Goal: Task Accomplishment & Management: Use online tool/utility

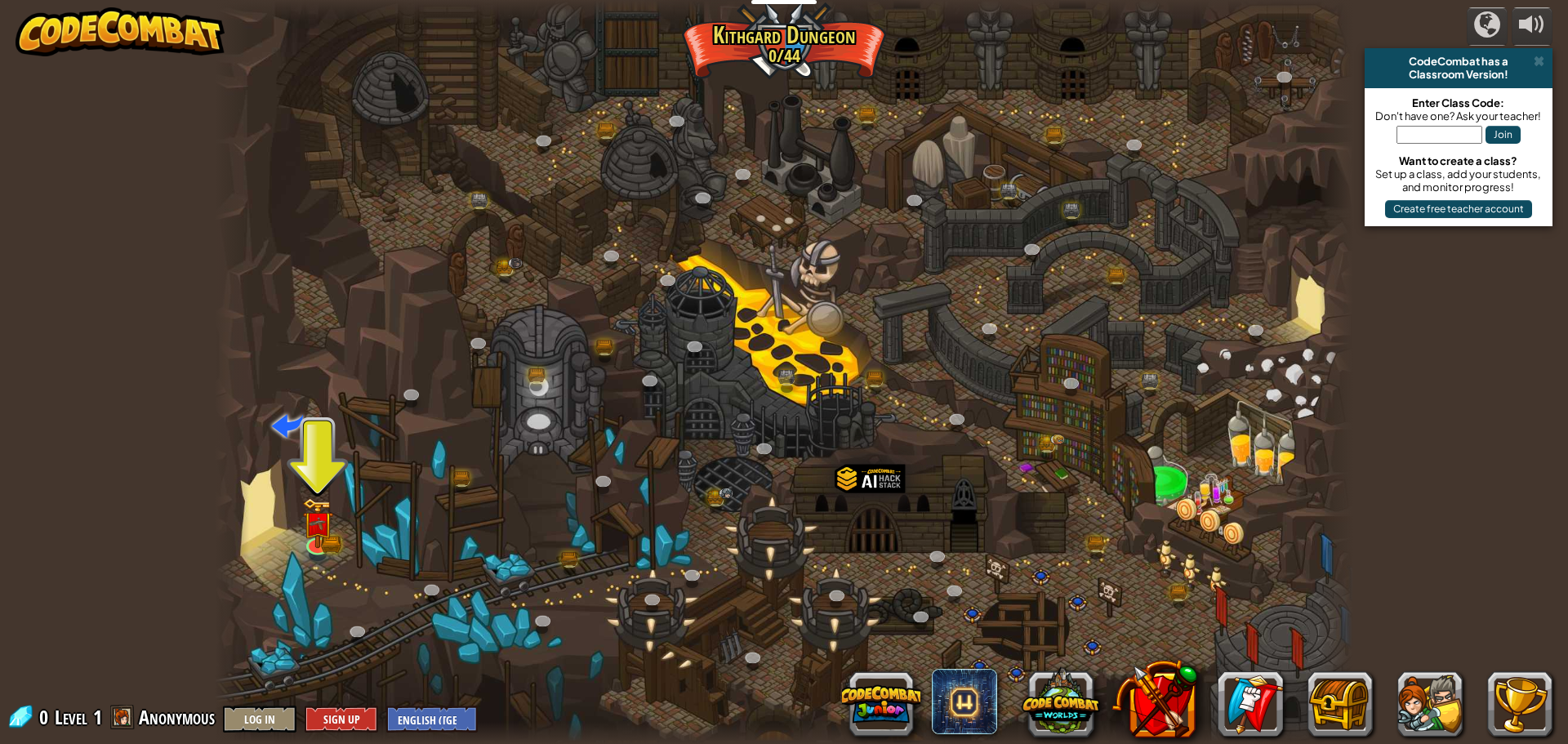
click at [530, 568] on div at bounding box center [783, 372] width 1138 height 744
click at [314, 521] on img at bounding box center [317, 511] width 18 height 18
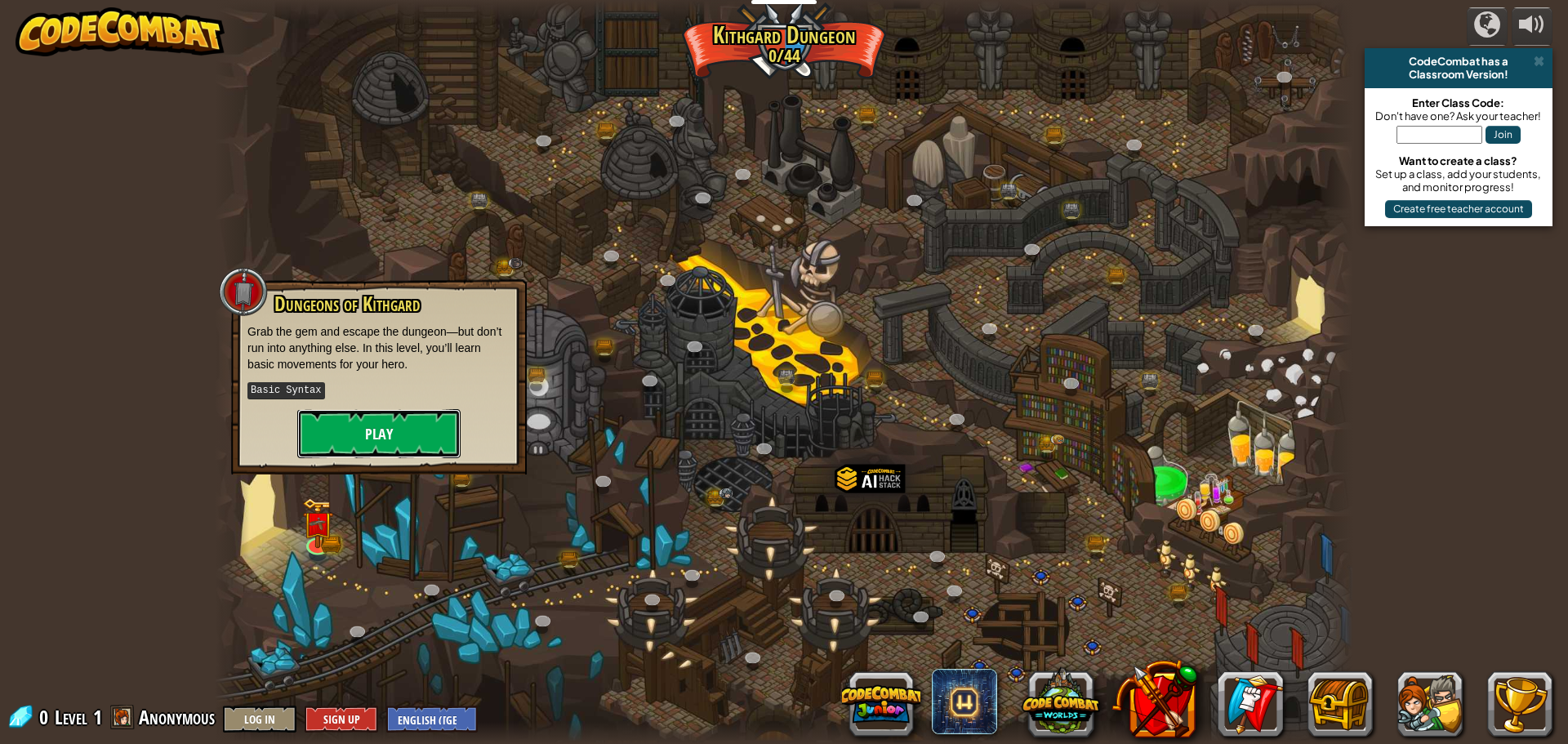
click at [353, 423] on button "Play" at bounding box center [379, 434] width 163 height 49
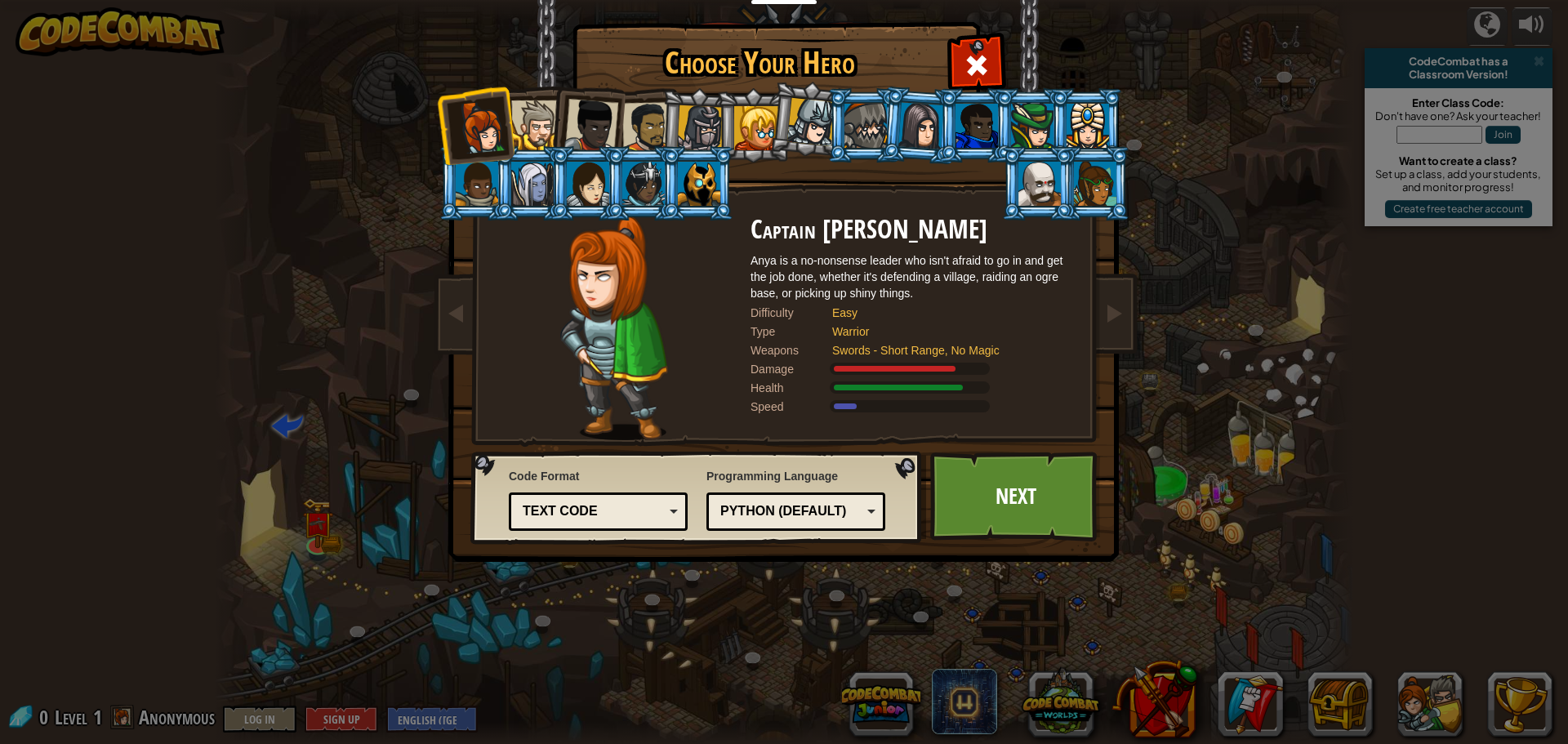
click at [514, 129] on div at bounding box center [536, 125] width 50 height 50
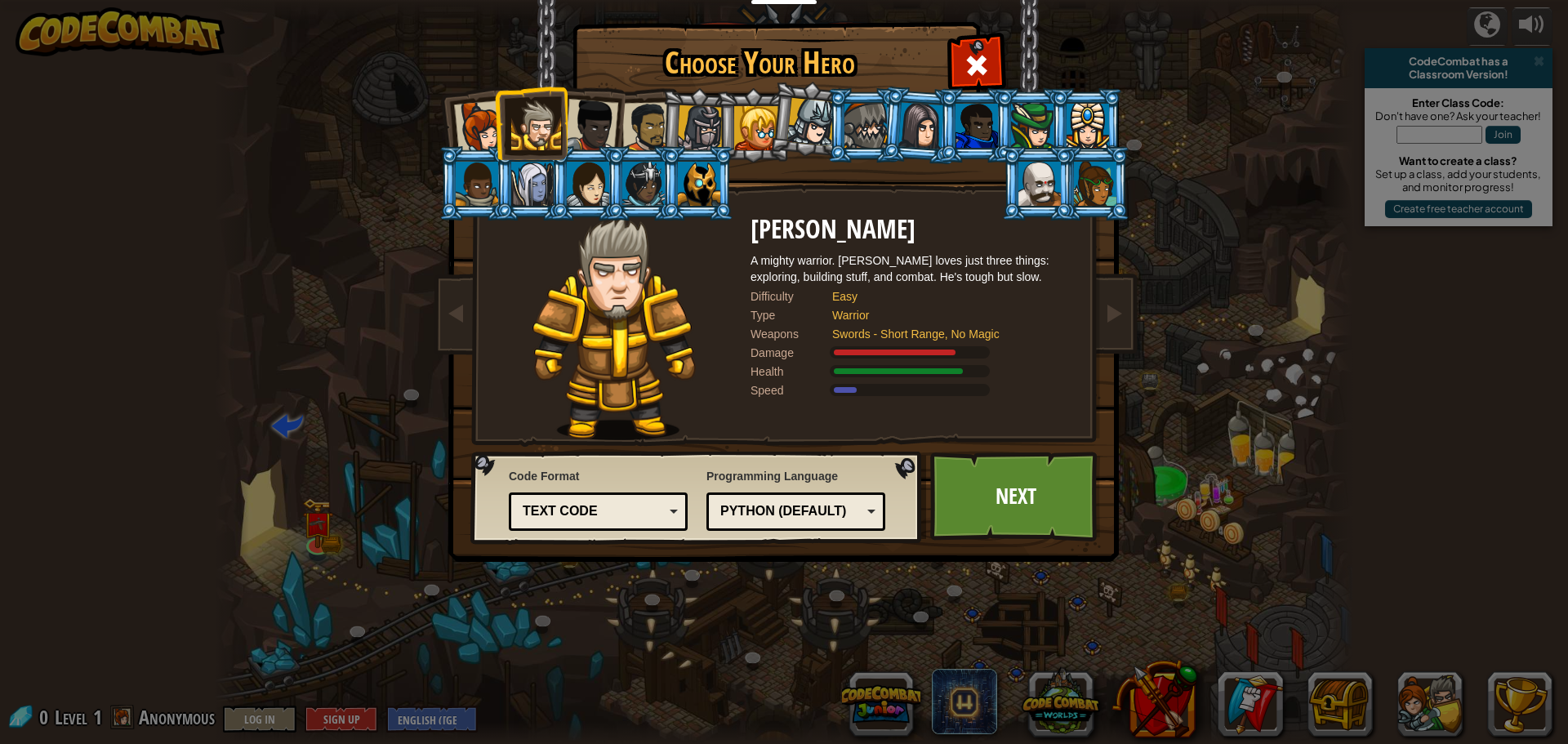
click at [592, 120] on div at bounding box center [591, 125] width 54 height 54
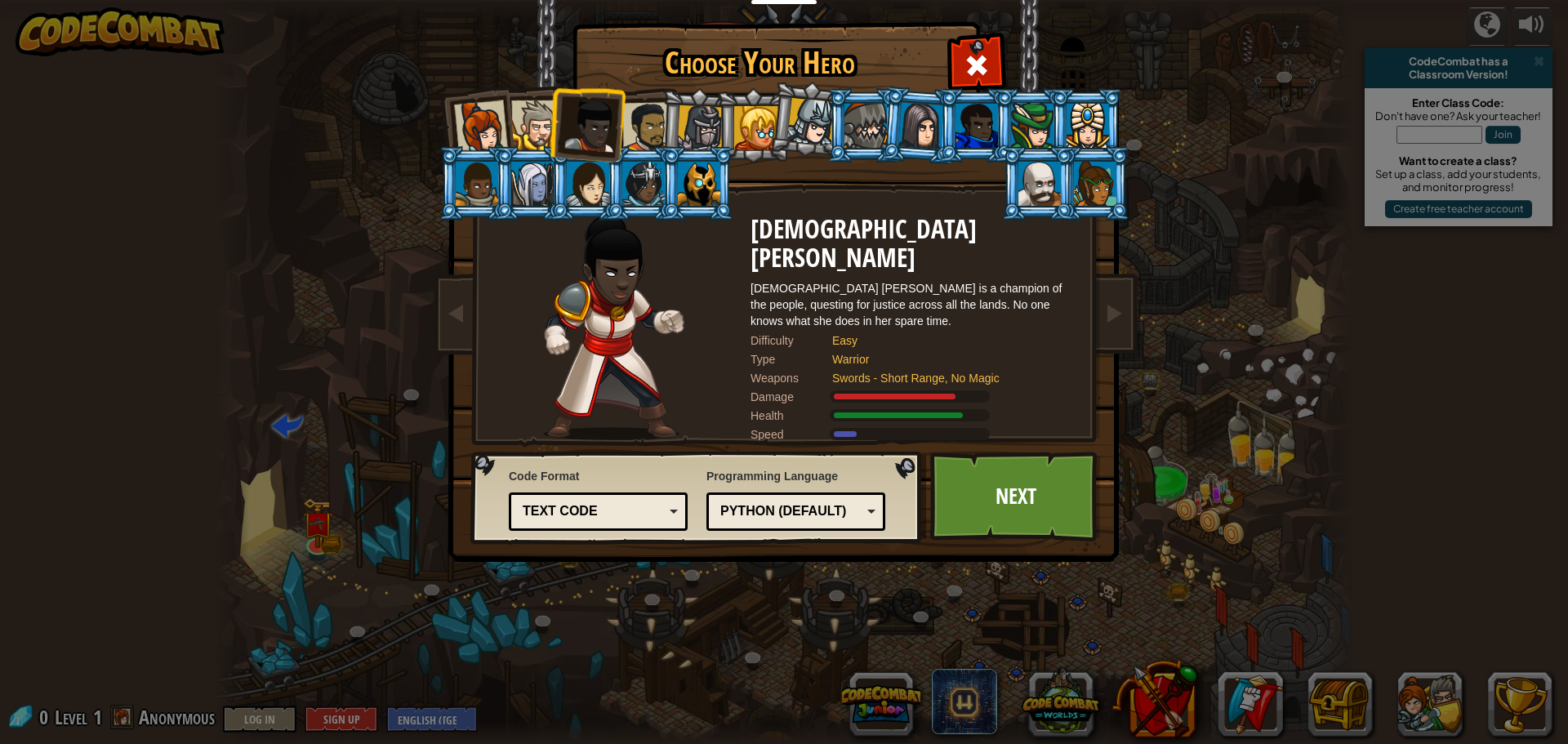
click at [666, 125] on li at bounding box center [698, 125] width 77 height 78
click at [717, 88] on ol at bounding box center [784, 88] width 673 height 0
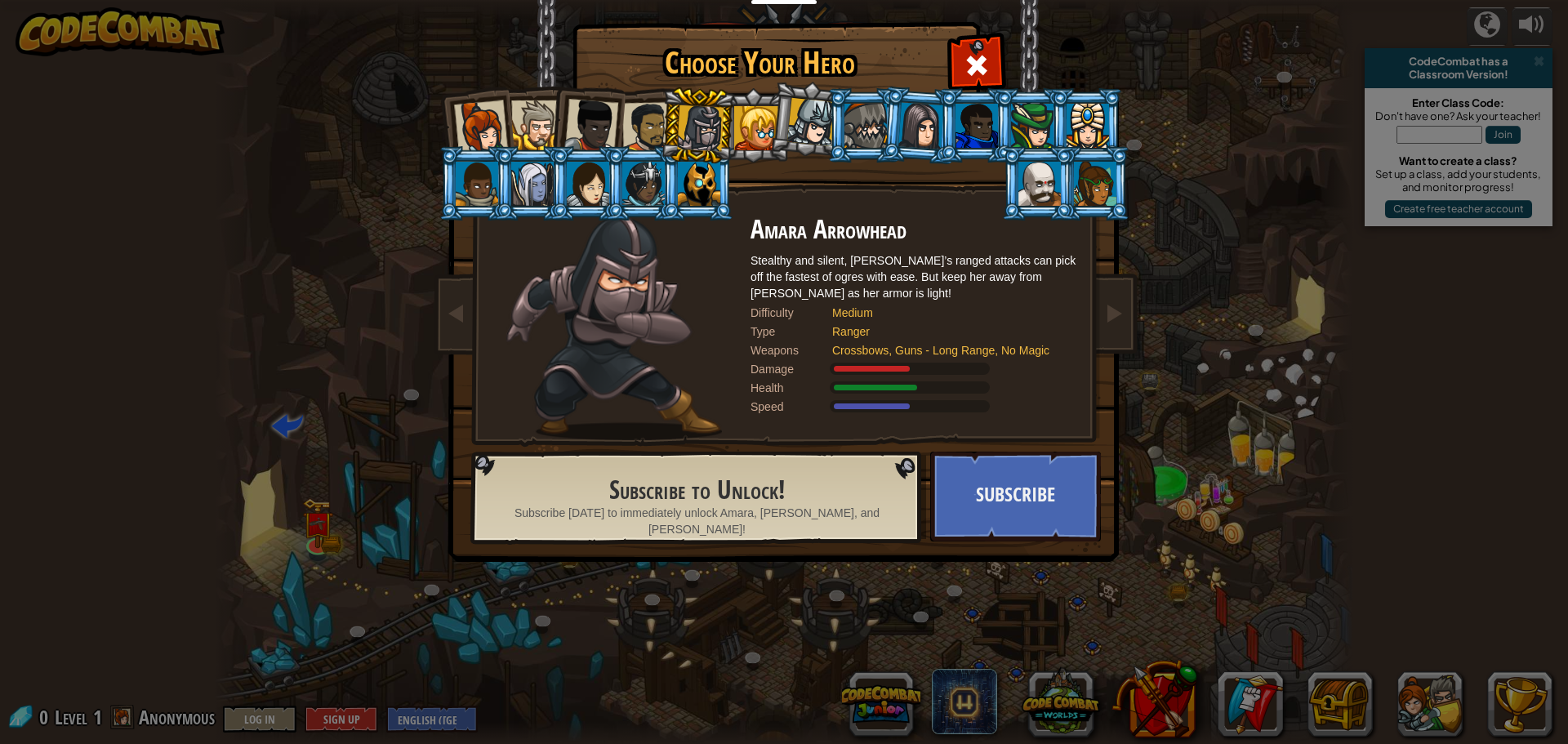
click at [765, 125] on div at bounding box center [756, 128] width 44 height 44
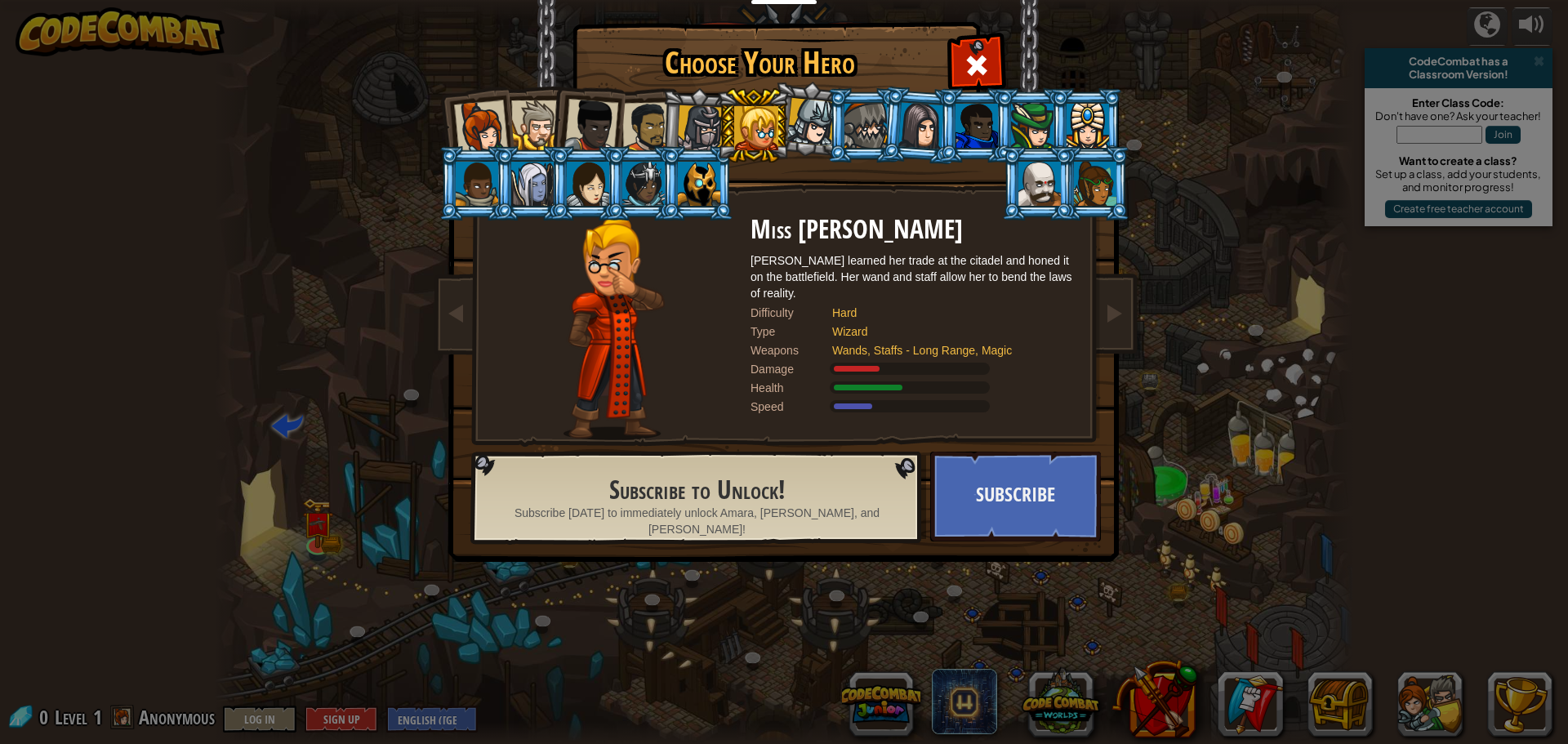
click at [840, 125] on li at bounding box center [864, 125] width 74 height 75
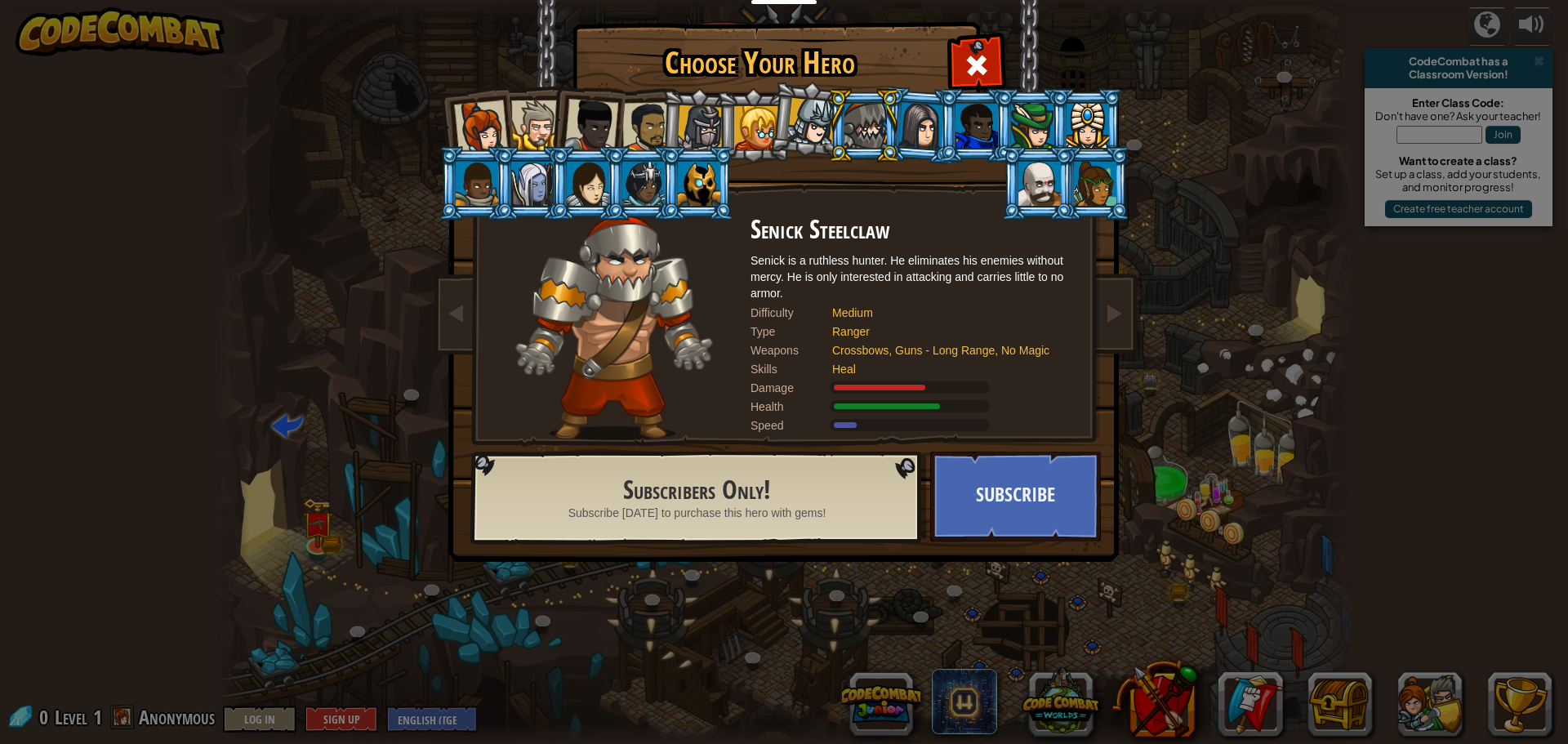
click at [897, 120] on li at bounding box center [864, 125] width 74 height 75
drag, startPoint x: 905, startPoint y: 133, endPoint x: 915, endPoint y: 131, distance: 10.2
click at [907, 133] on div at bounding box center [921, 125] width 46 height 47
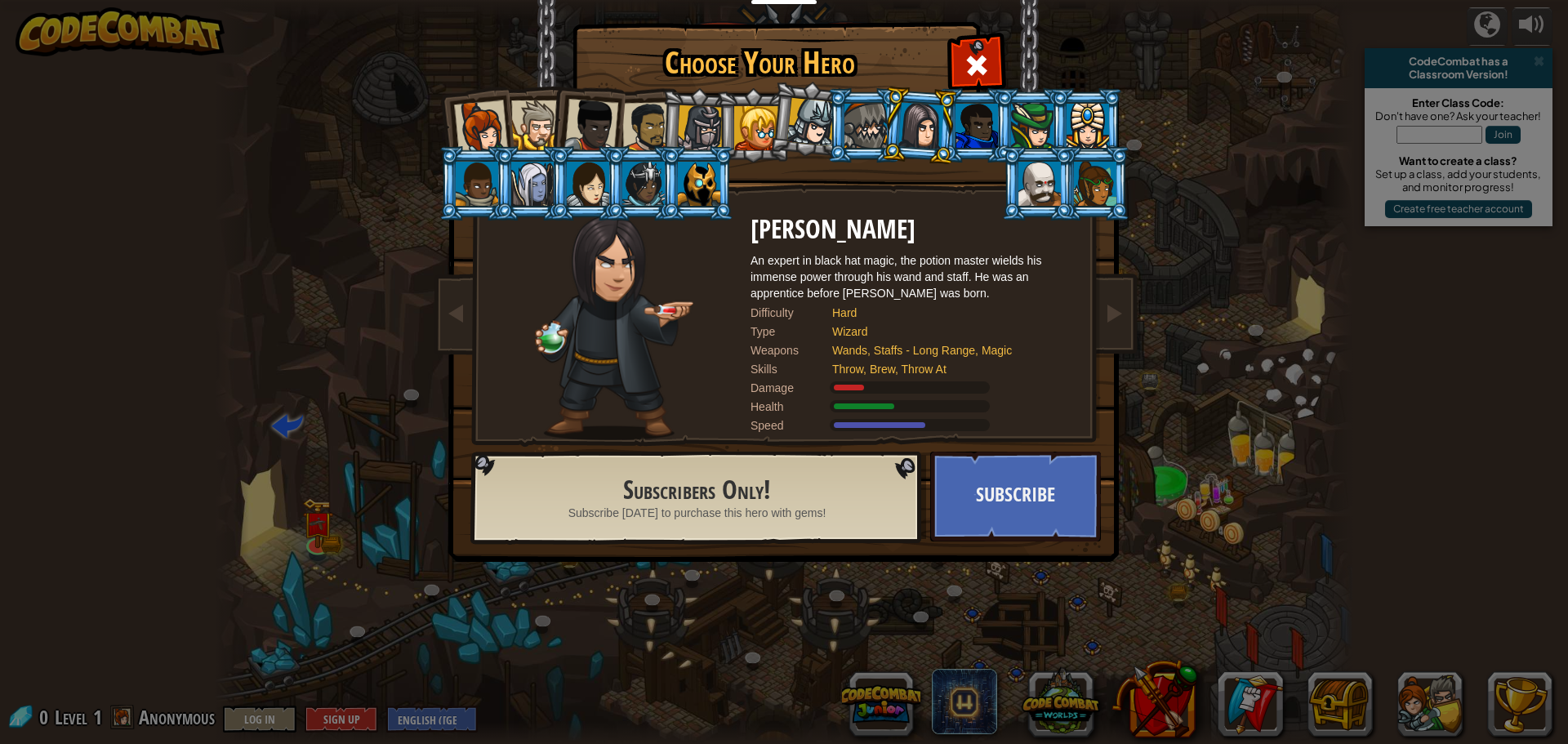
click at [696, 182] on div at bounding box center [699, 184] width 42 height 44
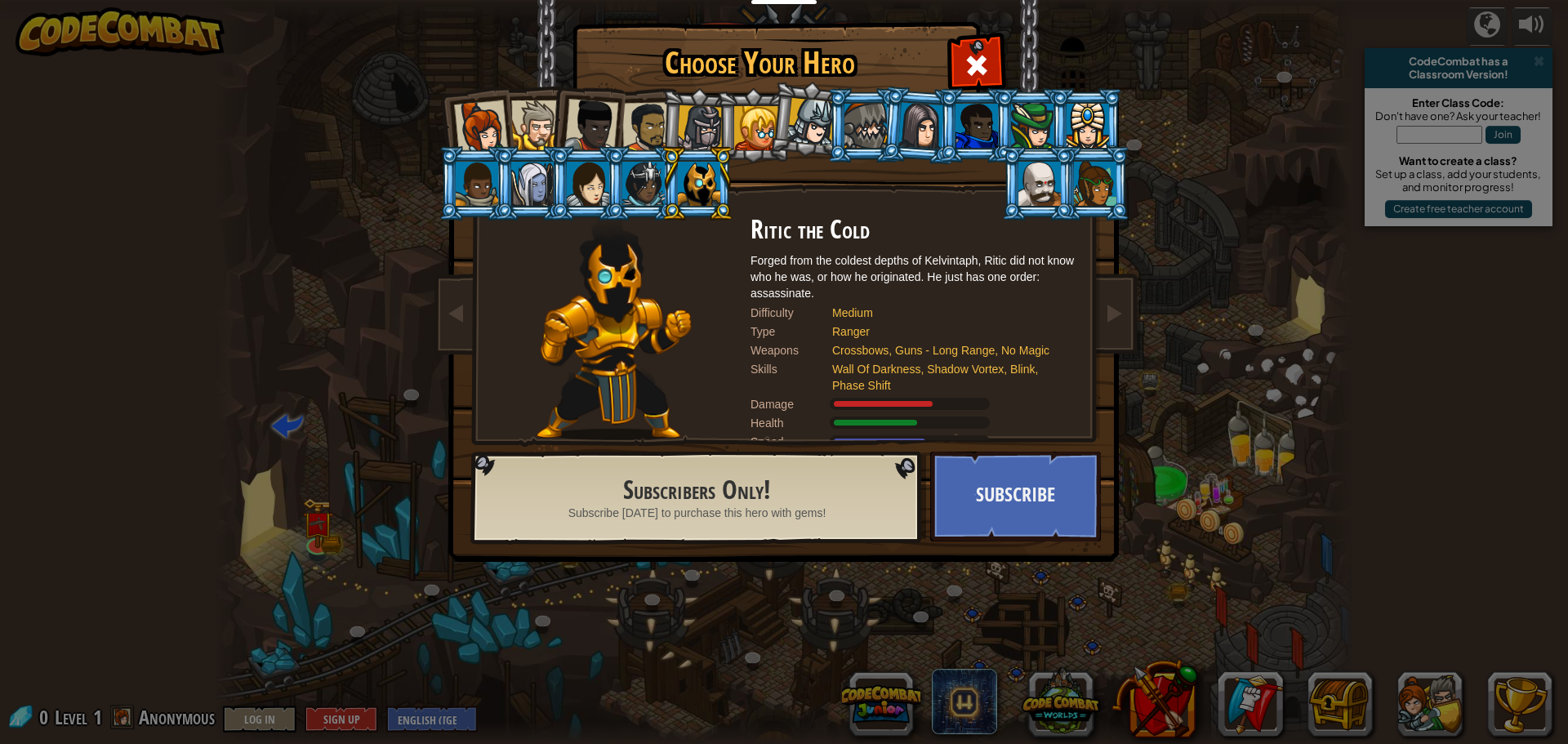
click at [1029, 171] on div at bounding box center [1039, 184] width 42 height 44
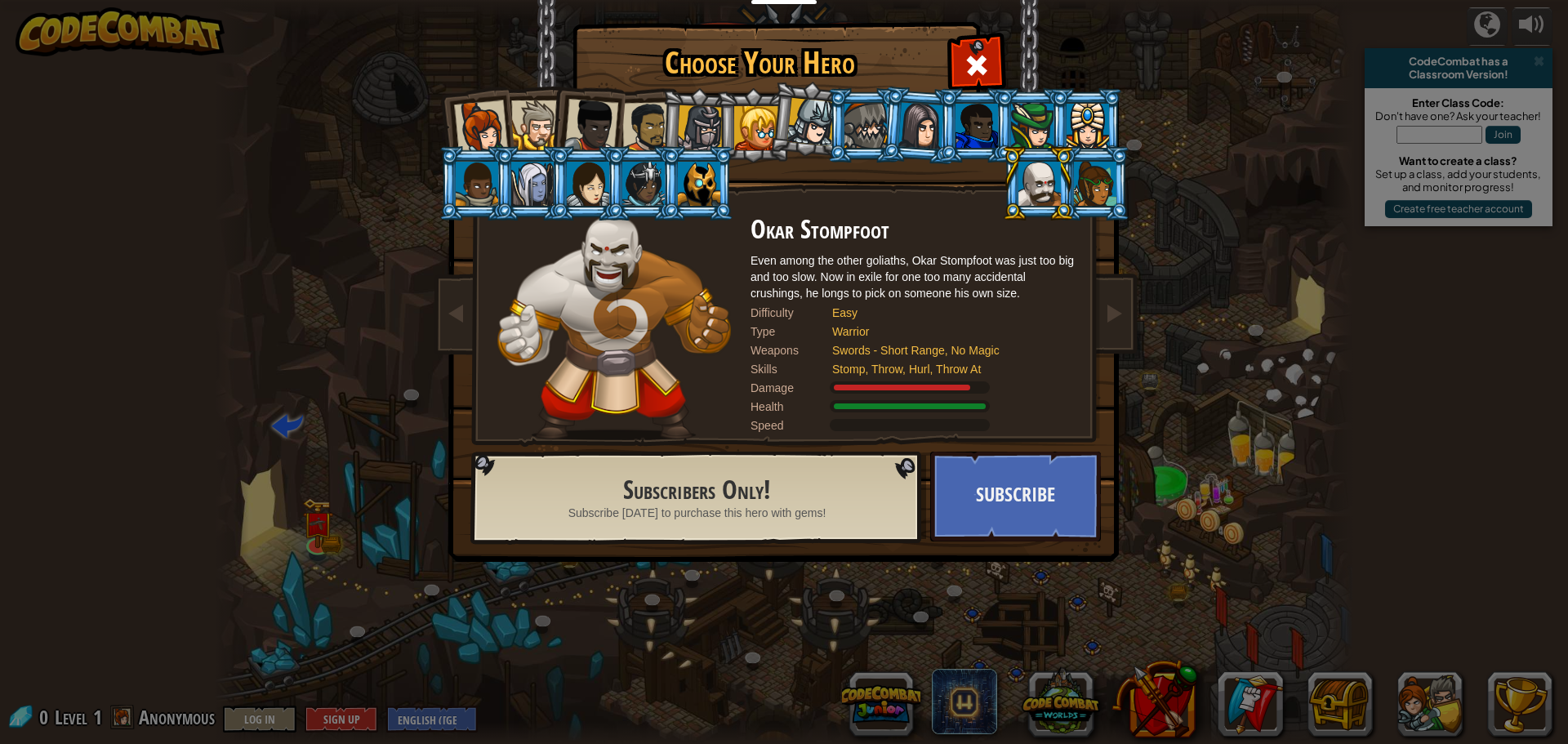
click at [1077, 195] on div at bounding box center [1095, 184] width 42 height 44
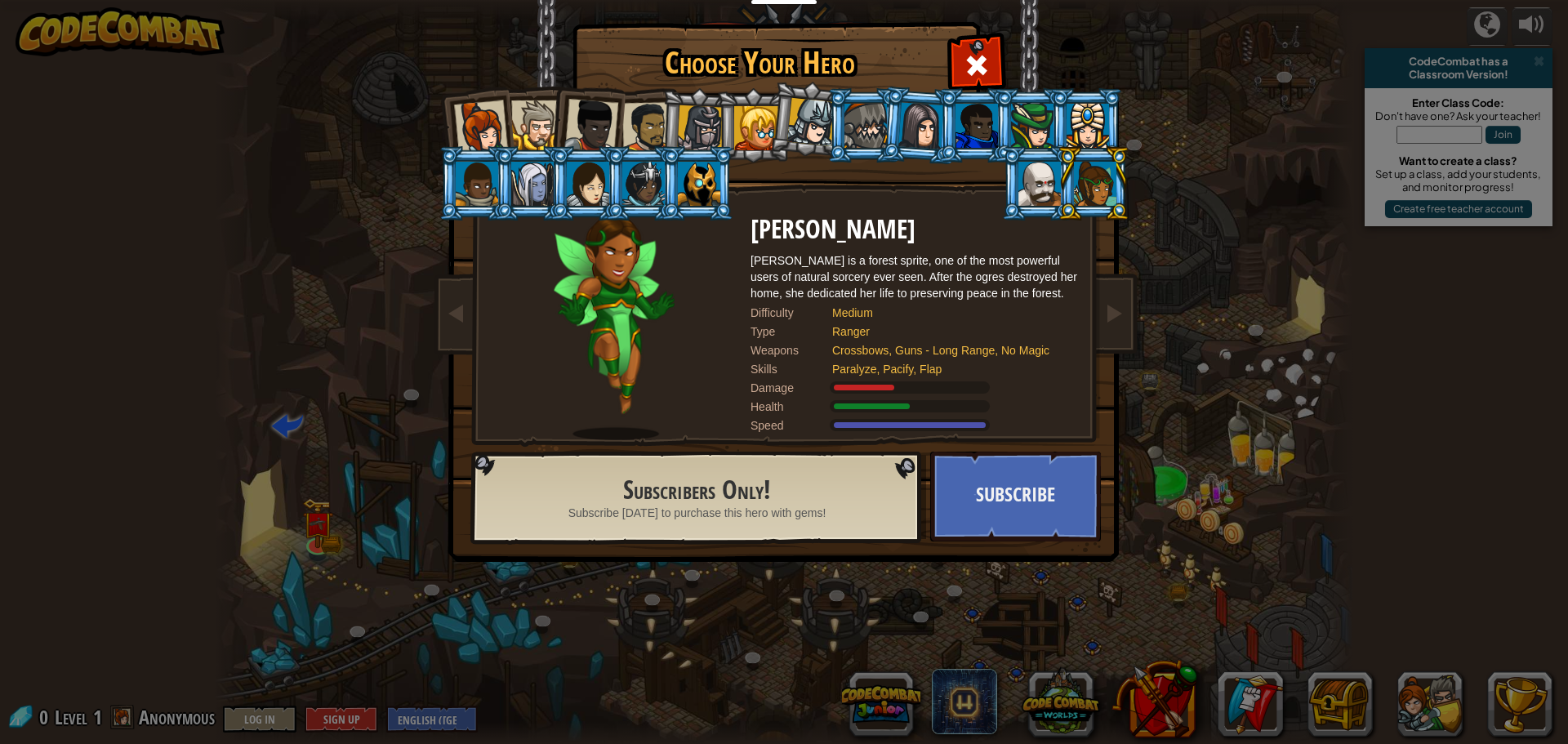
click at [735, 128] on div at bounding box center [756, 128] width 44 height 44
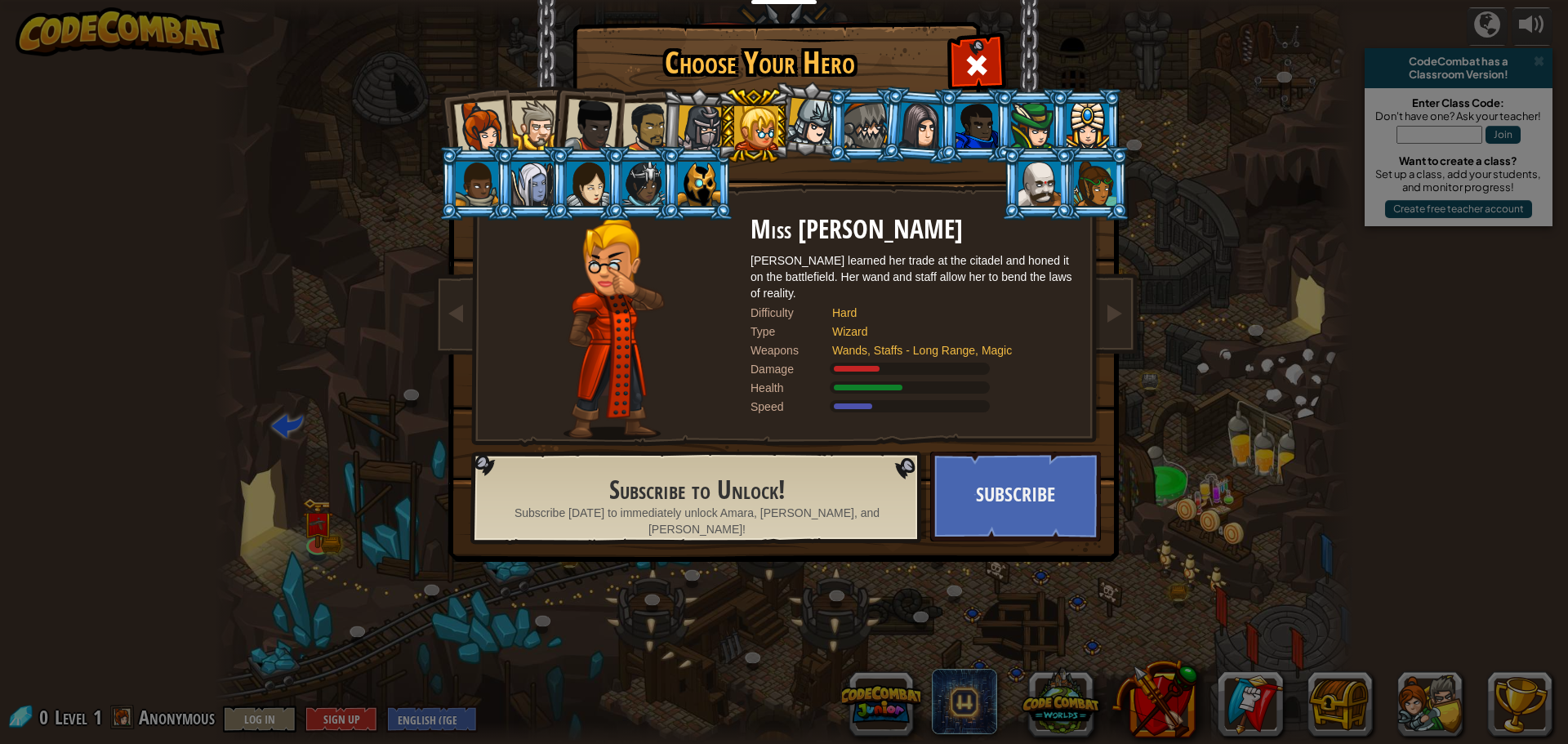
click at [1081, 167] on div at bounding box center [1095, 184] width 42 height 44
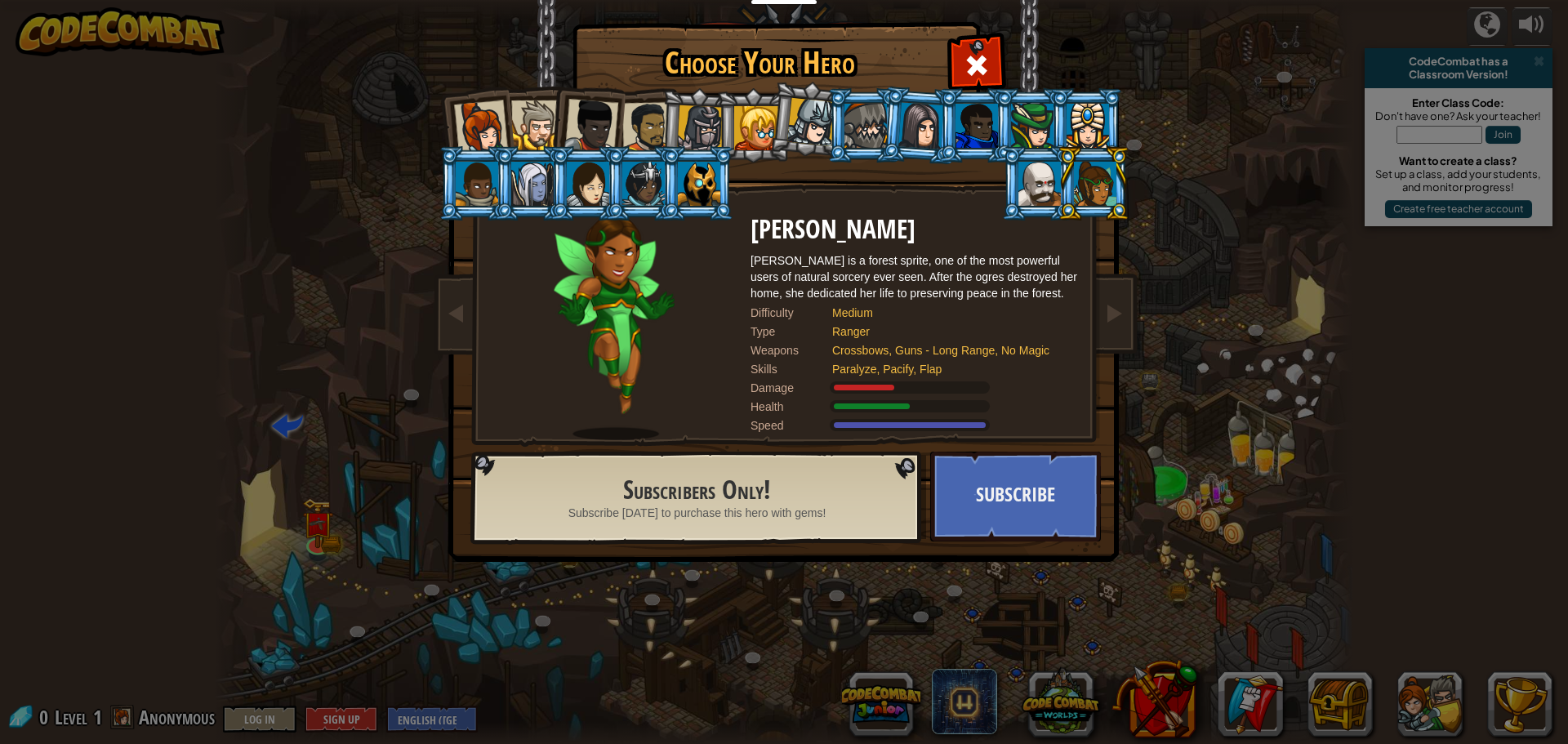
click at [813, 132] on div at bounding box center [811, 121] width 48 height 48
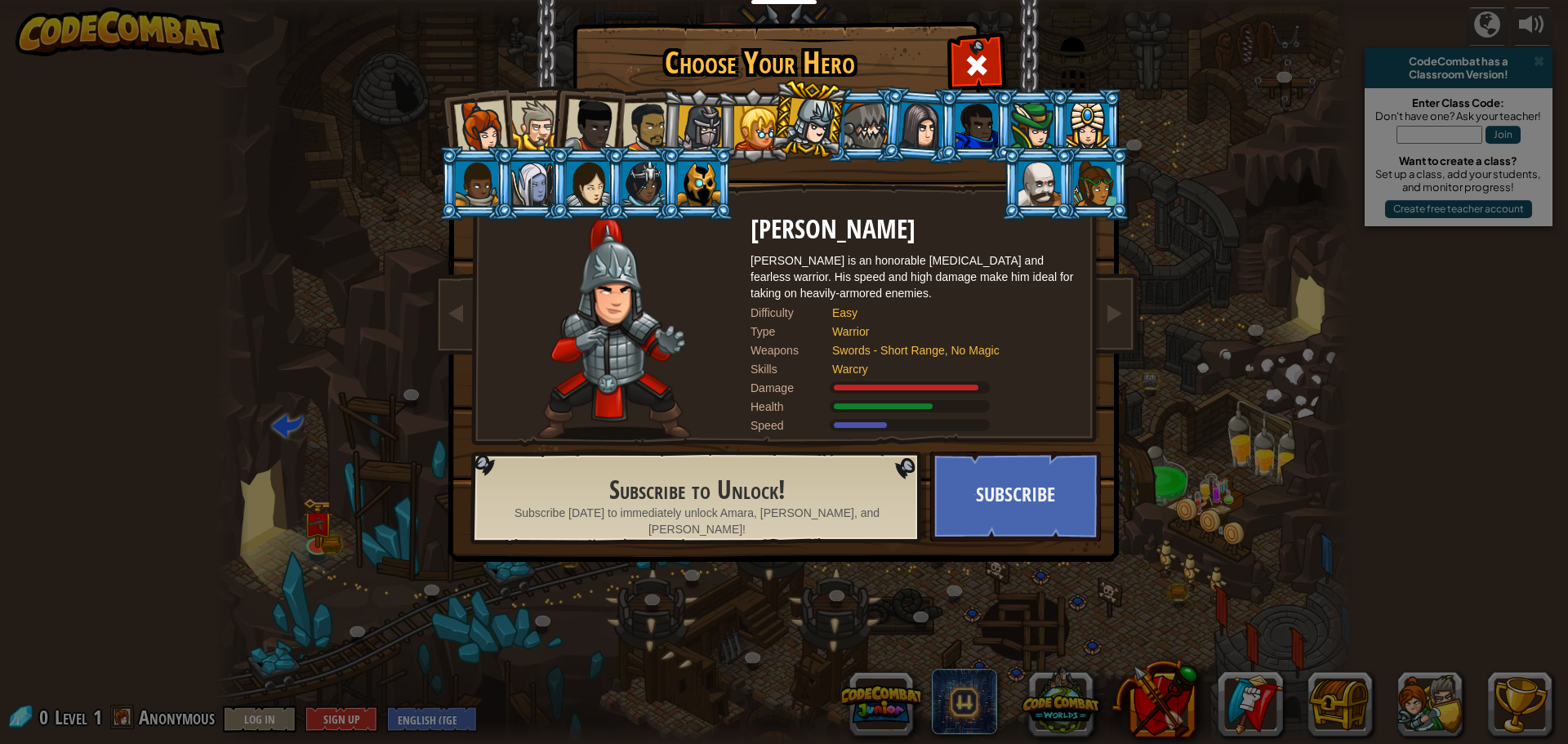
click at [773, 120] on li at bounding box center [808, 119] width 81 height 82
click at [681, 116] on div at bounding box center [700, 128] width 47 height 47
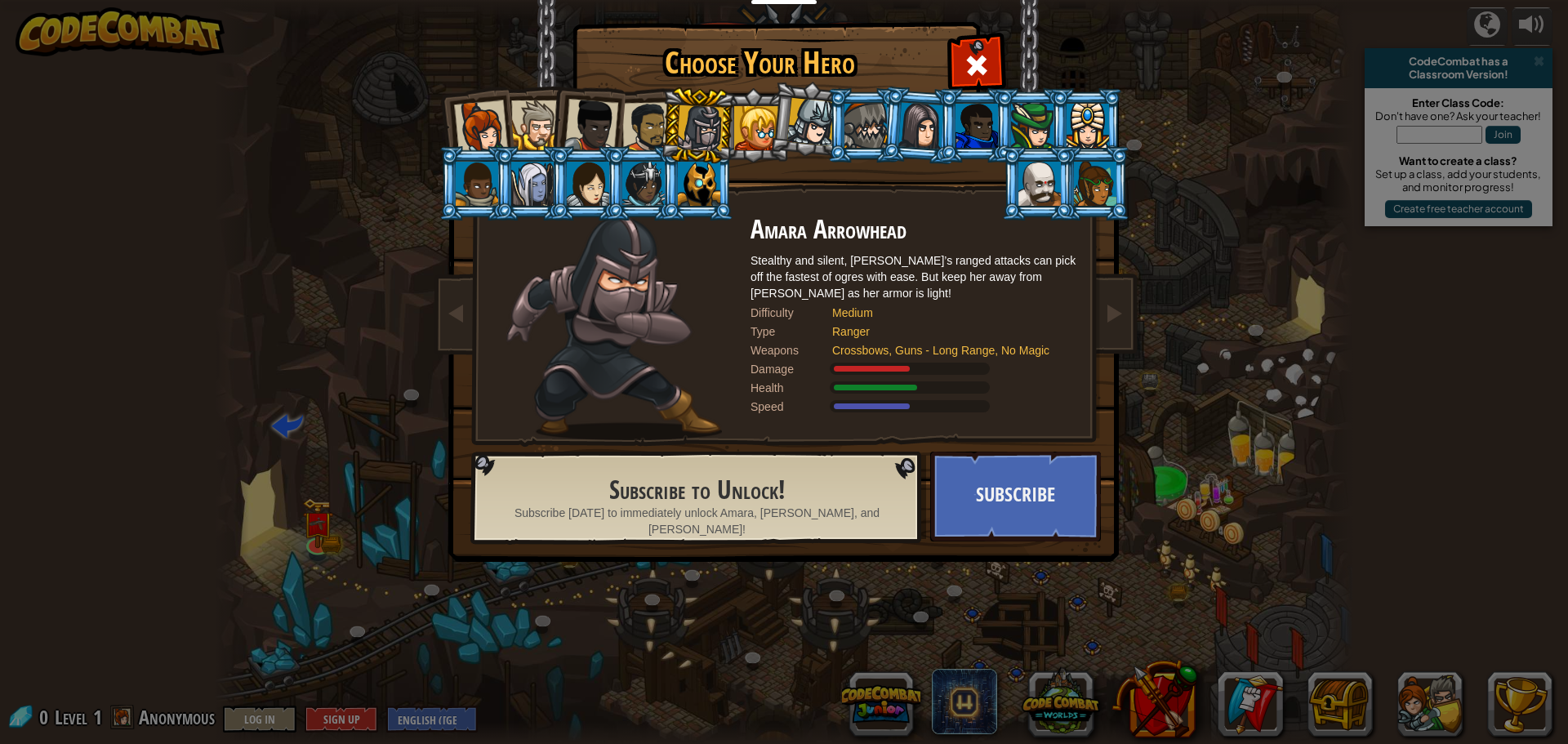
click at [636, 120] on div at bounding box center [648, 128] width 51 height 51
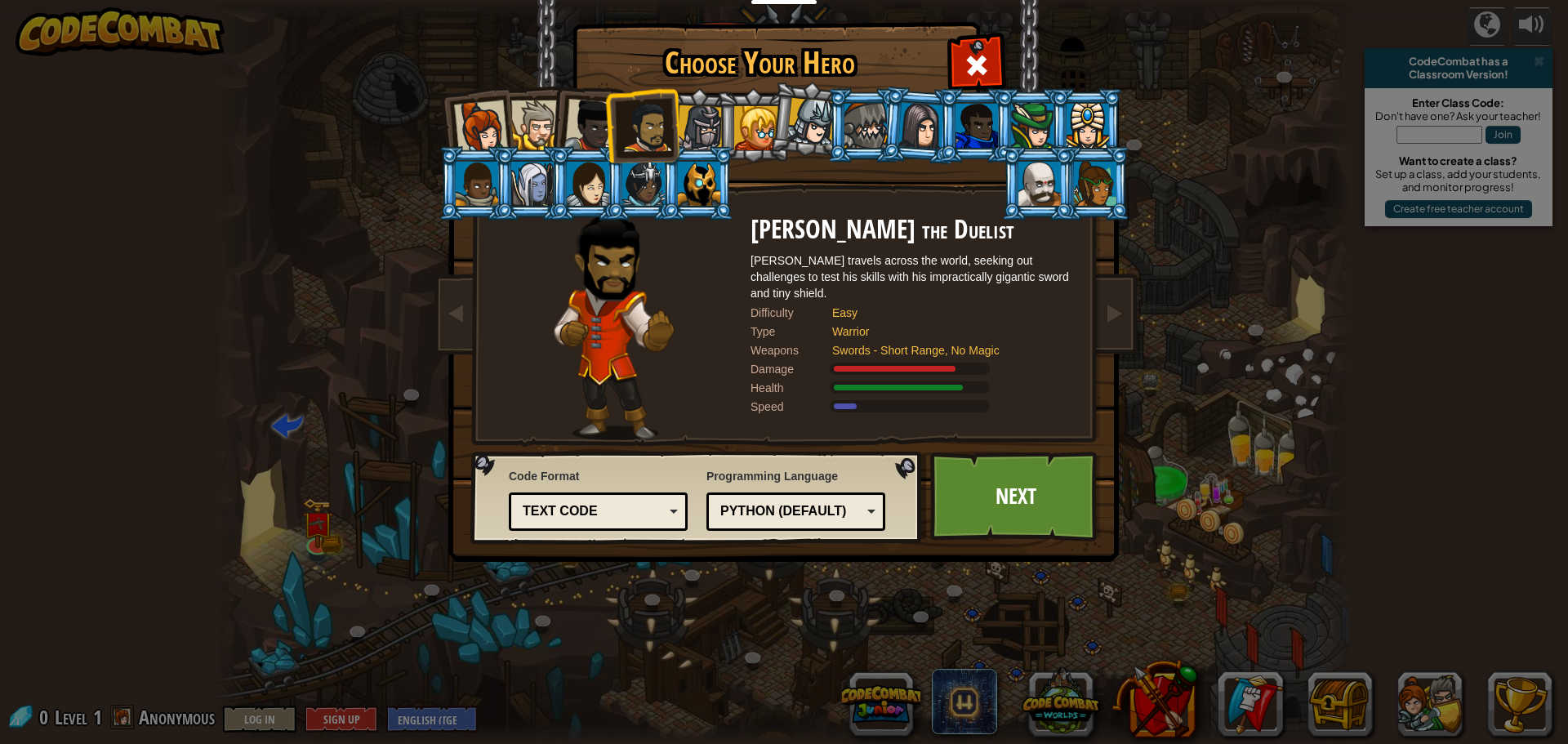
click at [650, 122] on div at bounding box center [648, 128] width 51 height 51
click at [599, 123] on div at bounding box center [591, 125] width 54 height 54
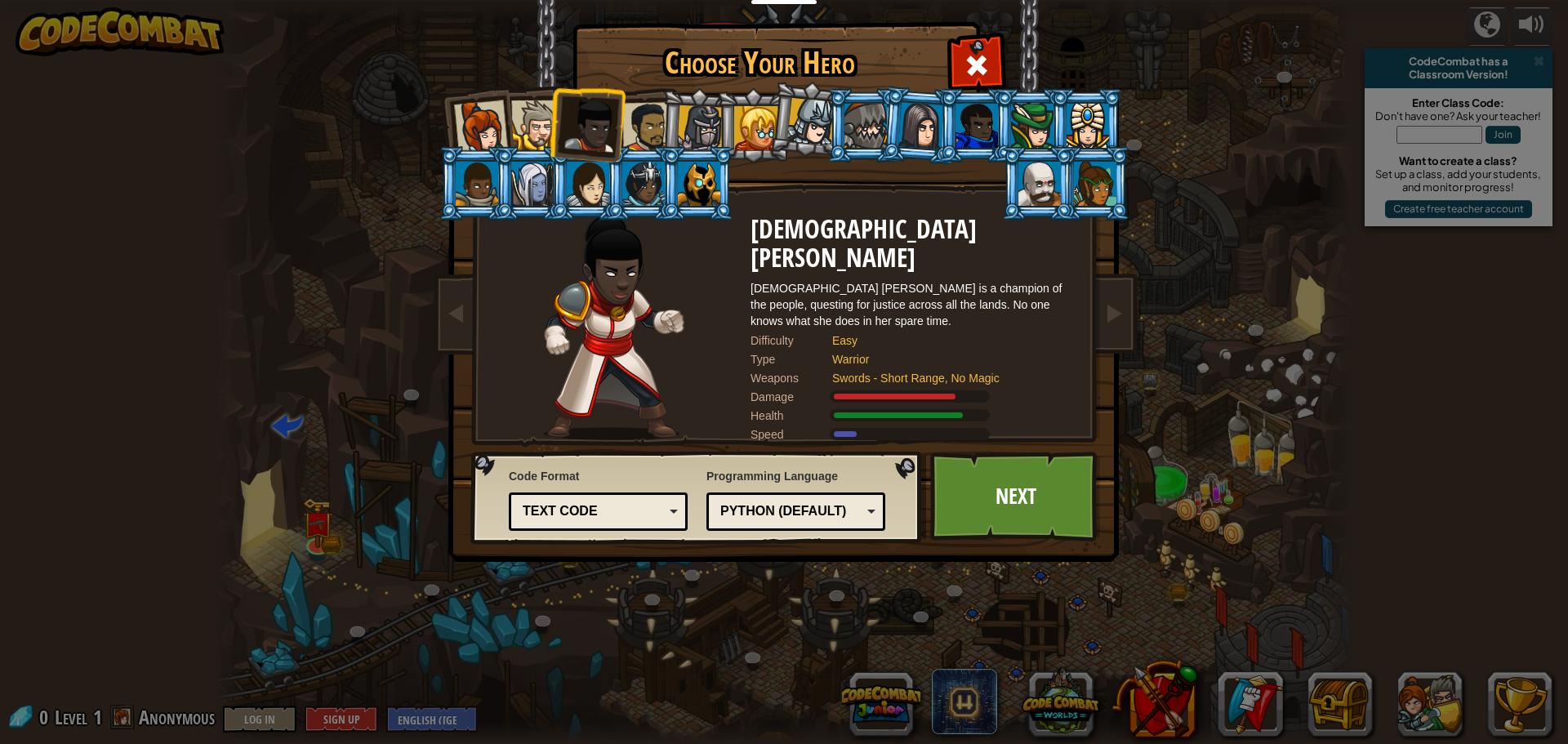
drag, startPoint x: 520, startPoint y: 111, endPoint x: 524, endPoint y: 159, distance: 48.2
click at [521, 111] on div at bounding box center [536, 125] width 50 height 50
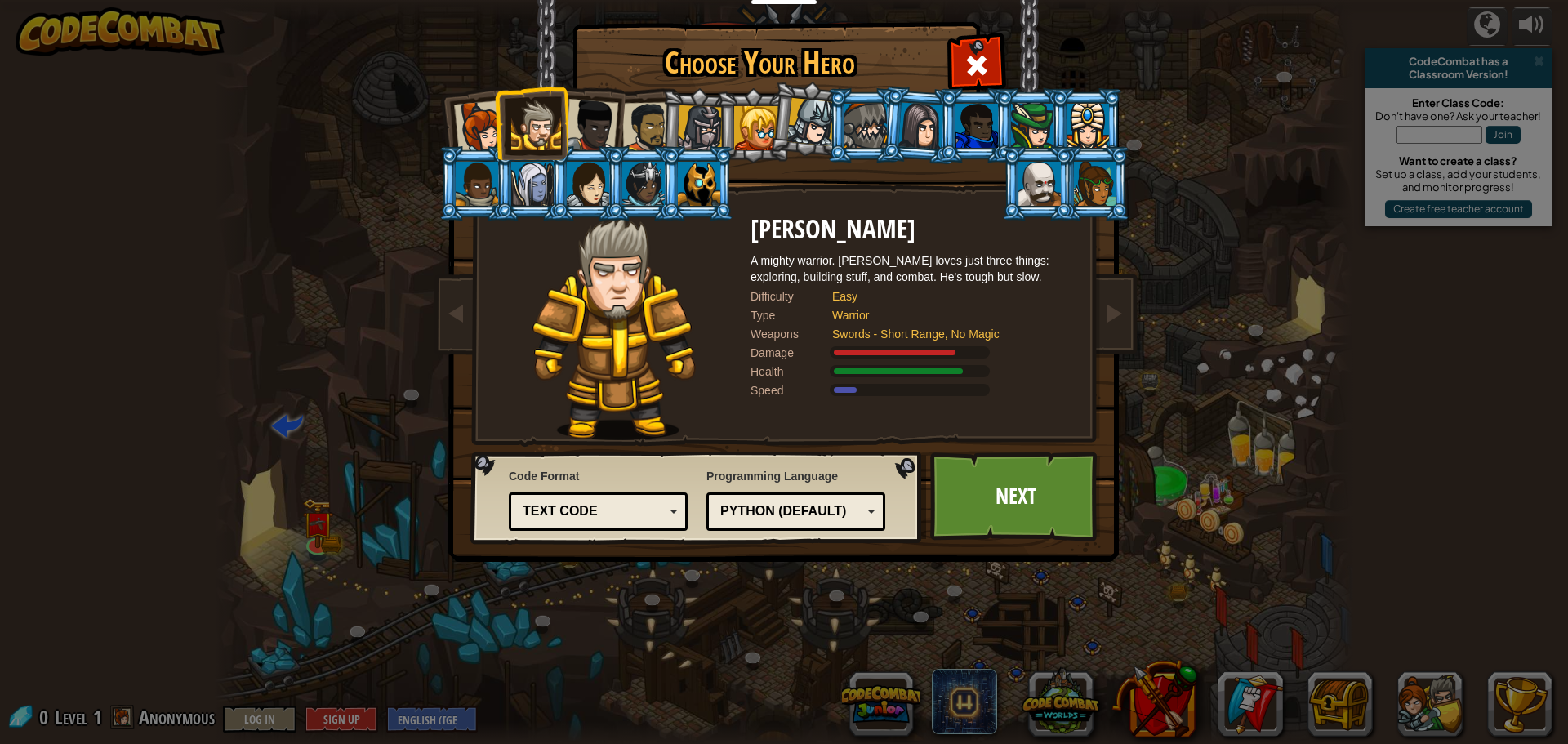
click at [465, 131] on div at bounding box center [481, 127] width 54 height 54
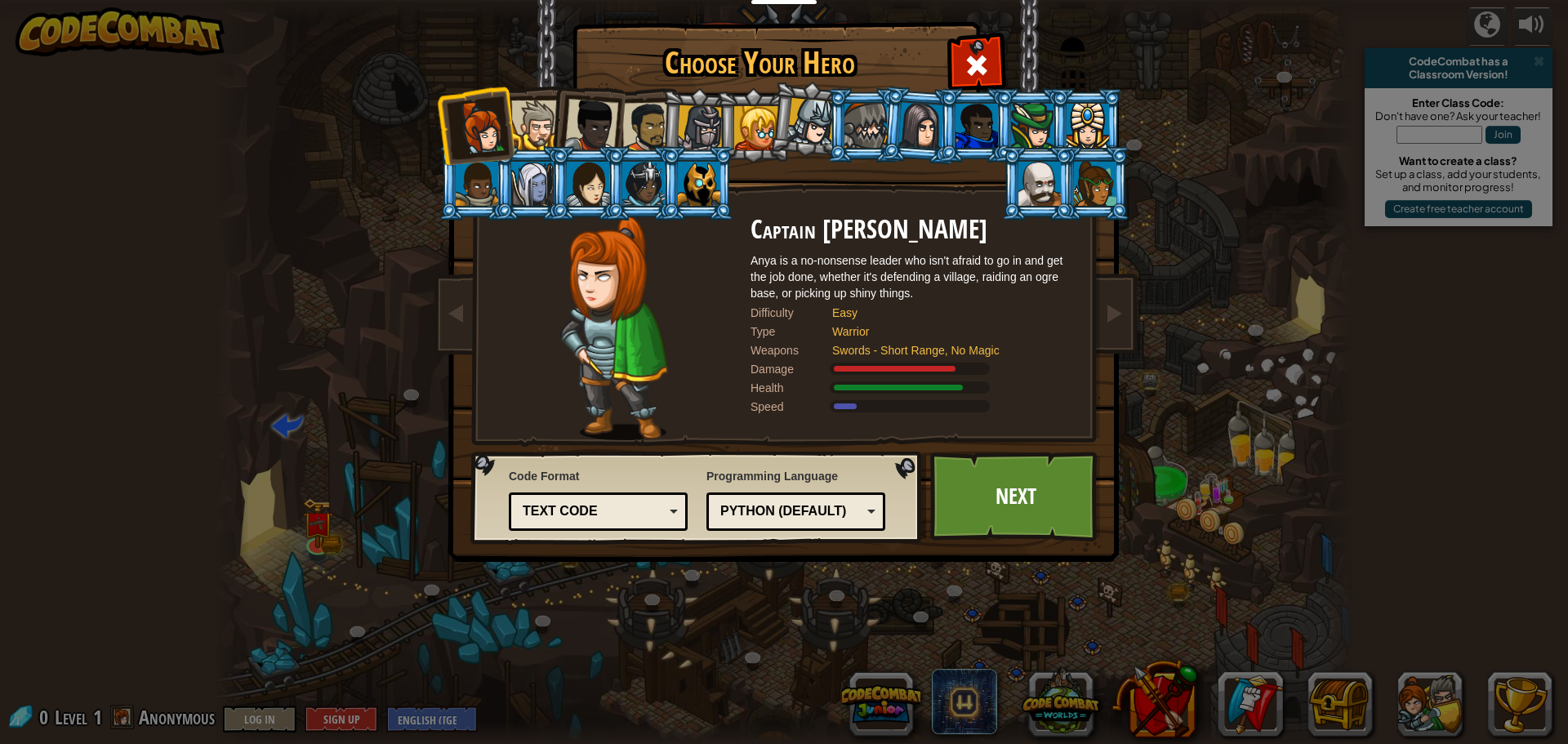
click at [486, 197] on div at bounding box center [476, 184] width 42 height 44
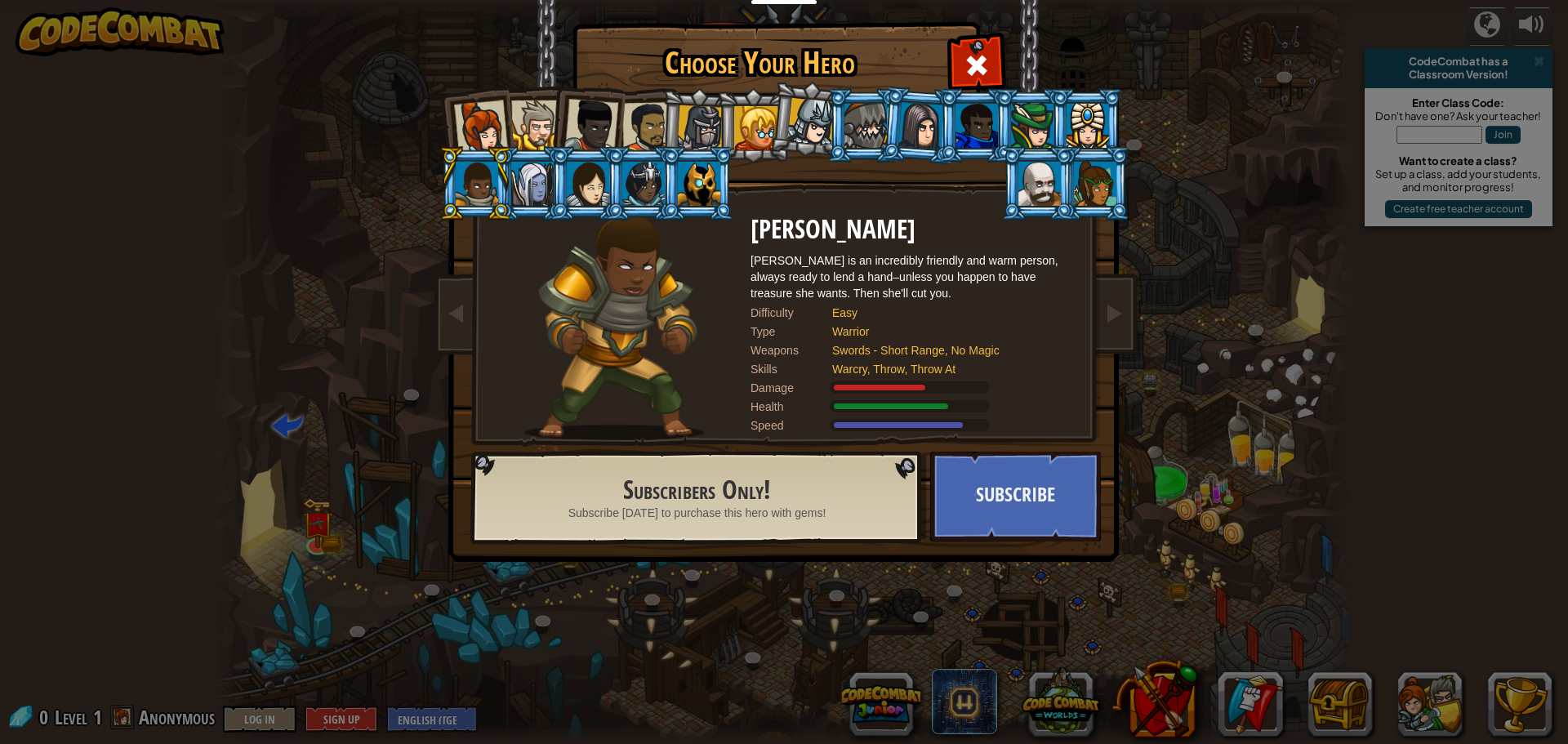
click at [526, 184] on div at bounding box center [533, 184] width 42 height 44
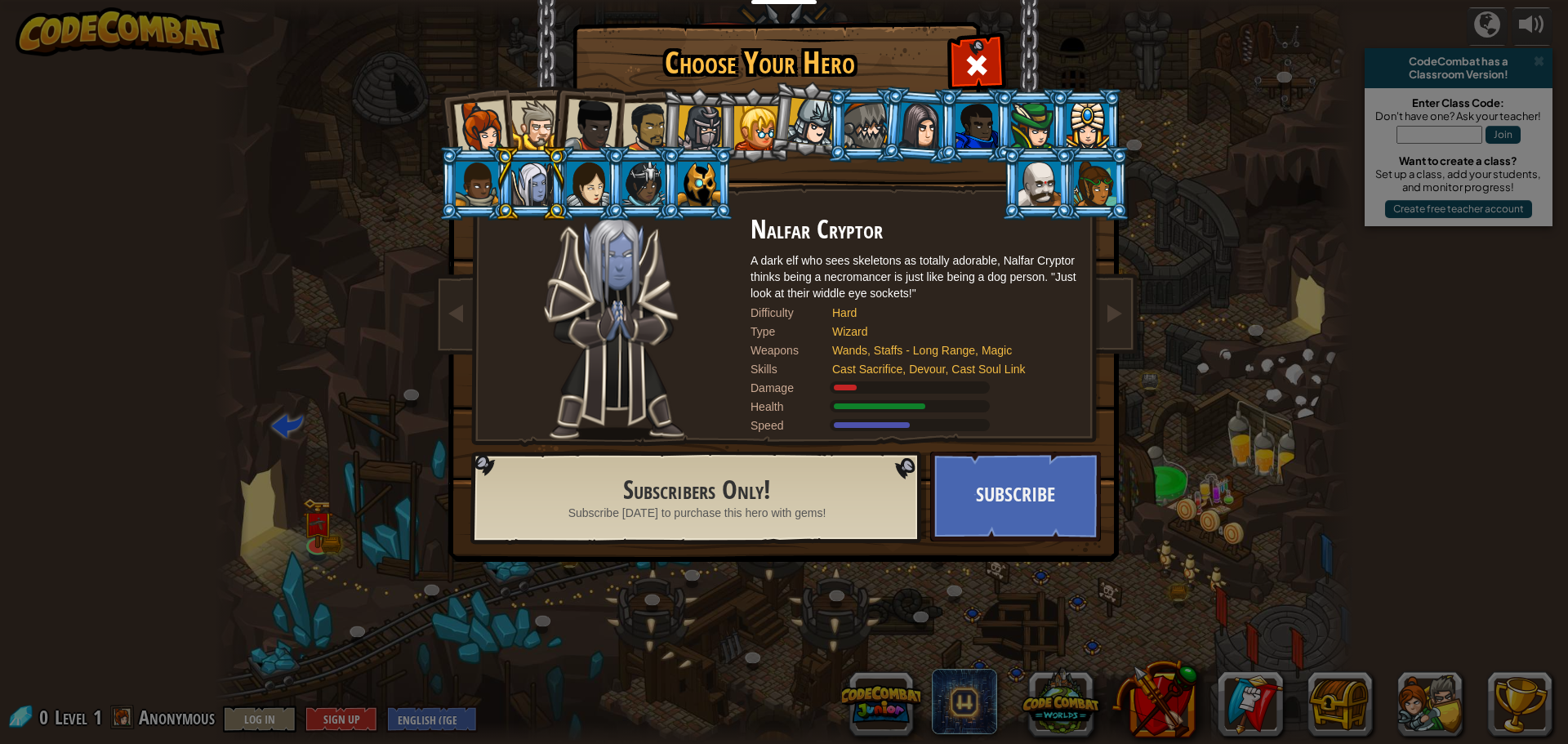
click at [567, 184] on li at bounding box center [531, 183] width 74 height 75
click at [616, 175] on li at bounding box center [642, 183] width 74 height 75
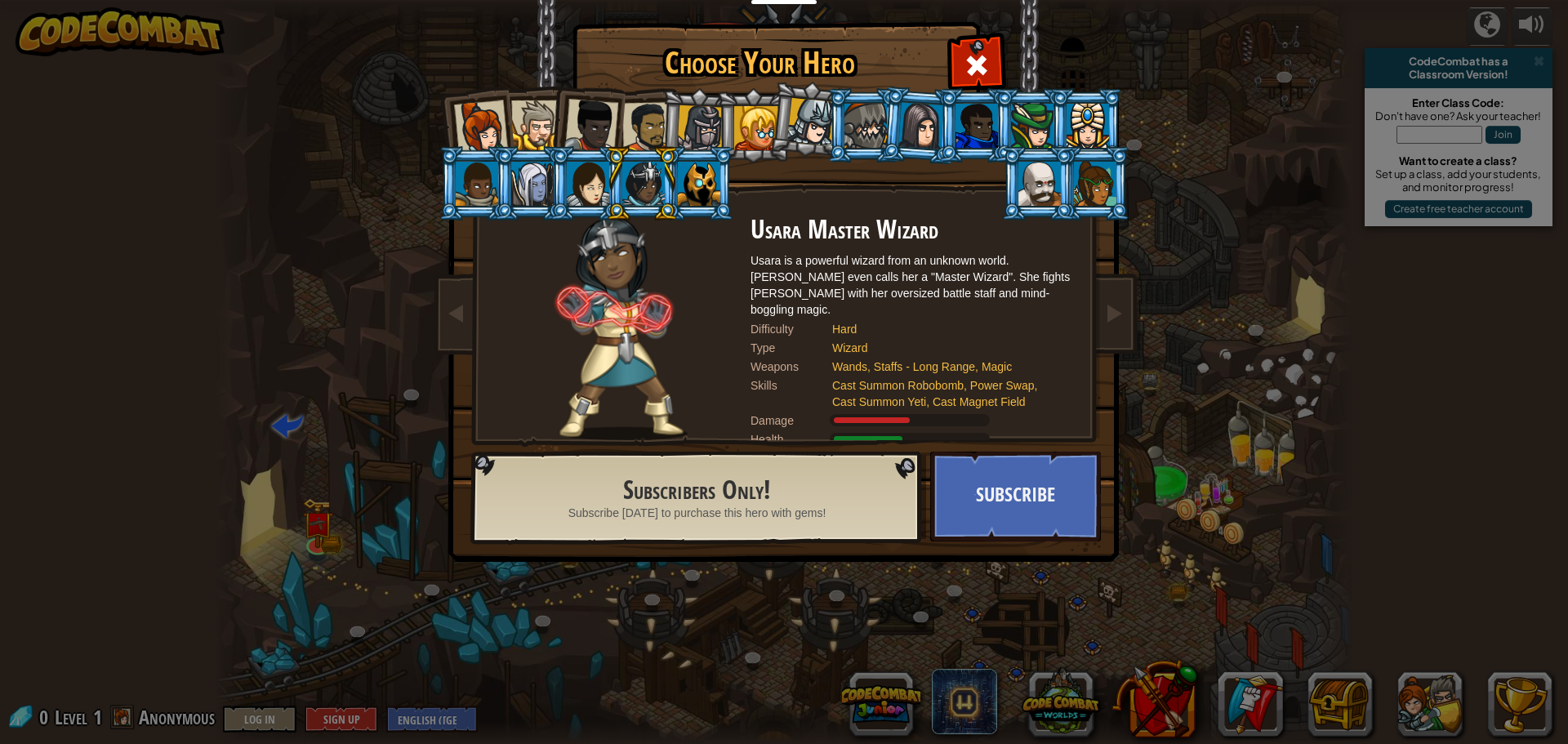
click at [722, 194] on li at bounding box center [698, 183] width 74 height 75
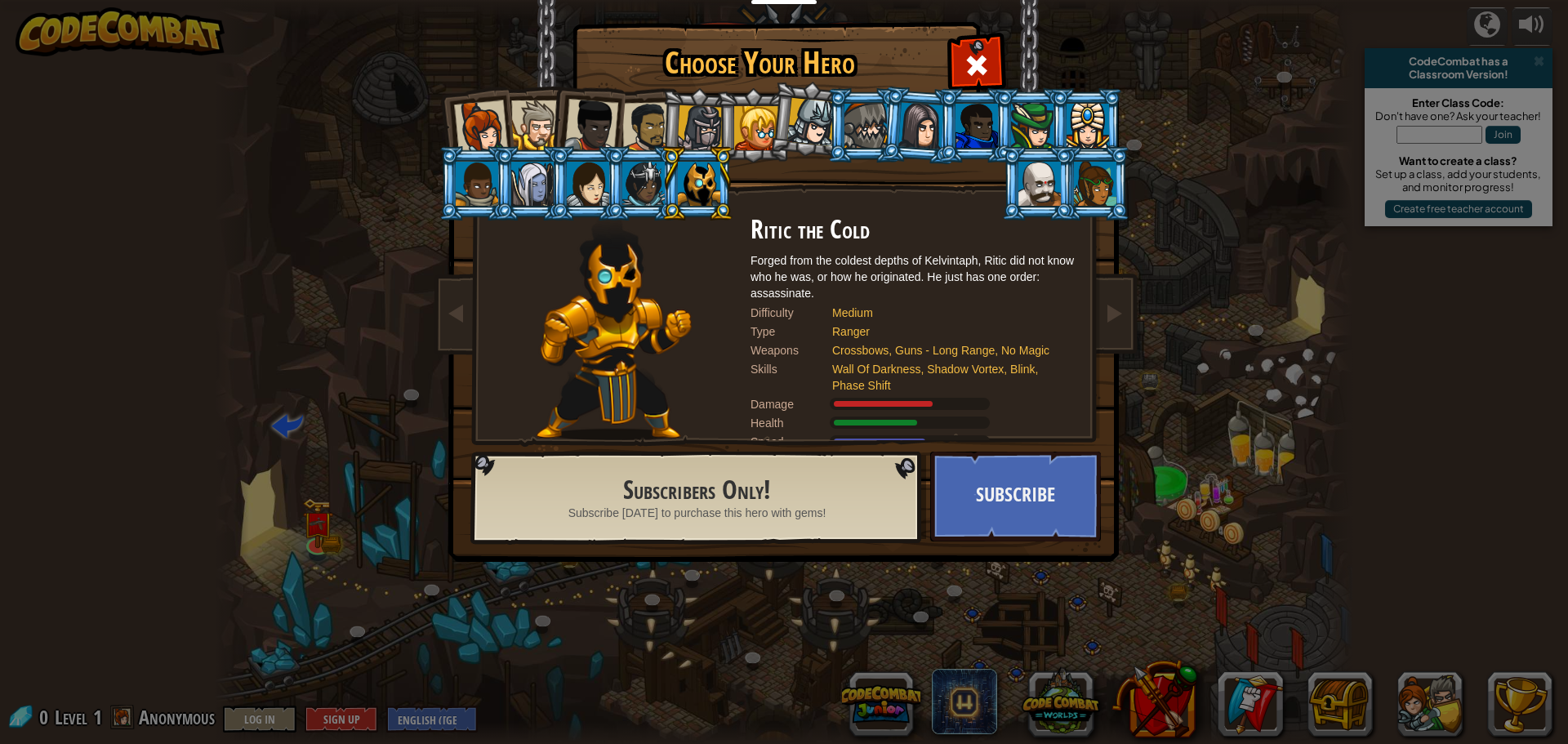
click at [631, 129] on div at bounding box center [648, 128] width 51 height 51
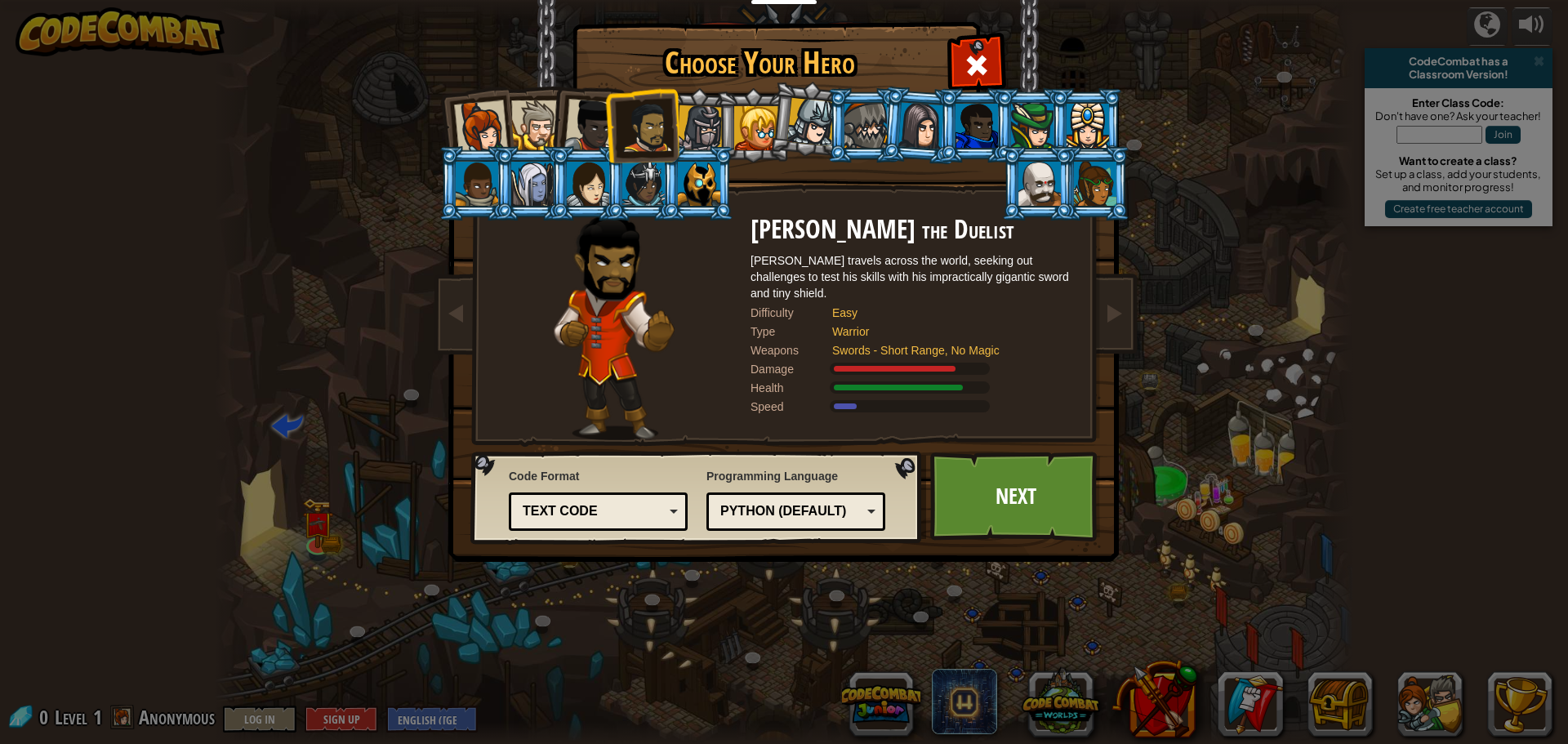
click at [577, 128] on div at bounding box center [591, 125] width 54 height 54
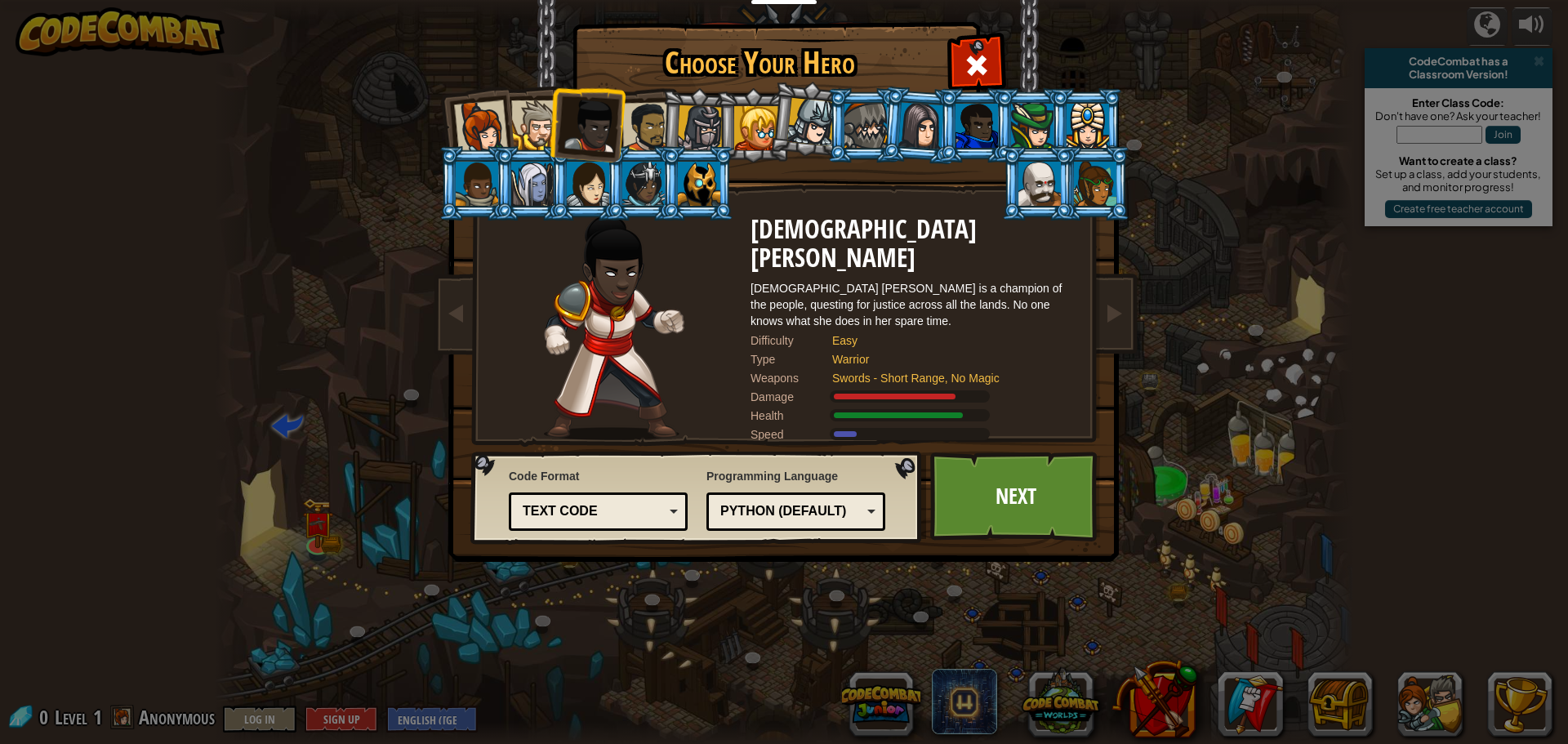
click at [544, 131] on div at bounding box center [536, 125] width 50 height 50
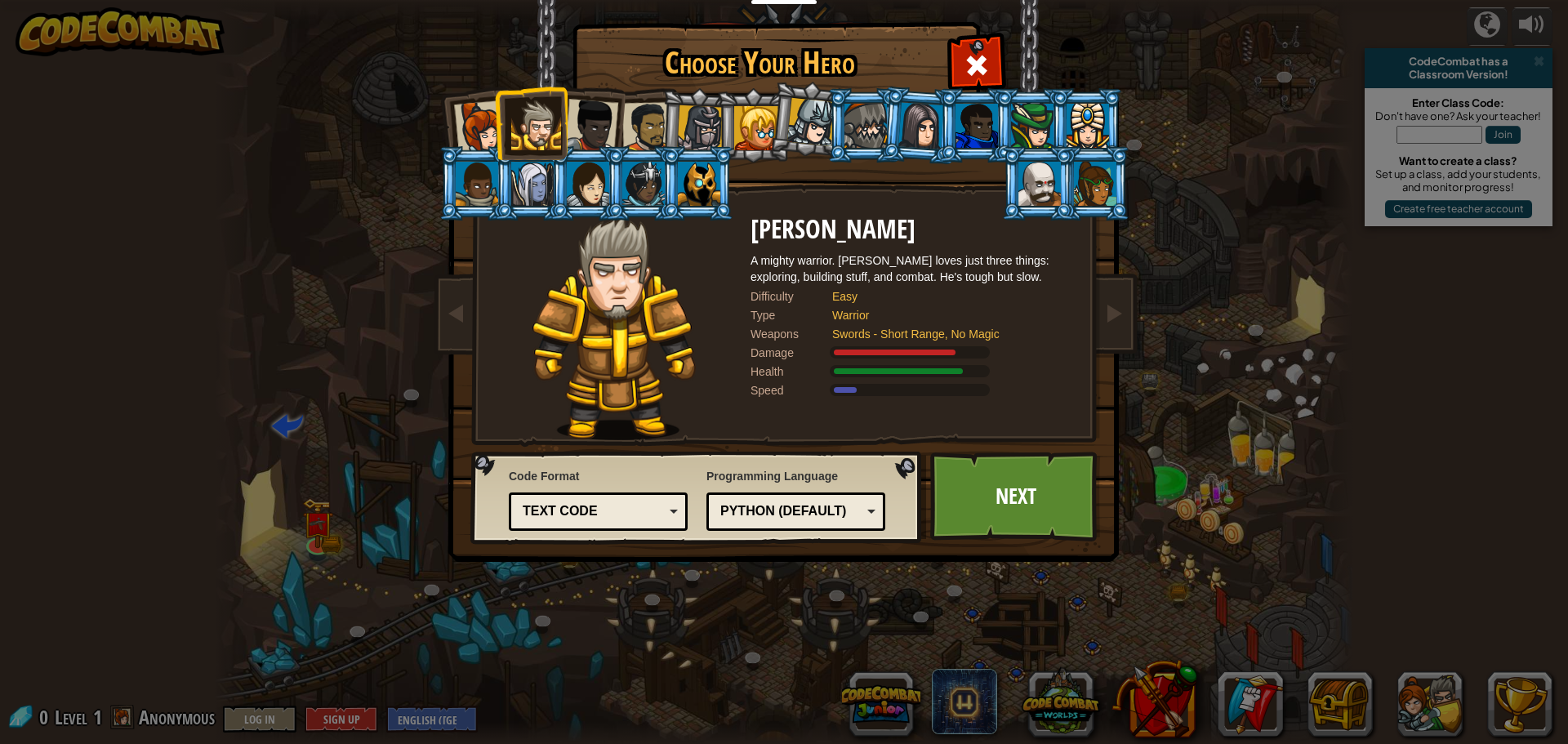
click at [494, 142] on li at bounding box center [531, 123] width 74 height 75
click at [733, 126] on li at bounding box center [753, 125] width 74 height 75
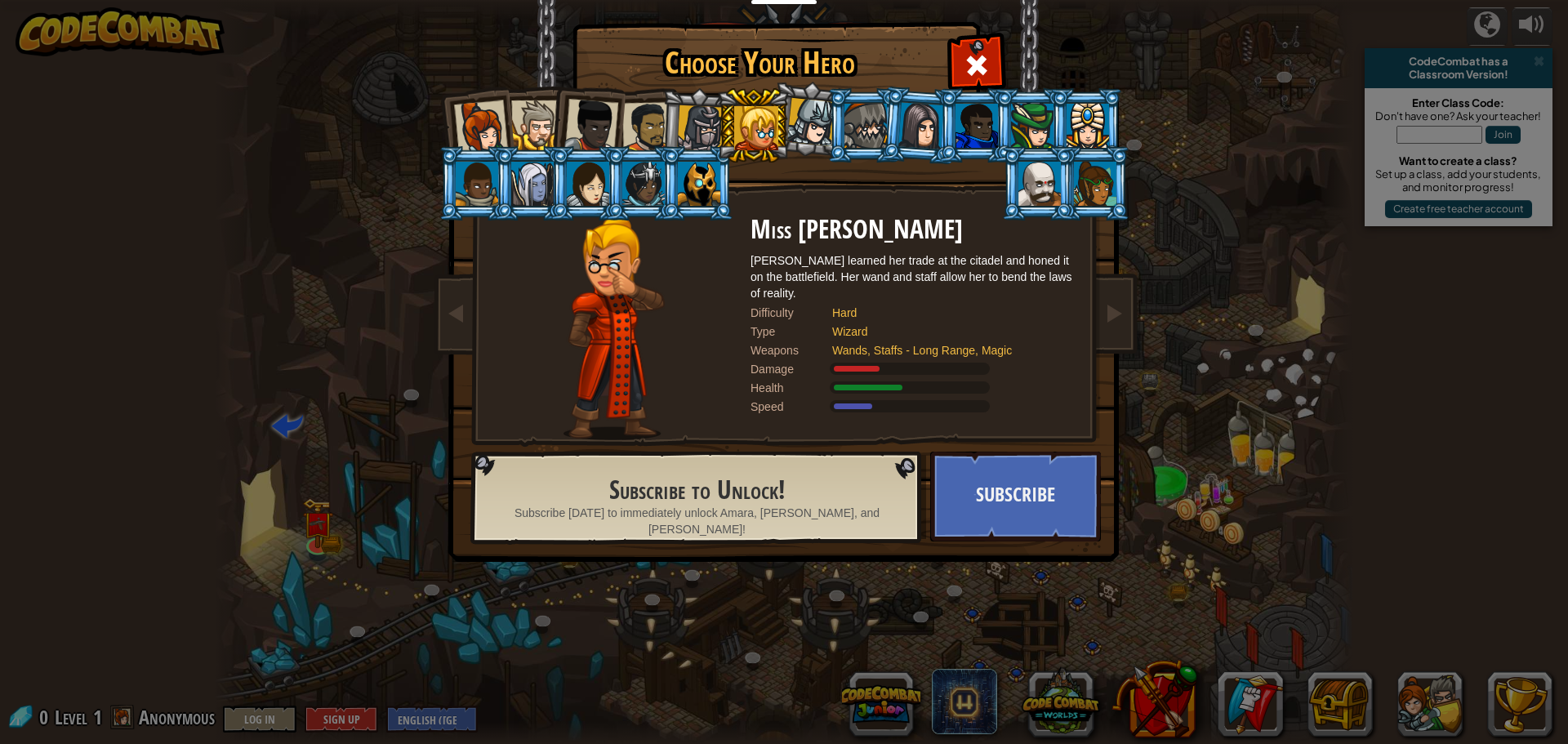
click at [688, 133] on div at bounding box center [700, 128] width 47 height 47
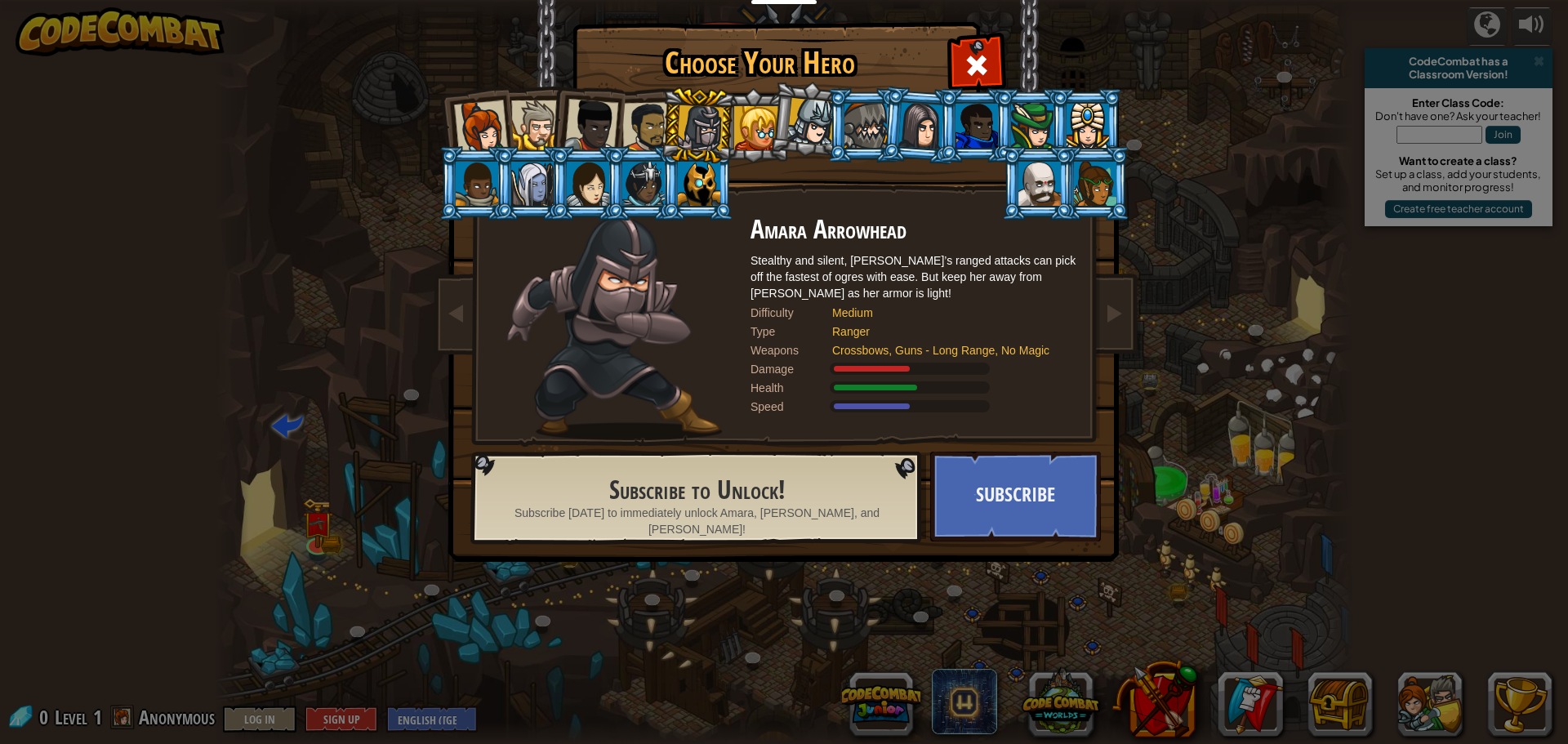
click at [640, 120] on div at bounding box center [648, 128] width 51 height 51
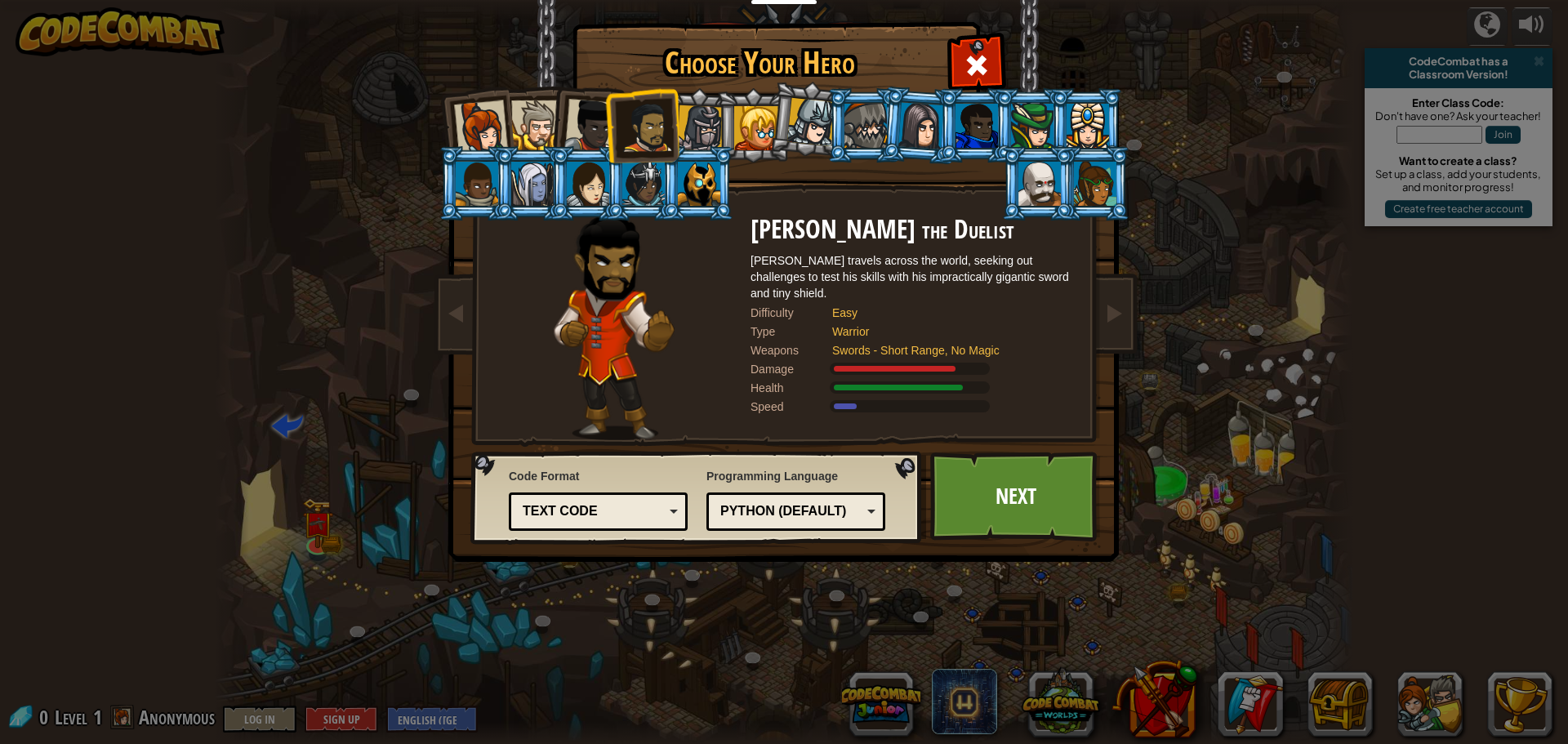
click at [602, 121] on div at bounding box center [591, 125] width 54 height 54
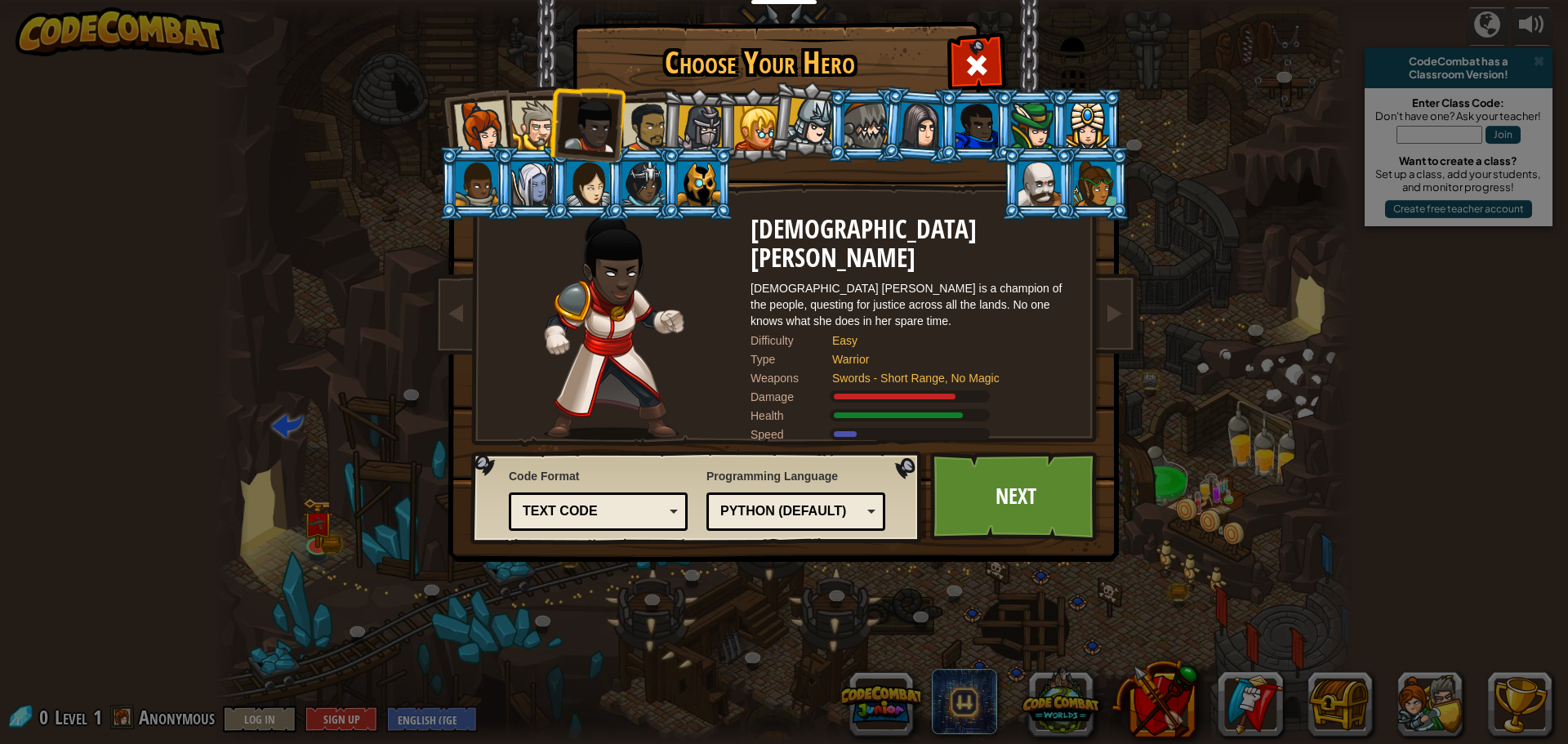
click at [557, 140] on li at bounding box center [586, 122] width 80 height 80
click at [543, 140] on div at bounding box center [536, 125] width 50 height 50
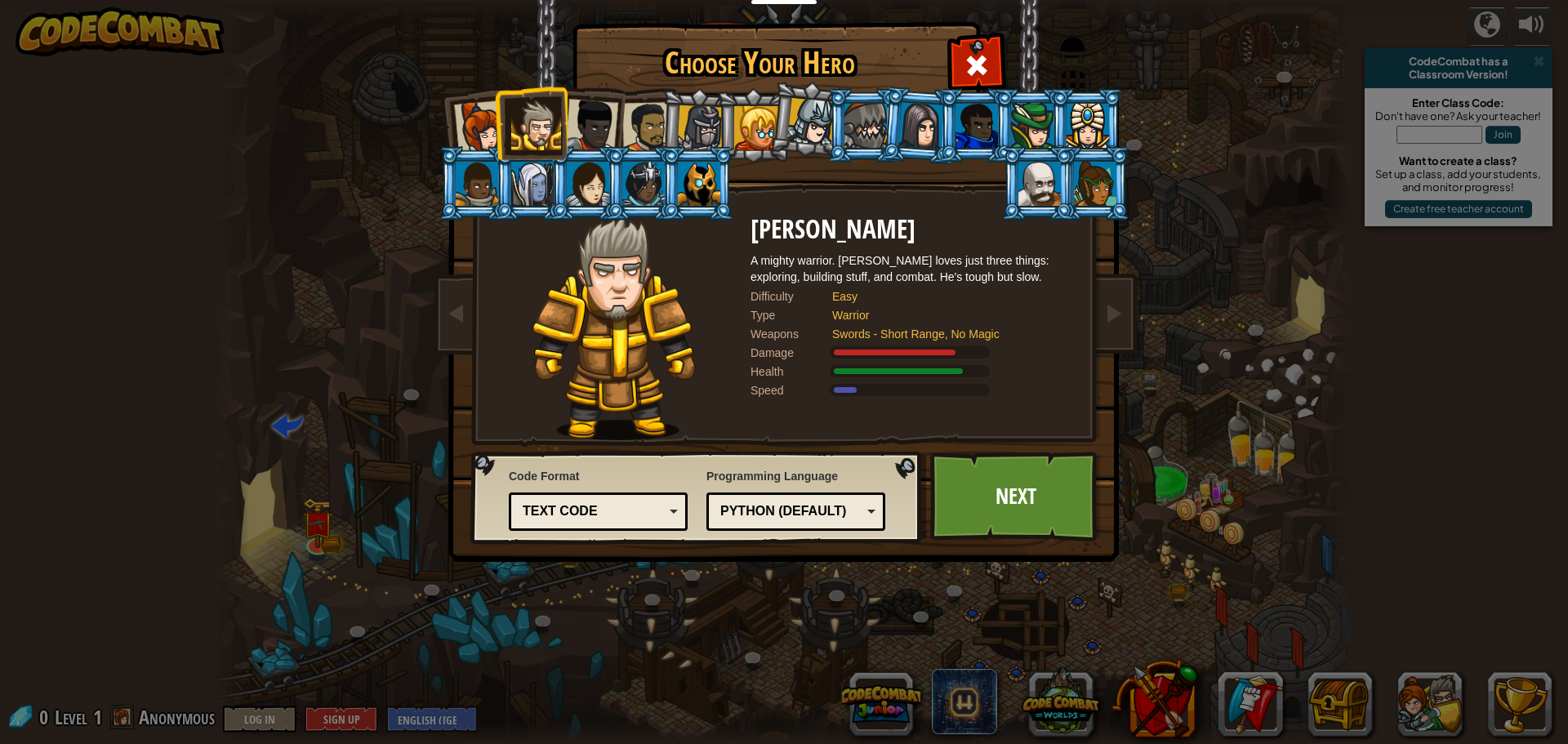
click at [484, 129] on div at bounding box center [481, 127] width 54 height 54
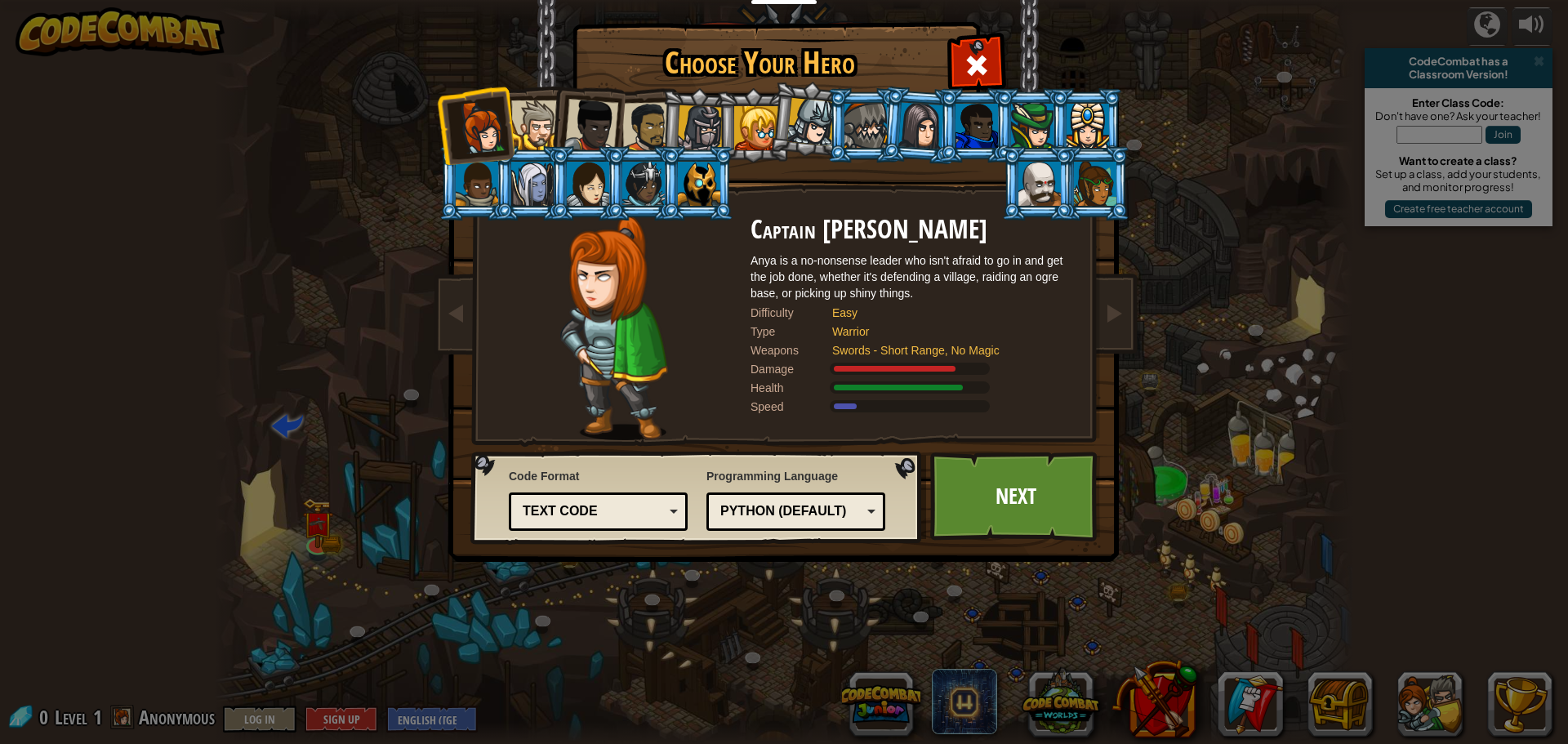
click at [704, 120] on div at bounding box center [700, 128] width 47 height 47
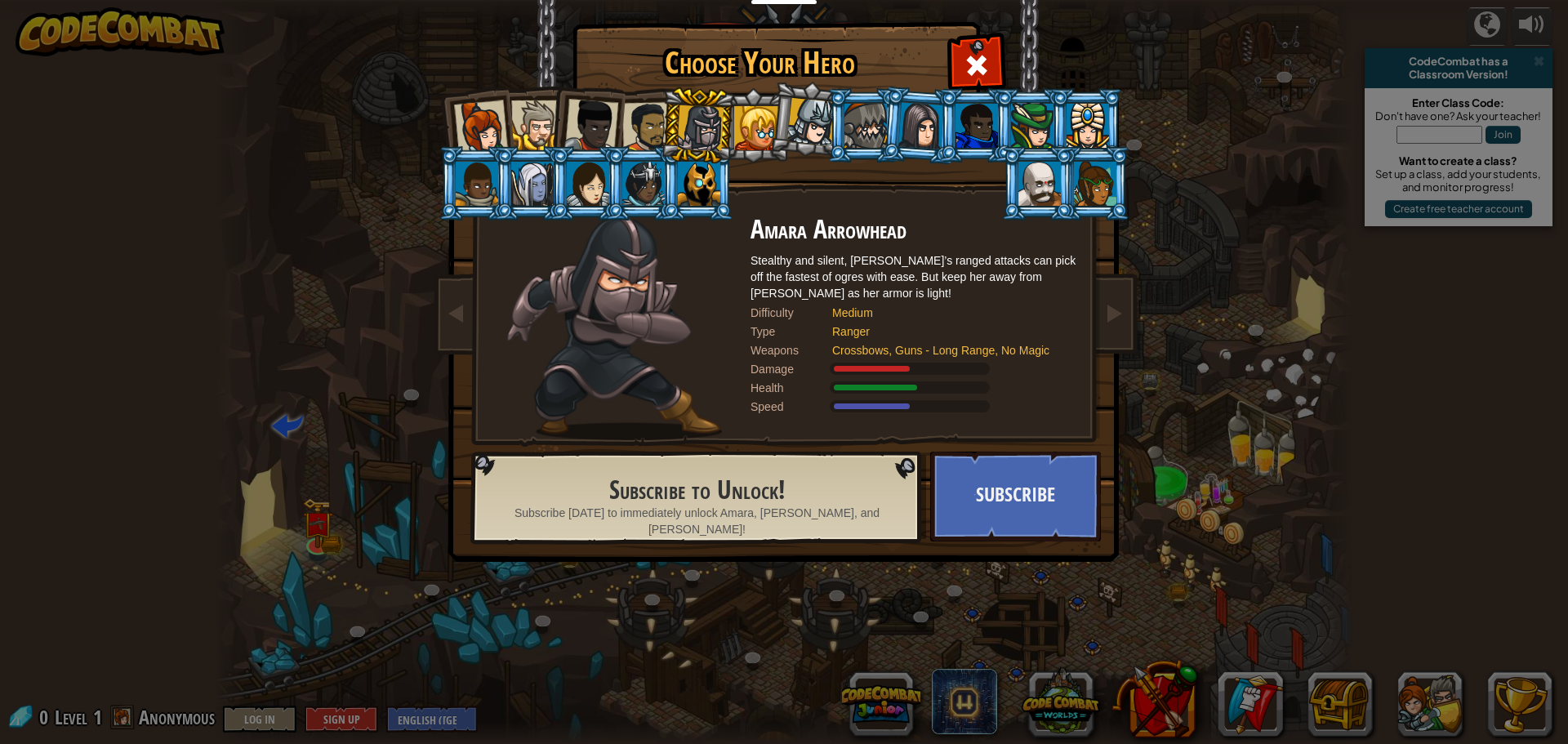
drag, startPoint x: 801, startPoint y: 133, endPoint x: 760, endPoint y: 129, distance: 41.2
click at [760, 88] on ol at bounding box center [784, 88] width 673 height 0
click at [760, 129] on div at bounding box center [756, 128] width 44 height 44
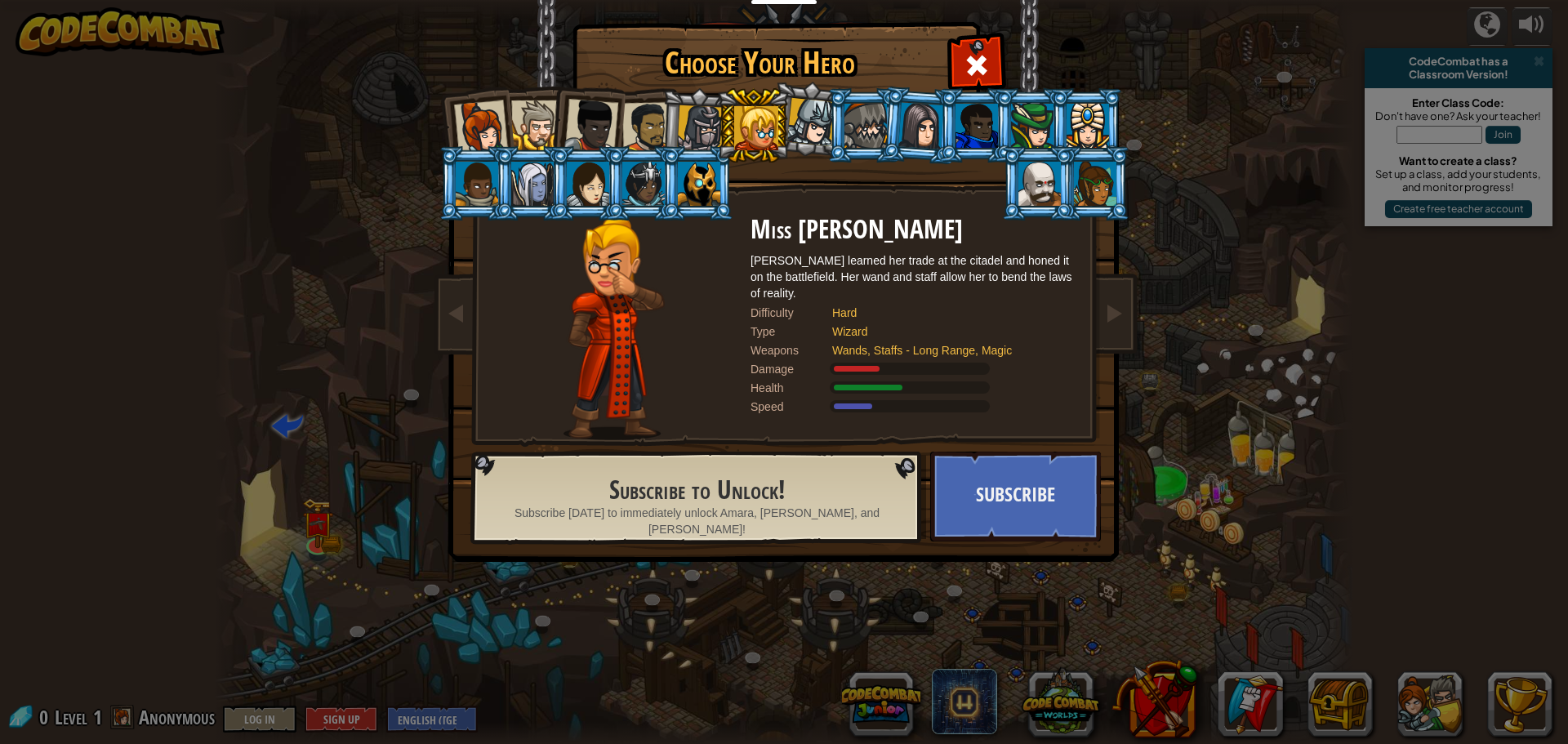
click at [790, 128] on div at bounding box center [811, 121] width 48 height 48
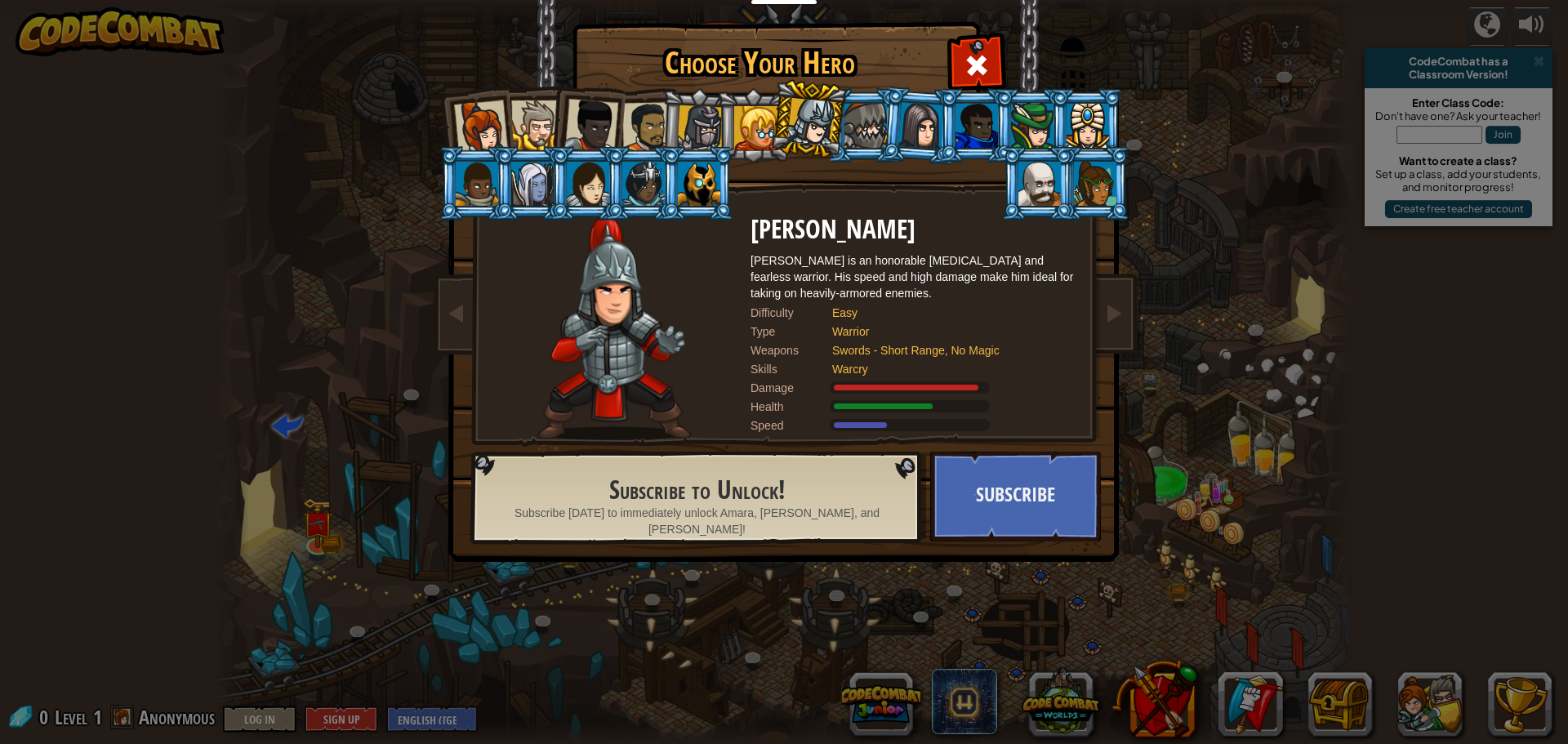
click at [861, 137] on div at bounding box center [866, 126] width 42 height 44
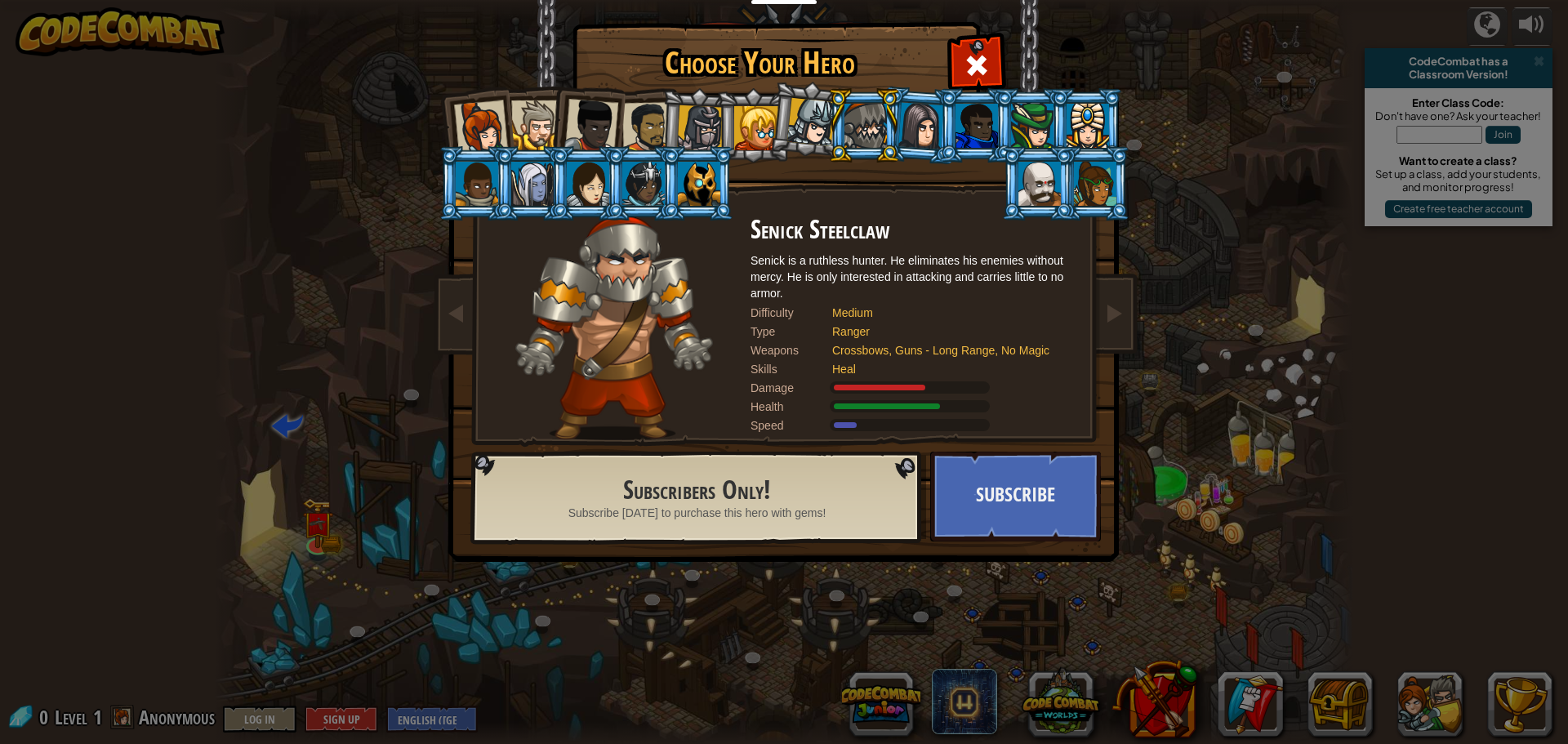
drag, startPoint x: 907, startPoint y: 126, endPoint x: 955, endPoint y: 129, distance: 48.1
click at [909, 126] on div at bounding box center [921, 125] width 46 height 47
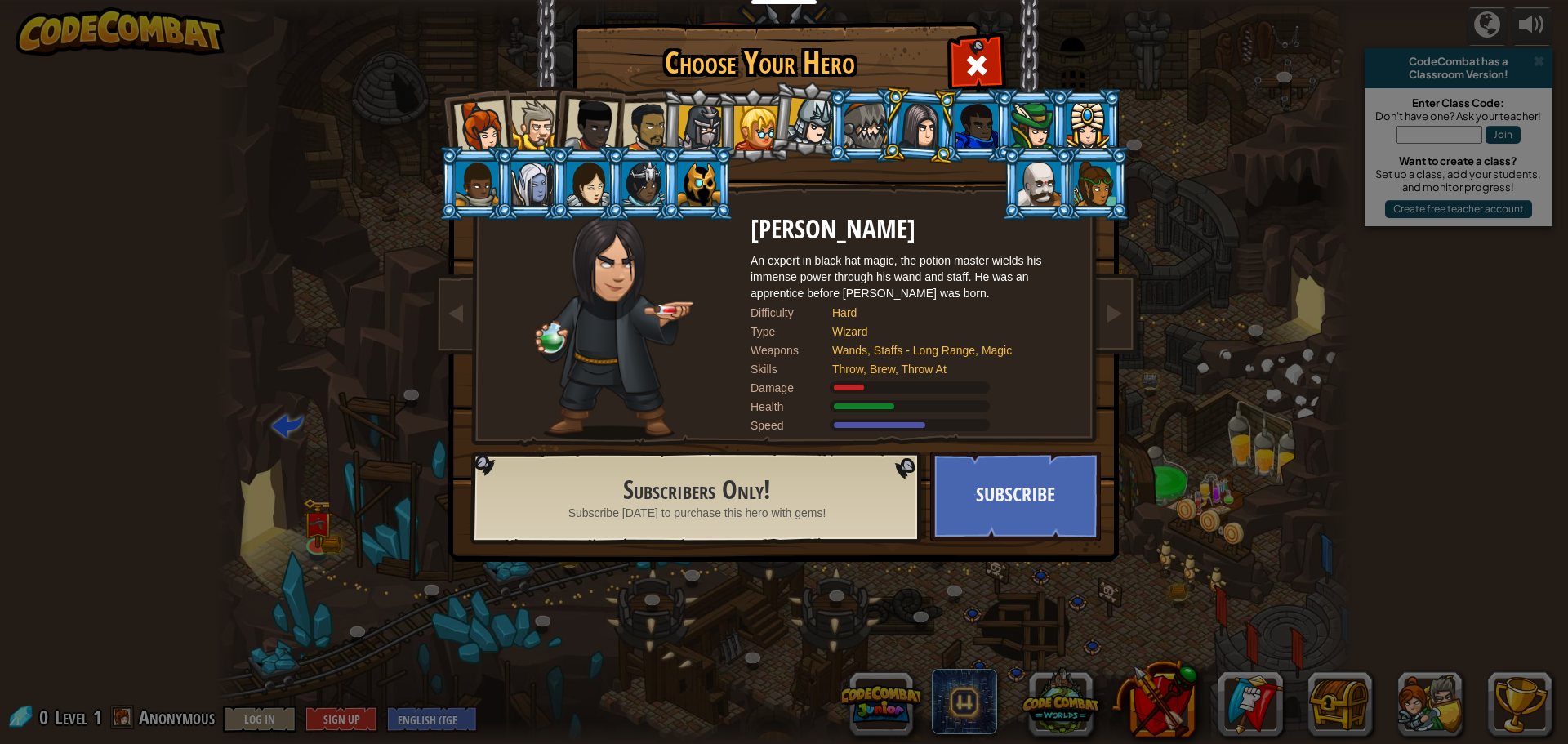
drag, startPoint x: 976, startPoint y: 128, endPoint x: 969, endPoint y: 161, distance: 33.7
click at [976, 130] on div at bounding box center [976, 126] width 42 height 44
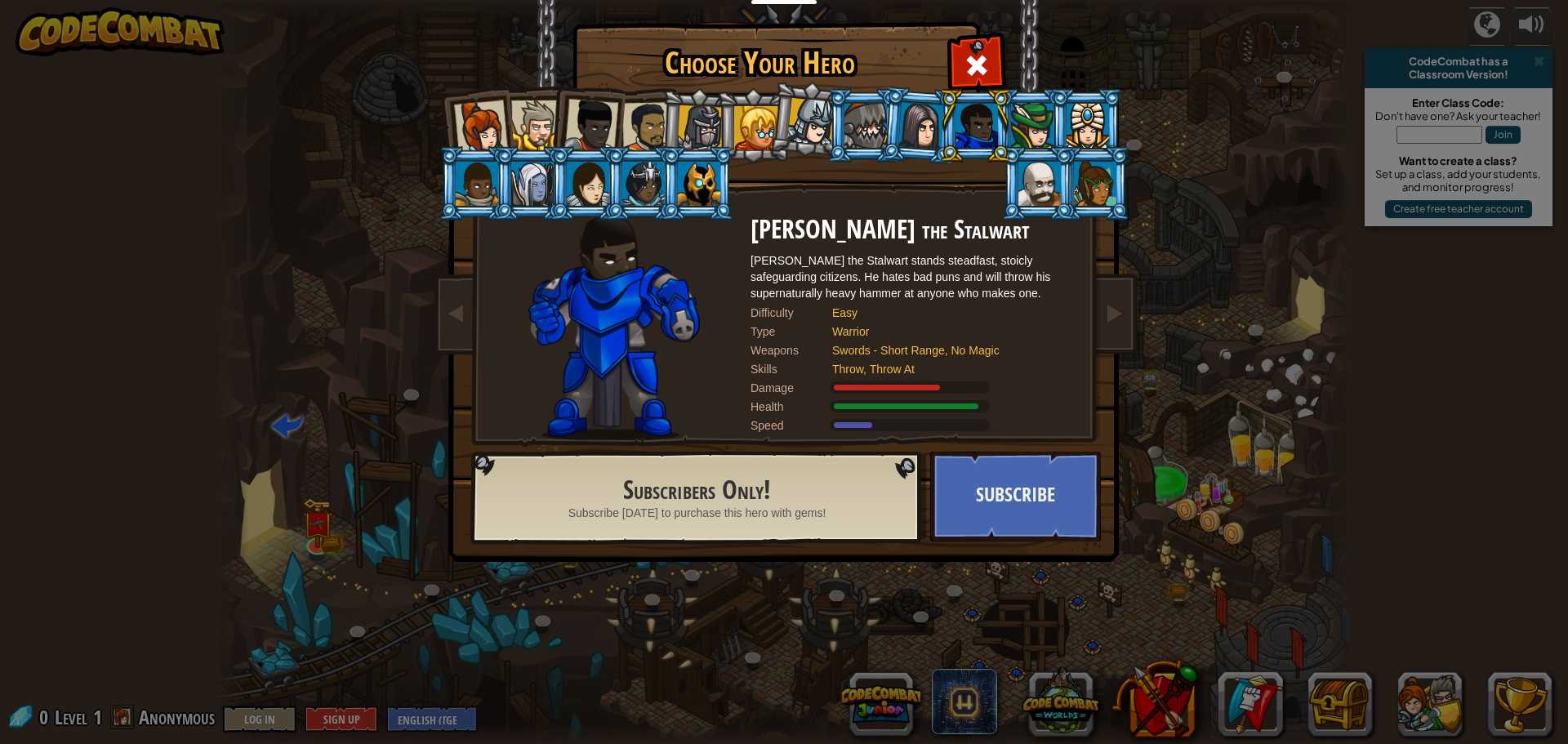
click at [650, 193] on div at bounding box center [643, 184] width 42 height 44
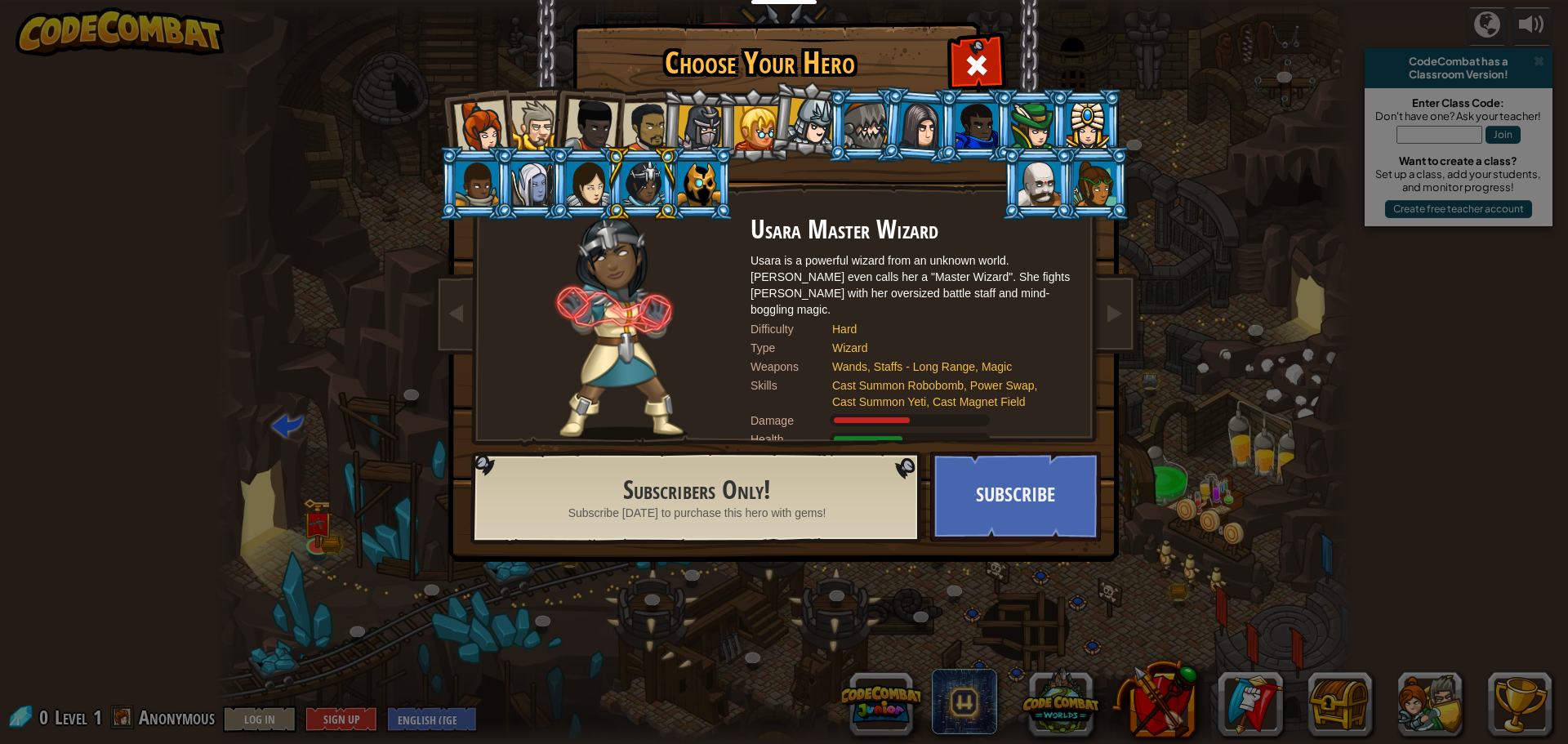
drag, startPoint x: 602, startPoint y: 190, endPoint x: 591, endPoint y: 194, distance: 11.7
click at [598, 190] on div at bounding box center [588, 184] width 42 height 44
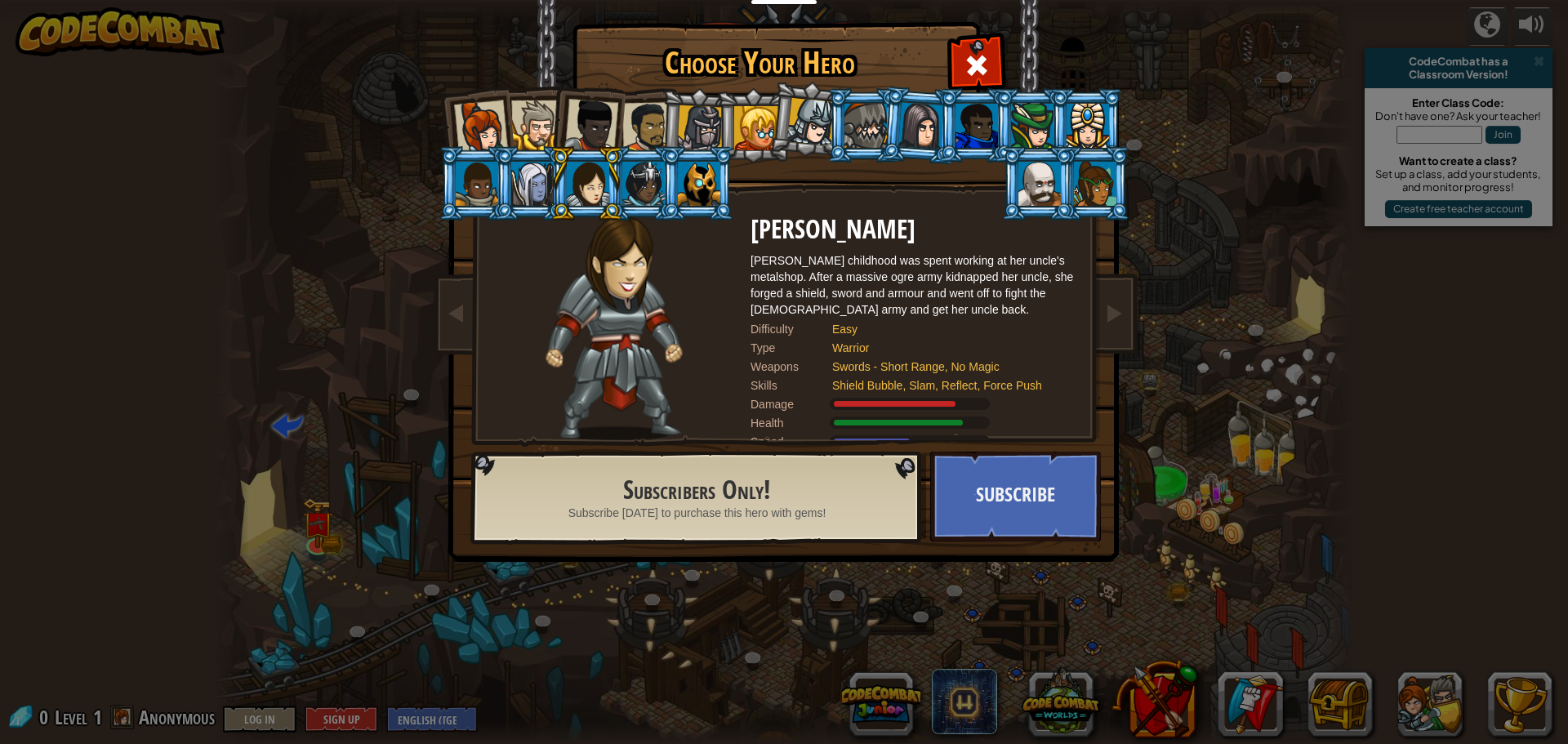
click at [649, 117] on div at bounding box center [648, 128] width 51 height 51
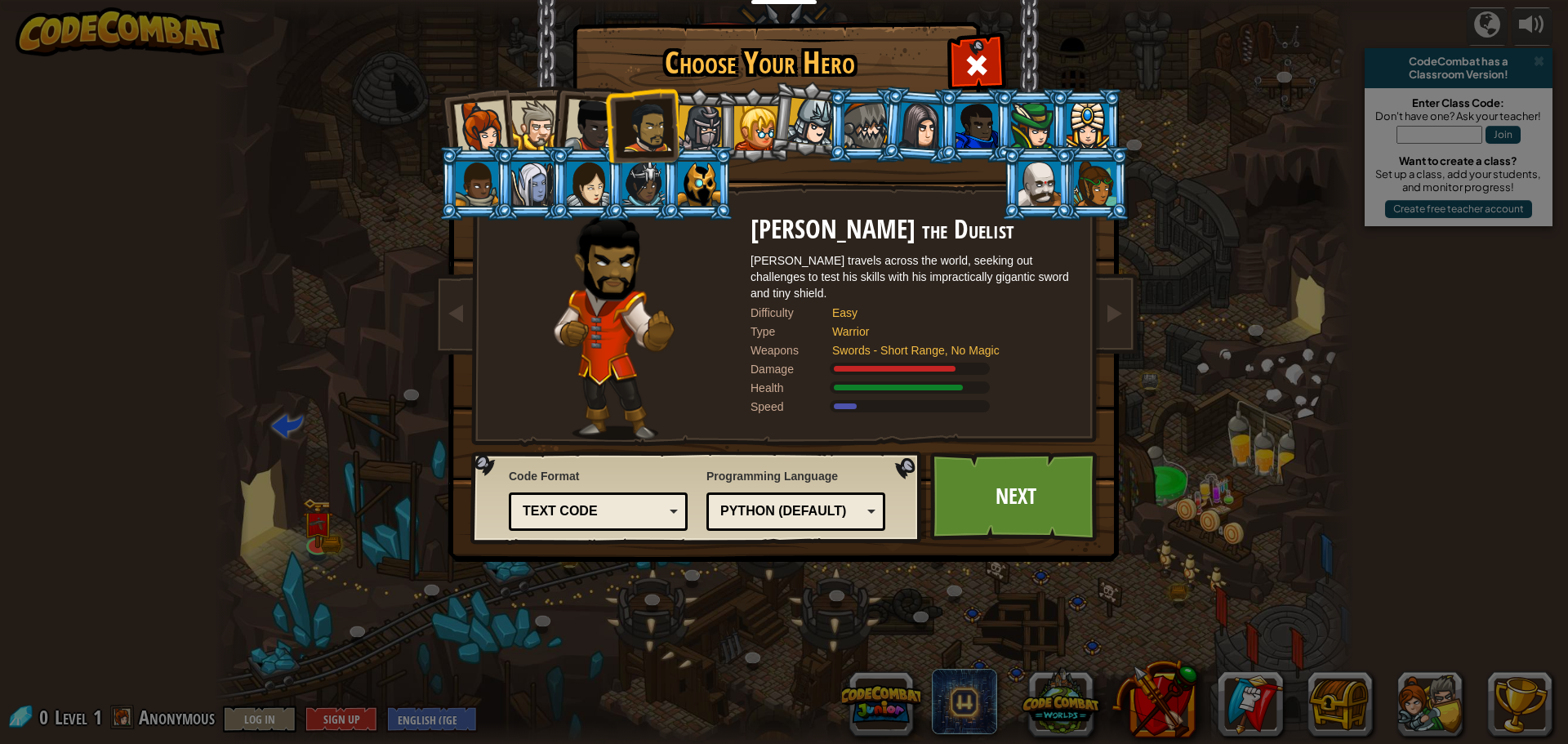
click at [581, 132] on div at bounding box center [591, 125] width 54 height 54
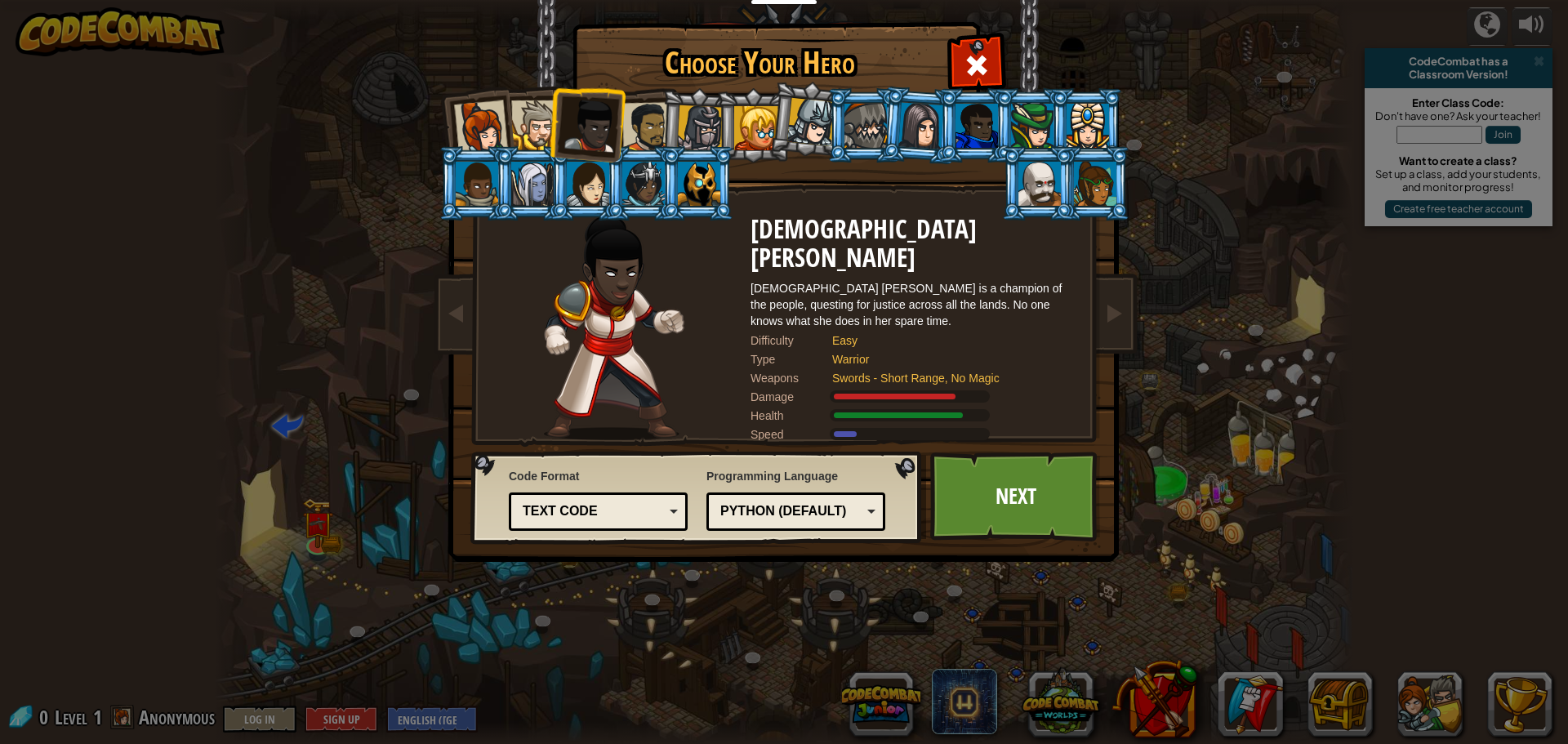
drag, startPoint x: 528, startPoint y: 125, endPoint x: 515, endPoint y: 135, distance: 16.4
click at [527, 125] on div at bounding box center [536, 125] width 50 height 50
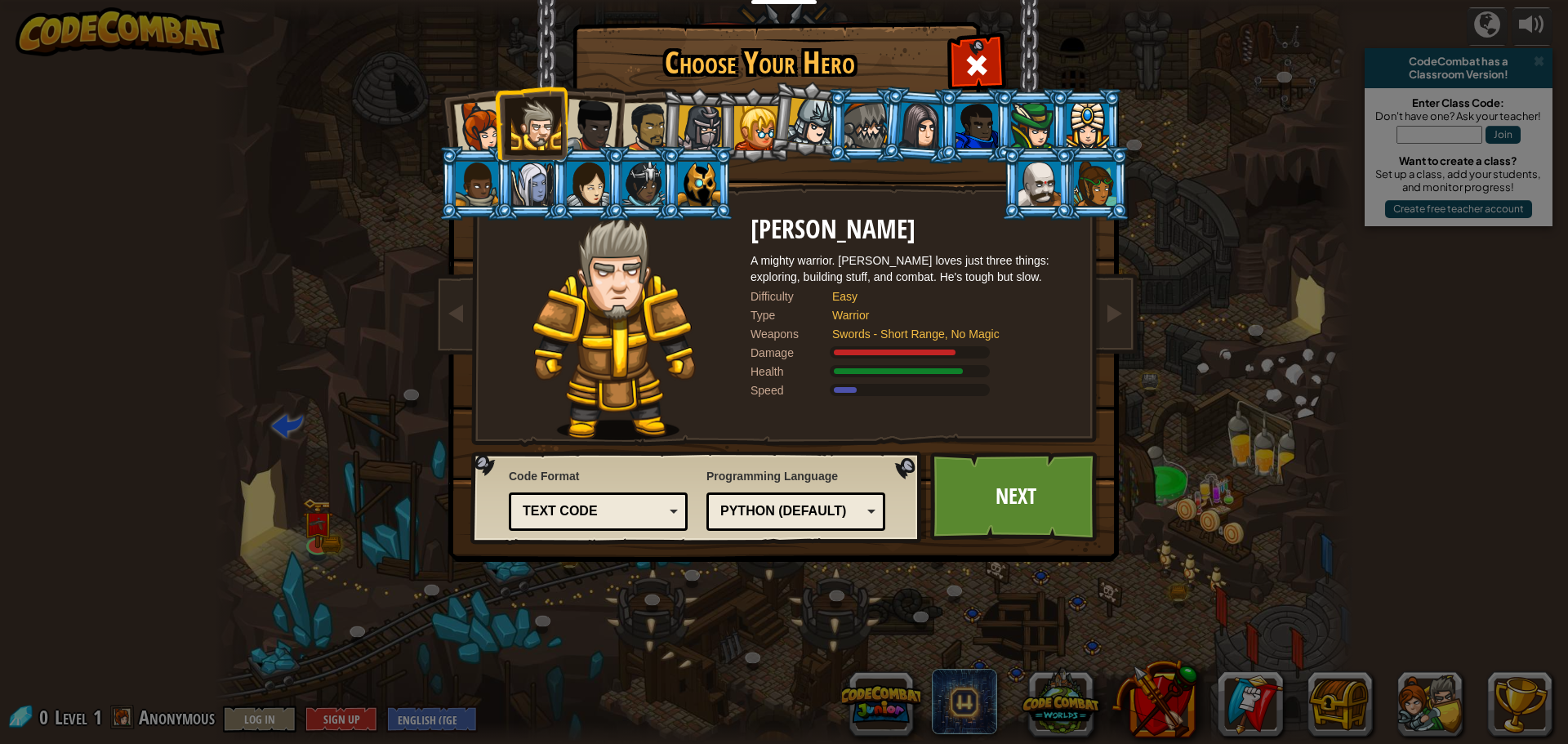
click at [467, 133] on div at bounding box center [481, 127] width 54 height 54
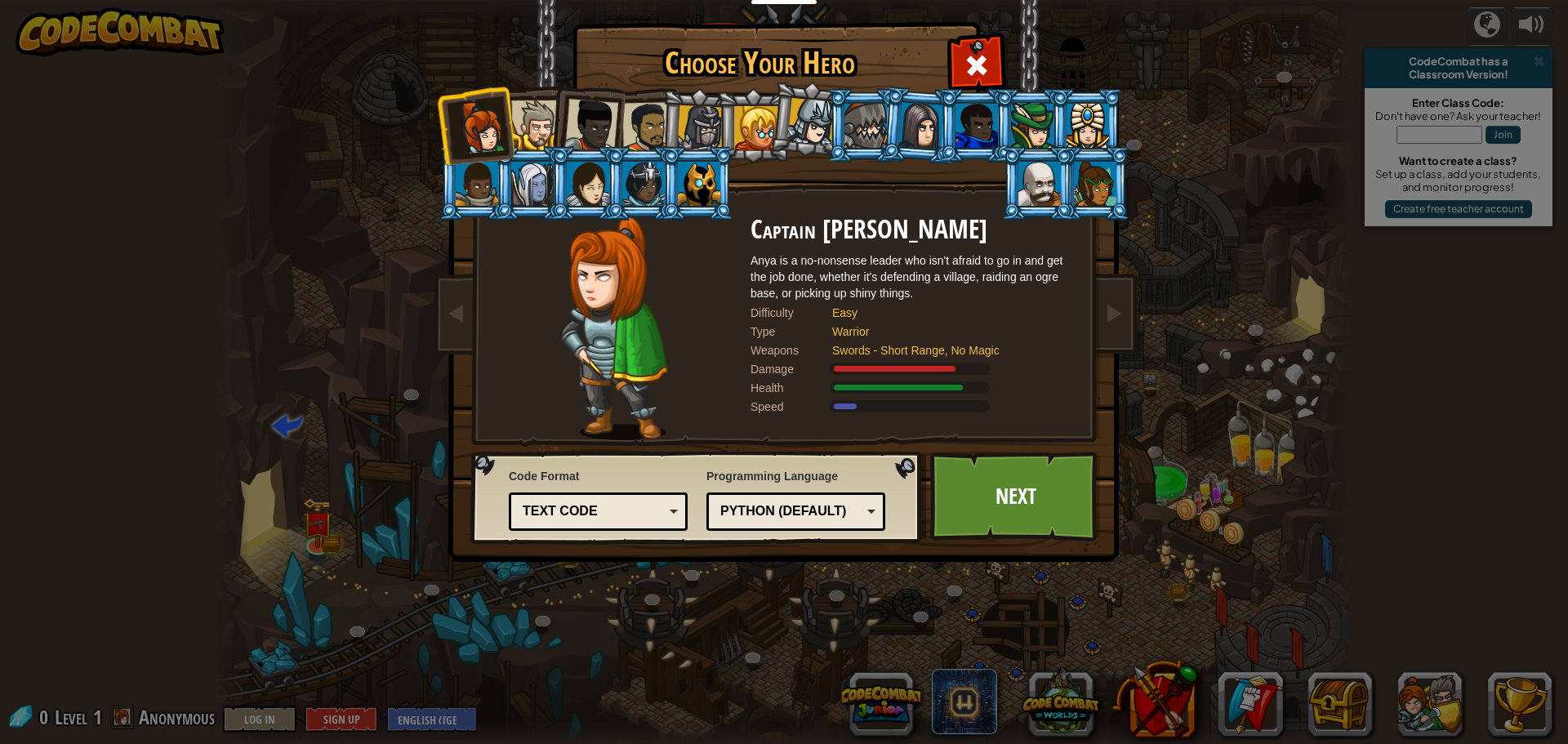
click at [555, 131] on li at bounding box center [586, 122] width 80 height 80
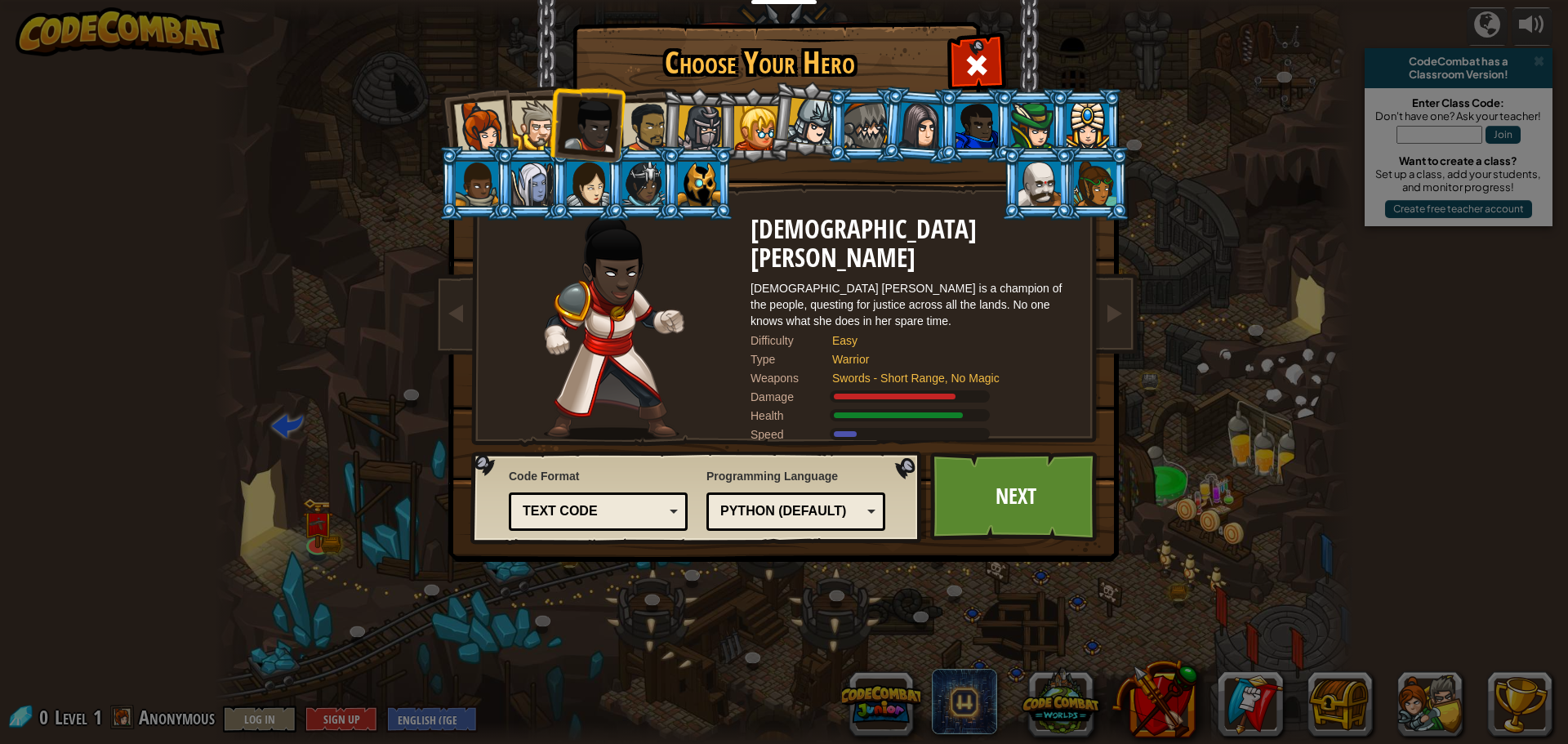
click at [622, 131] on li at bounding box center [586, 122] width 80 height 80
click at [520, 111] on div at bounding box center [536, 125] width 50 height 50
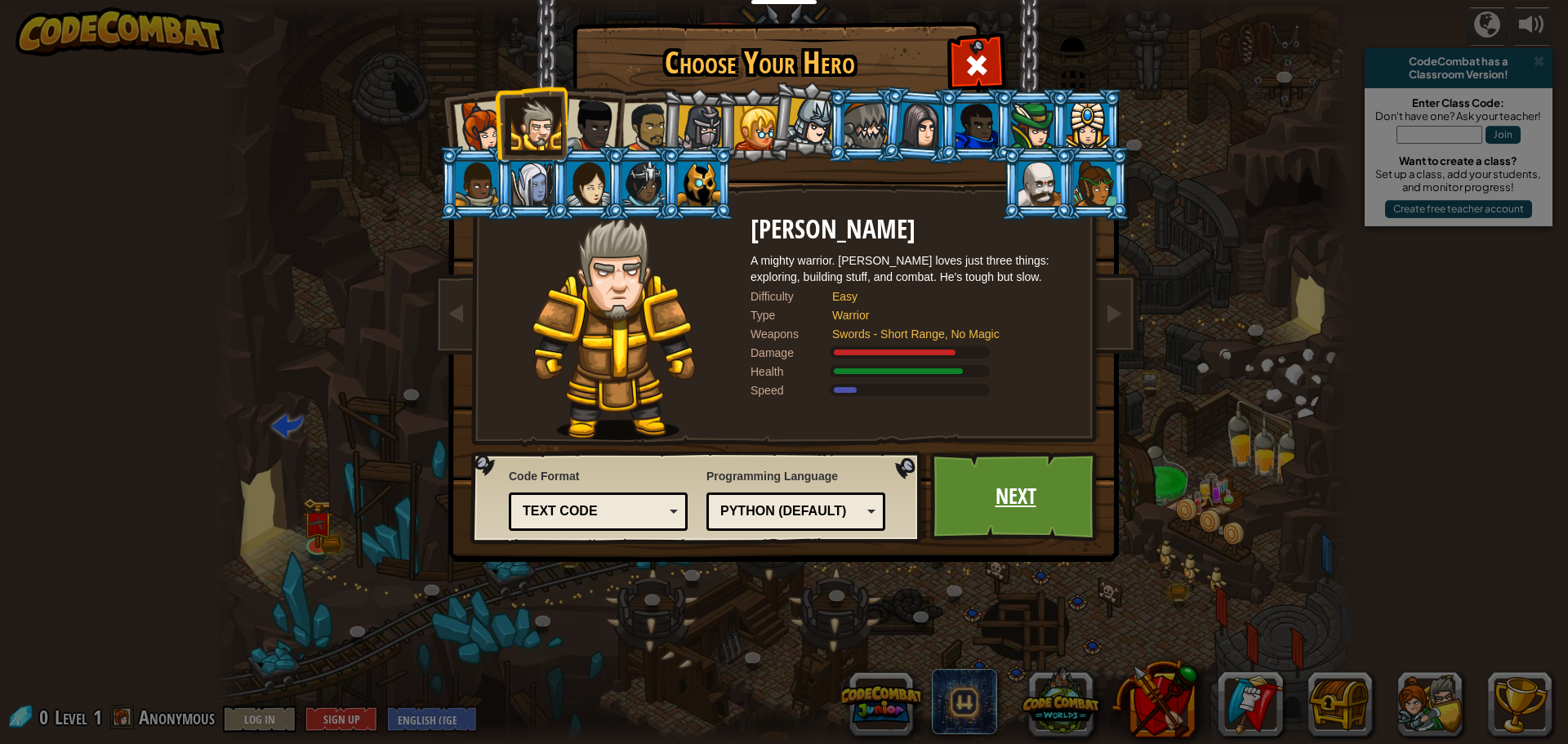
click at [984, 470] on link "Next" at bounding box center [1015, 497] width 171 height 90
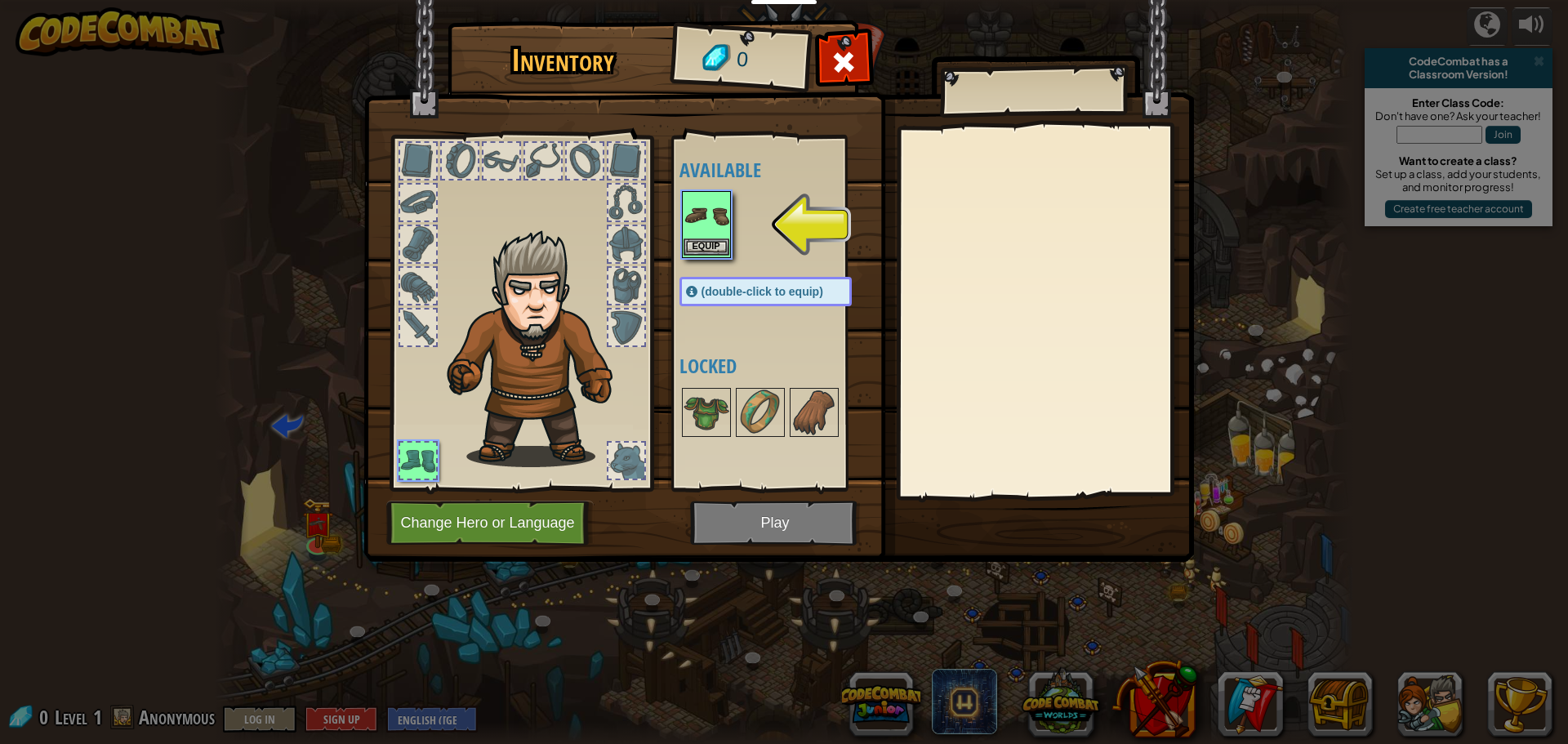
click at [715, 235] on img at bounding box center [707, 215] width 46 height 46
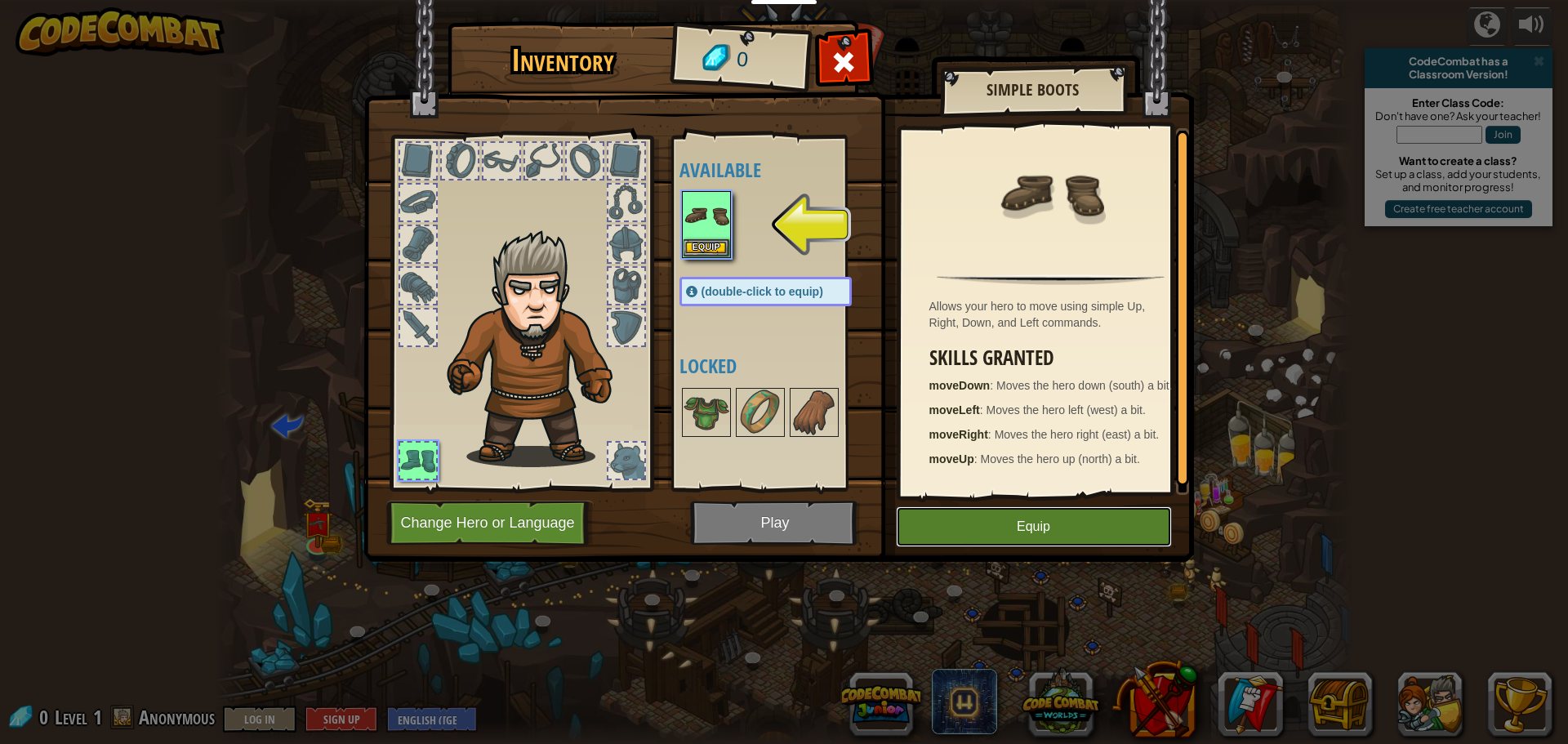
drag, startPoint x: 1065, startPoint y: 519, endPoint x: 1053, endPoint y: 524, distance: 13.0
click at [1064, 519] on button "Equip" at bounding box center [1034, 527] width 276 height 40
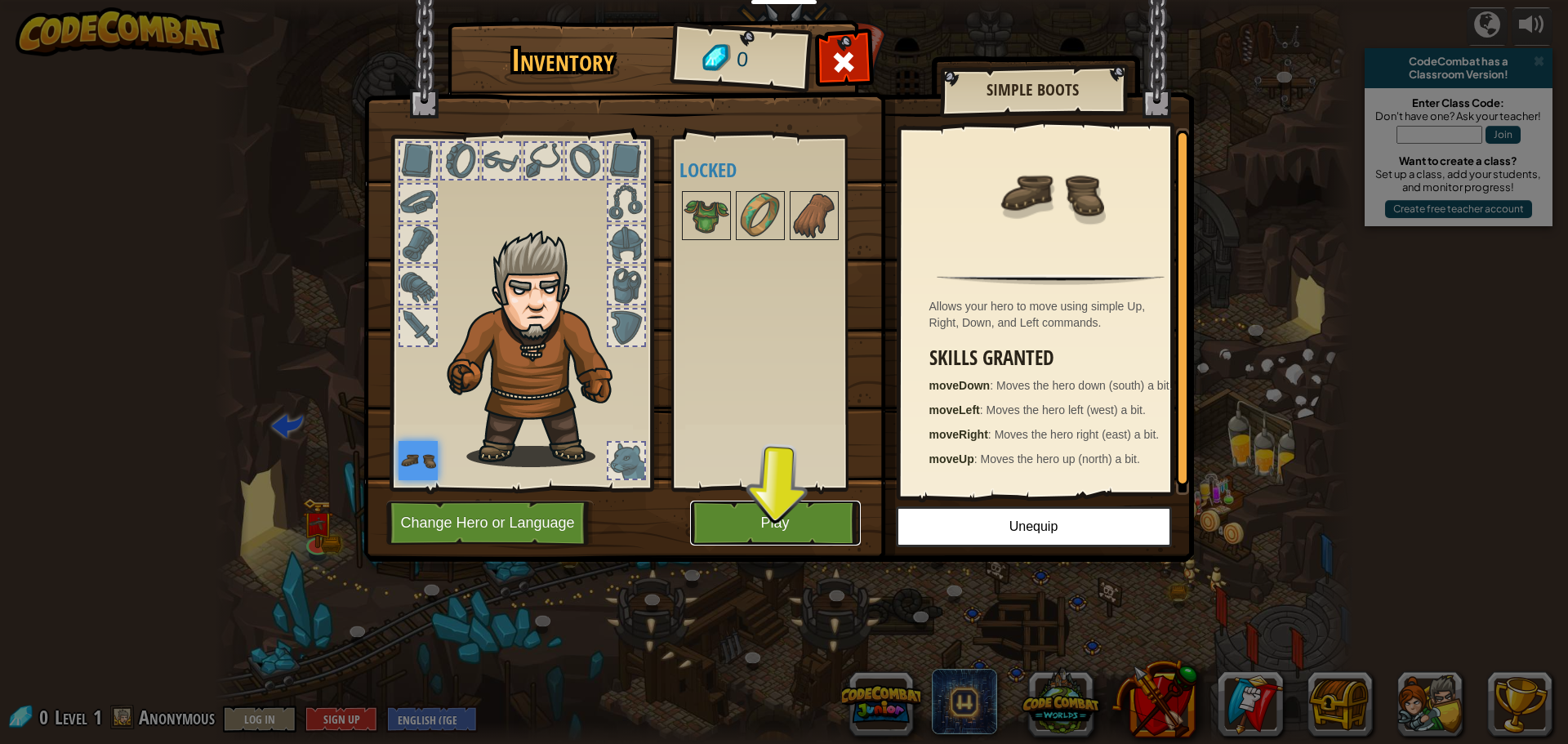
click at [770, 534] on button "Play" at bounding box center [775, 522] width 171 height 45
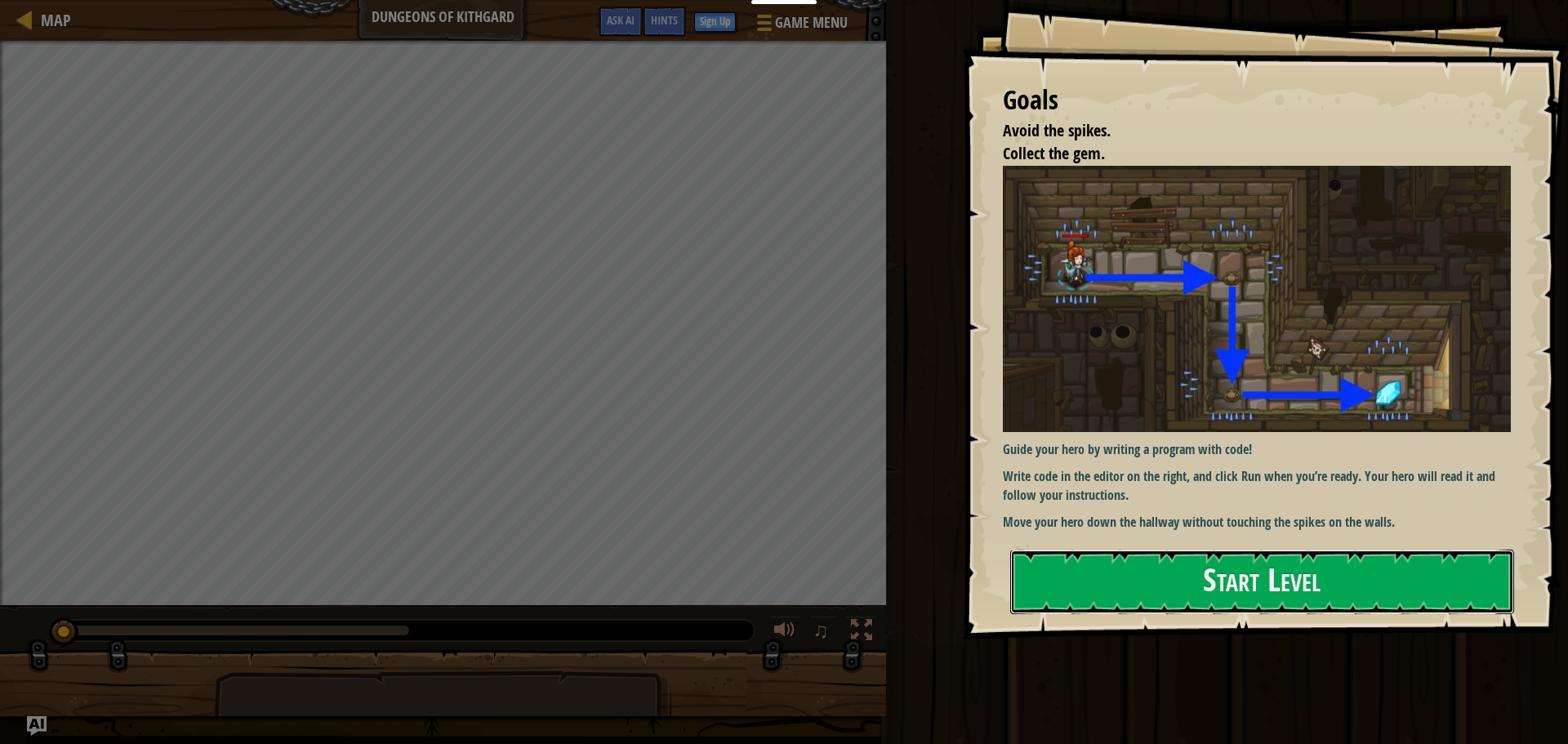
click at [1381, 550] on button "Start Level" at bounding box center [1261, 581] width 504 height 64
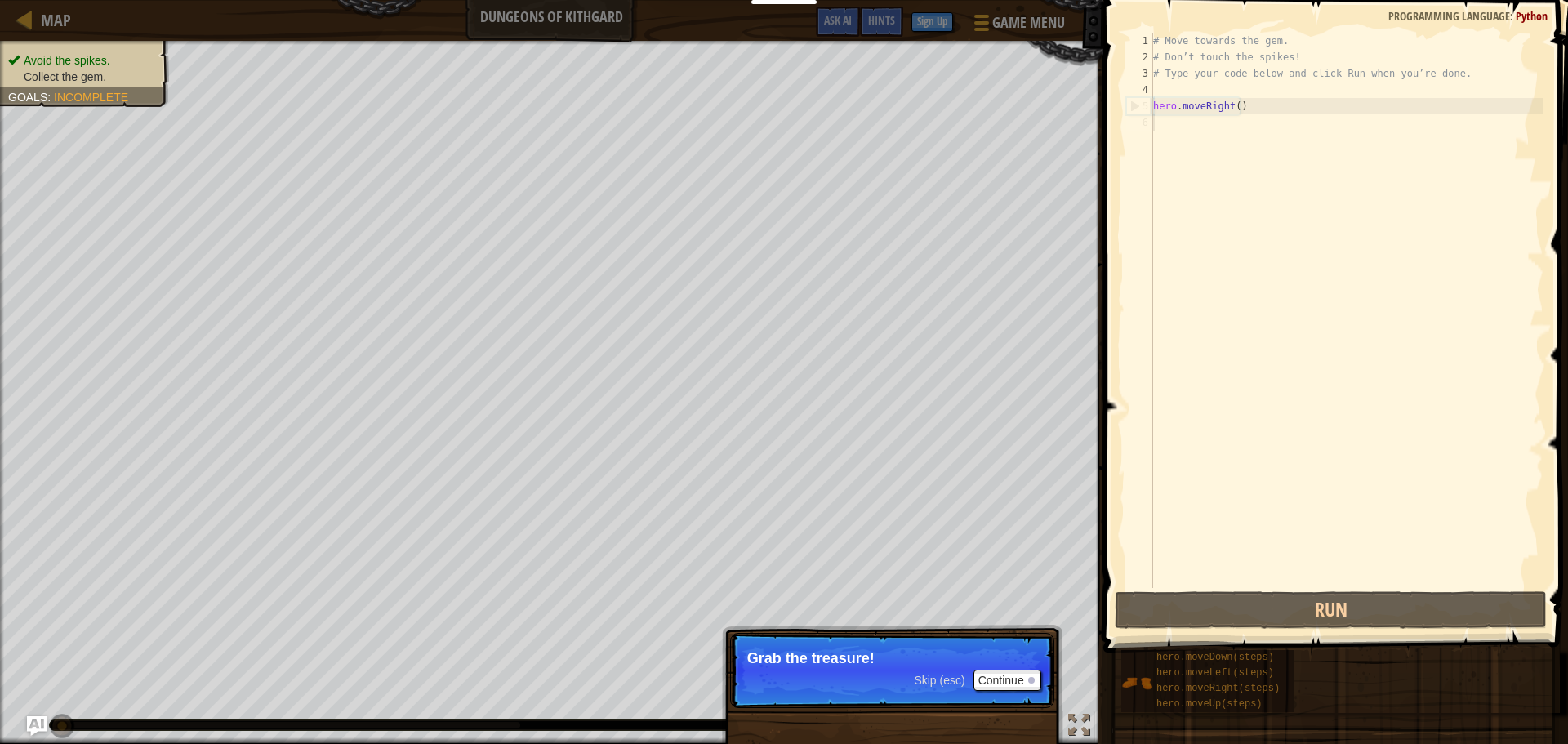
click at [1239, 135] on div "# Move towards the gem. # Don’t touch the spikes! # Type your code below and cl…" at bounding box center [1347, 326] width 394 height 588
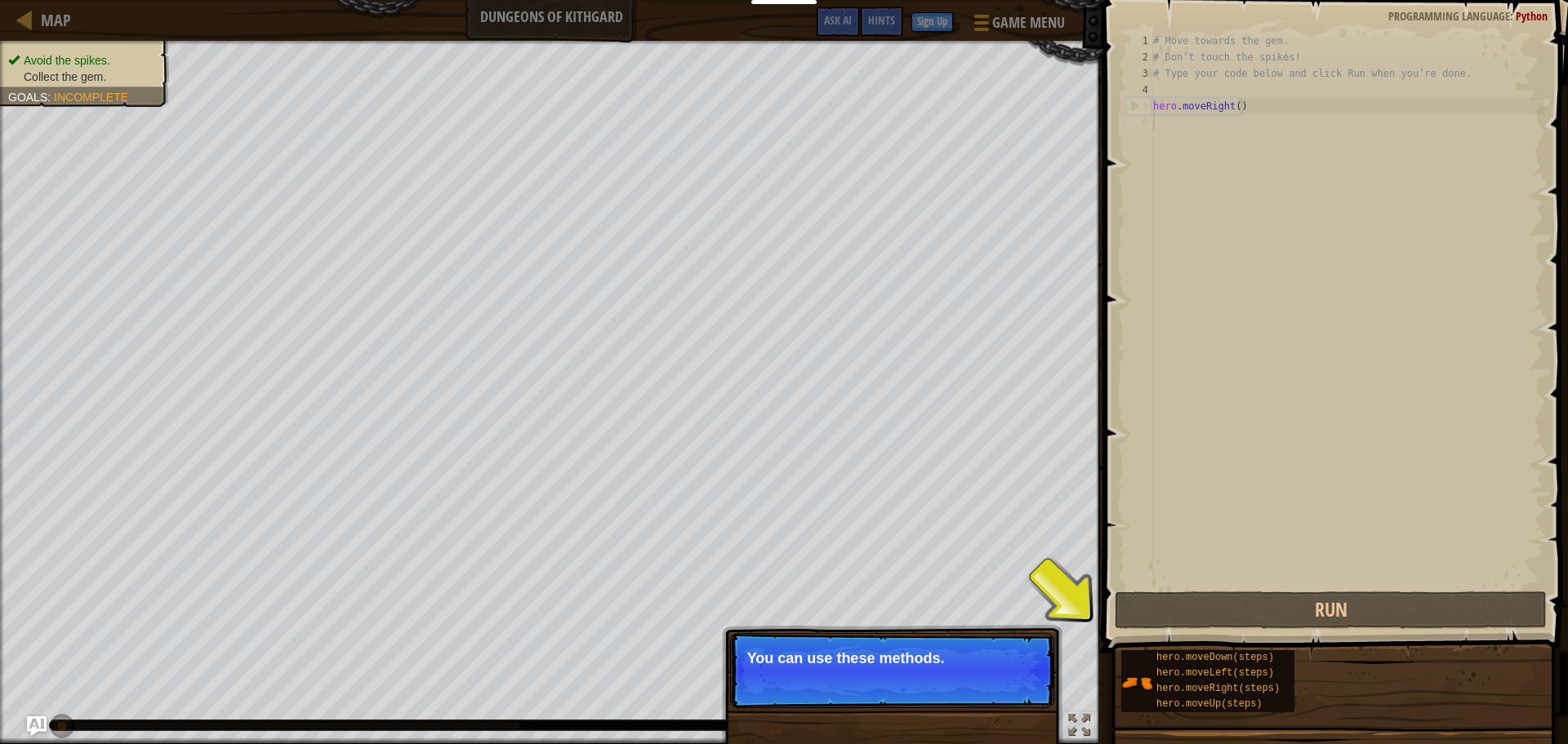
click at [933, 673] on div "Skip (esc) Continue" at bounding box center [977, 681] width 127 height 21
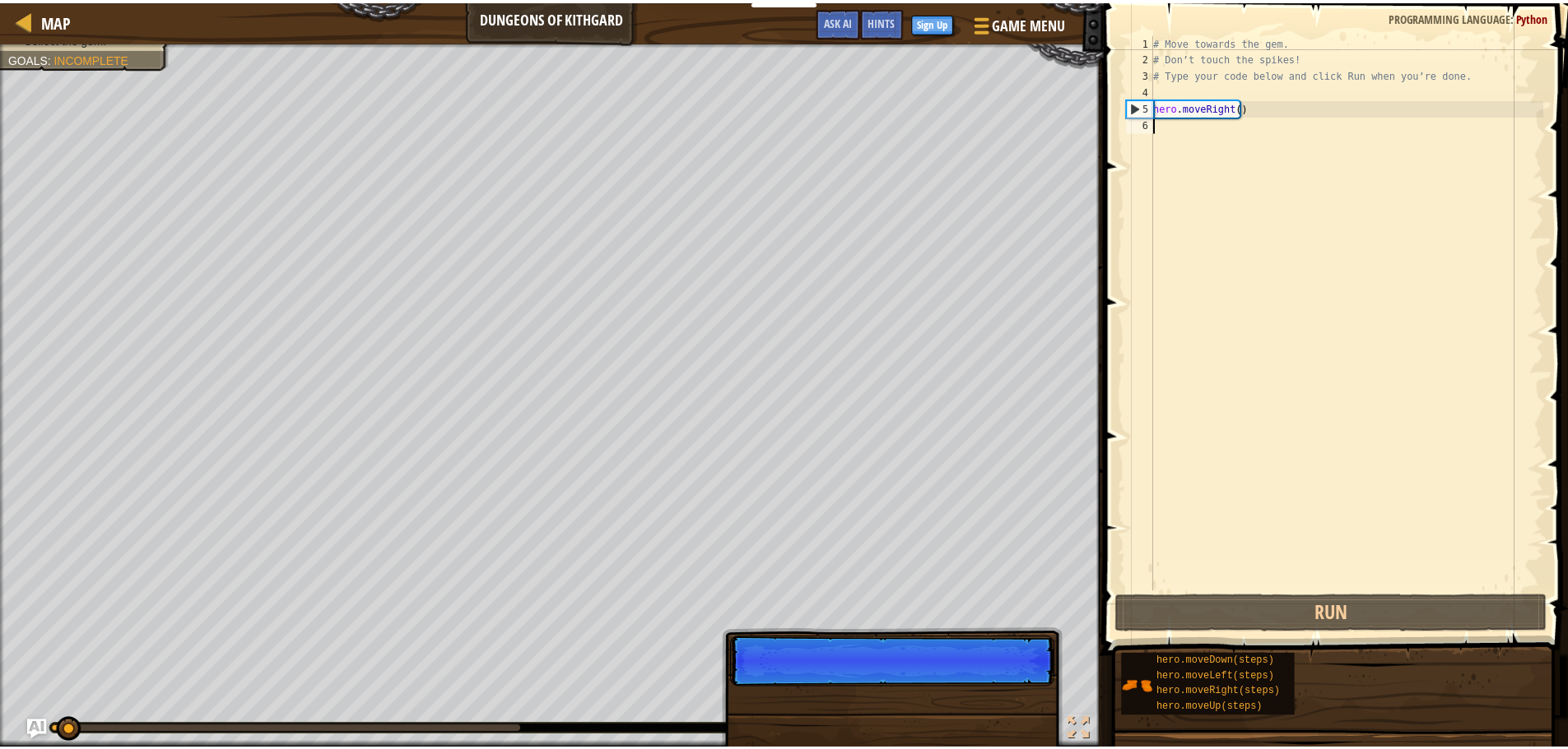
scroll to position [7, 0]
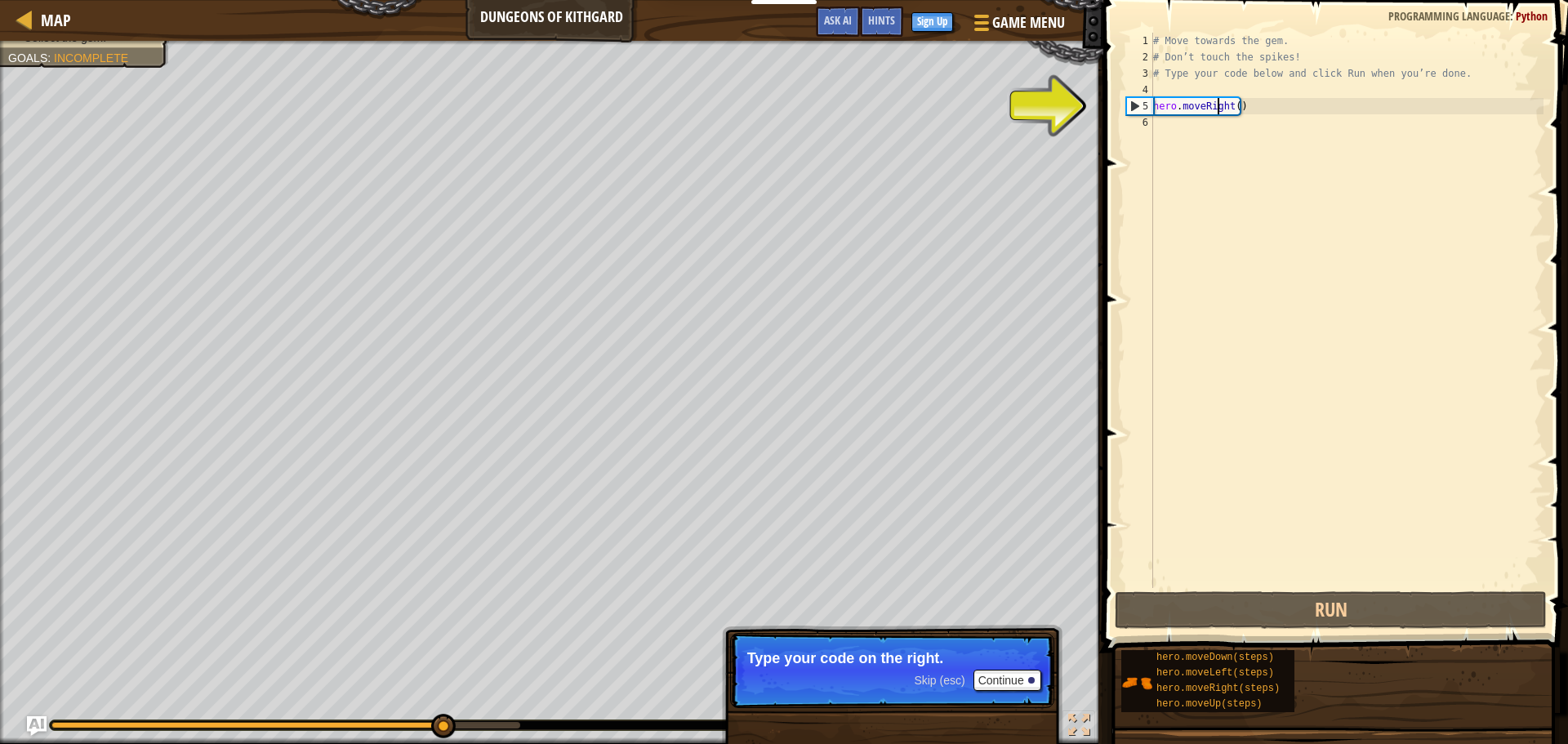
click at [1219, 100] on div "# Move towards the gem. # Don’t touch the spikes! # Type your code below and cl…" at bounding box center [1347, 326] width 394 height 588
type textarea "hero.moveRight()"
click at [1231, 108] on div "# Move towards the gem. # Don’t touch the spikes! # Type your code below and cl…" at bounding box center [1347, 326] width 394 height 588
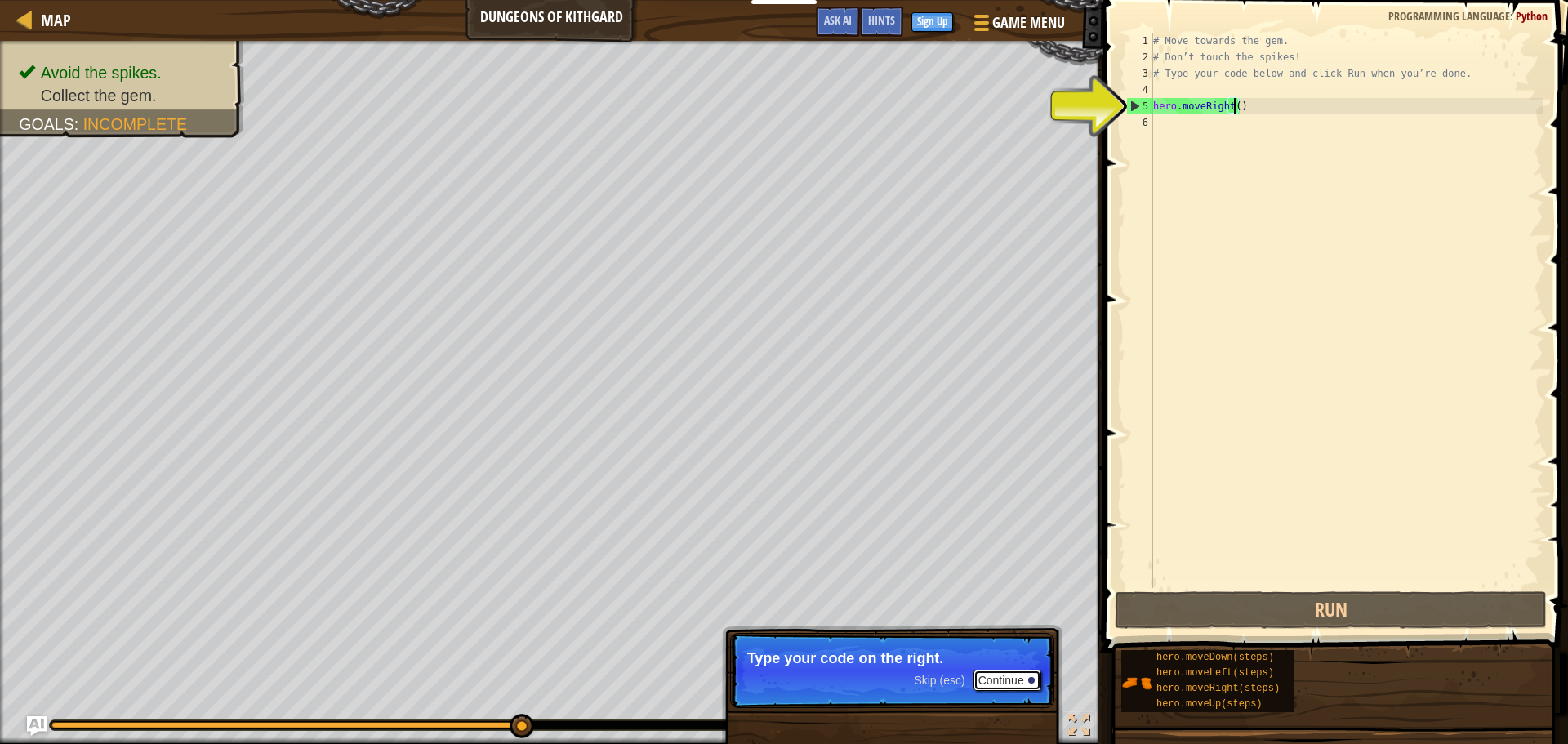
click at [999, 678] on button "Continue" at bounding box center [1006, 681] width 68 height 21
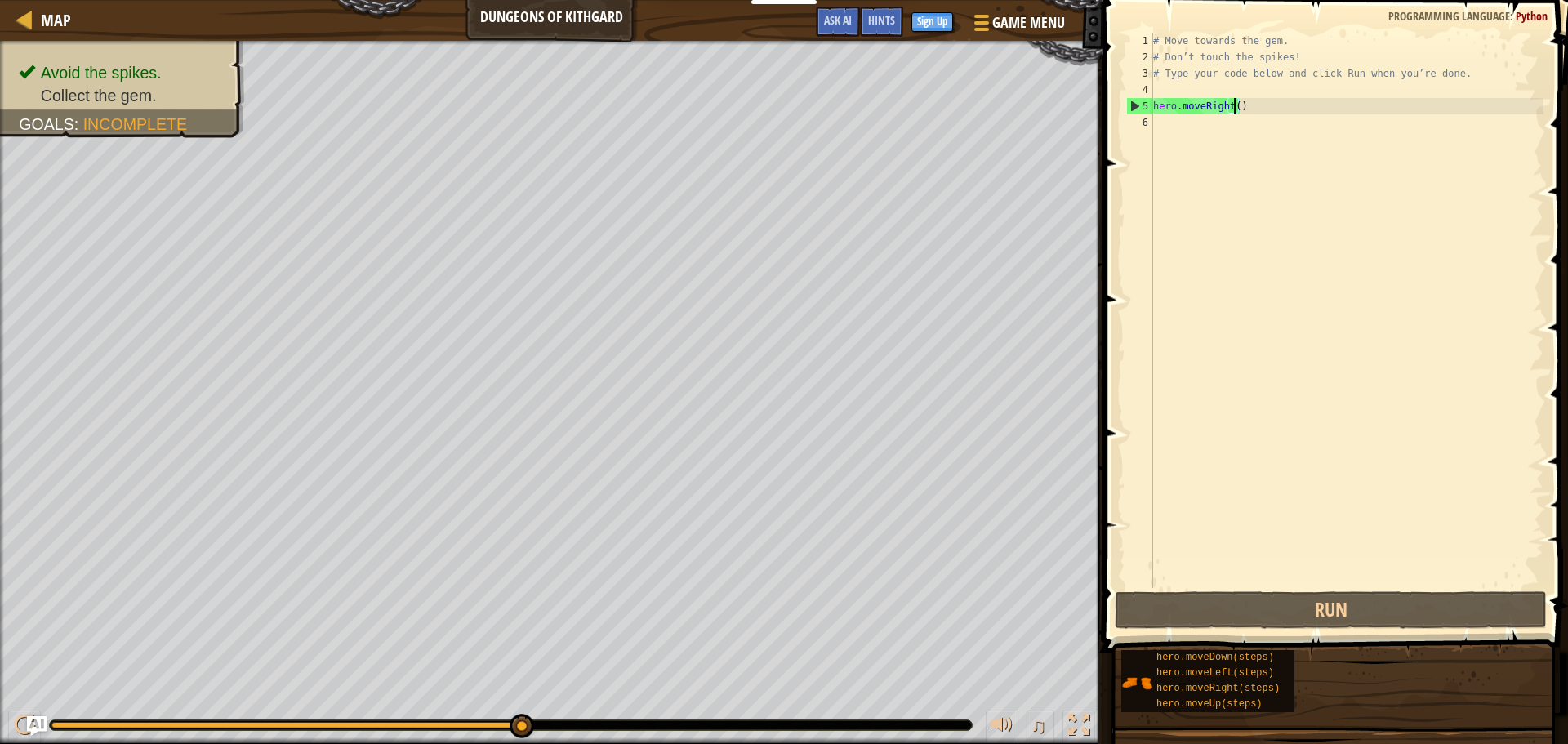
click at [1227, 104] on div "# Move towards the gem. # Don’t touch the spikes! # Type your code below and cl…" at bounding box center [1347, 326] width 394 height 588
drag, startPoint x: 1240, startPoint y: 104, endPoint x: 1156, endPoint y: 110, distance: 84.2
click at [1156, 110] on div "# Move towards the gem. # Don’t touch the spikes! # Type your code below and cl…" at bounding box center [1347, 326] width 394 height 588
click at [1162, 133] on div "# Move towards the gem. # Don’t touch the spikes! # Type your code below and cl…" at bounding box center [1347, 326] width 394 height 588
paste textarea "hero.moveRight()"
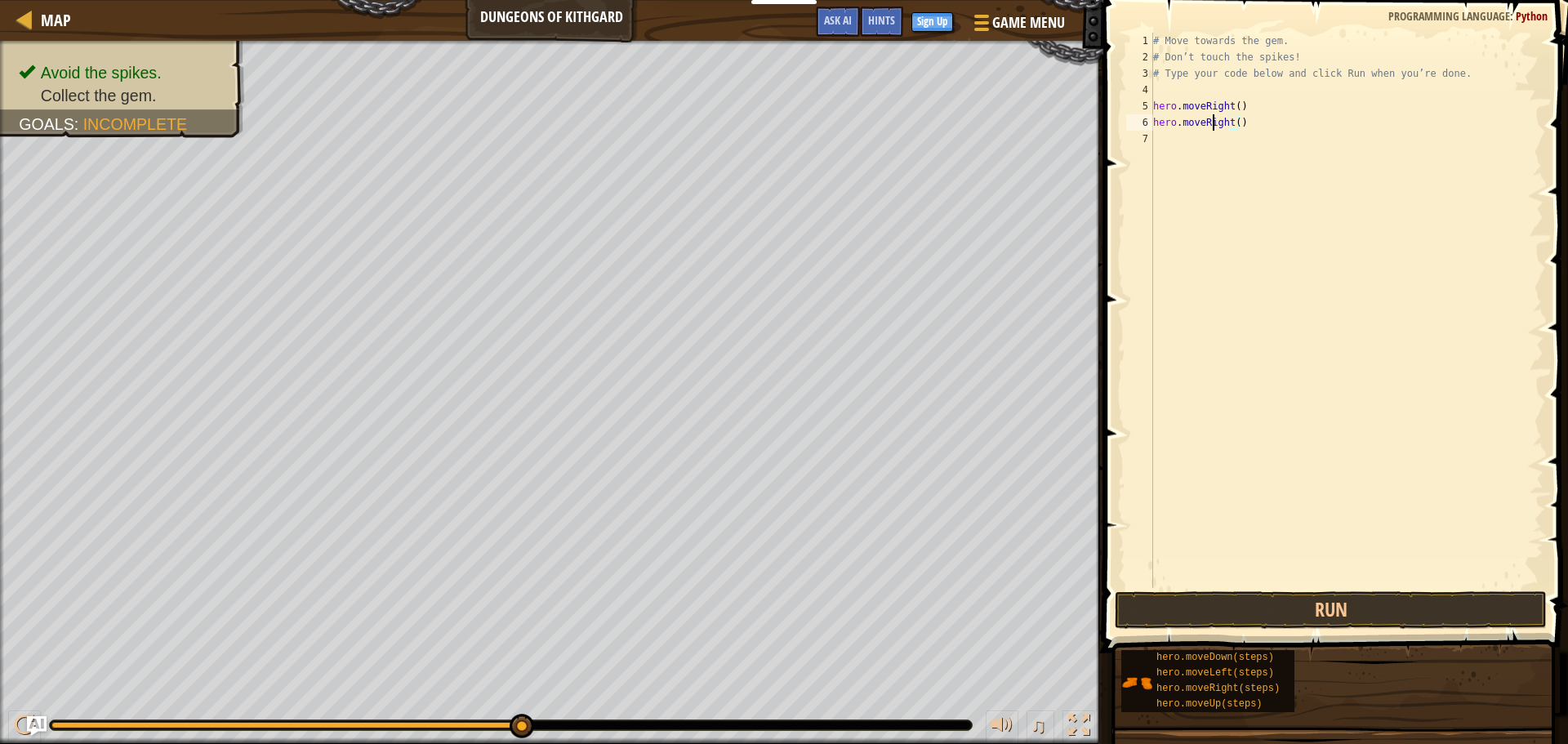
click at [1211, 120] on div "# Move towards the gem. # Don’t touch the spikes! # Type your code below and cl…" at bounding box center [1347, 326] width 394 height 588
click at [1212, 120] on div "# Move towards the gem. # Don’t touch the spikes! # Type your code below and cl…" at bounding box center [1347, 326] width 394 height 588
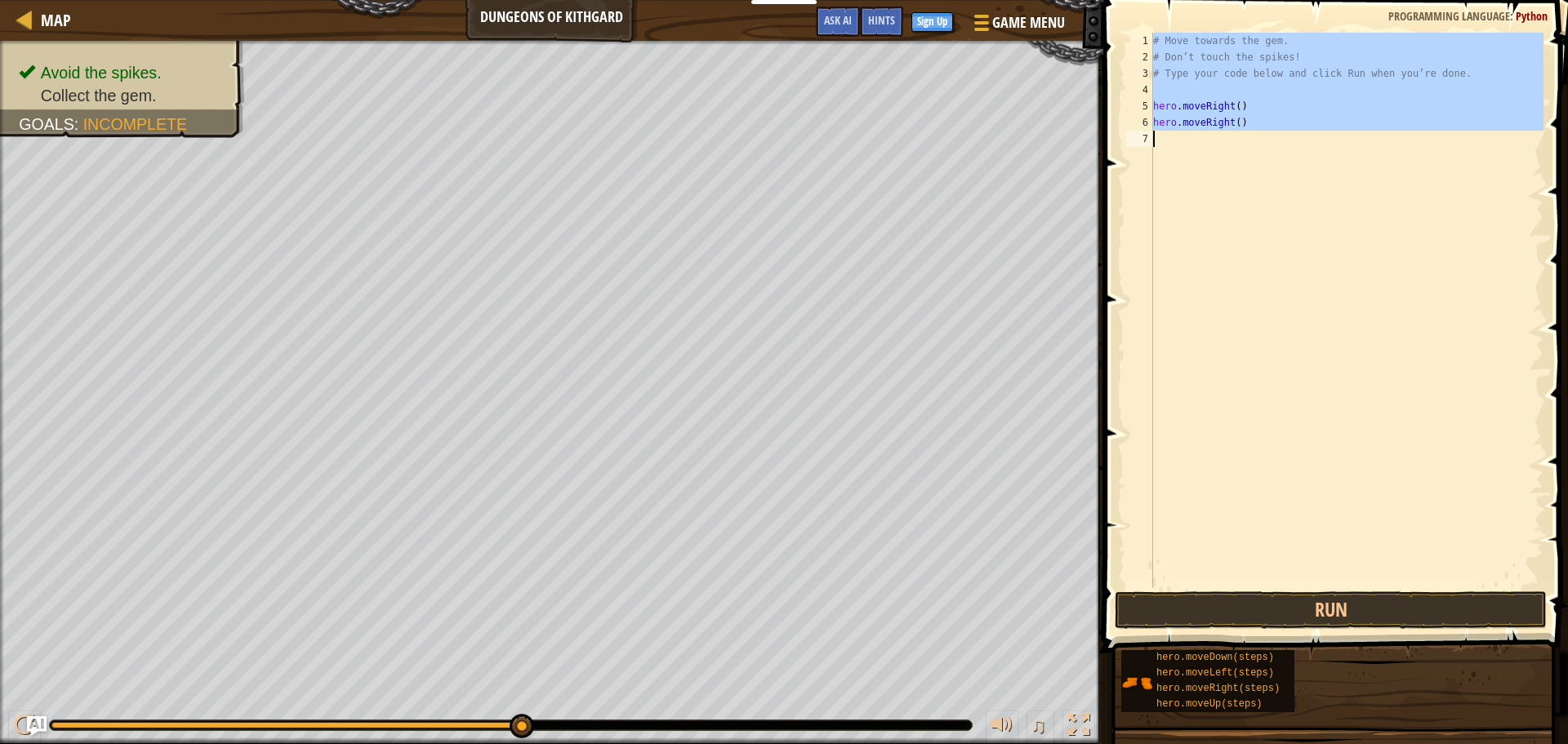
click at [1212, 120] on div "# Move towards the gem. # Don’t touch the spikes! # Type your code below and cl…" at bounding box center [1347, 326] width 394 height 588
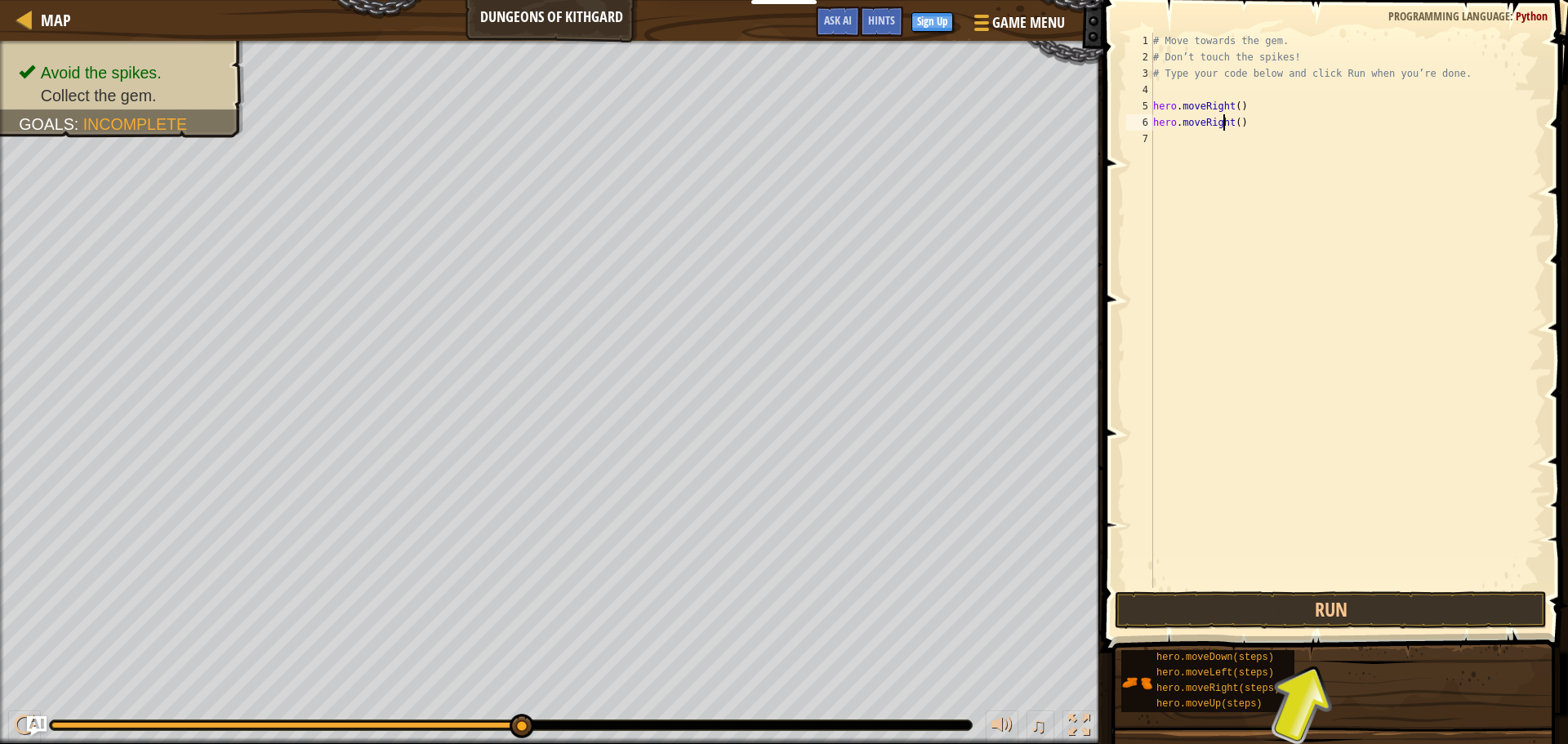
click at [1222, 120] on div "# Move towards the gem. # Don’t touch the spikes! # Type your code below and cl…" at bounding box center [1347, 326] width 394 height 588
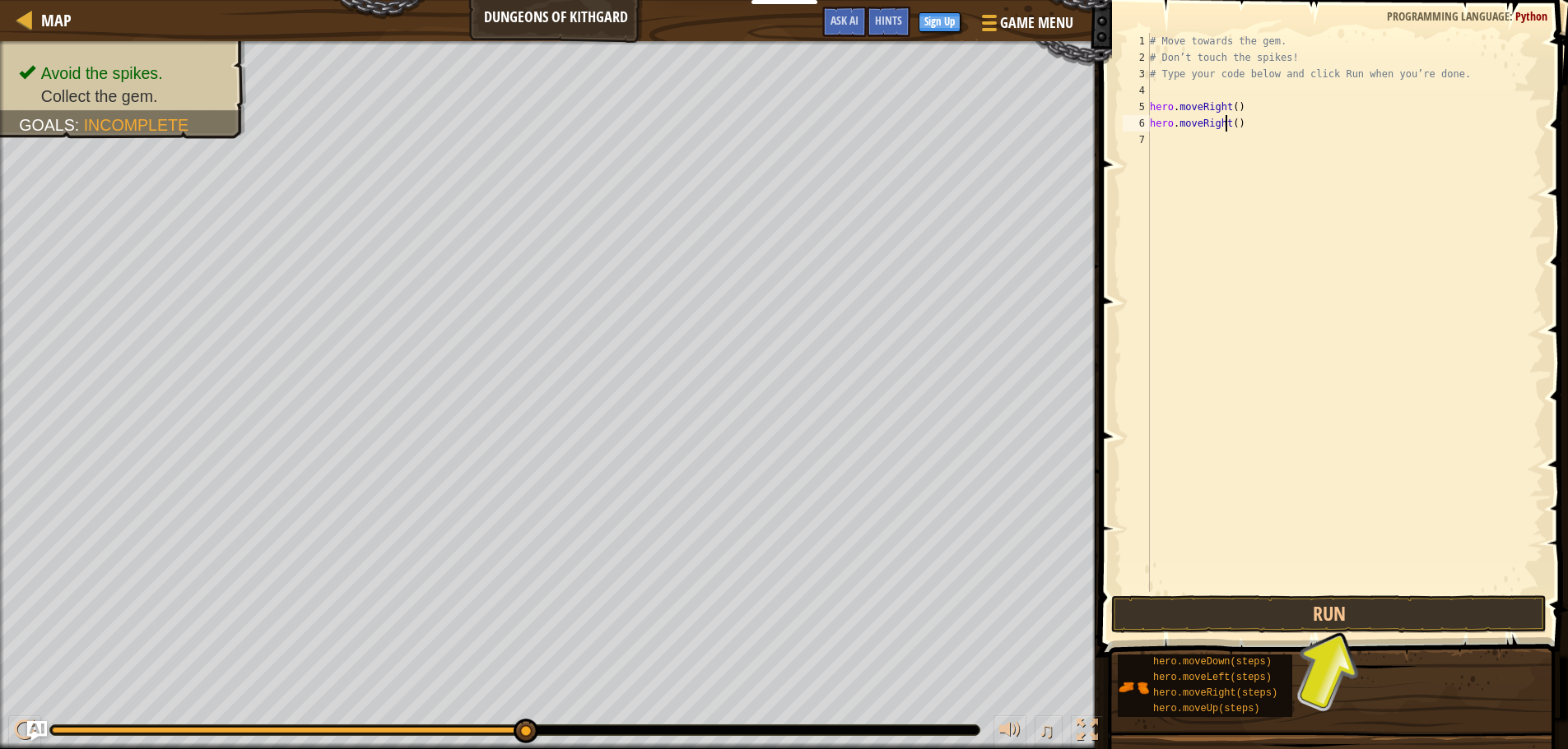
click at [1226, 127] on div "# Move towards the gem. # Don’t touch the spikes! # Type your code below and cl…" at bounding box center [1345, 328] width 397 height 592
type textarea "hero.movedown()"
paste textarea "hero.moveRight()"
drag, startPoint x: 1279, startPoint y: 606, endPoint x: 1269, endPoint y: 605, distance: 10.0
click at [1275, 606] on button "Run" at bounding box center [1328, 614] width 435 height 38
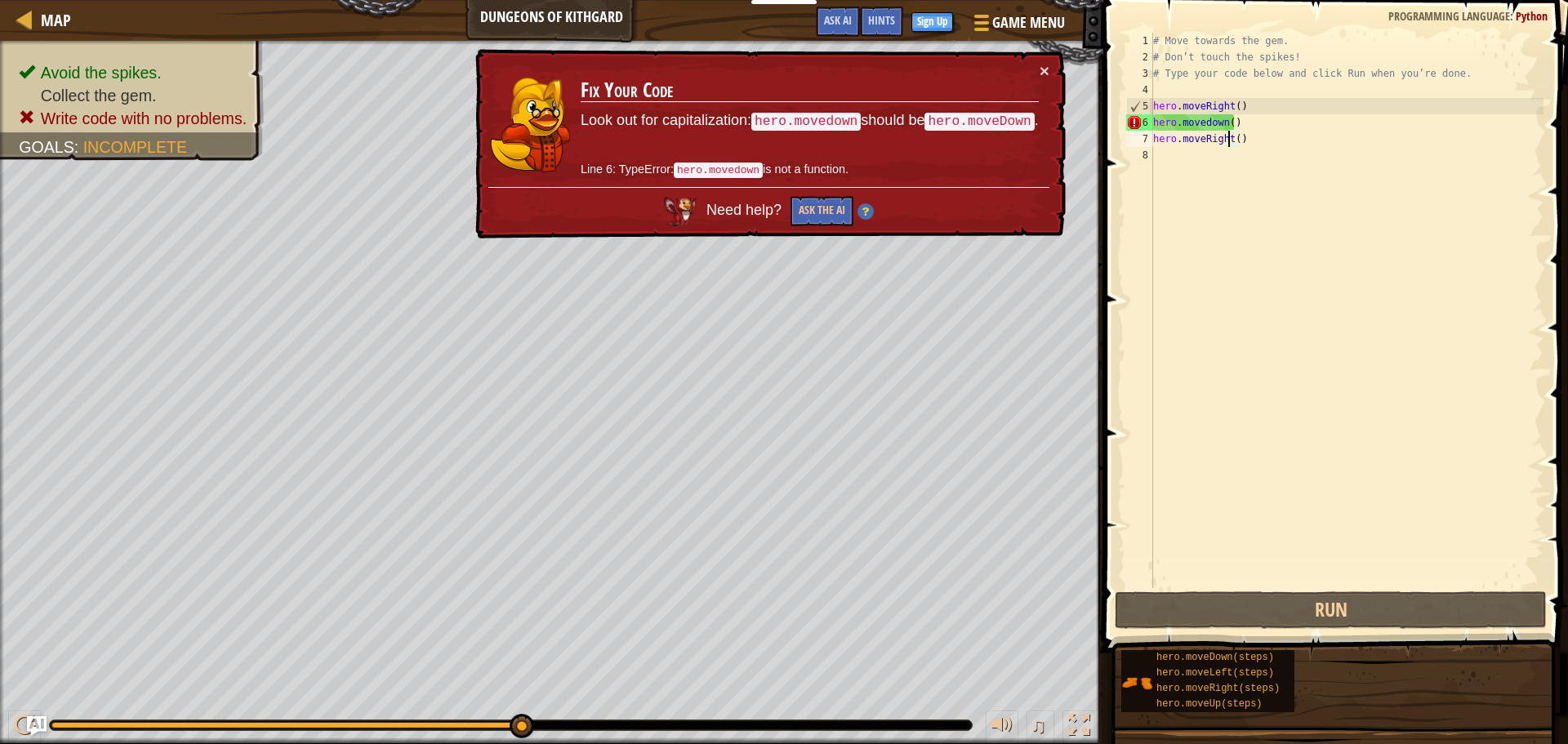
click at [1207, 123] on div "# Move towards the gem. # Don’t touch the spikes! # Type your code below and cl…" at bounding box center [1347, 326] width 394 height 588
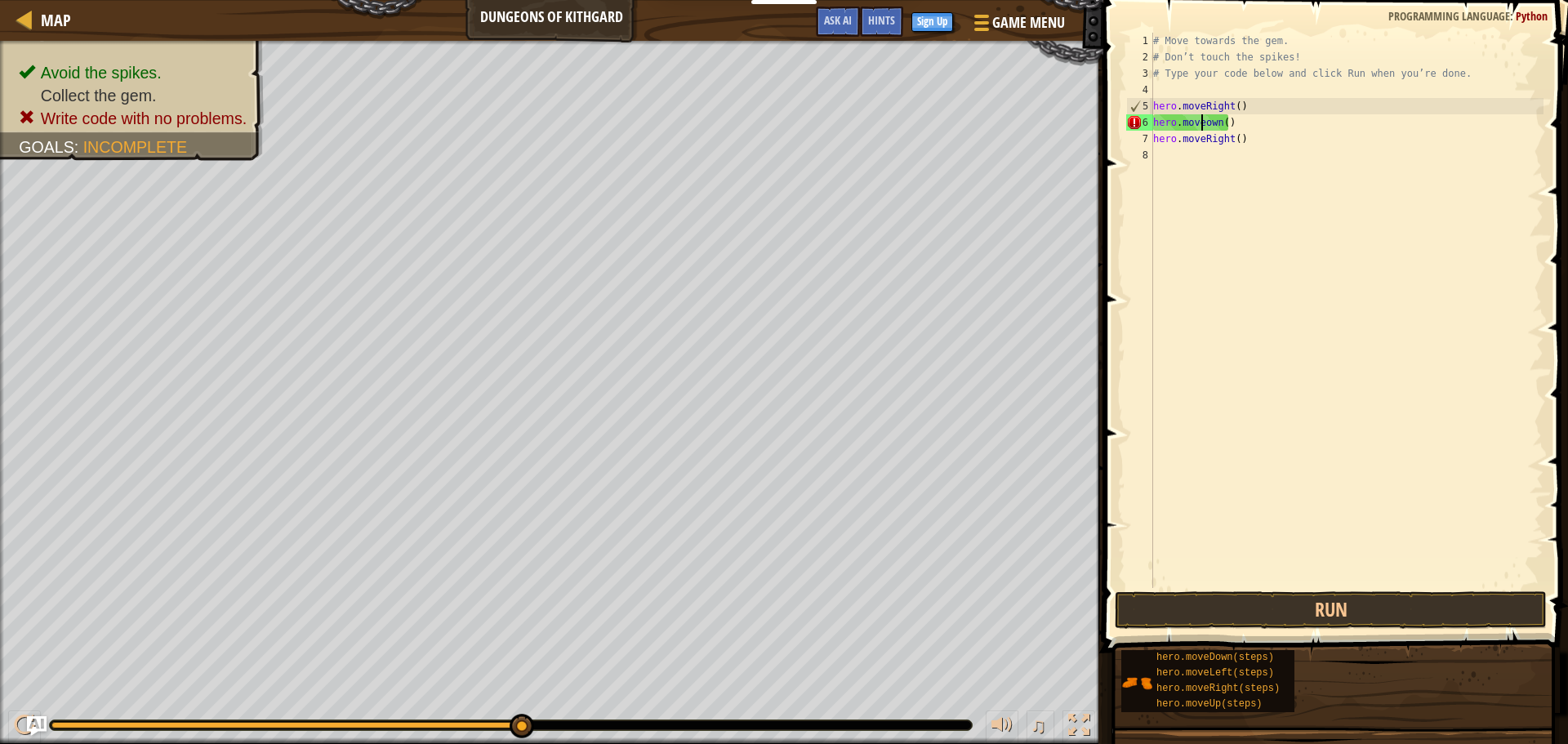
type textarea "hero.moveDown()"
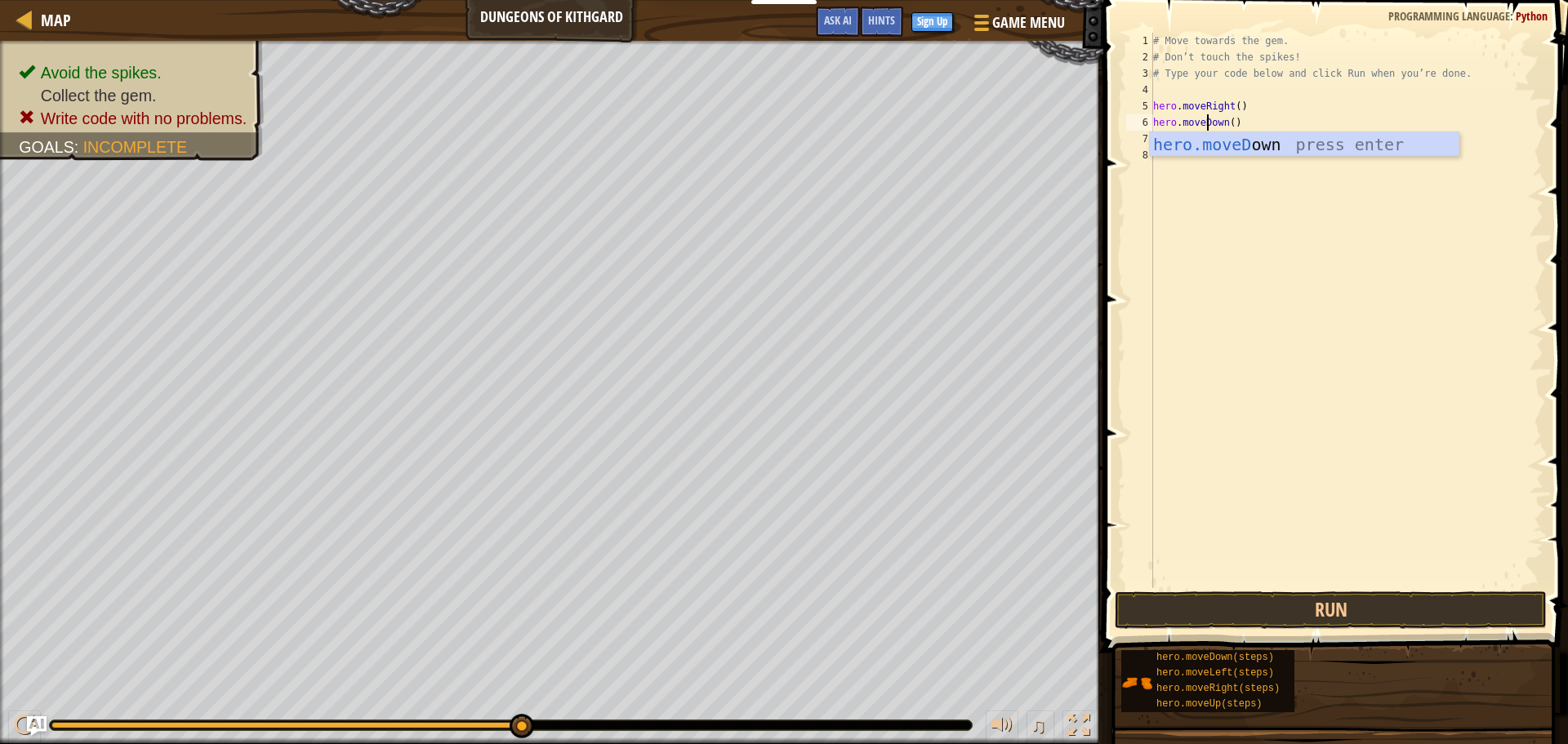
click at [1235, 214] on div "# Move towards the gem. # Don’t touch the spikes! # Type your code below and cl…" at bounding box center [1347, 326] width 394 height 588
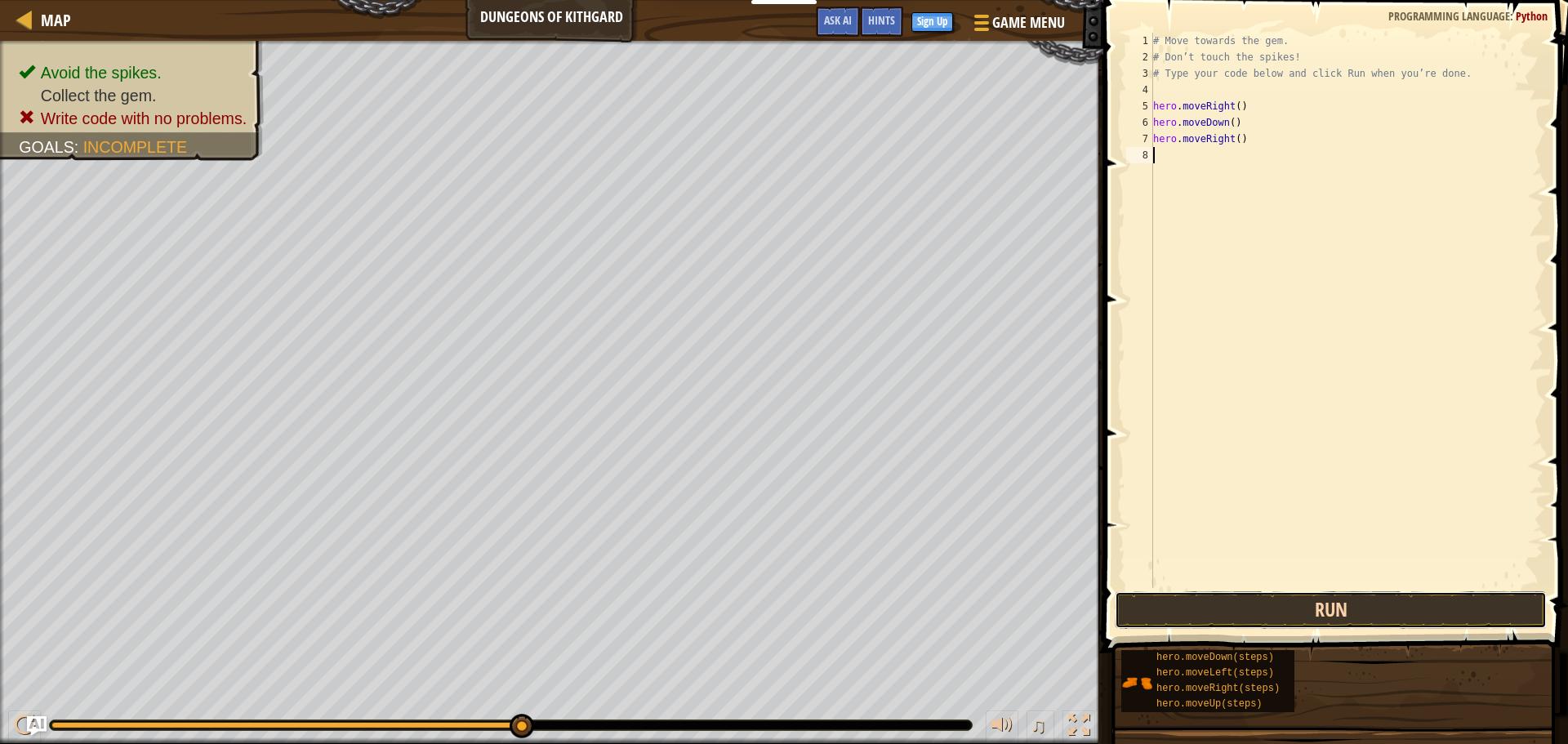
click at [1410, 619] on button "Run" at bounding box center [1330, 610] width 432 height 38
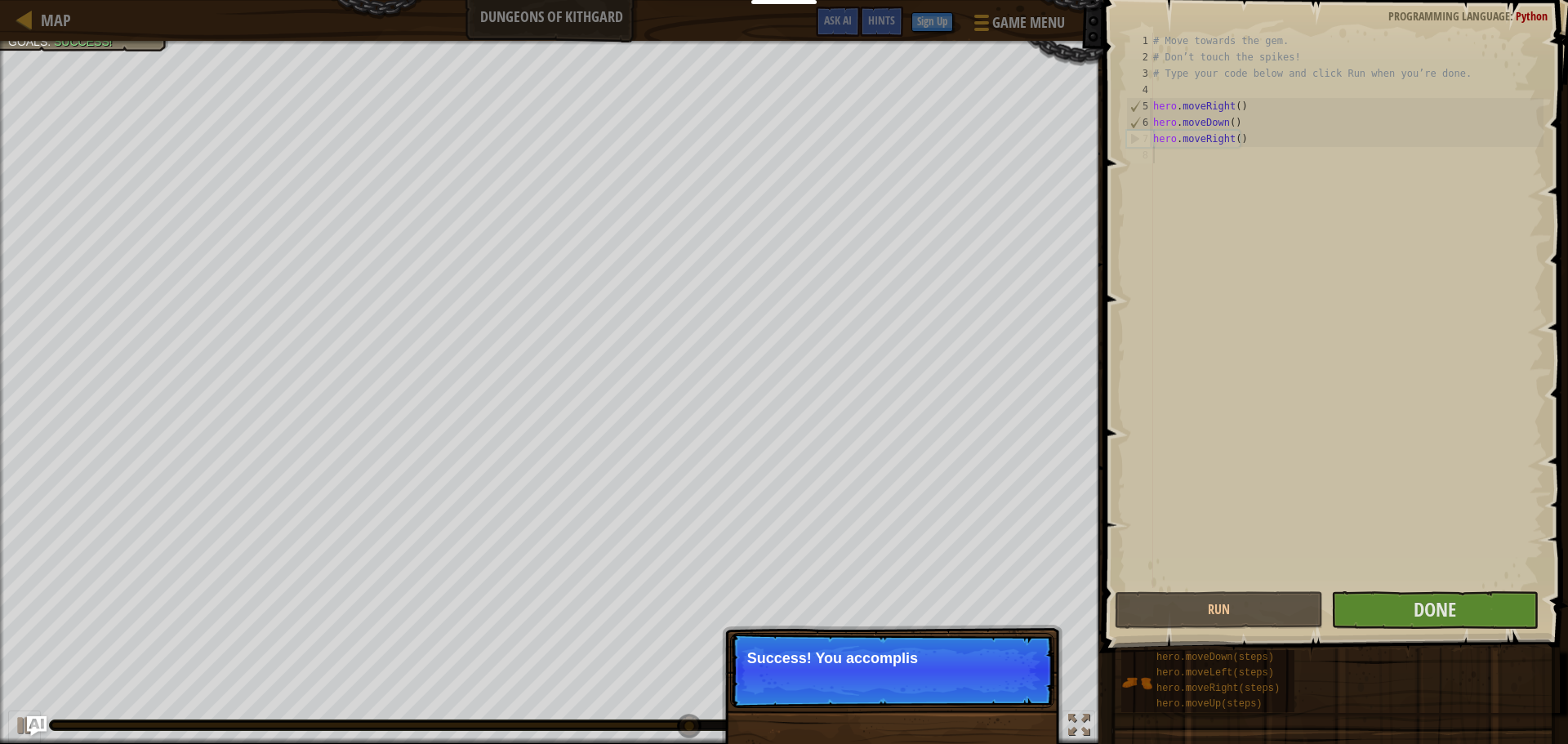
click at [868, 648] on p "Success! You accomplis" at bounding box center [892, 670] width 324 height 75
click at [869, 648] on p "Success! You accomplished your goals" at bounding box center [892, 670] width 324 height 75
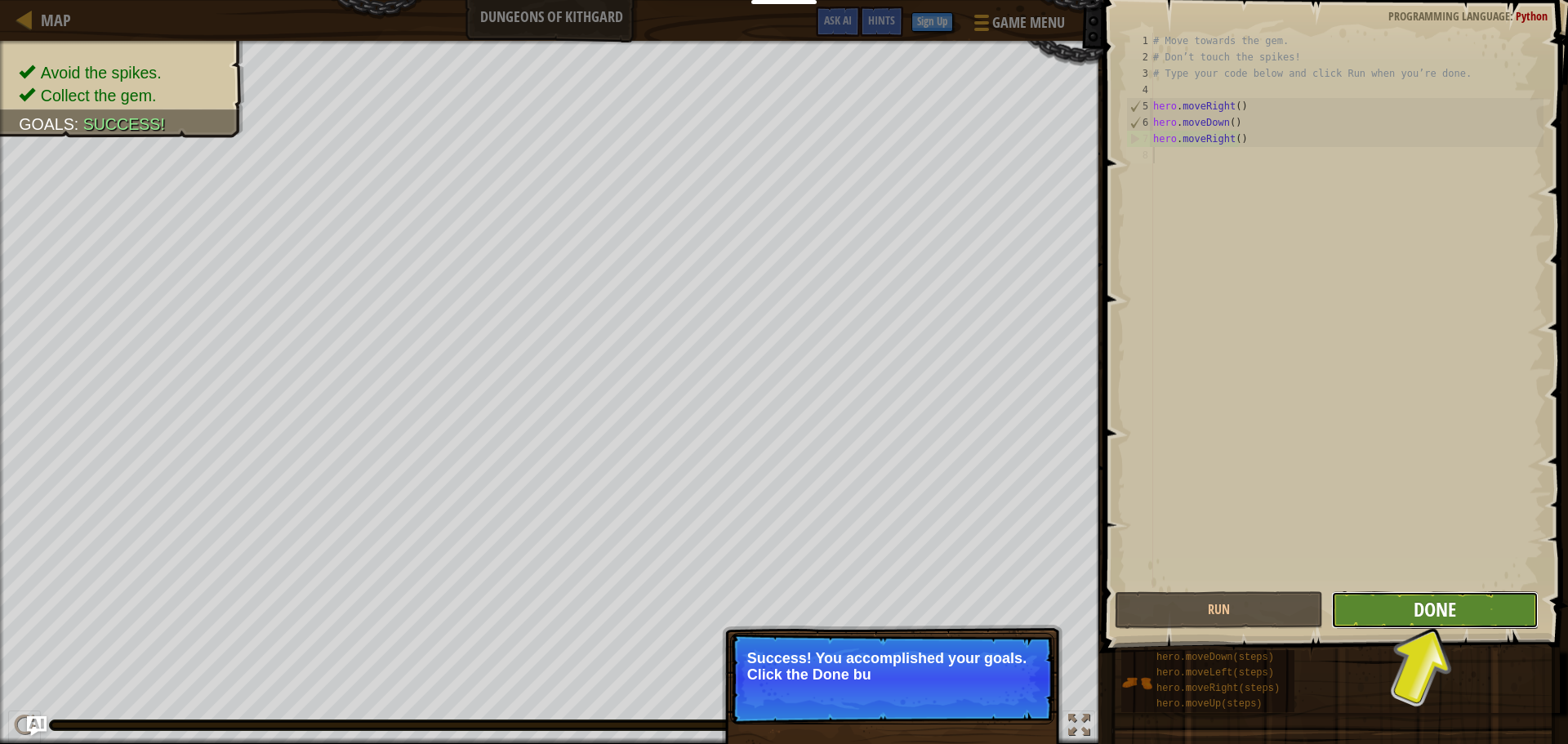
click at [1434, 616] on span "Done" at bounding box center [1434, 609] width 42 height 26
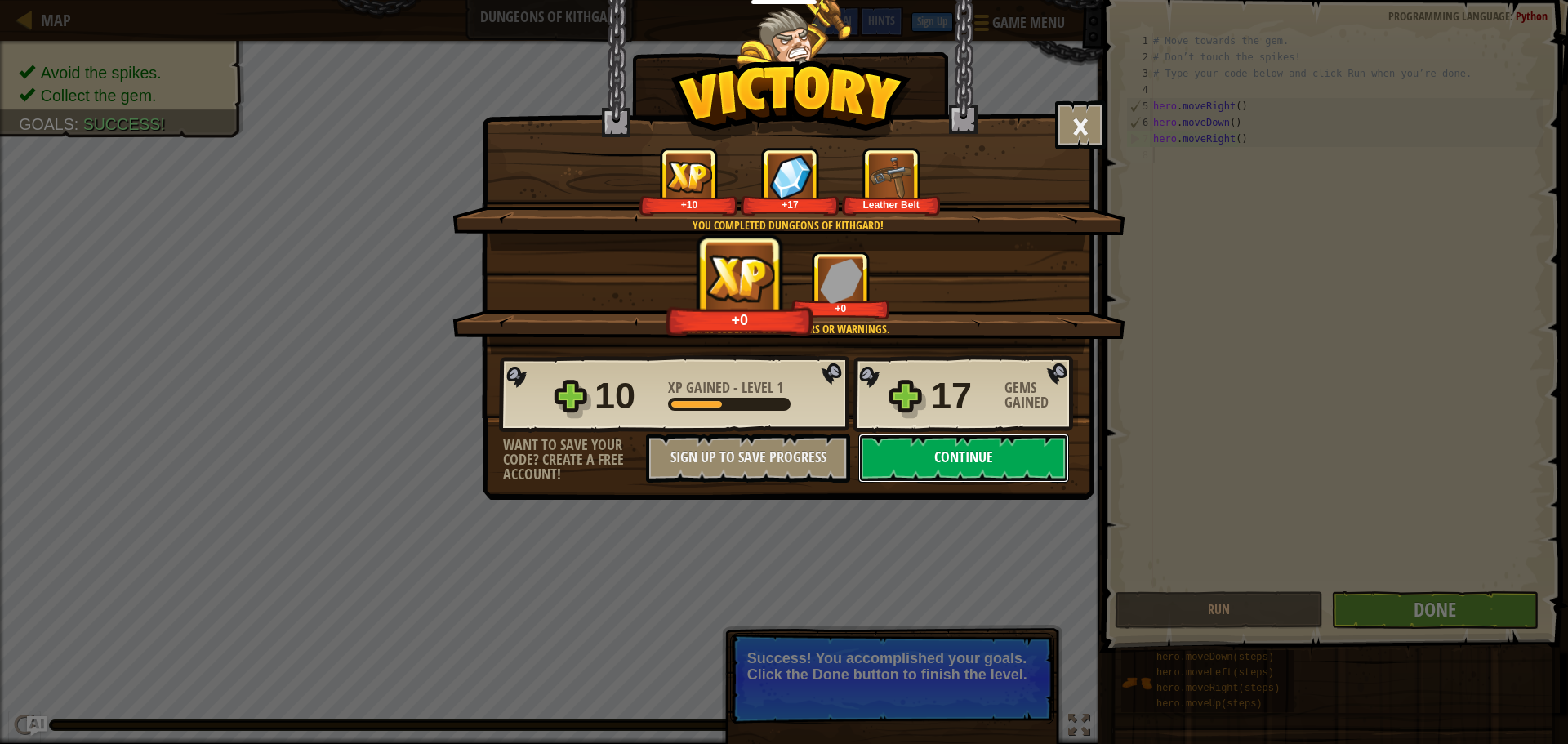
click at [940, 439] on button "Continue" at bounding box center [963, 458] width 211 height 49
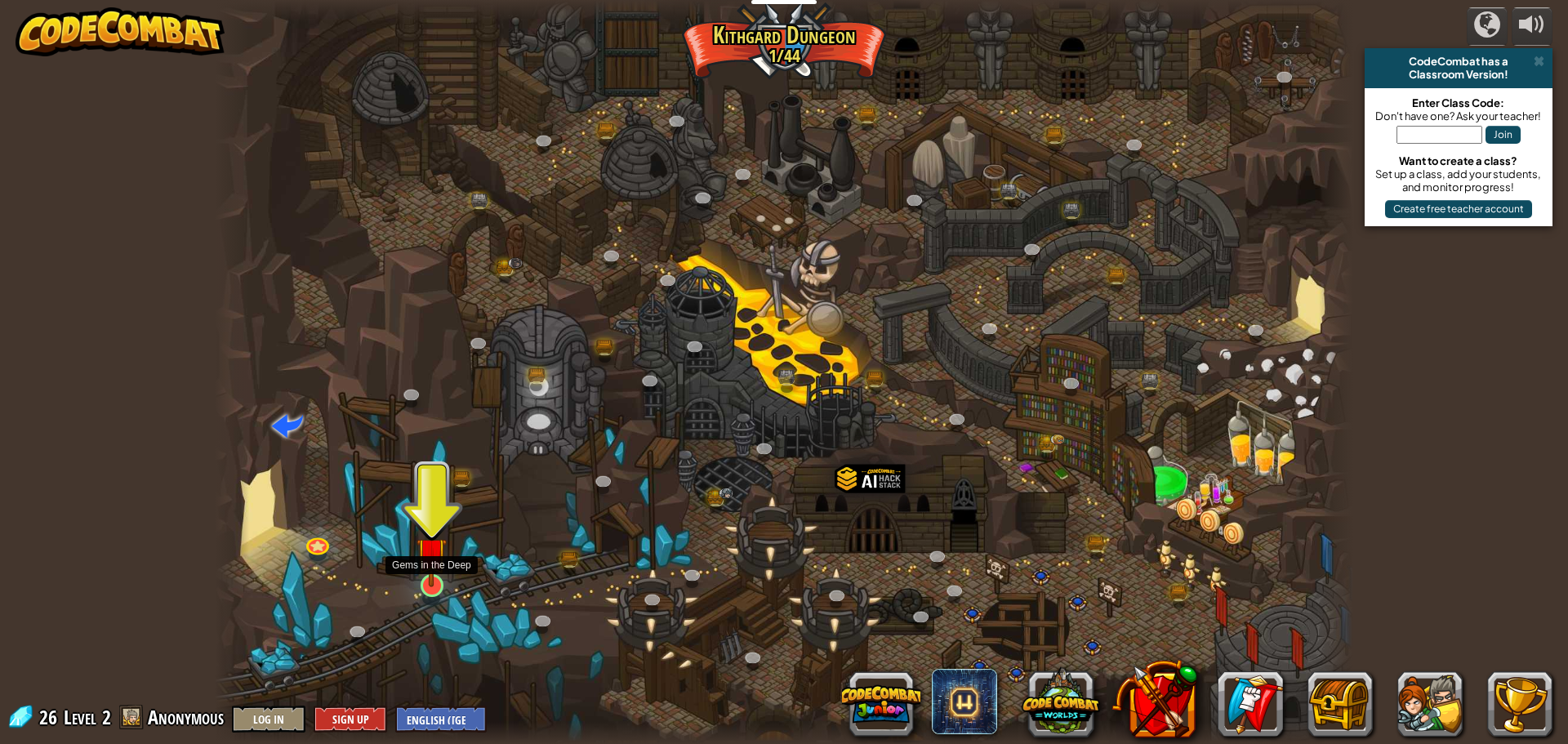
click at [434, 584] on img at bounding box center [432, 552] width 30 height 69
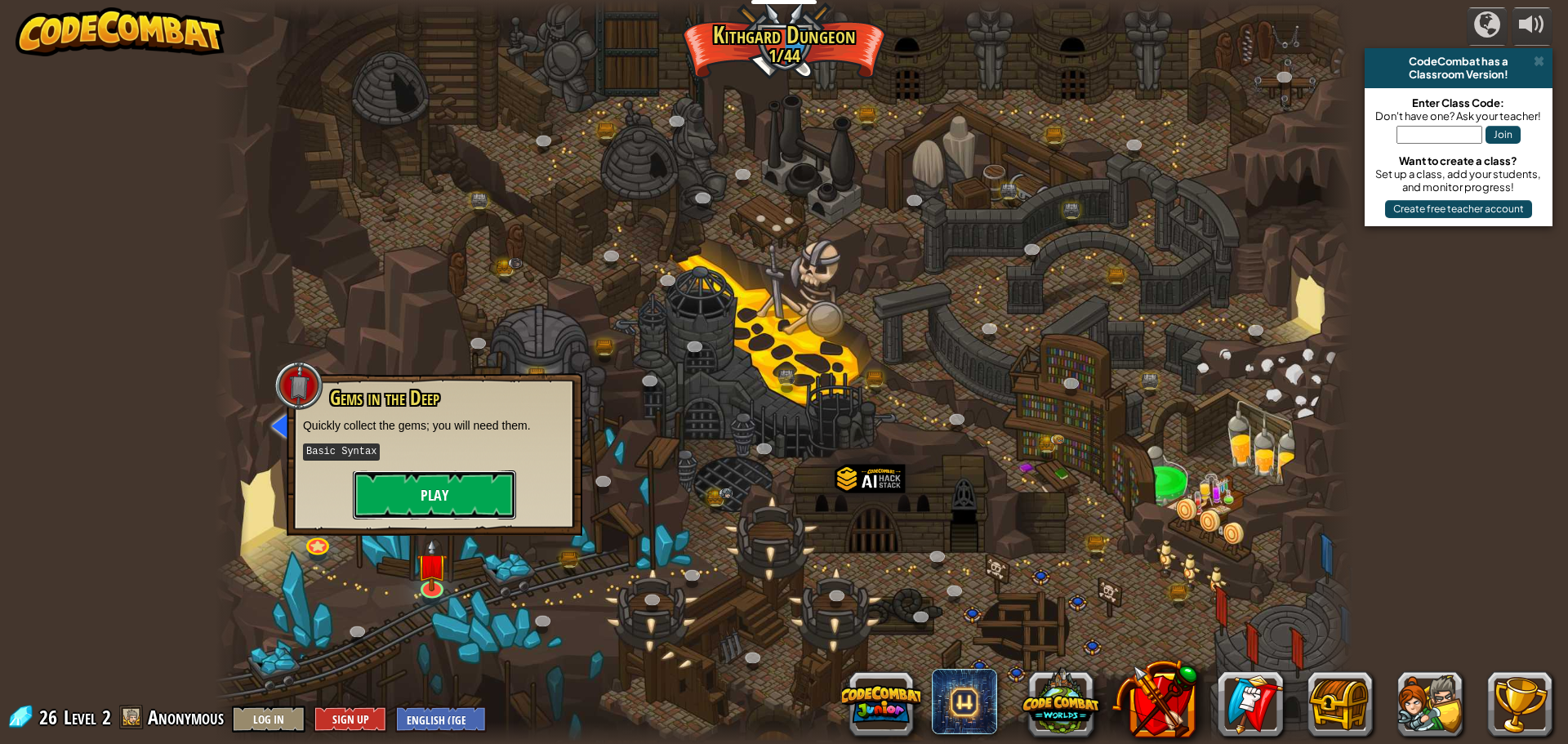
click at [463, 505] on button "Play" at bounding box center [434, 495] width 163 height 49
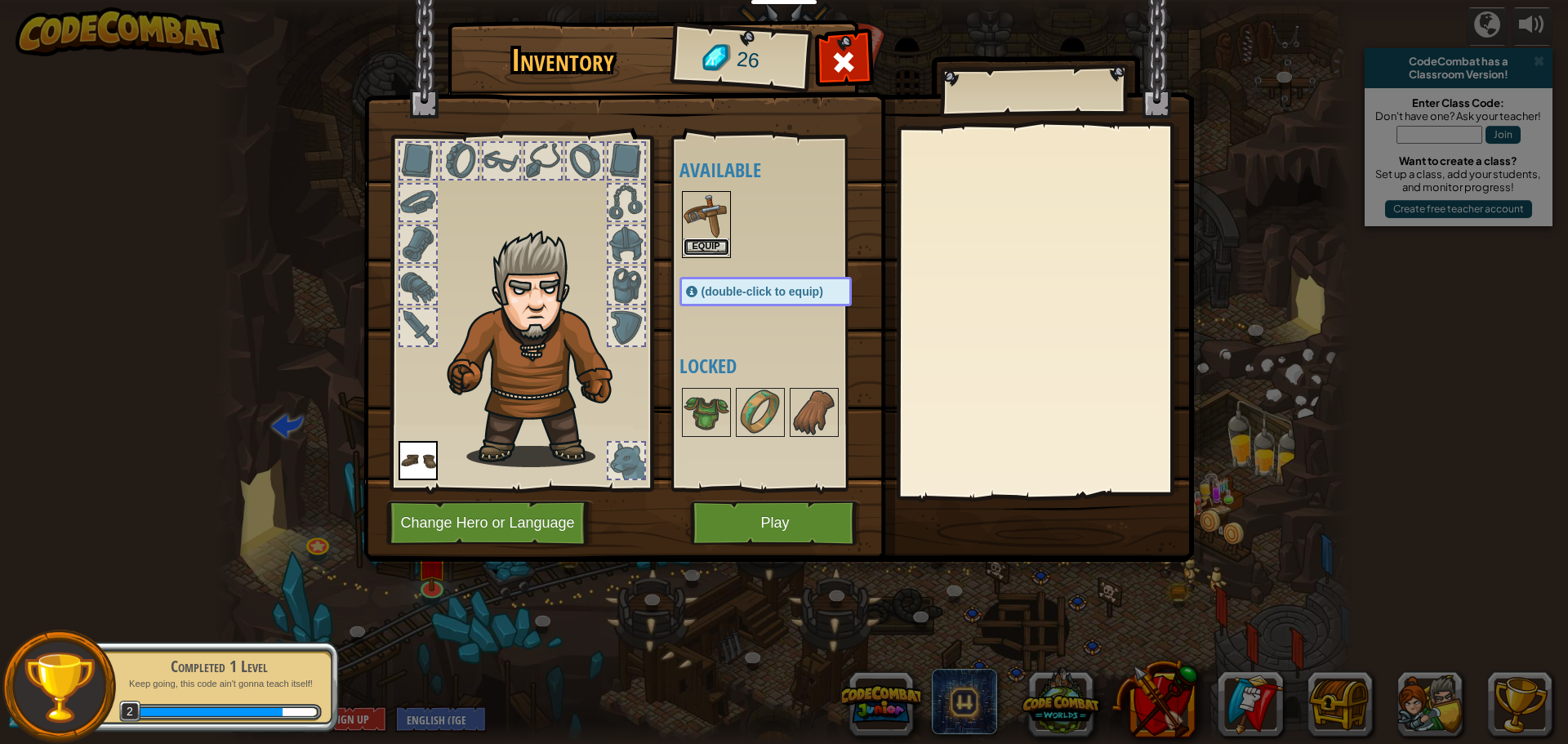
click at [709, 242] on button "Equip" at bounding box center [707, 247] width 46 height 18
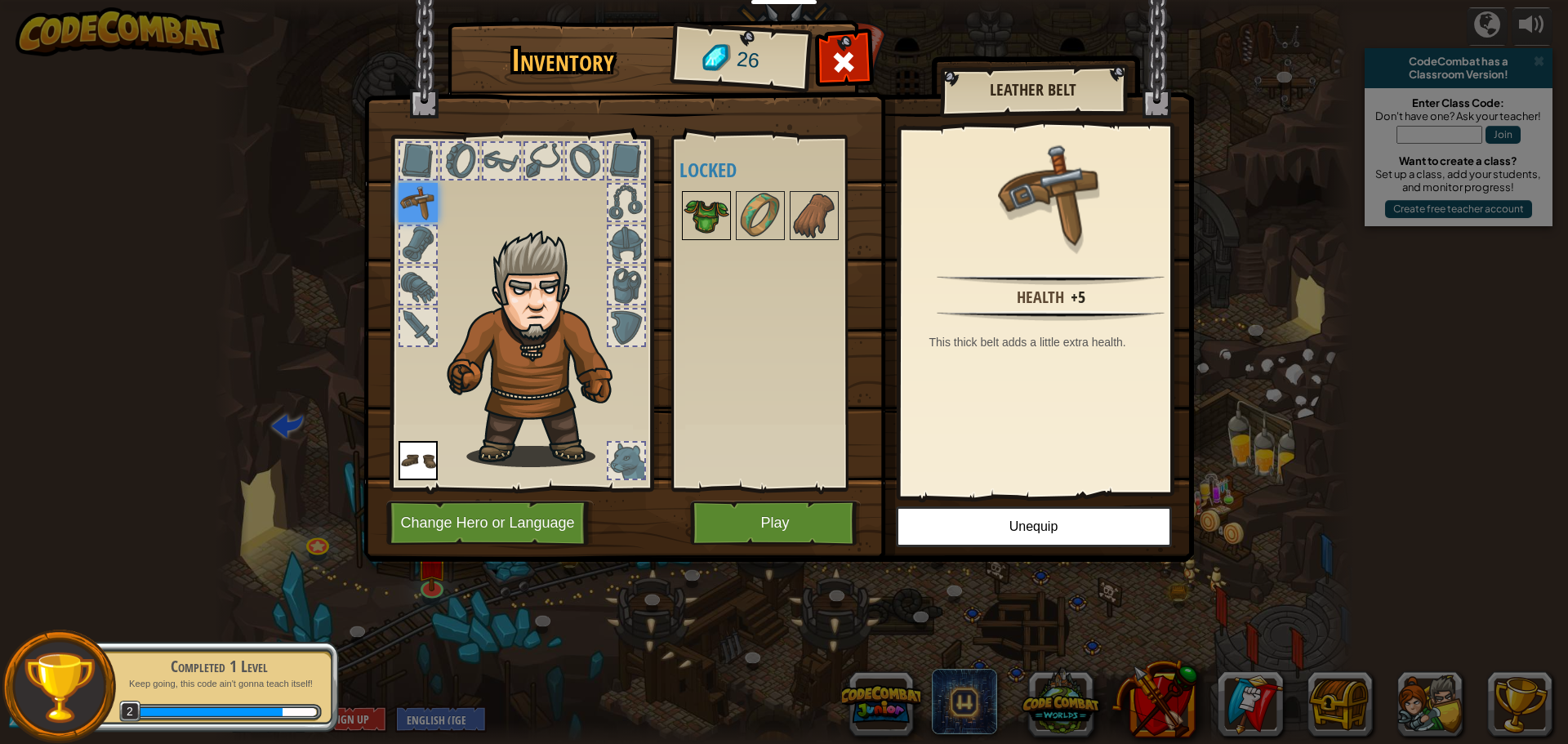
click at [701, 210] on img at bounding box center [707, 215] width 46 height 46
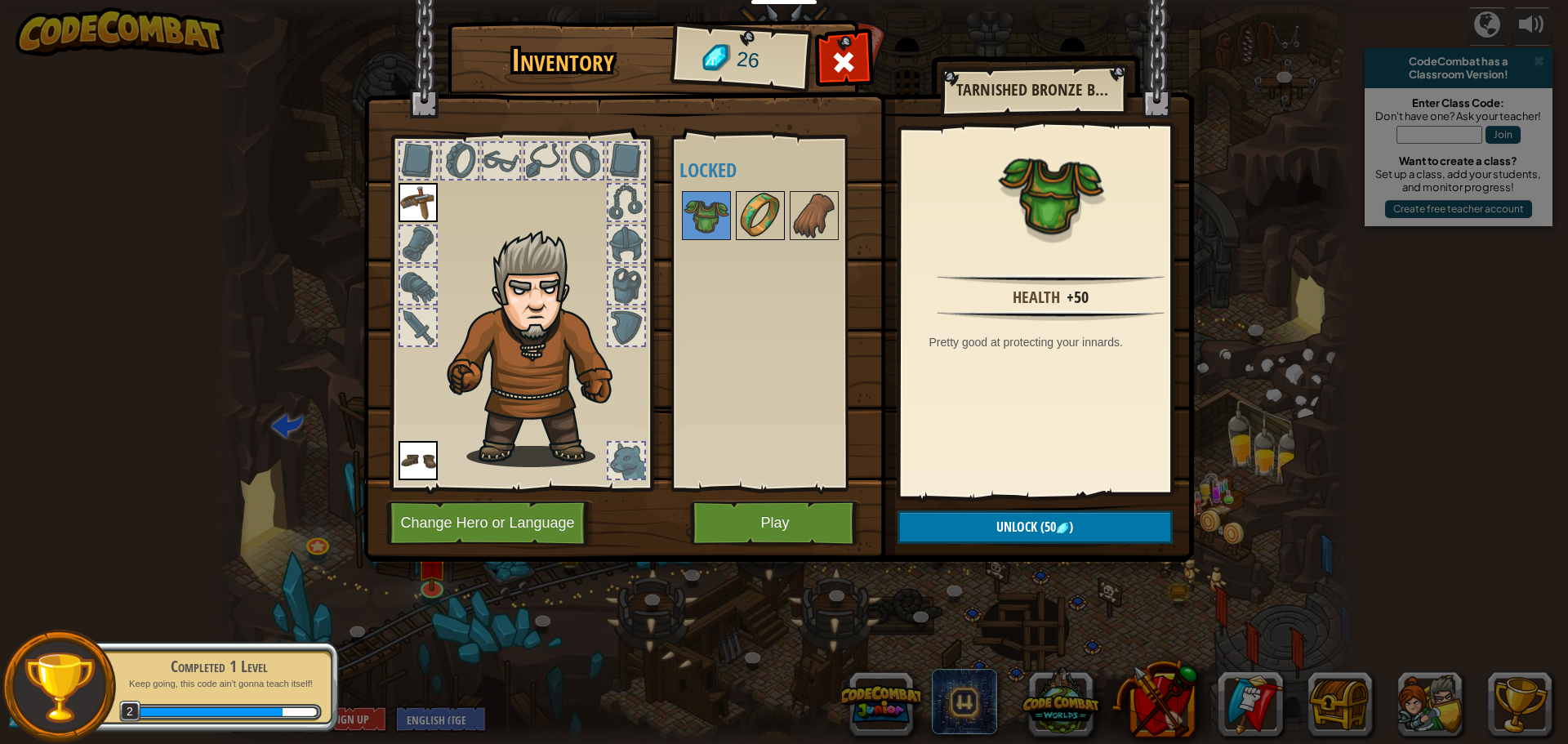
click at [754, 208] on img at bounding box center [760, 215] width 46 height 46
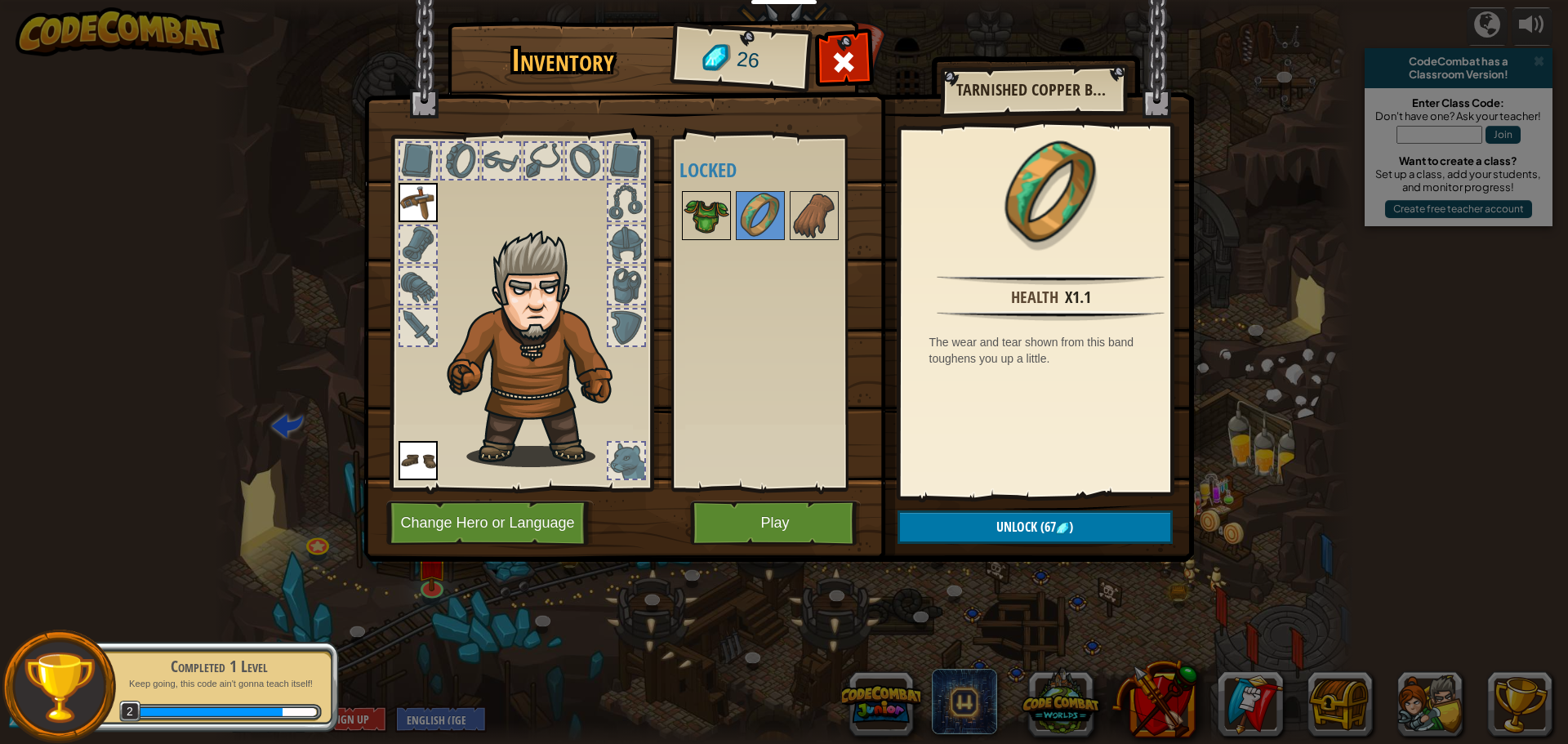
click at [711, 212] on img at bounding box center [707, 215] width 46 height 46
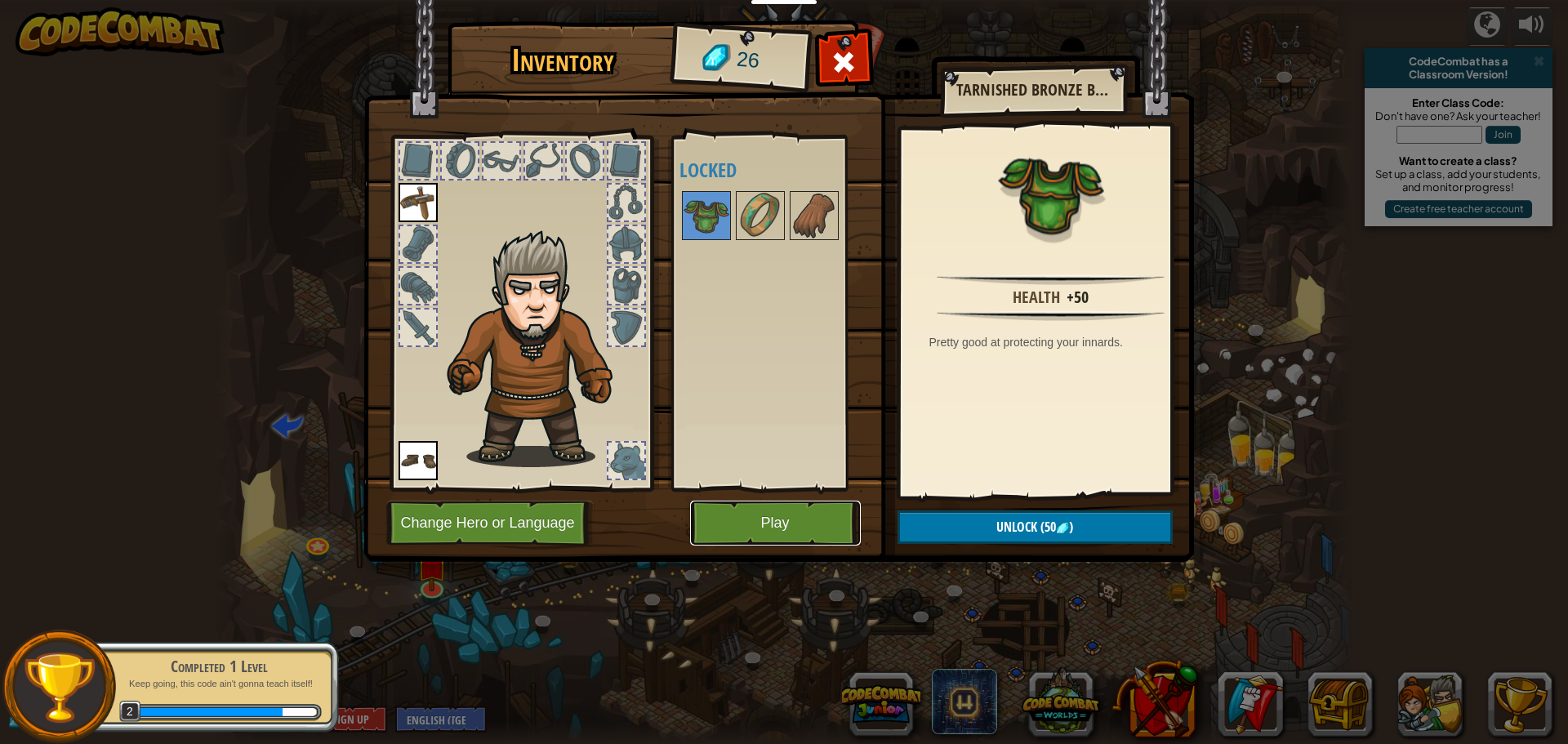
click at [728, 527] on button "Play" at bounding box center [775, 522] width 171 height 45
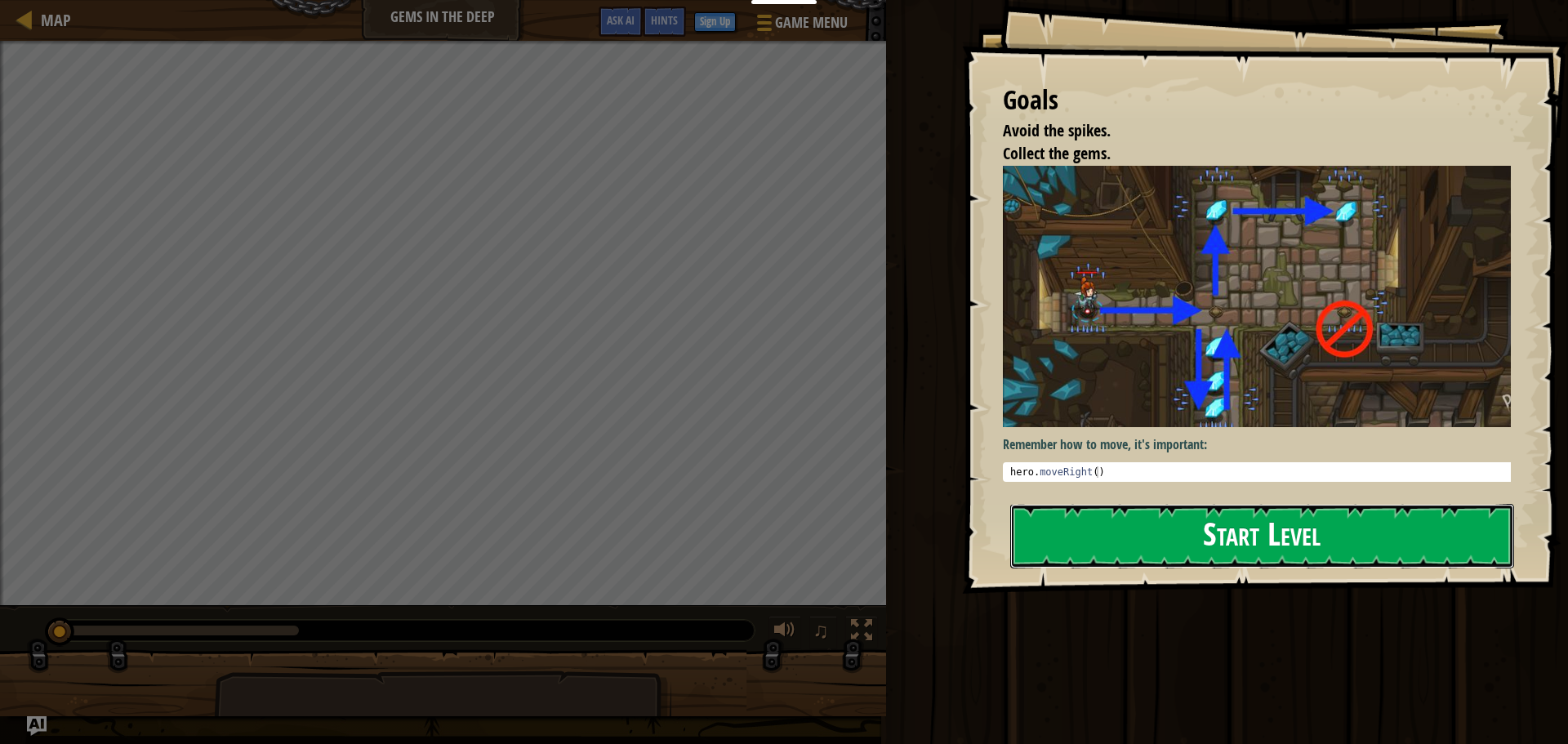
click at [1399, 504] on button "Start Level" at bounding box center [1261, 536] width 504 height 64
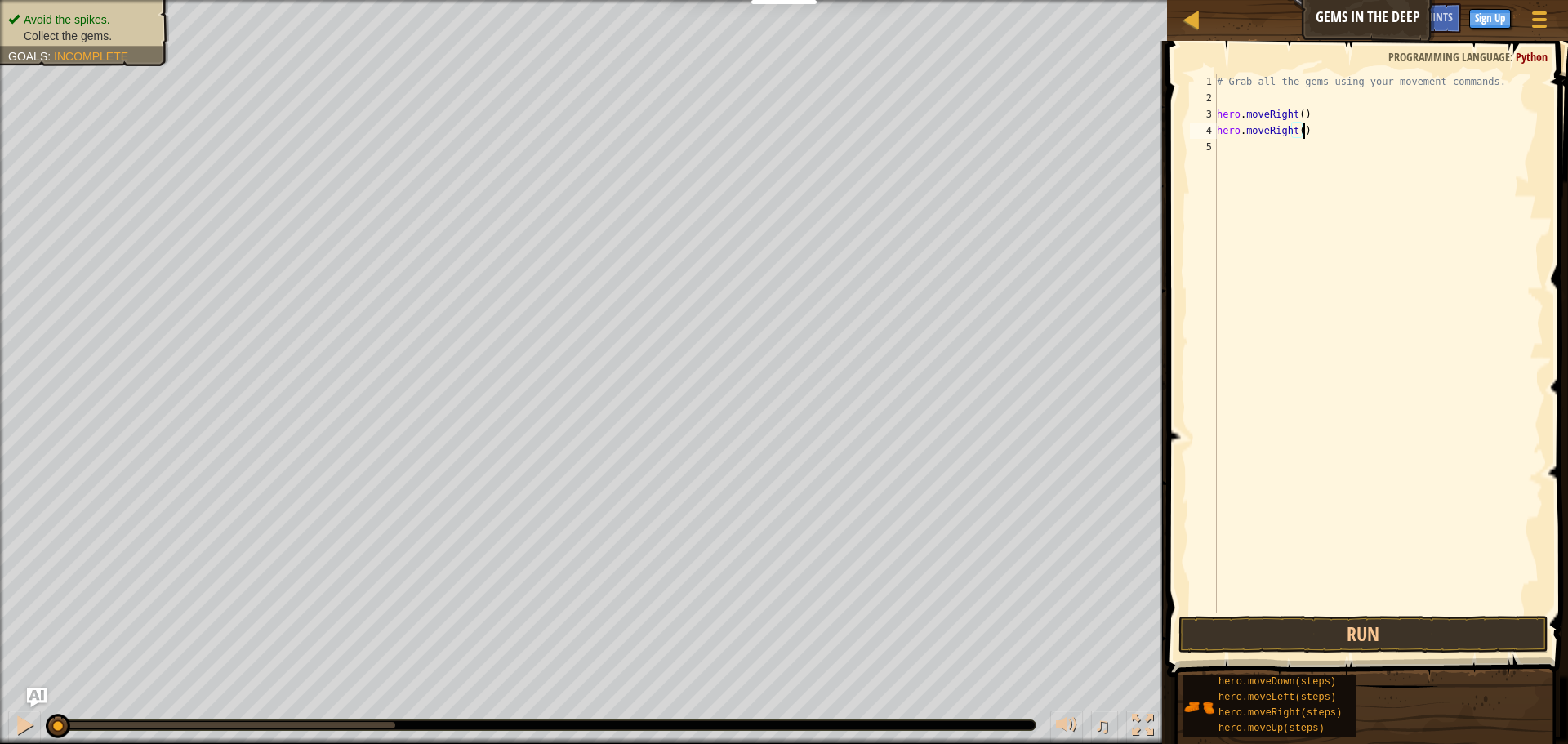
click at [1279, 128] on div "# Grab all the gems using your movement commands. hero . moveRight ( ) hero . m…" at bounding box center [1378, 360] width 330 height 572
click at [1287, 128] on div "# Grab all the gems using your movement commands. hero . moveRight ( ) hero . m…" at bounding box center [1378, 343] width 330 height 539
click at [1289, 128] on div "# Grab all the gems using your movement commands. hero . moveRight ( ) hero . m…" at bounding box center [1378, 360] width 330 height 572
click at [1291, 128] on div "# Grab all the gems using your movement commands. hero . moveRight ( ) hero . m…" at bounding box center [1378, 360] width 330 height 572
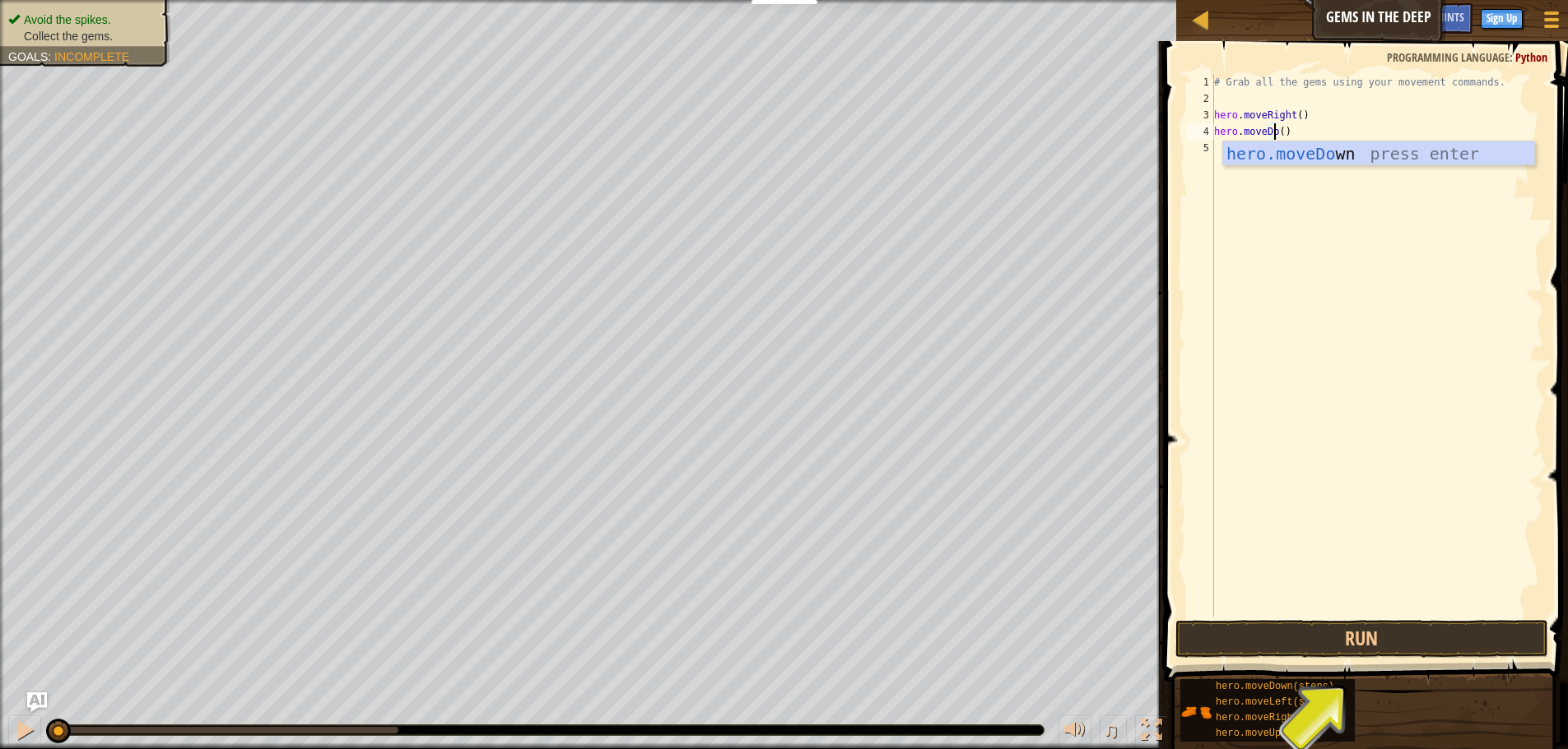
scroll to position [7, 6]
type textarea "hero.moveDown()"
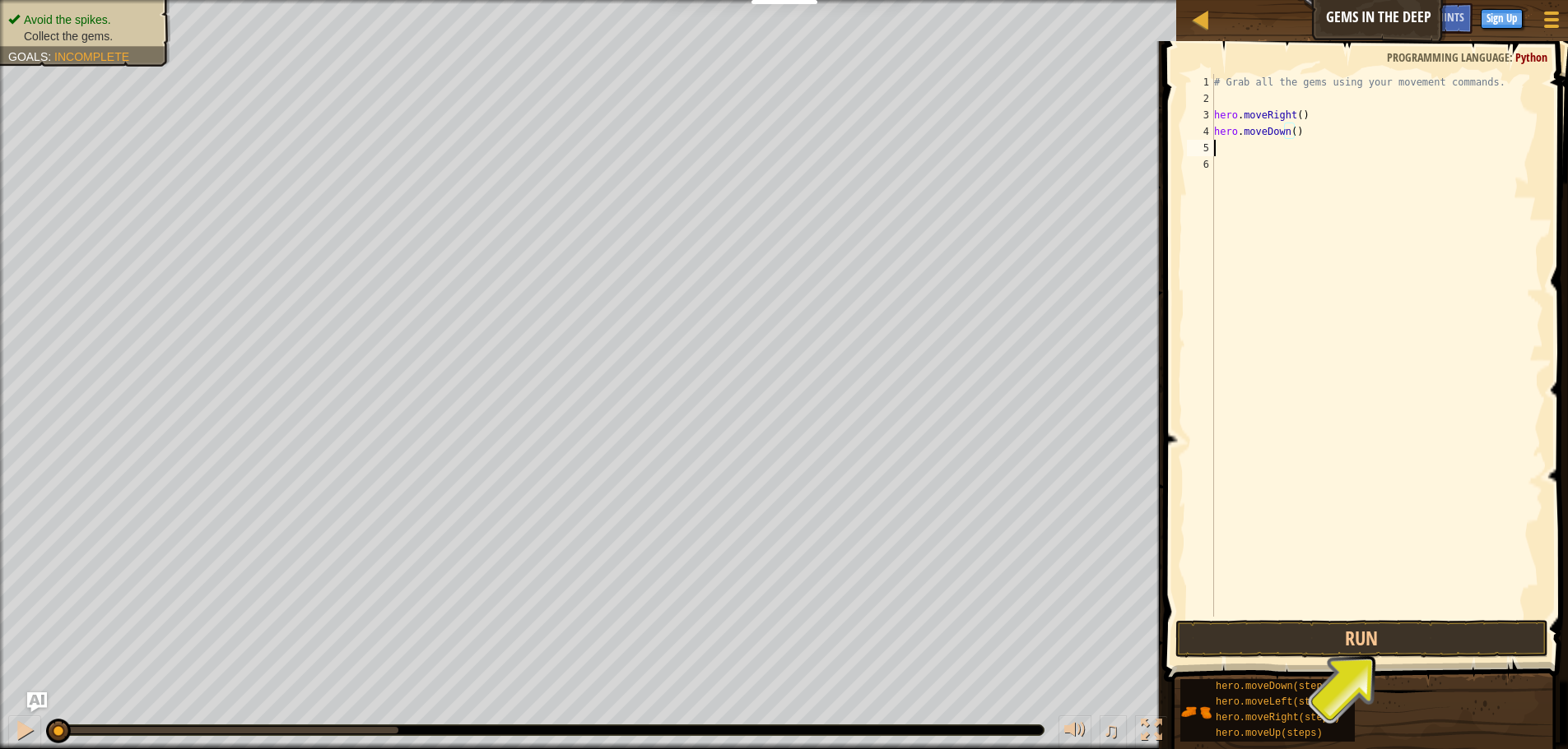
scroll to position [7, 0]
paste textarea "hero.moveRight()"
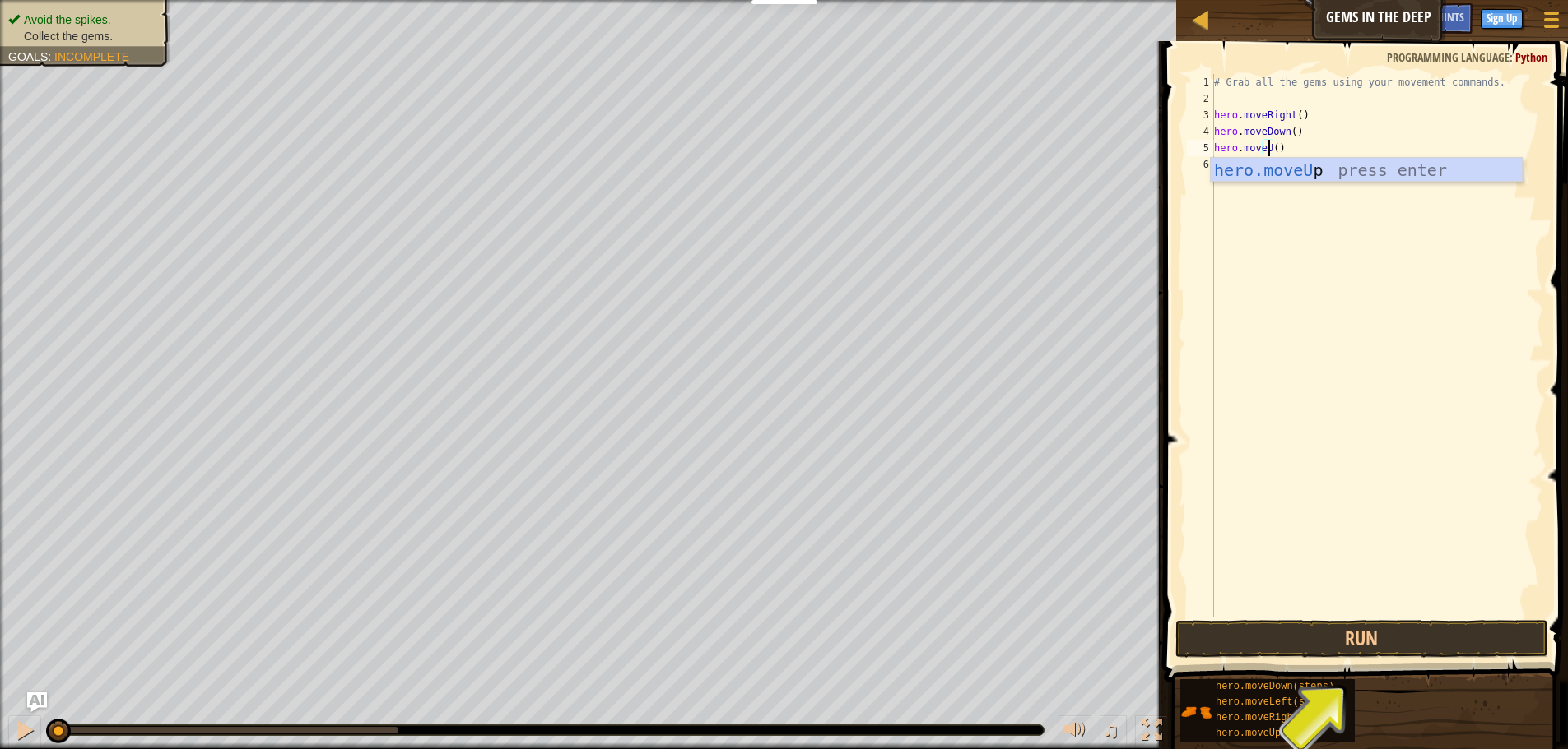
scroll to position [7, 5]
type textarea "hero.moveUp()"
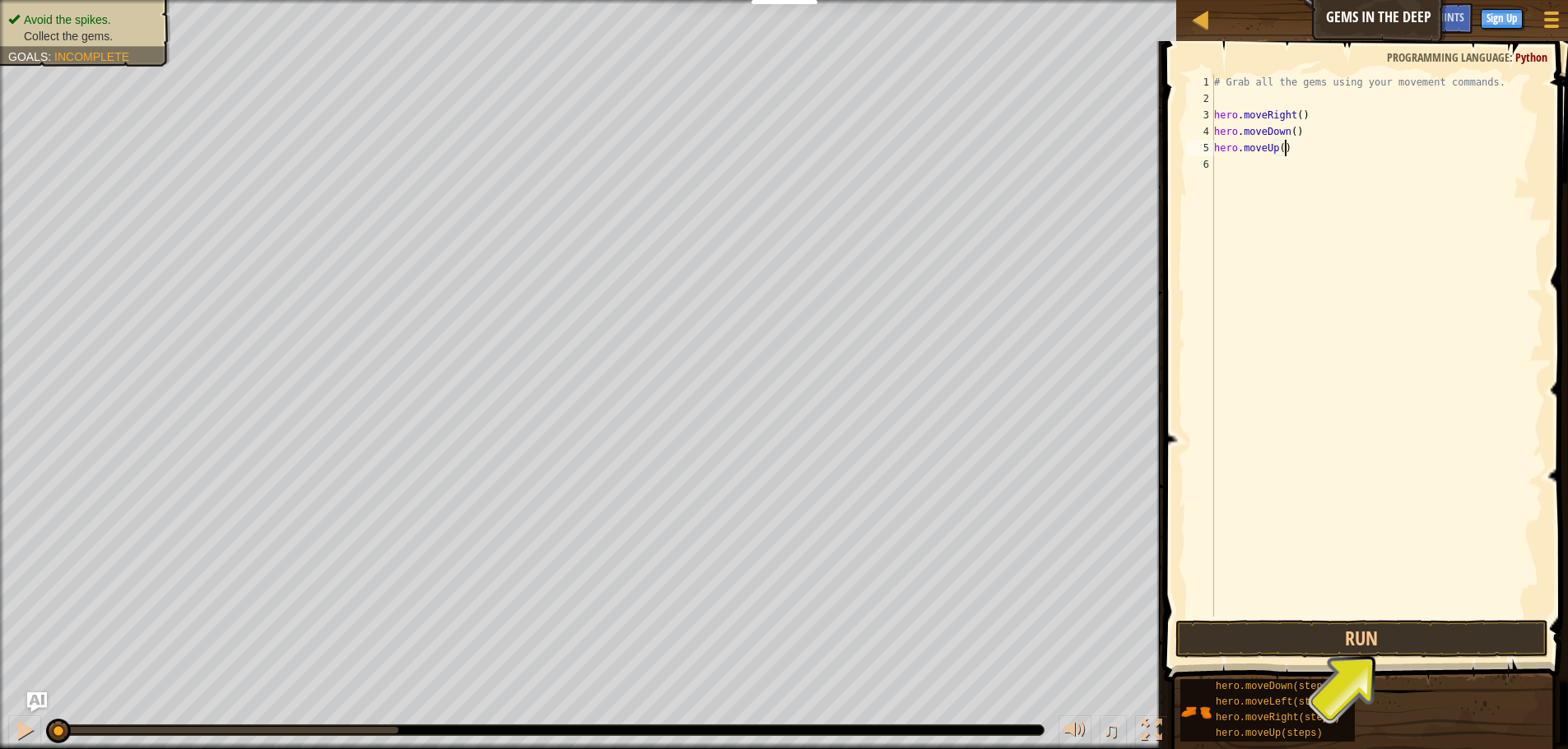
scroll to position [7, 0]
type textarea "hero.moveUp()"
paste textarea "hero.moveRight()"
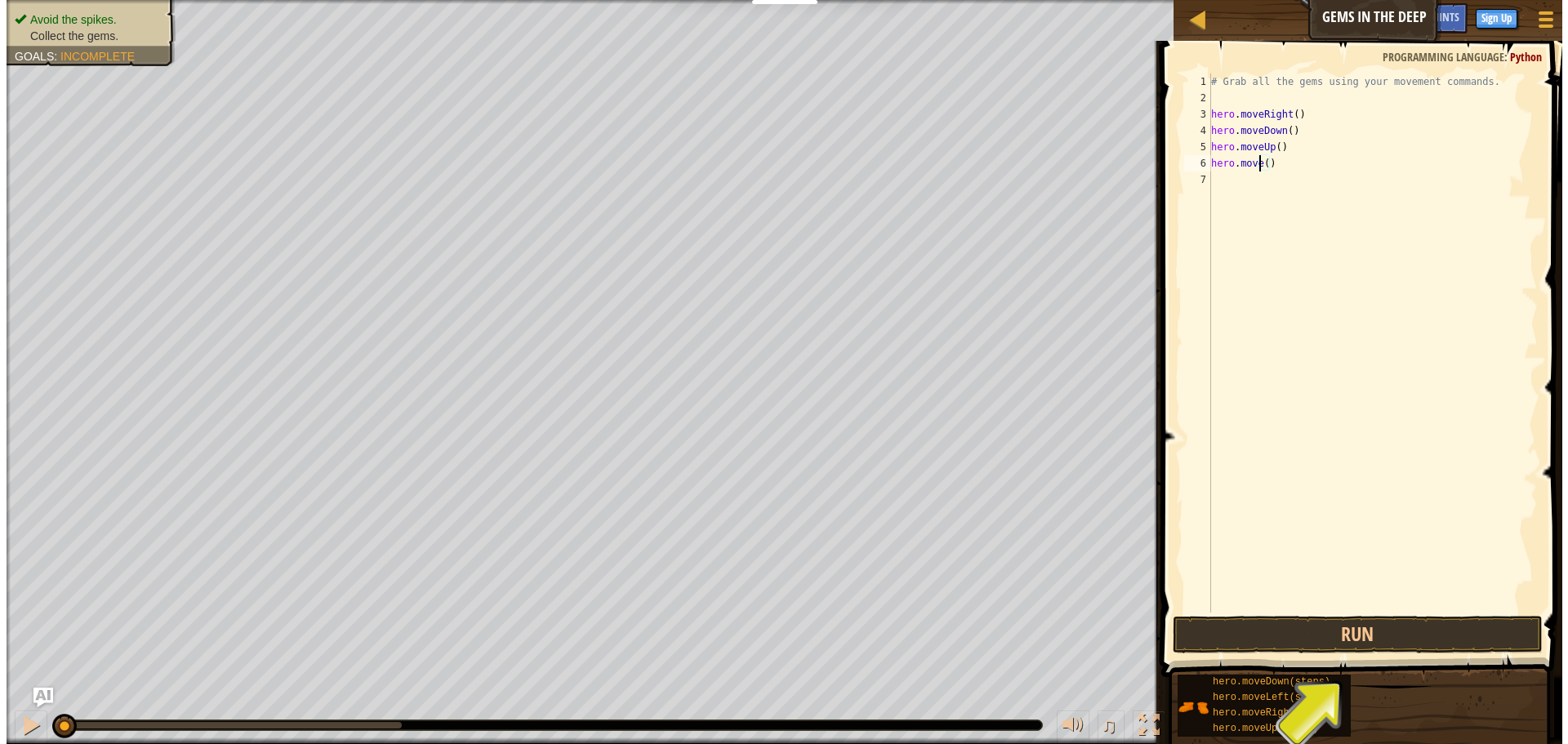
scroll to position [7, 5]
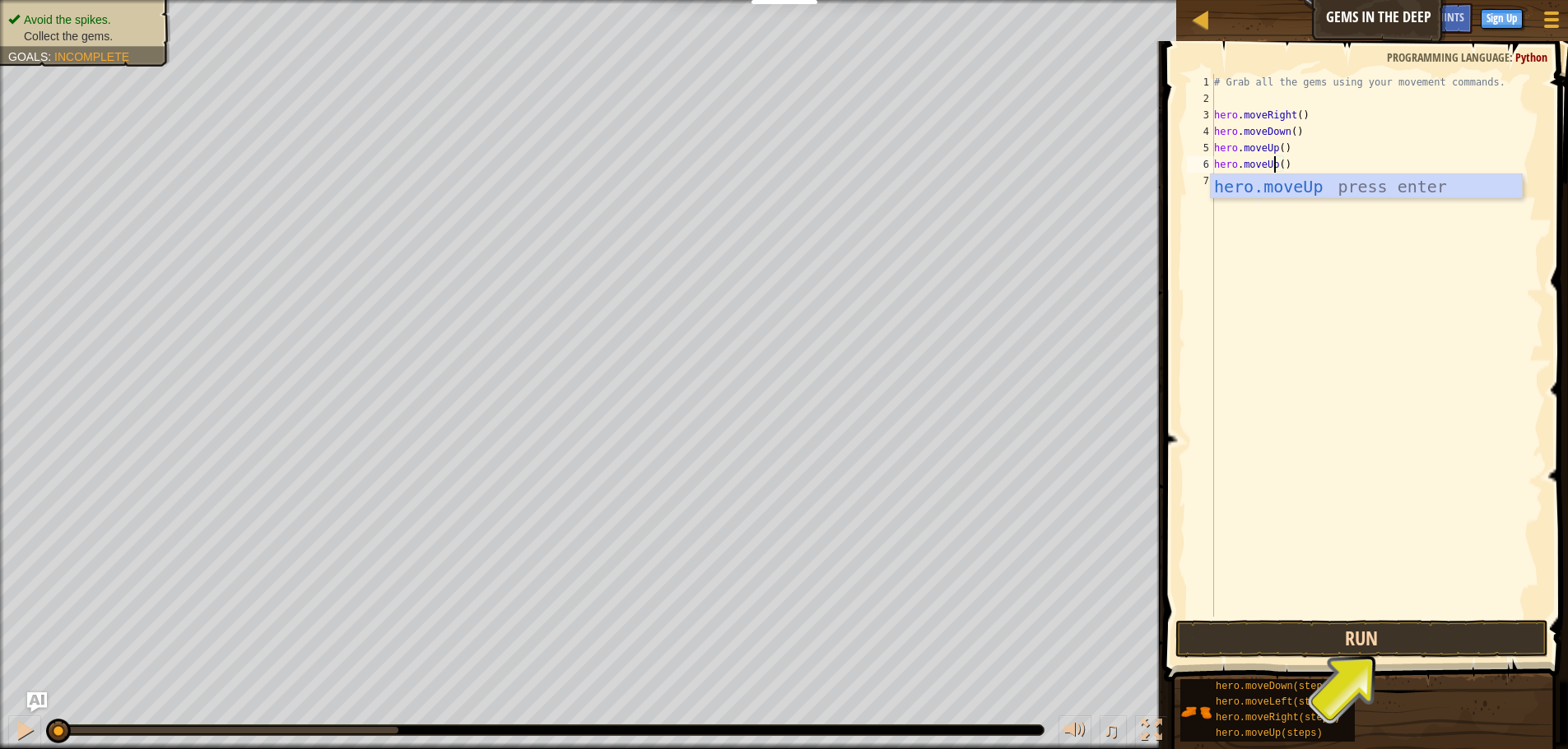
type textarea "hero.moveUp()"
click at [1462, 628] on button "Run" at bounding box center [1362, 638] width 373 height 38
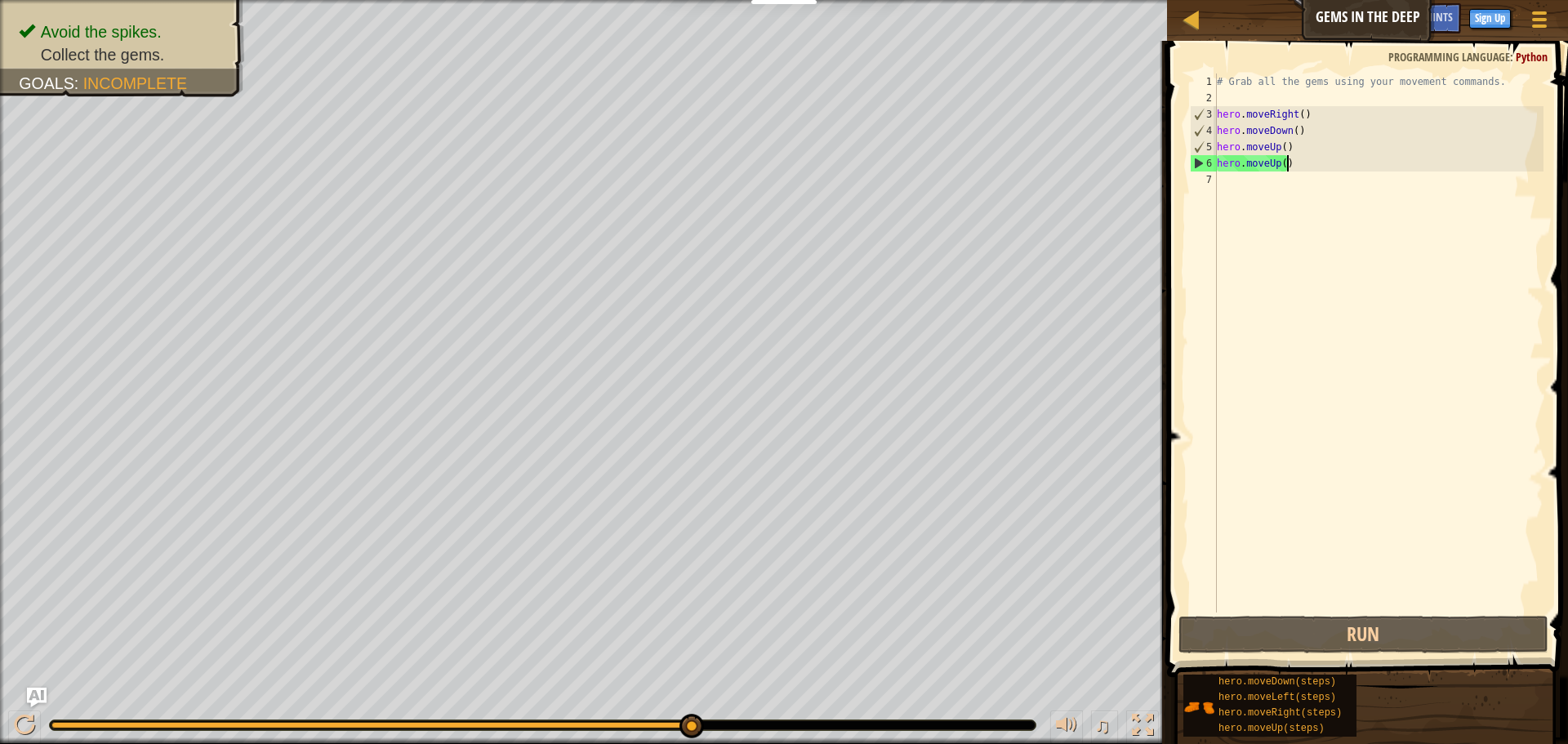
click at [1294, 164] on div "# Grab all the gems using your movement commands. hero . moveRight ( ) hero . m…" at bounding box center [1378, 360] width 330 height 572
click at [1274, 166] on div "# Grab all the gems using your movement commands. hero . moveRight ( ) hero . m…" at bounding box center [1378, 360] width 330 height 572
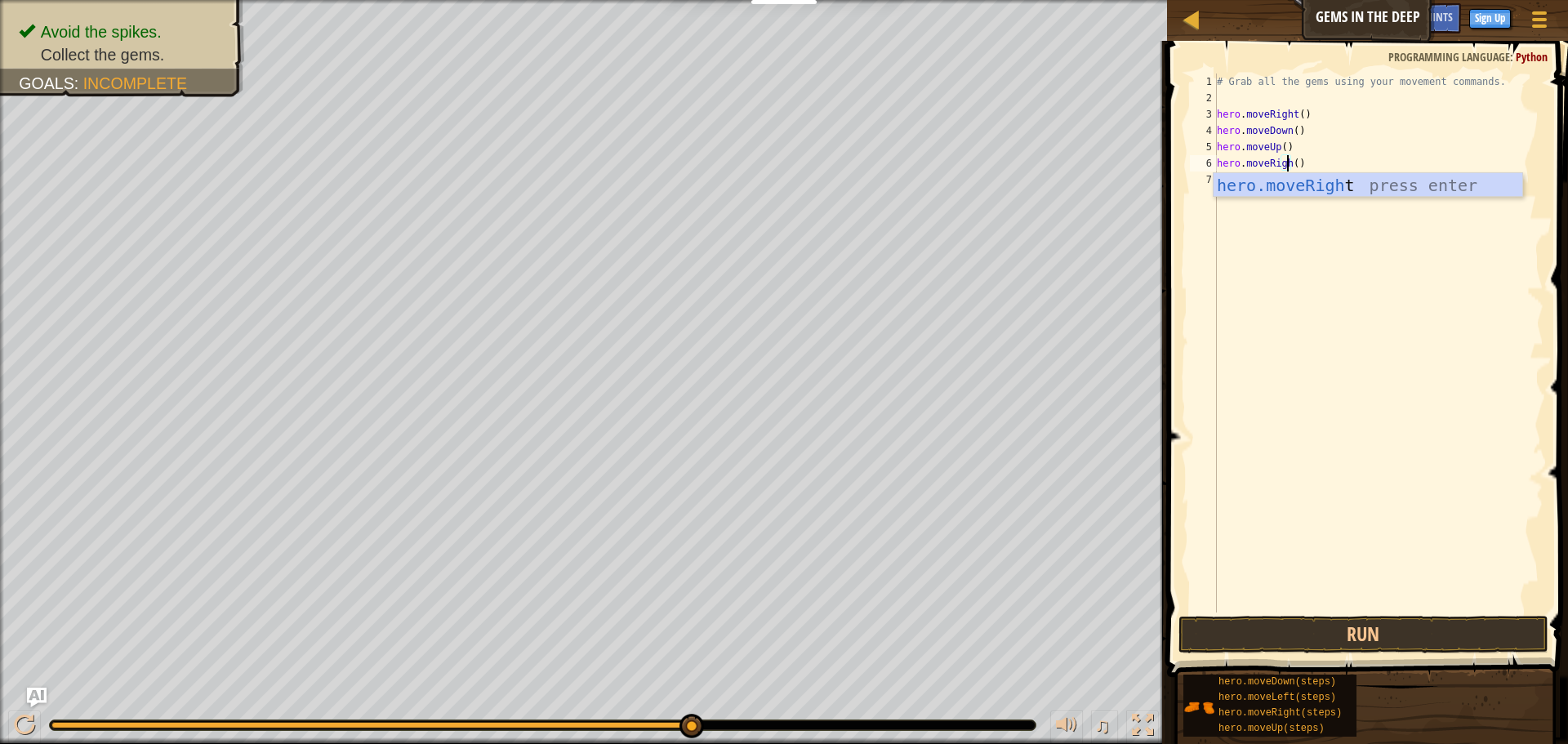
scroll to position [7, 6]
click at [1499, 641] on button "Run" at bounding box center [1363, 634] width 370 height 38
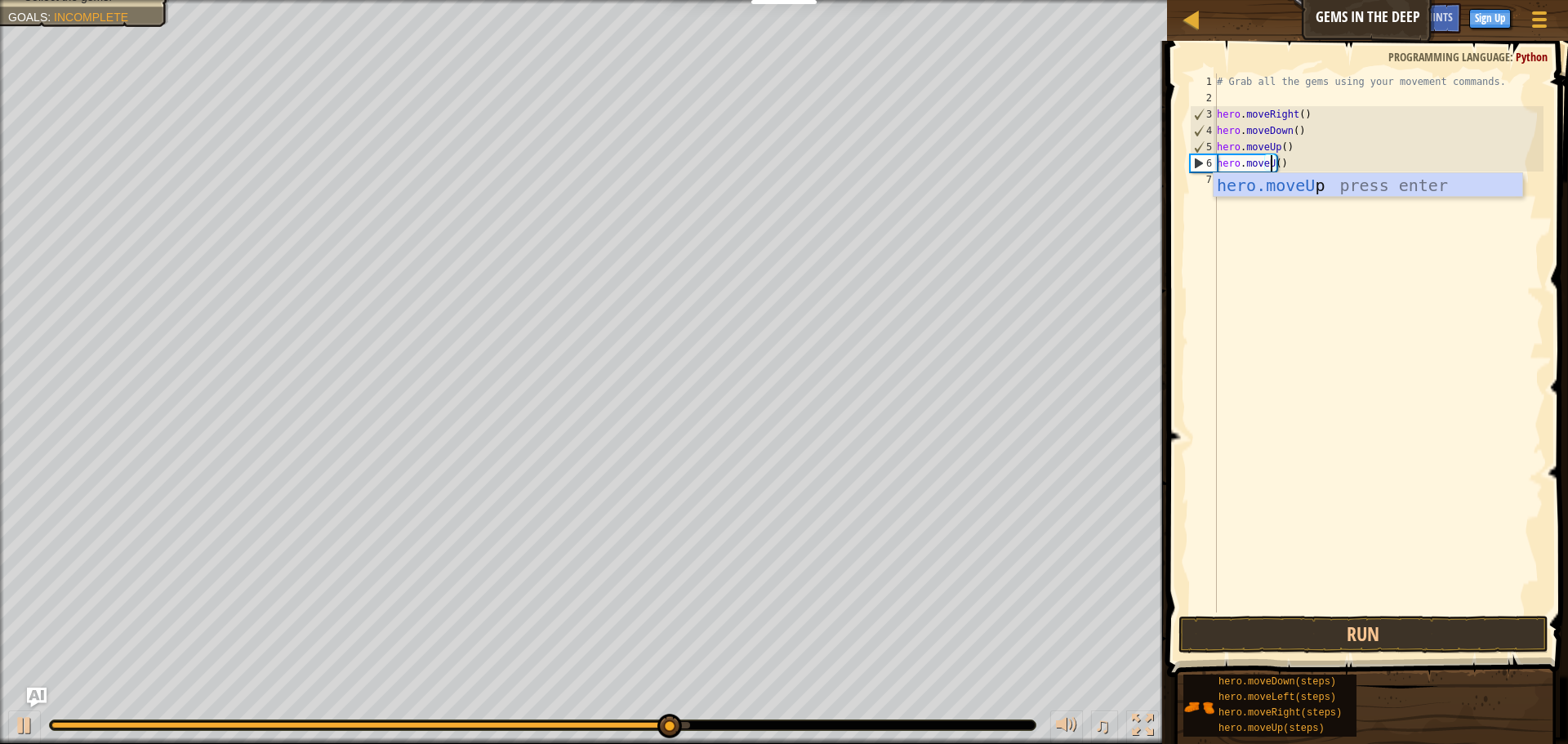
scroll to position [7, 5]
type textarea "hero.moveUp()"
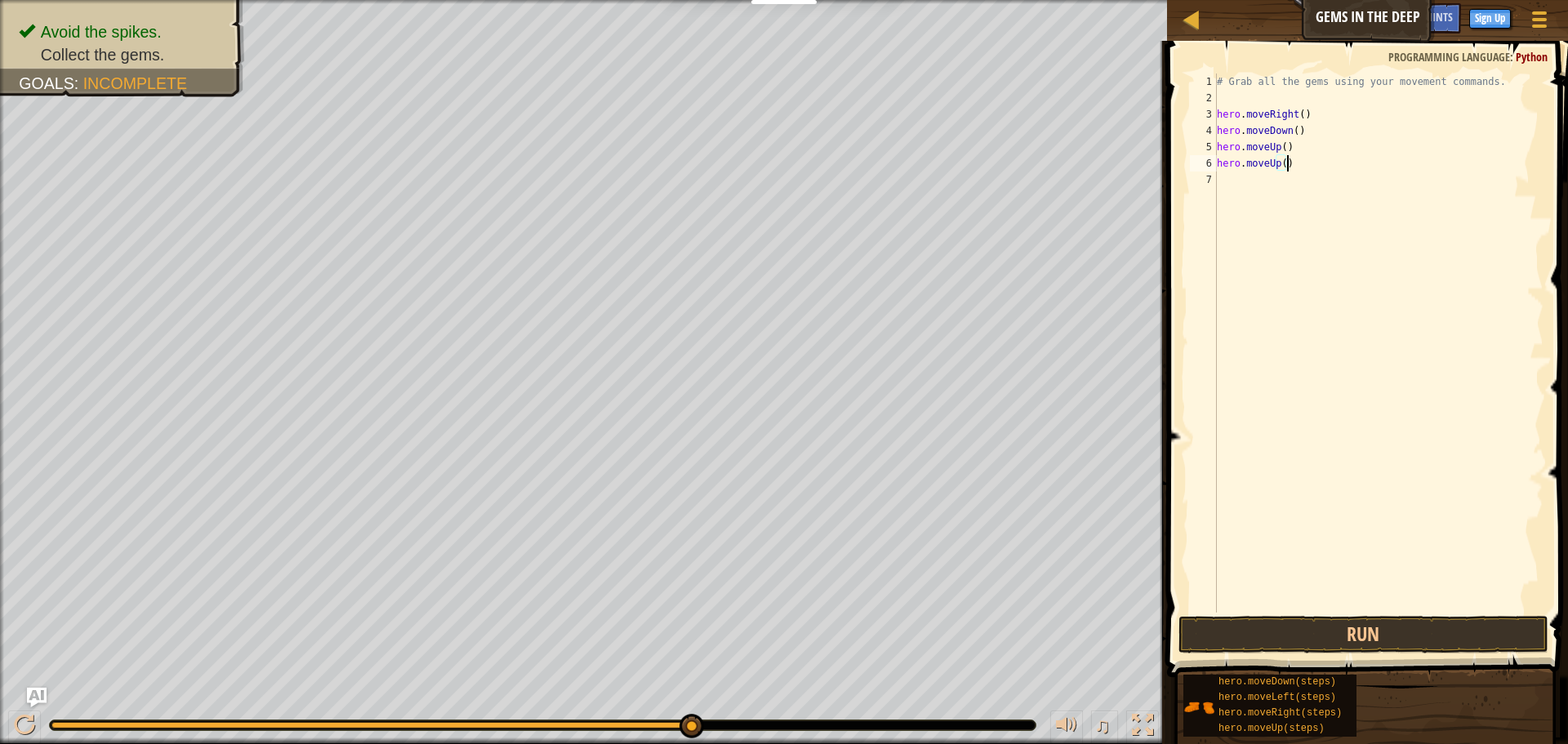
scroll to position [7, 0]
paste textarea "hero.moveRight()"
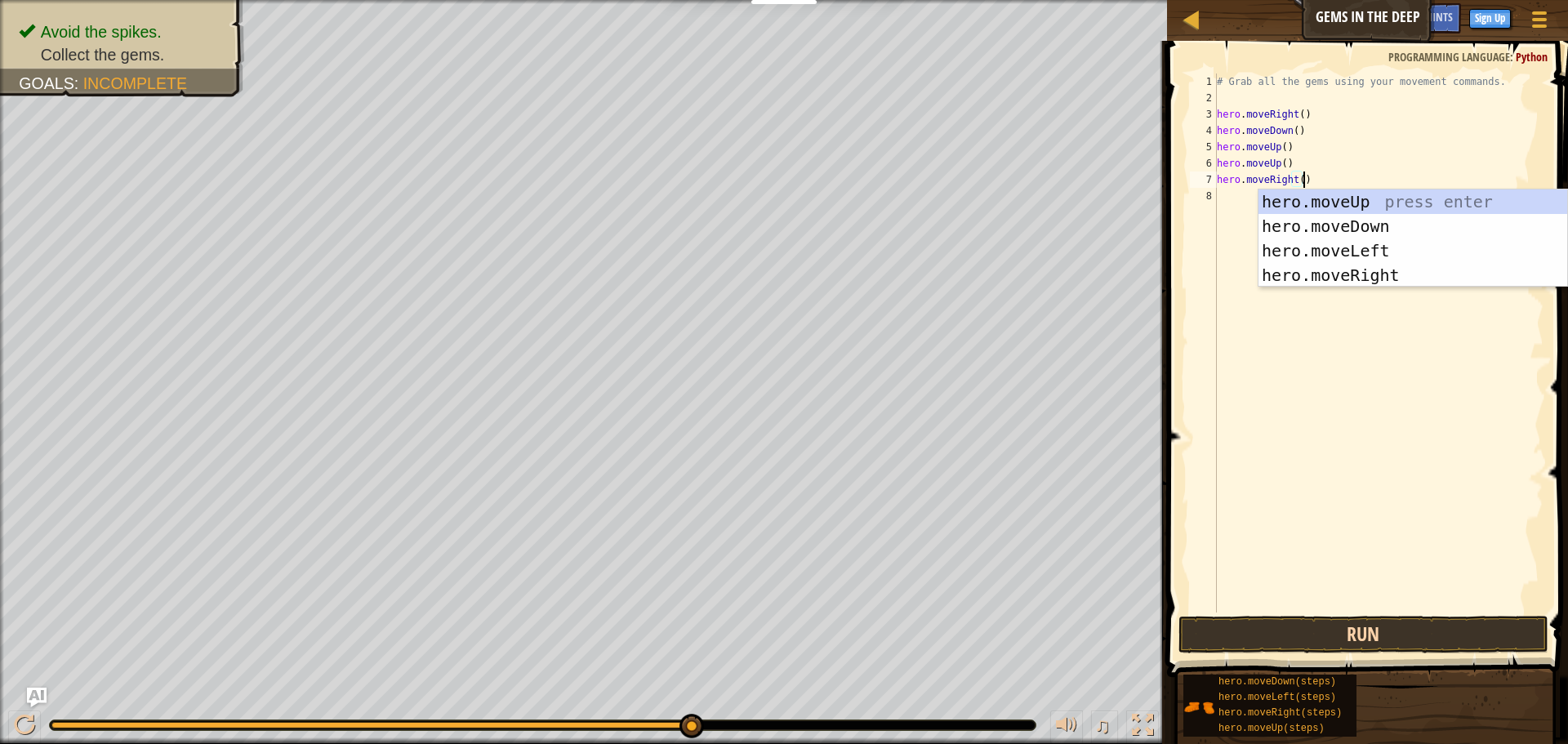
type textarea "hero.moveRight()"
click at [1412, 631] on button "Run" at bounding box center [1363, 634] width 370 height 38
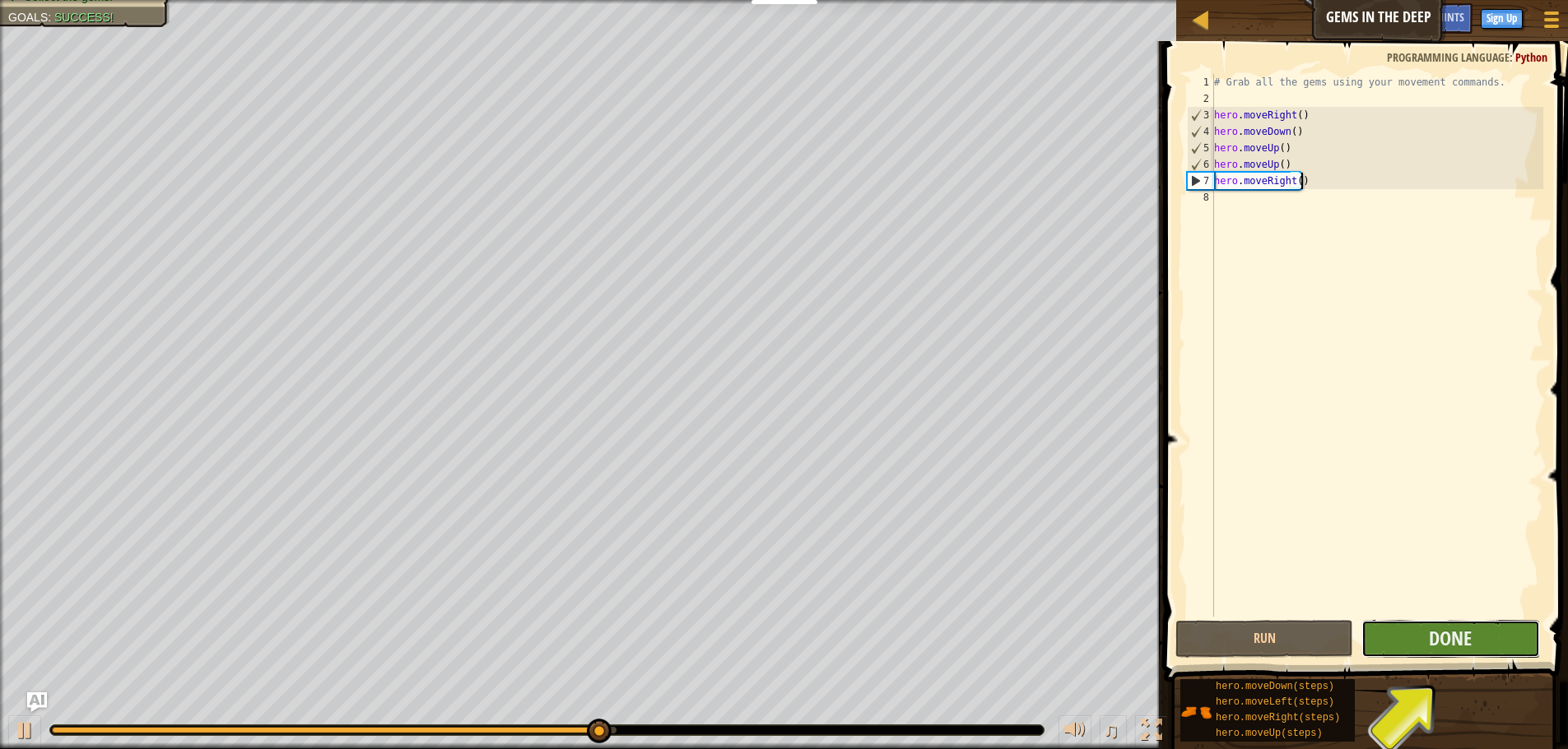
click at [1516, 636] on button "Done" at bounding box center [1450, 638] width 178 height 38
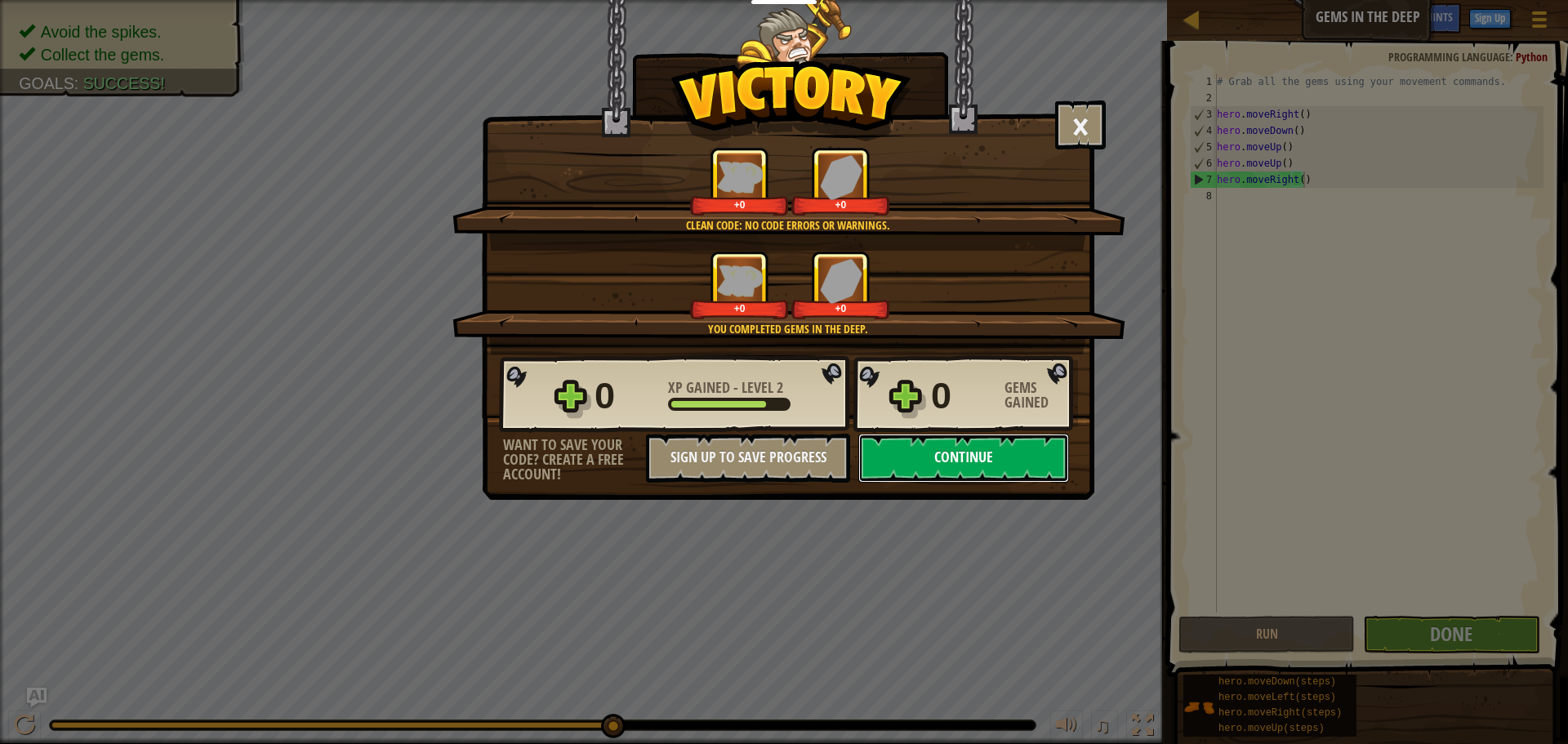
click at [924, 451] on button "Continue" at bounding box center [963, 458] width 211 height 49
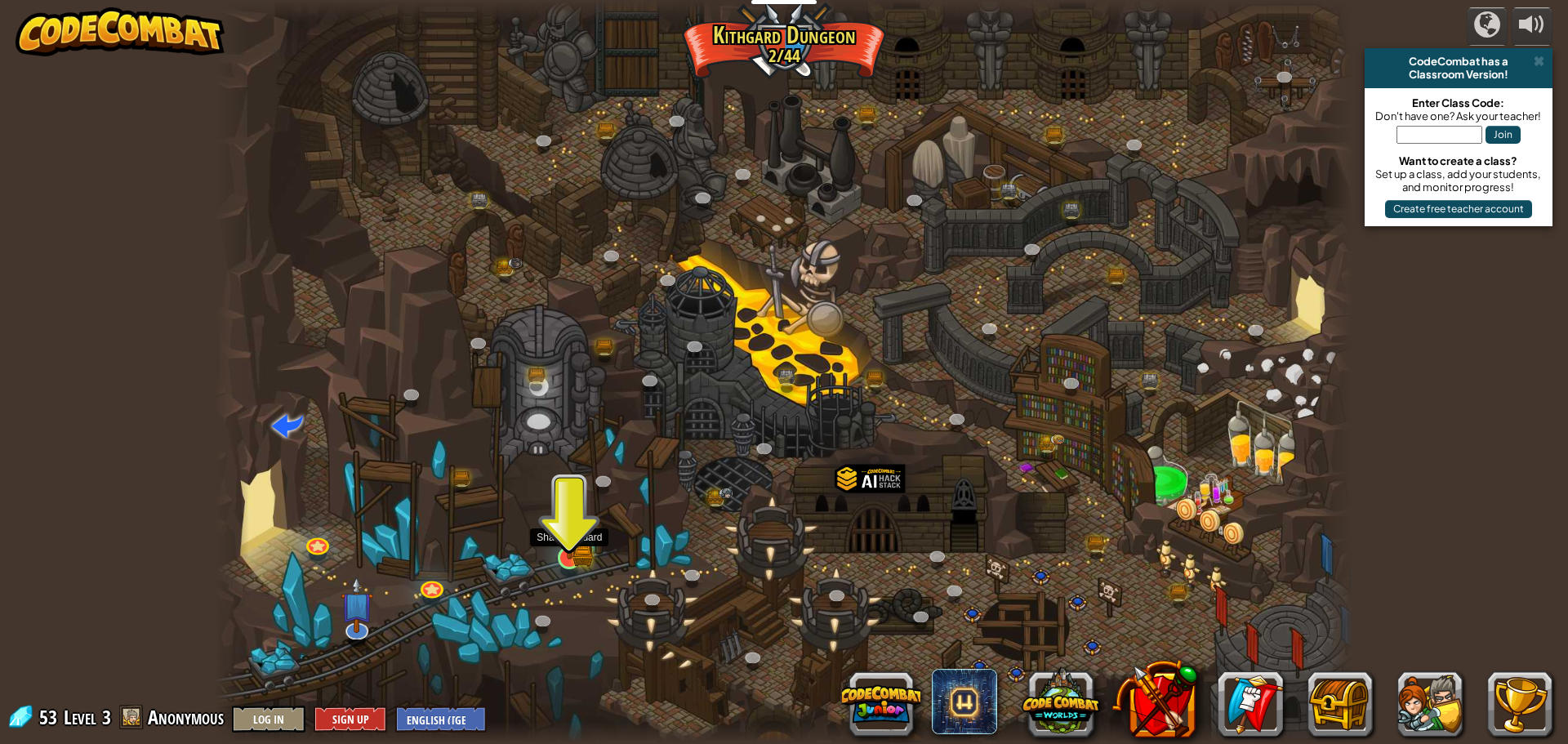
click at [569, 536] on img at bounding box center [569, 528] width 18 height 18
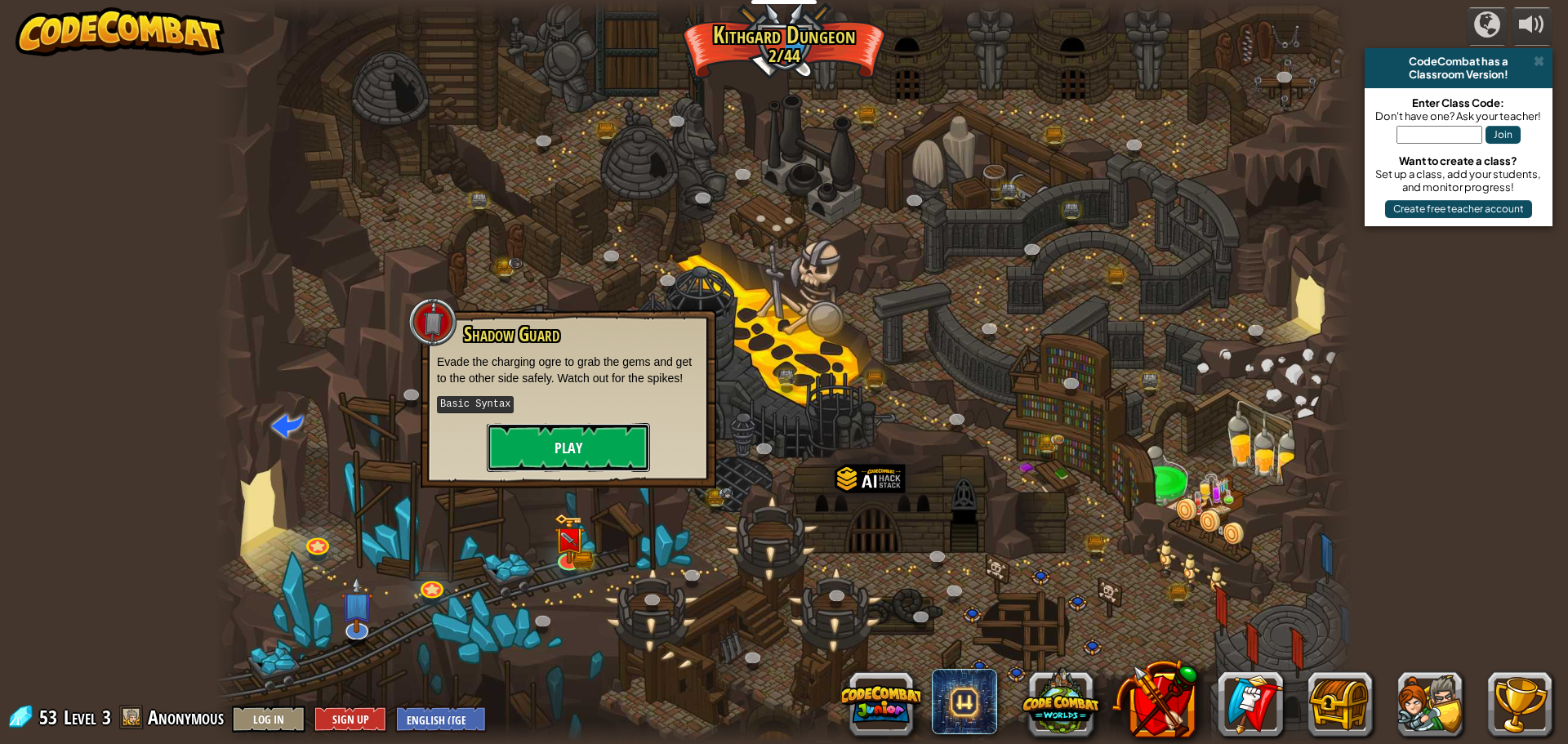
click at [576, 441] on button "Play" at bounding box center [569, 448] width 163 height 49
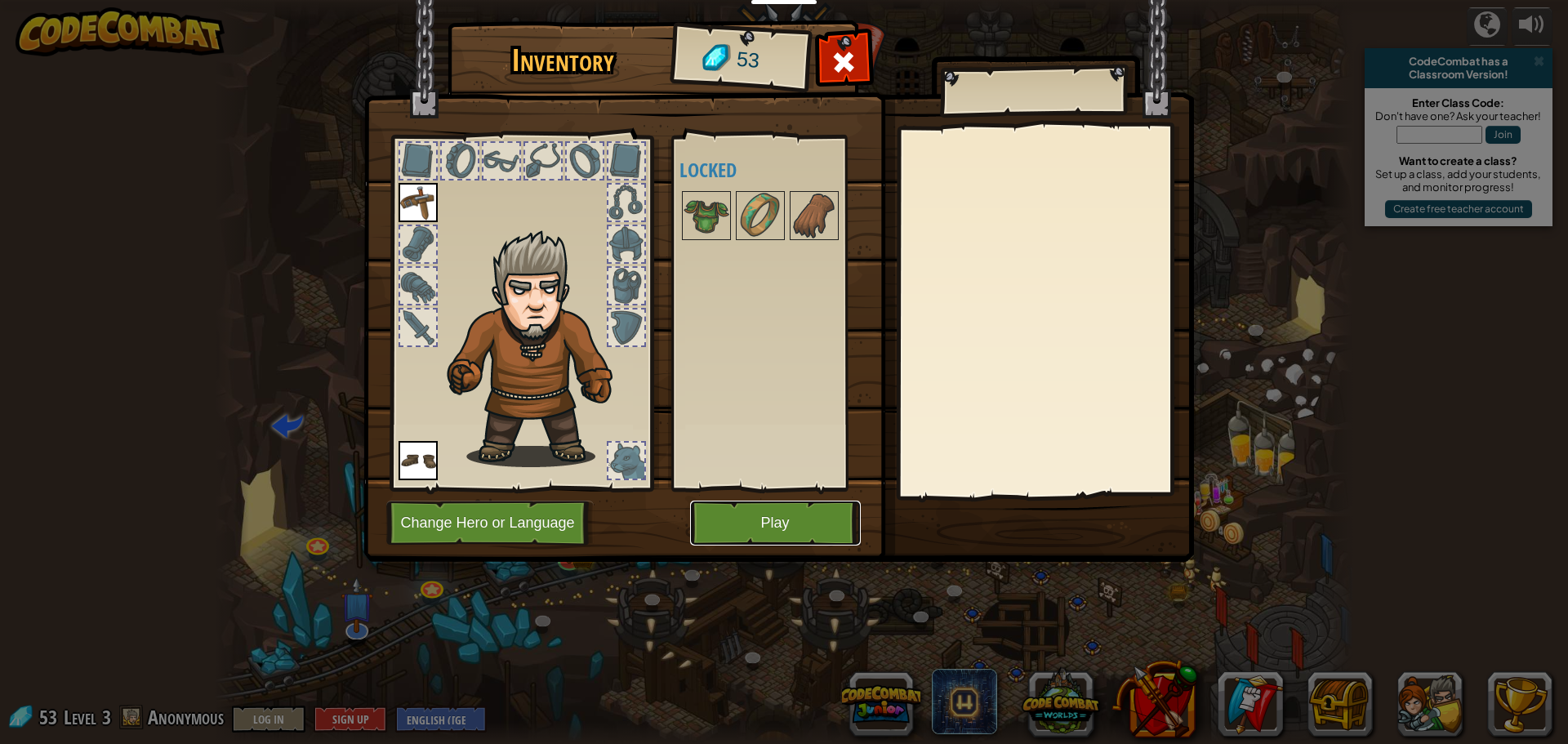
click at [789, 518] on button "Play" at bounding box center [775, 522] width 171 height 45
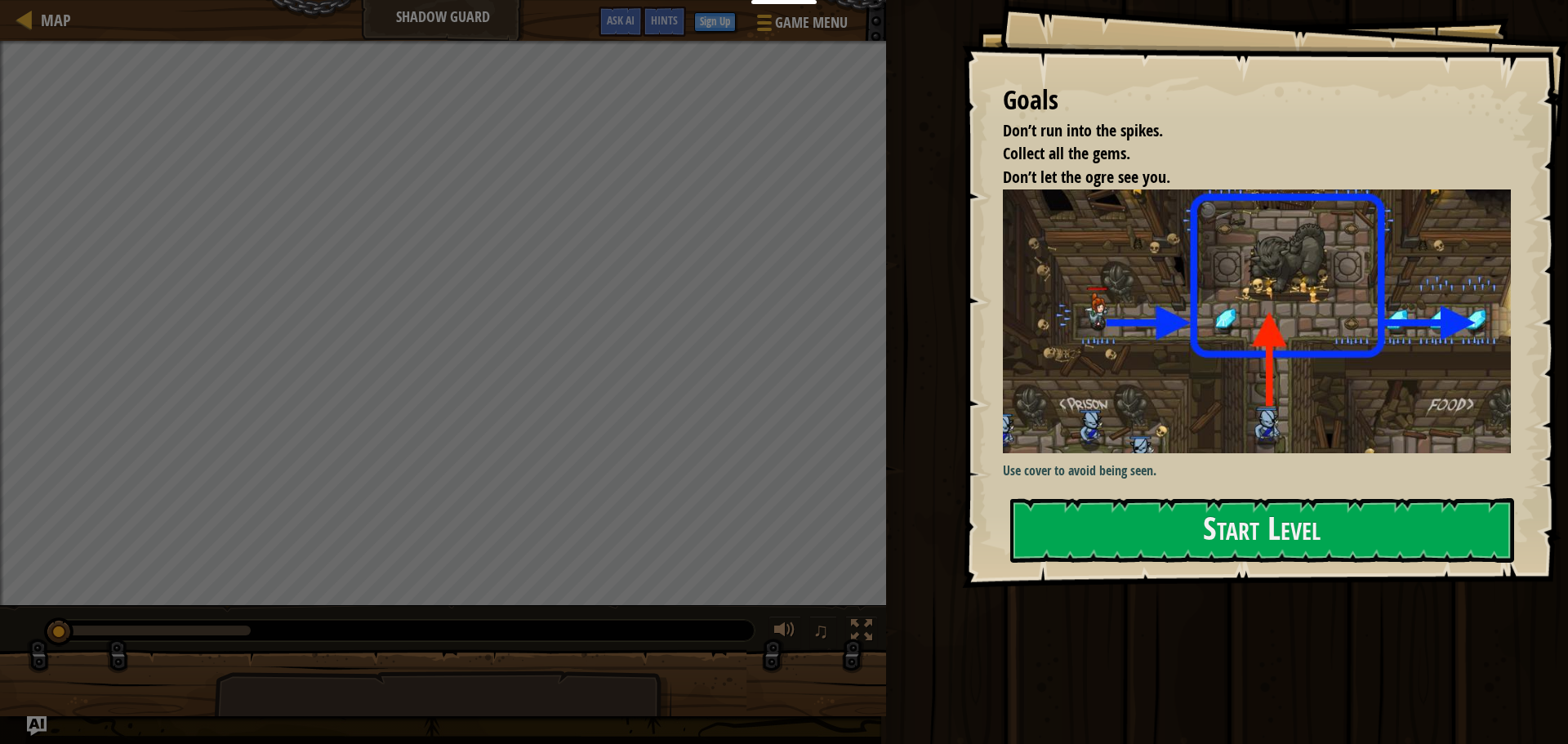
click at [1272, 484] on div "Goals Don’t run into the spikes. Collect all the gems. Don’t let the ogre see y…" at bounding box center [1264, 294] width 606 height 588
click at [1262, 572] on div "Goals Don’t run into the spikes. Collect all the gems. Don’t let the ogre see y…" at bounding box center [1264, 294] width 606 height 588
drag, startPoint x: 1278, startPoint y: 536, endPoint x: 1265, endPoint y: 533, distance: 13.3
click at [1276, 536] on button "Start Level" at bounding box center [1261, 530] width 504 height 64
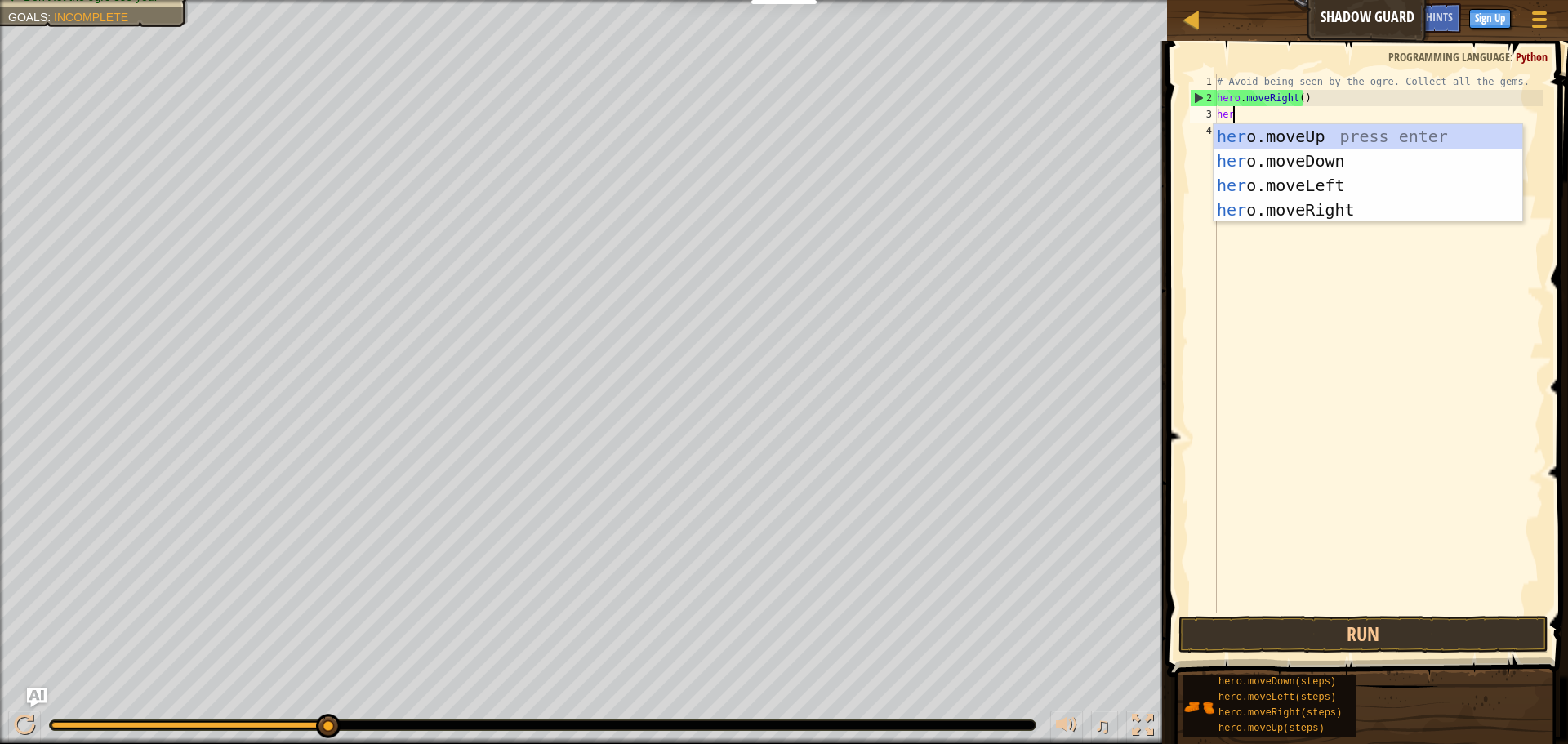
scroll to position [7, 1]
type textarea "hero."
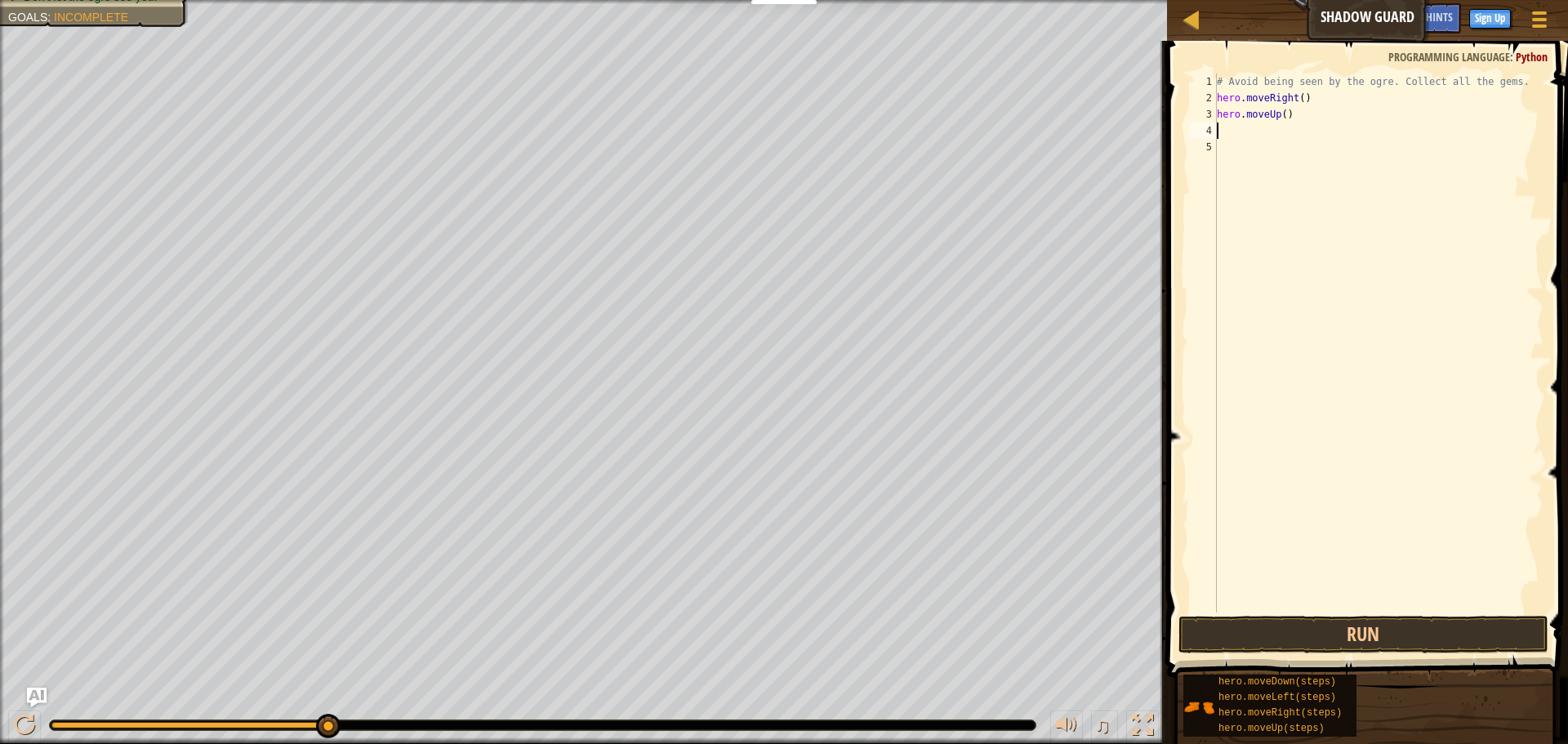
scroll to position [7, 0]
type textarea "hero.moveRight()"
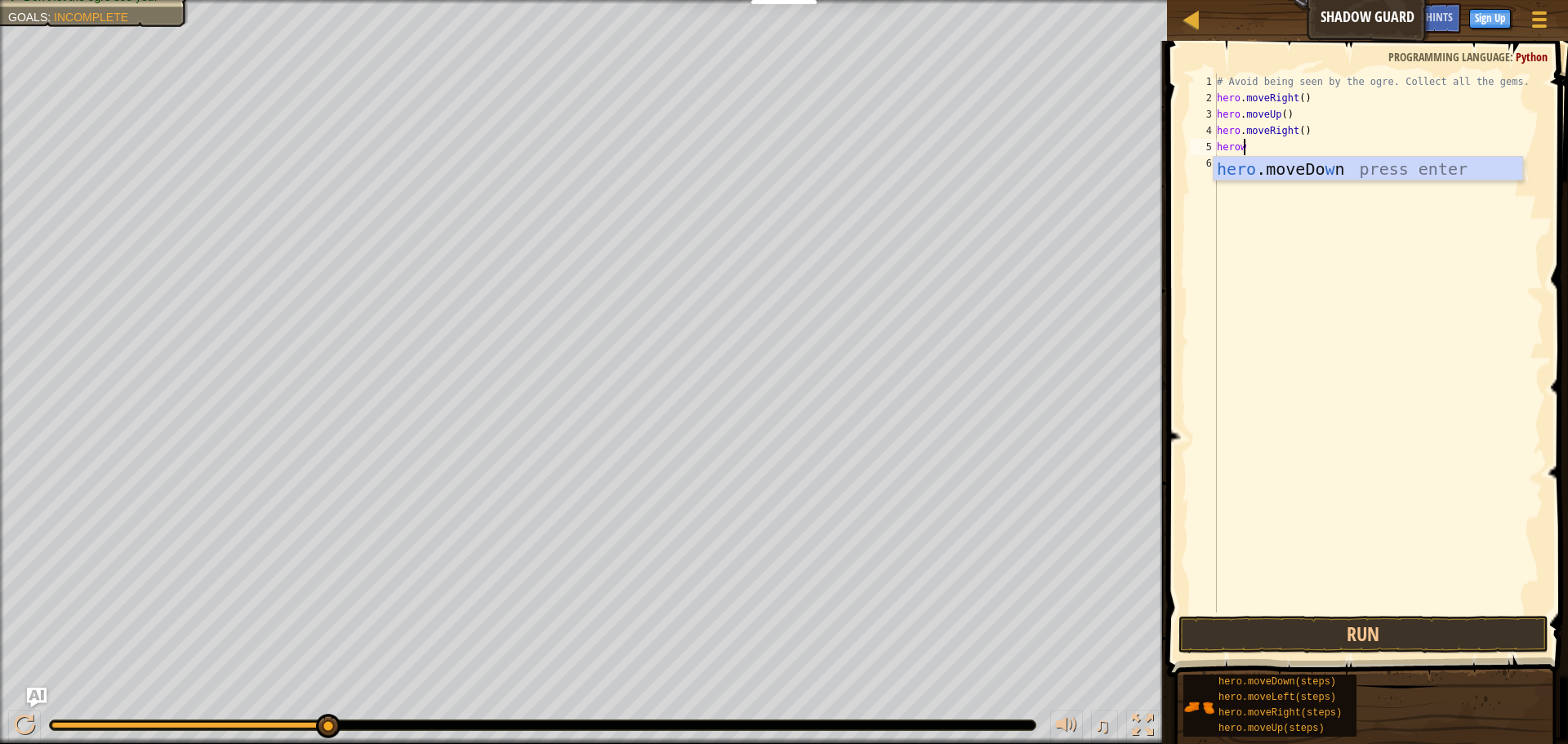
scroll to position [7, 2]
type textarea "hero"
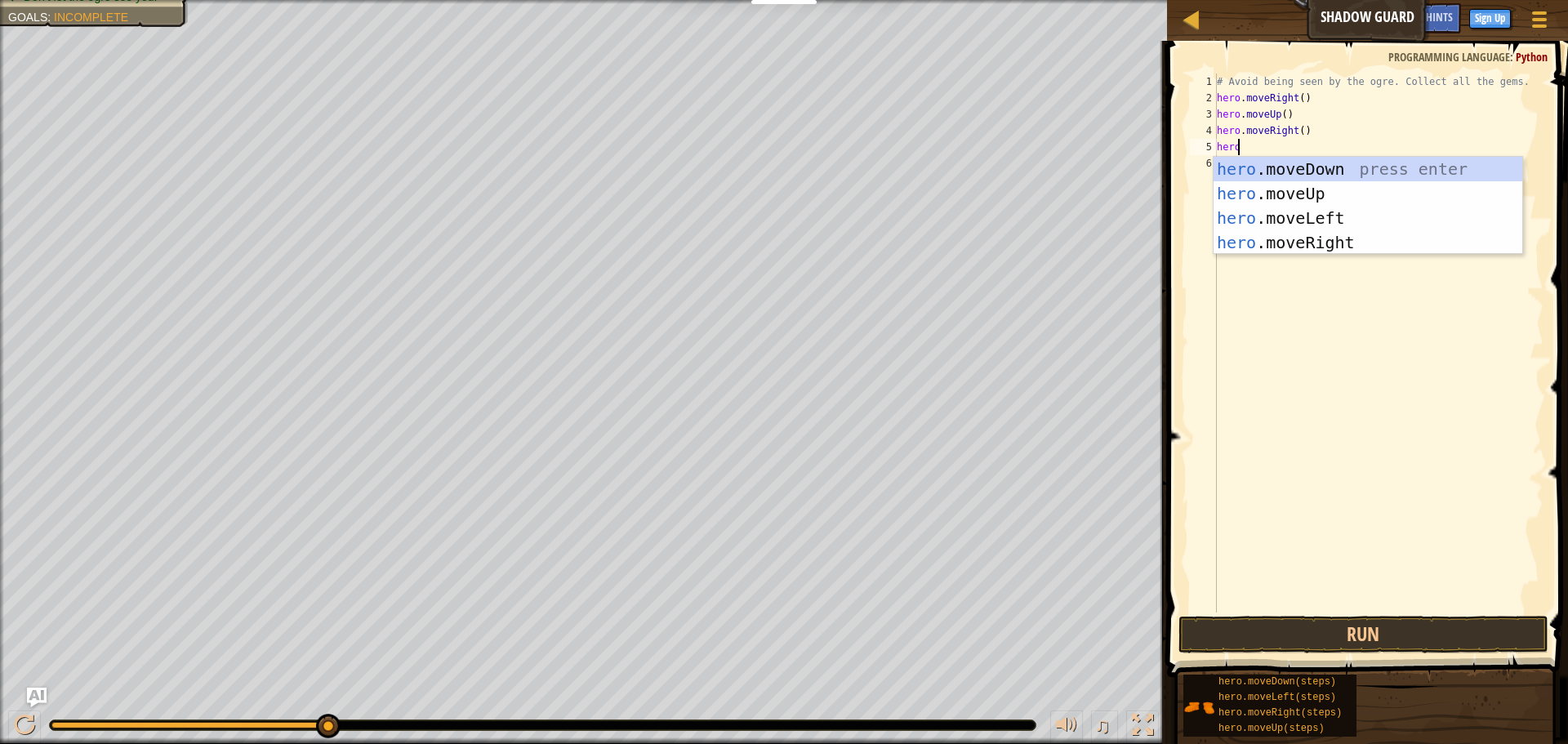
scroll to position [7, 0]
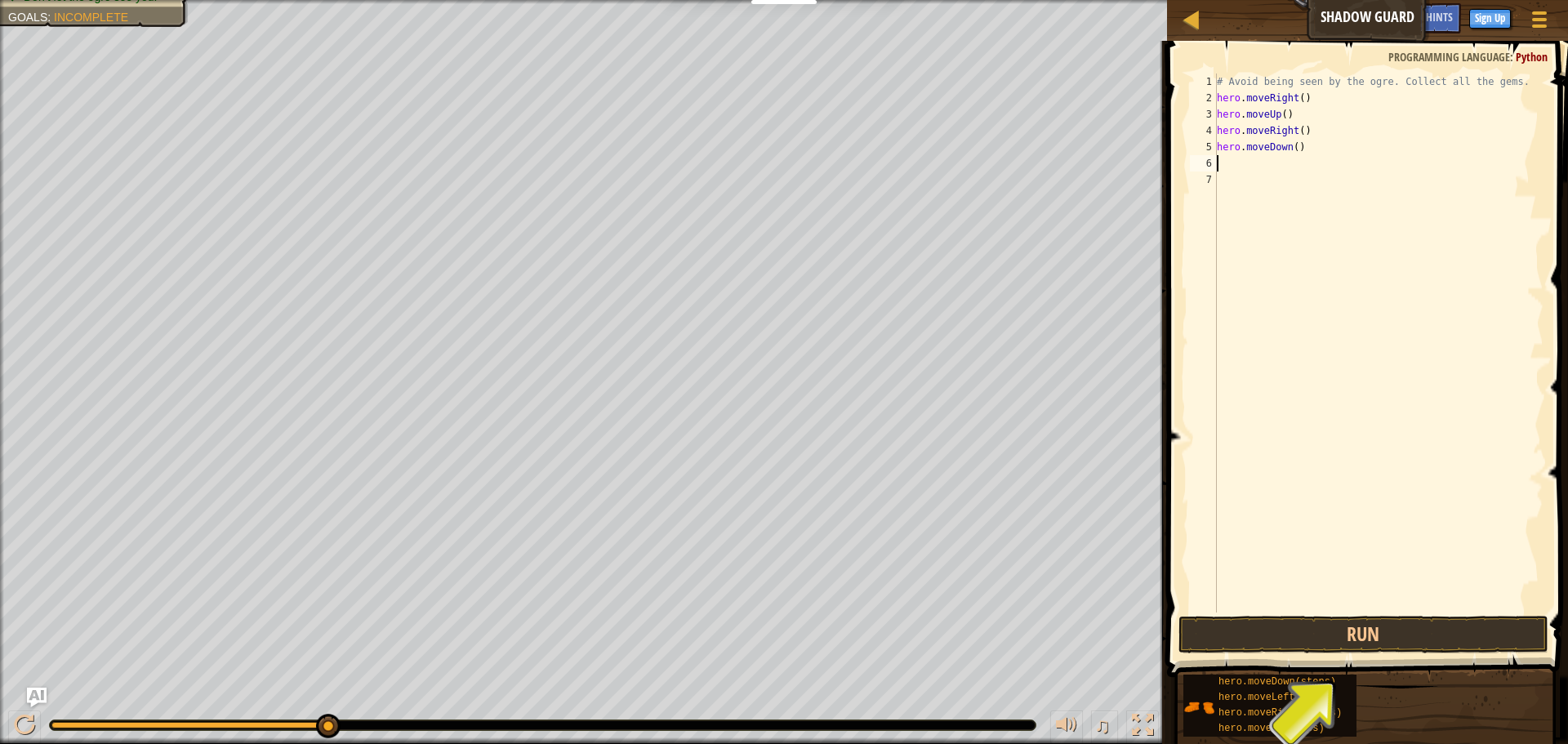
type textarea "hero.moveRight()"
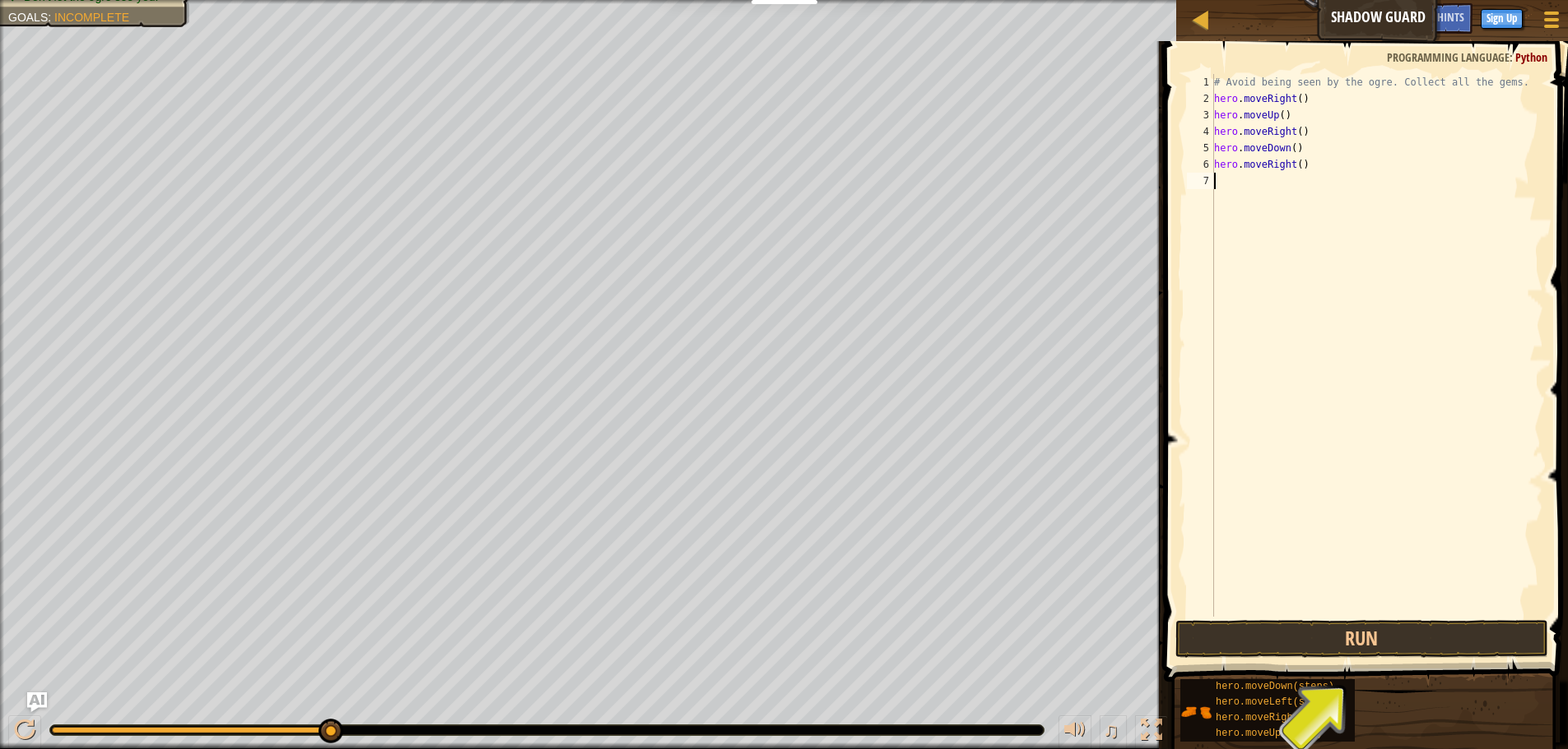
type textarea "hero.moveRight()"
drag, startPoint x: 1240, startPoint y: 186, endPoint x: 1251, endPoint y: 227, distance: 42.4
click at [1241, 186] on div "# Avoid being seen by the ogre. Collect all the gems. hero . moveRight ( ) hero…" at bounding box center [1377, 362] width 332 height 575
click at [1439, 638] on button "Run" at bounding box center [1362, 638] width 373 height 38
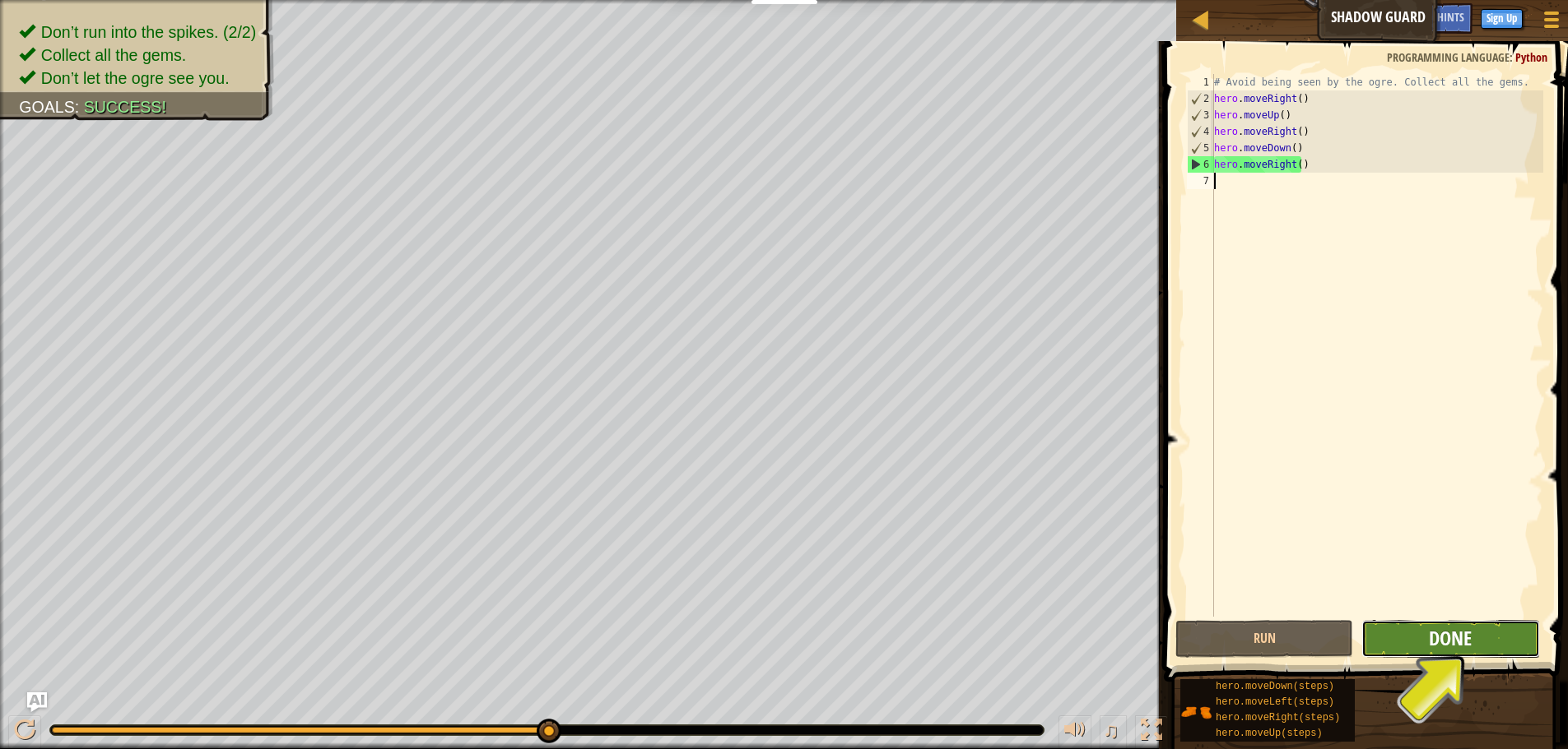
click at [1467, 639] on span "Done" at bounding box center [1450, 638] width 43 height 27
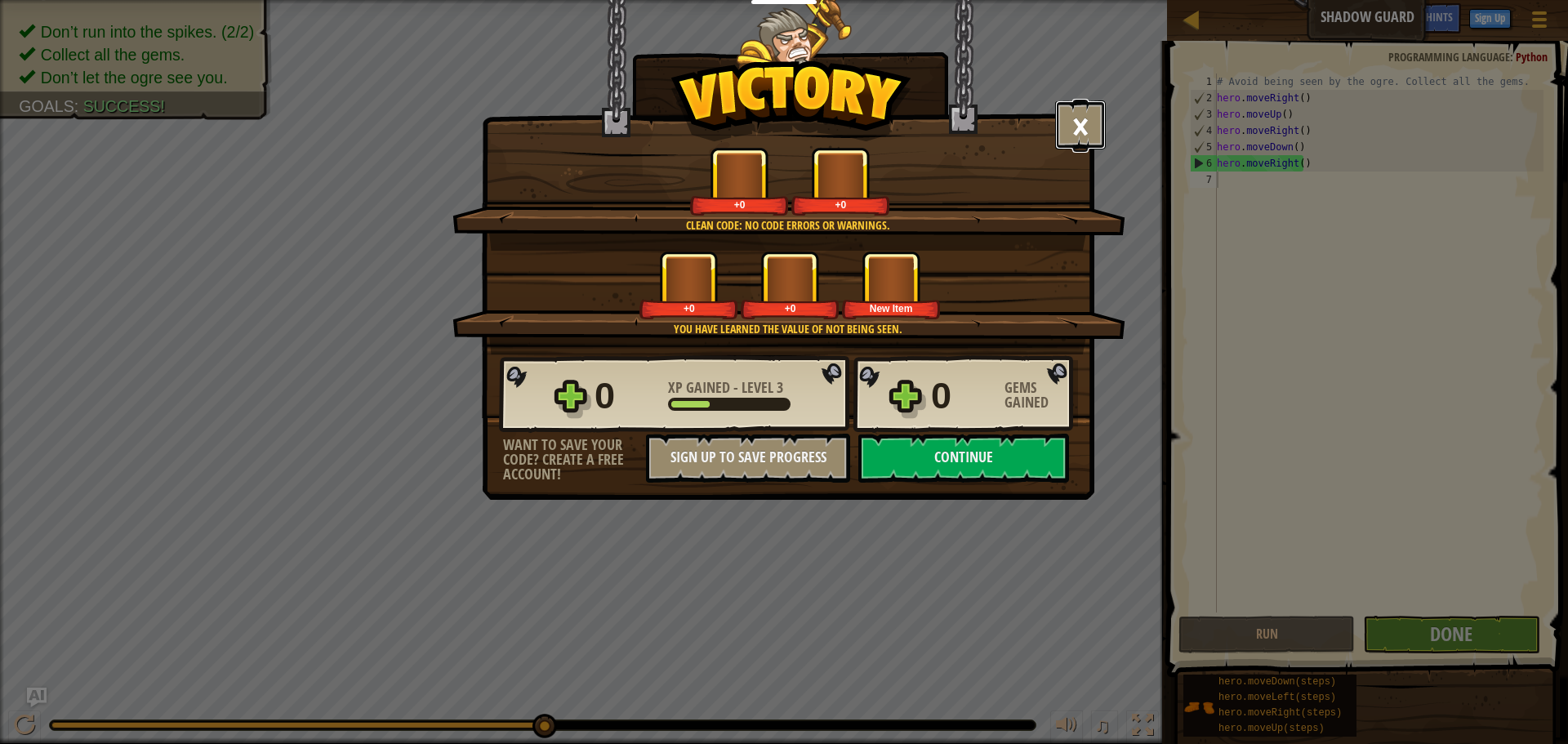
click at [1090, 118] on button "×" at bounding box center [1080, 125] width 51 height 49
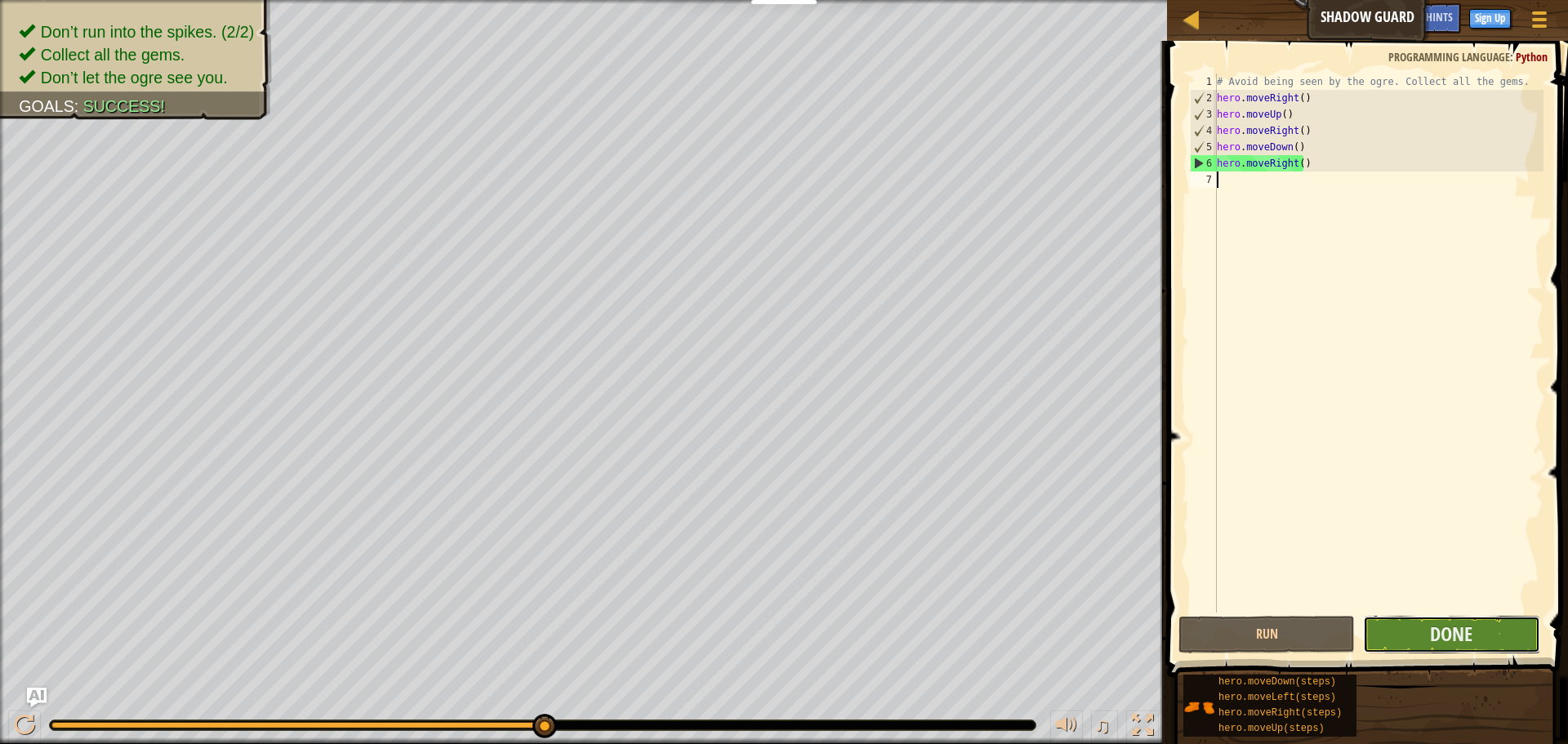
click at [1487, 626] on button "Done" at bounding box center [1451, 634] width 177 height 38
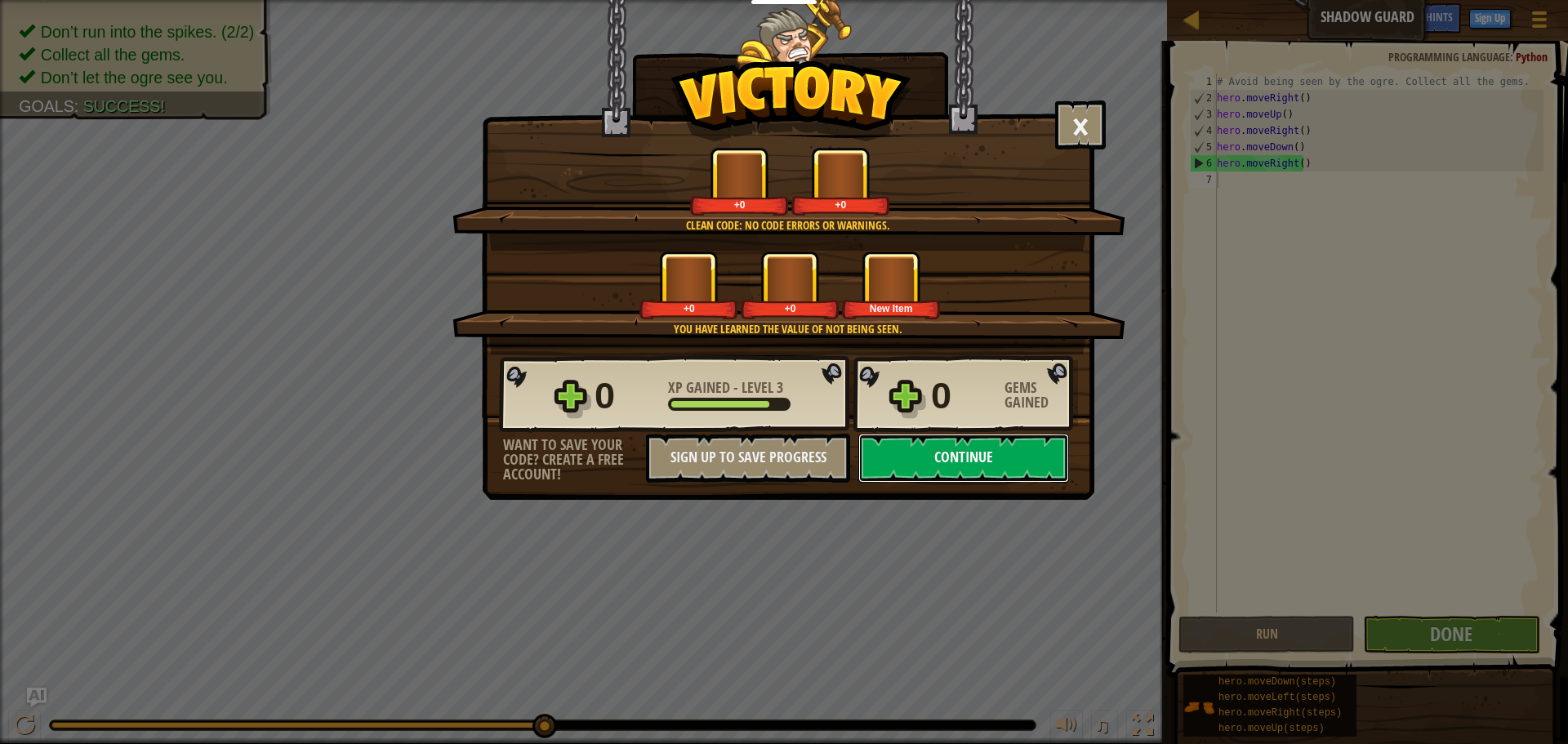
click at [938, 469] on button "Continue" at bounding box center [963, 458] width 211 height 49
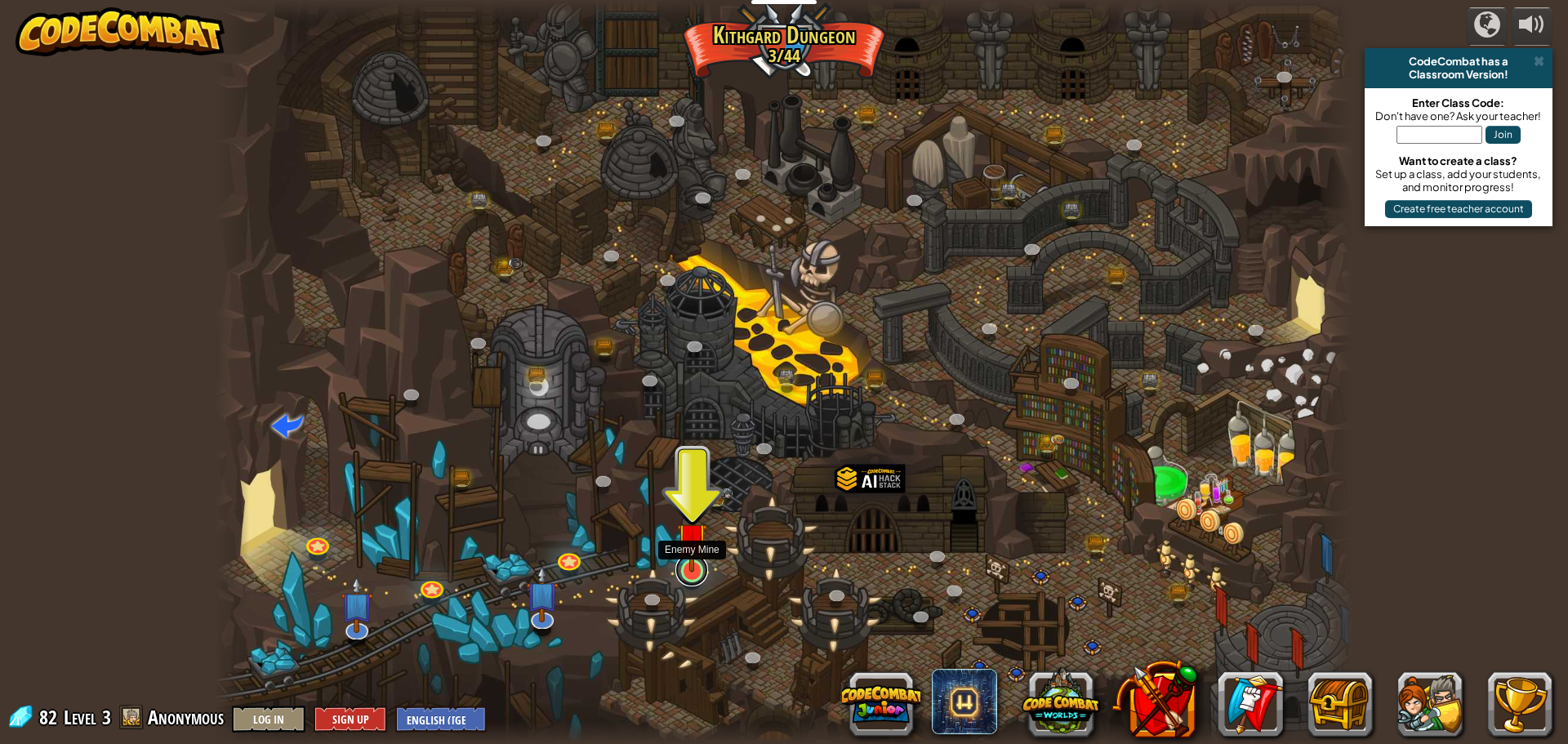
click at [692, 573] on link at bounding box center [691, 570] width 33 height 33
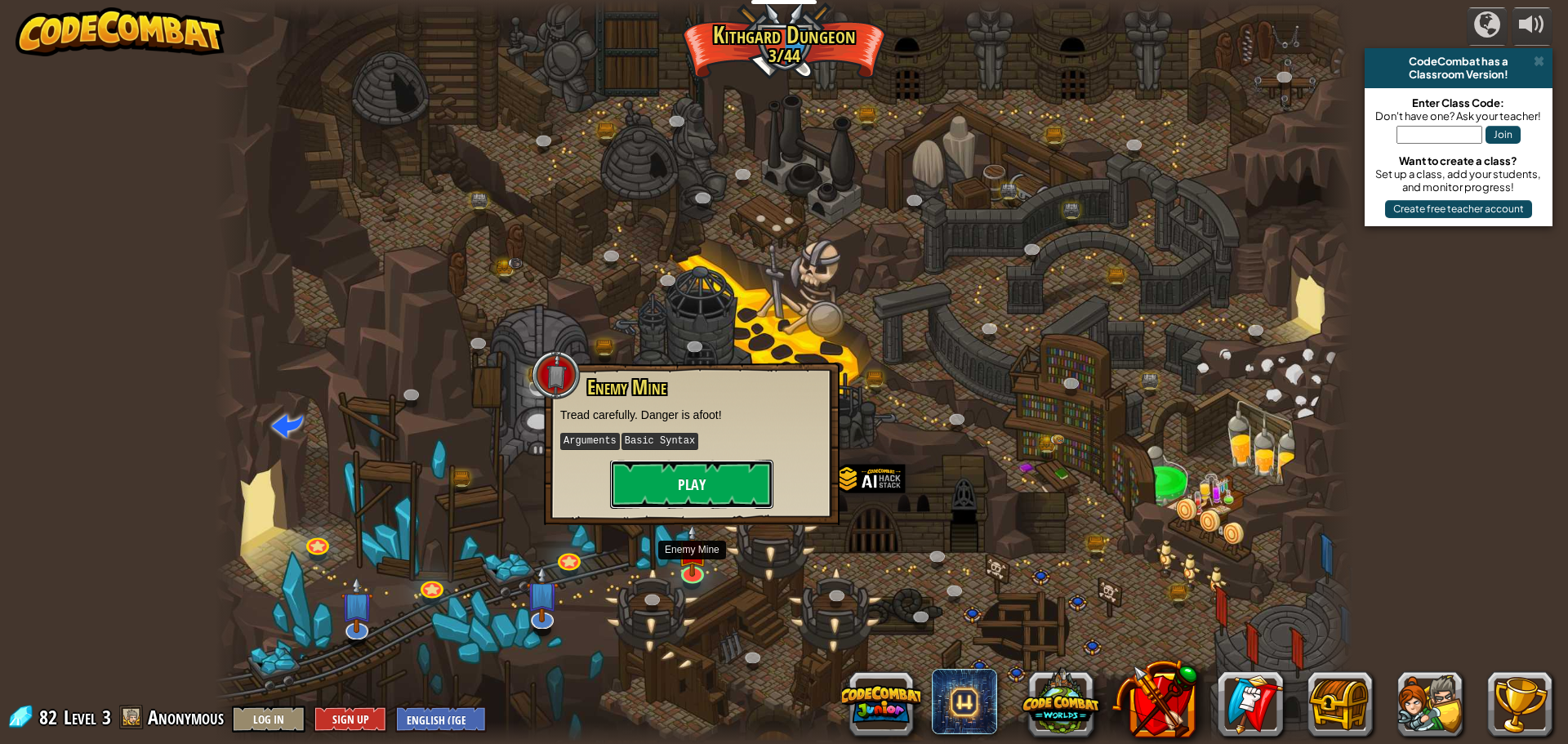
click at [729, 485] on button "Play" at bounding box center [692, 485] width 163 height 49
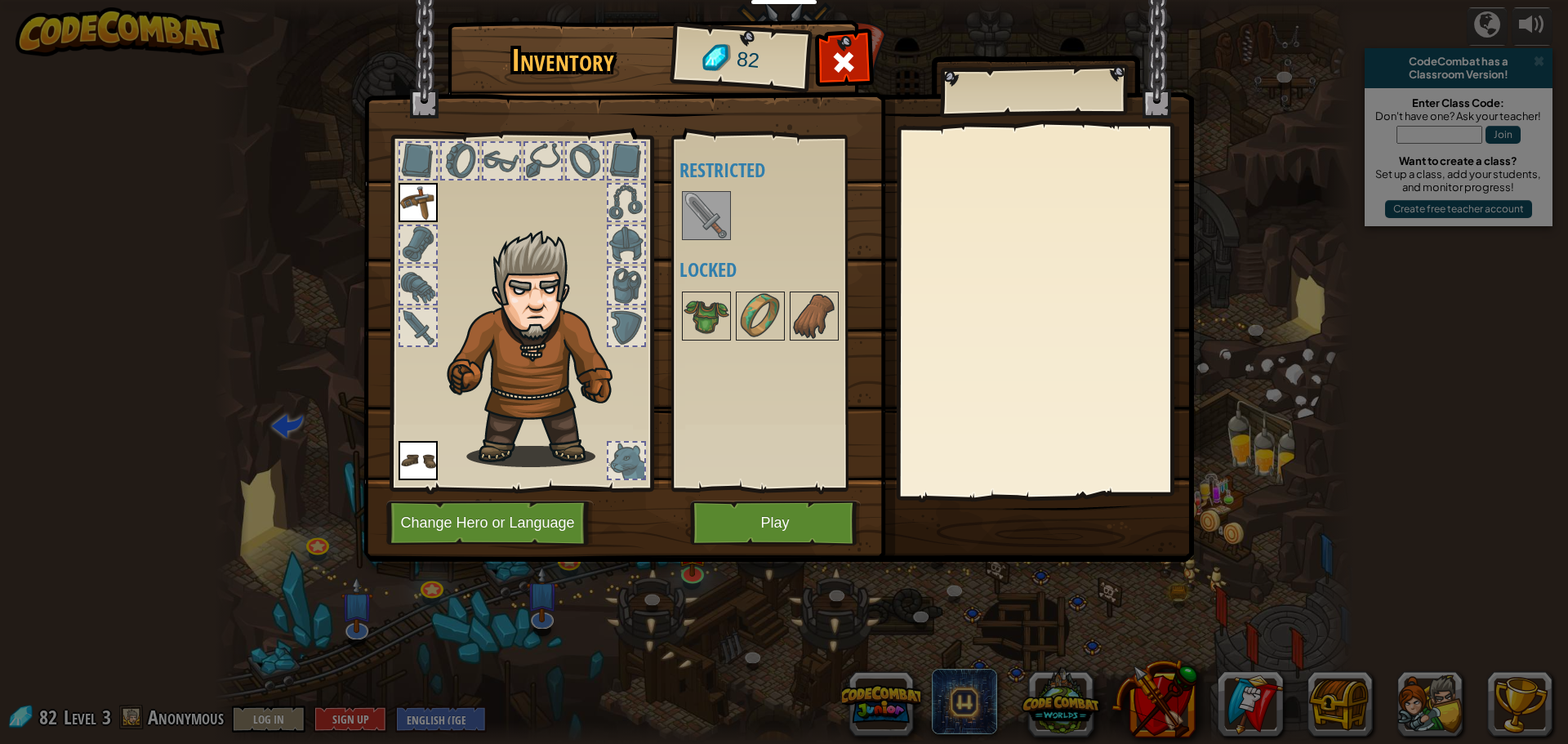
click at [710, 210] on img at bounding box center [707, 215] width 46 height 46
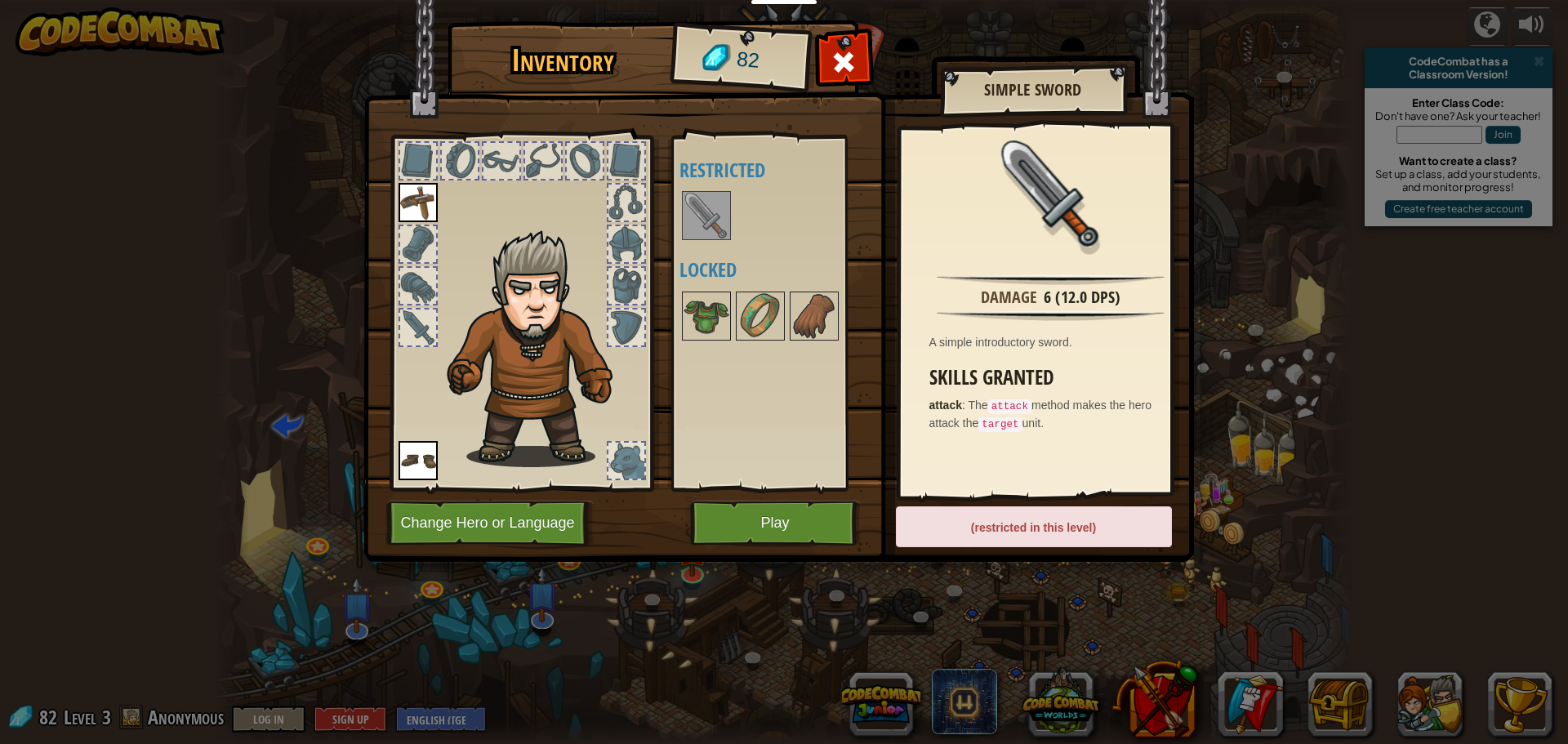
click at [1062, 539] on div "(restricted in this level)" at bounding box center [1034, 527] width 276 height 40
click at [793, 524] on button "Play" at bounding box center [775, 522] width 171 height 45
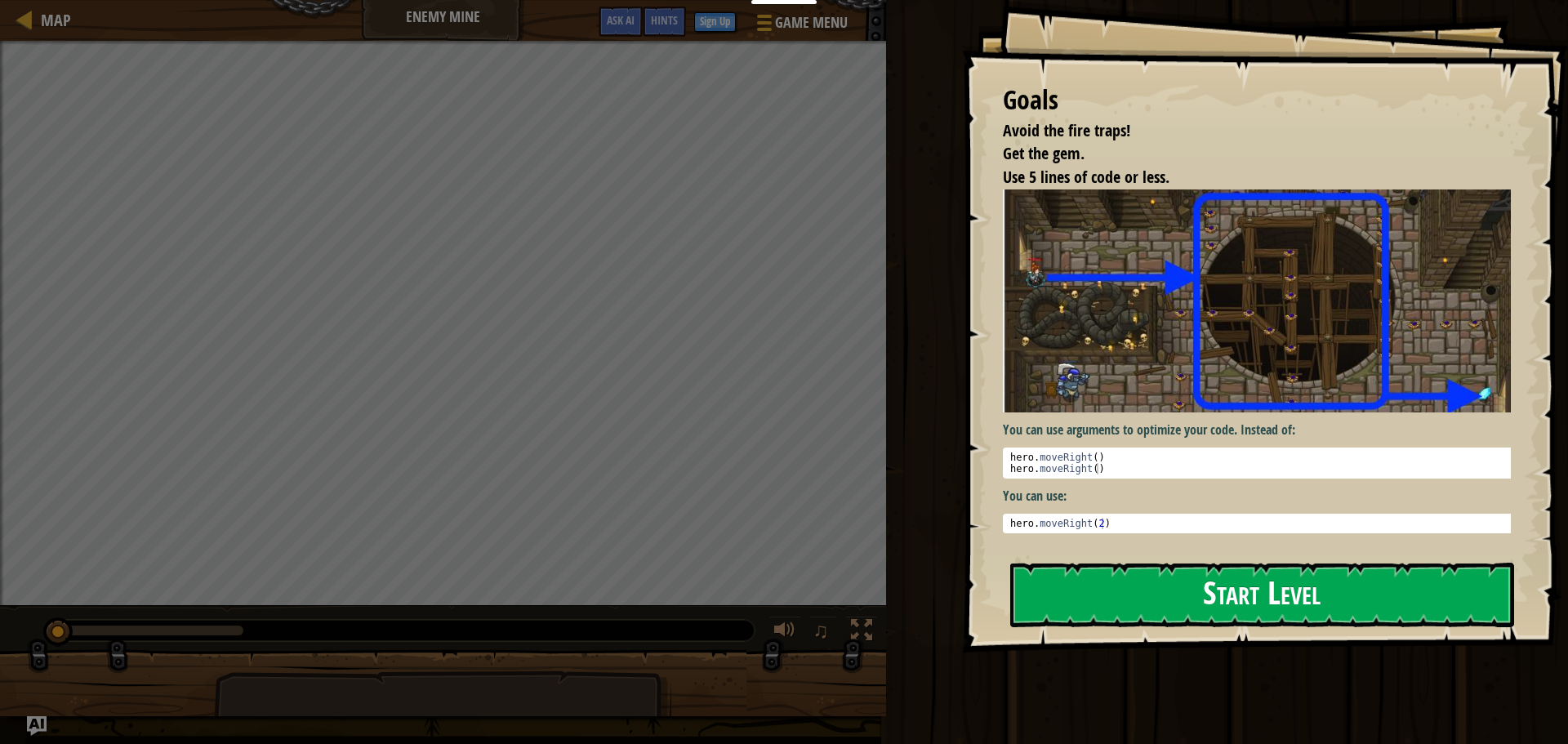
click at [1155, 593] on button "Start Level" at bounding box center [1261, 594] width 504 height 64
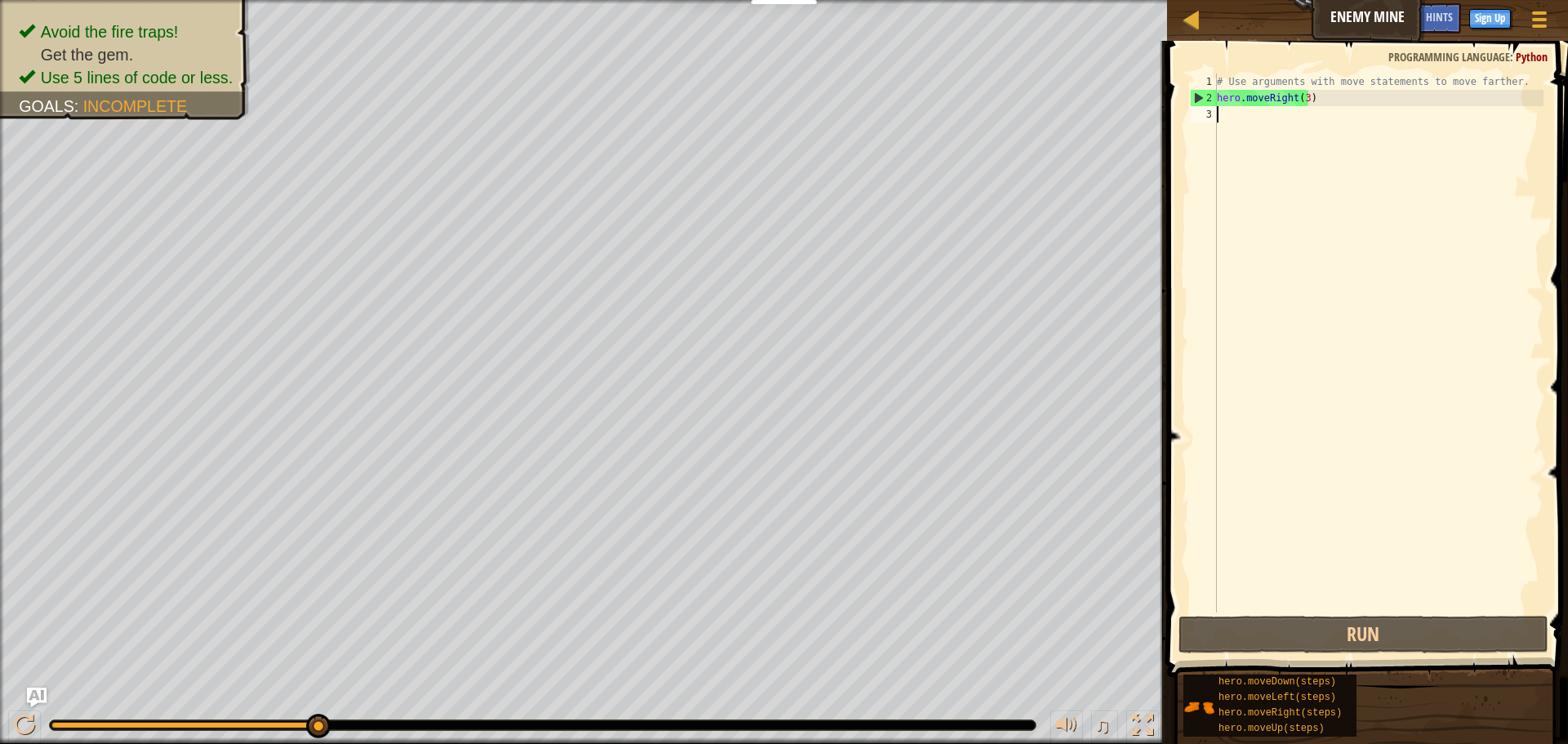
click at [1301, 98] on div "# Use arguments with move statements to move farther. hero . moveRight ( 3 )" at bounding box center [1378, 360] width 330 height 572
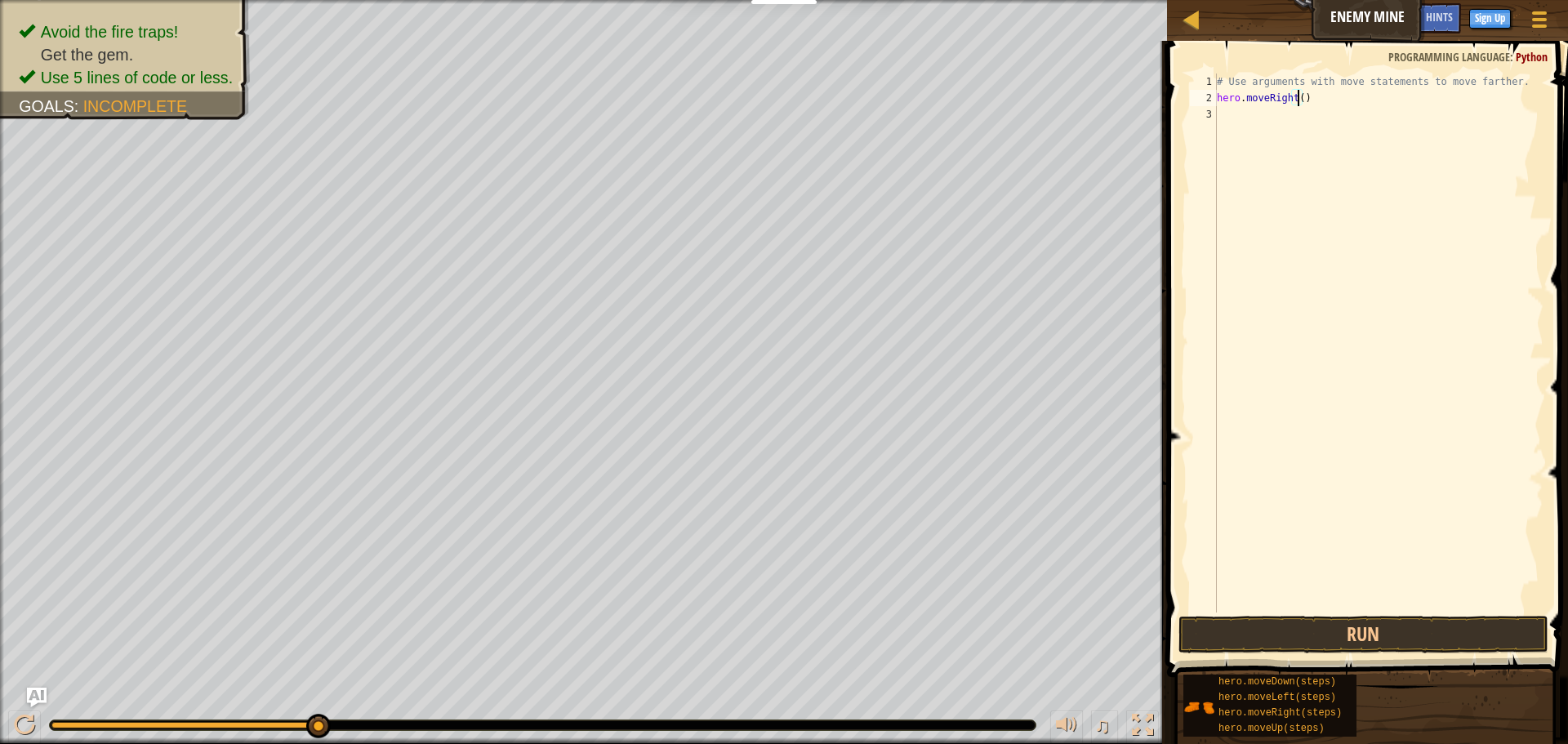
scroll to position [7, 6]
drag, startPoint x: 1340, startPoint y: 635, endPoint x: 1325, endPoint y: 653, distance: 23.4
click at [1340, 632] on button "Run" at bounding box center [1363, 634] width 370 height 38
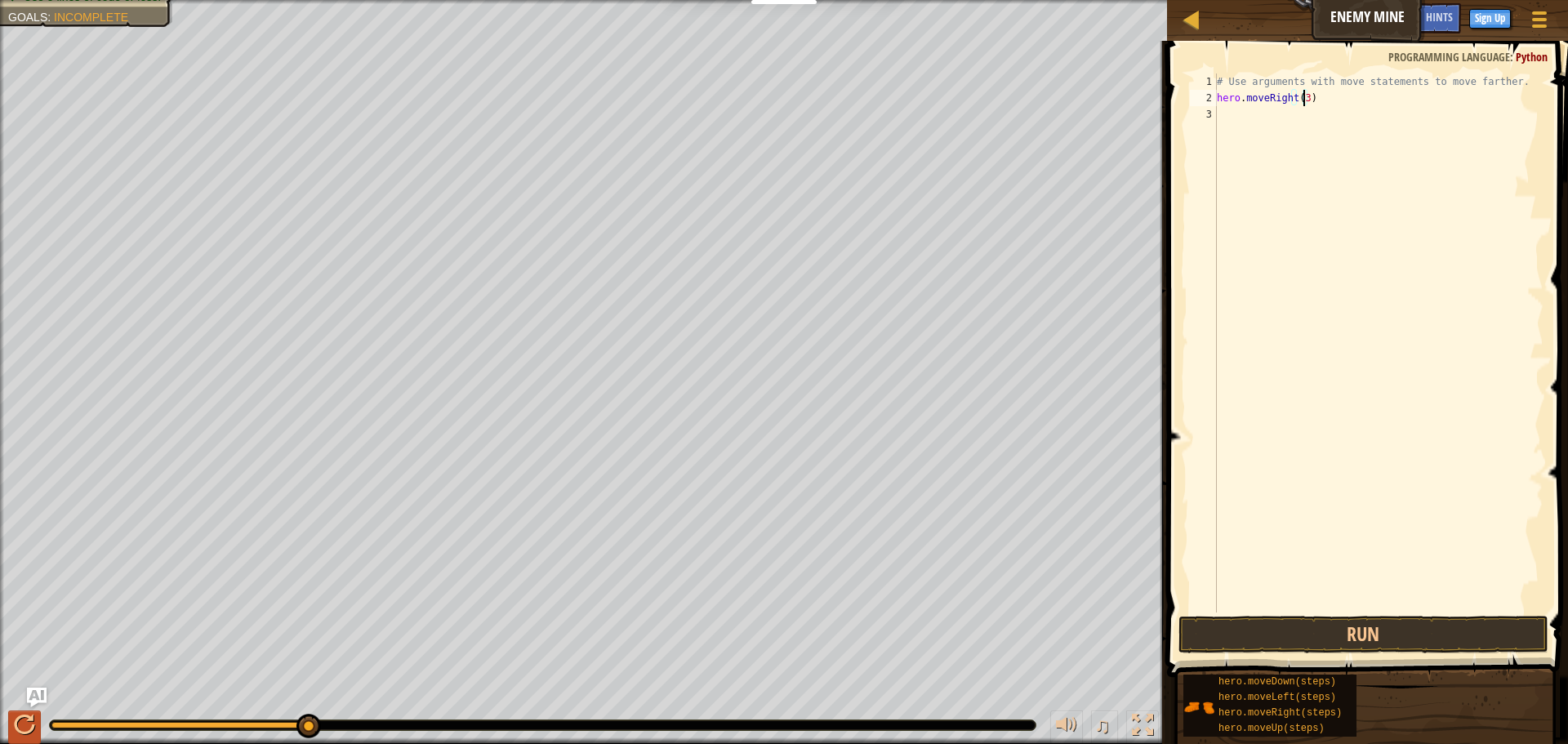
type textarea "hero.moveRight(3)"
click at [30, 716] on div at bounding box center [25, 726] width 21 height 21
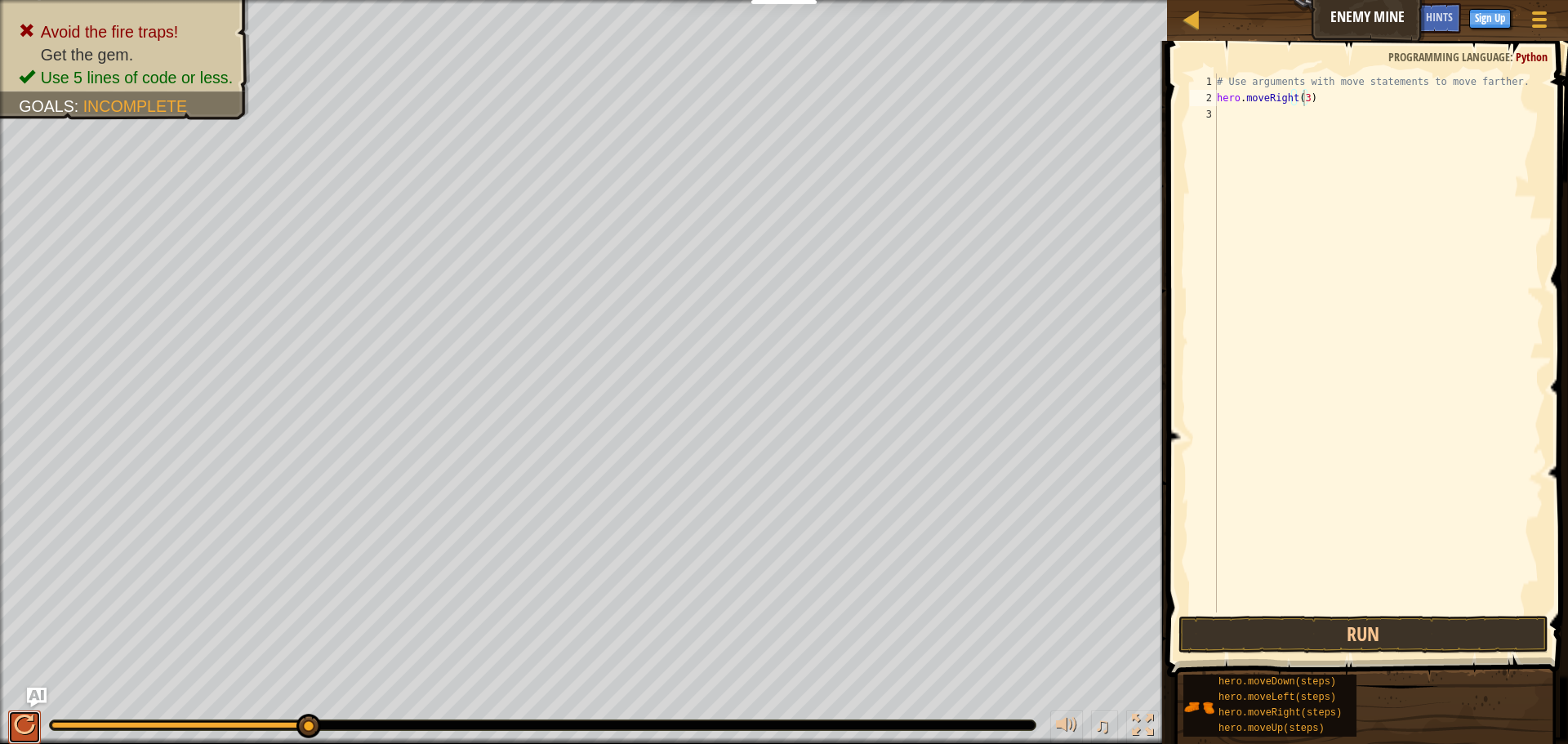
click at [19, 733] on div at bounding box center [25, 726] width 21 height 21
click at [1255, 126] on div "# Use arguments with move statements to move farther. hero . moveRight ( 3 )" at bounding box center [1378, 360] width 330 height 572
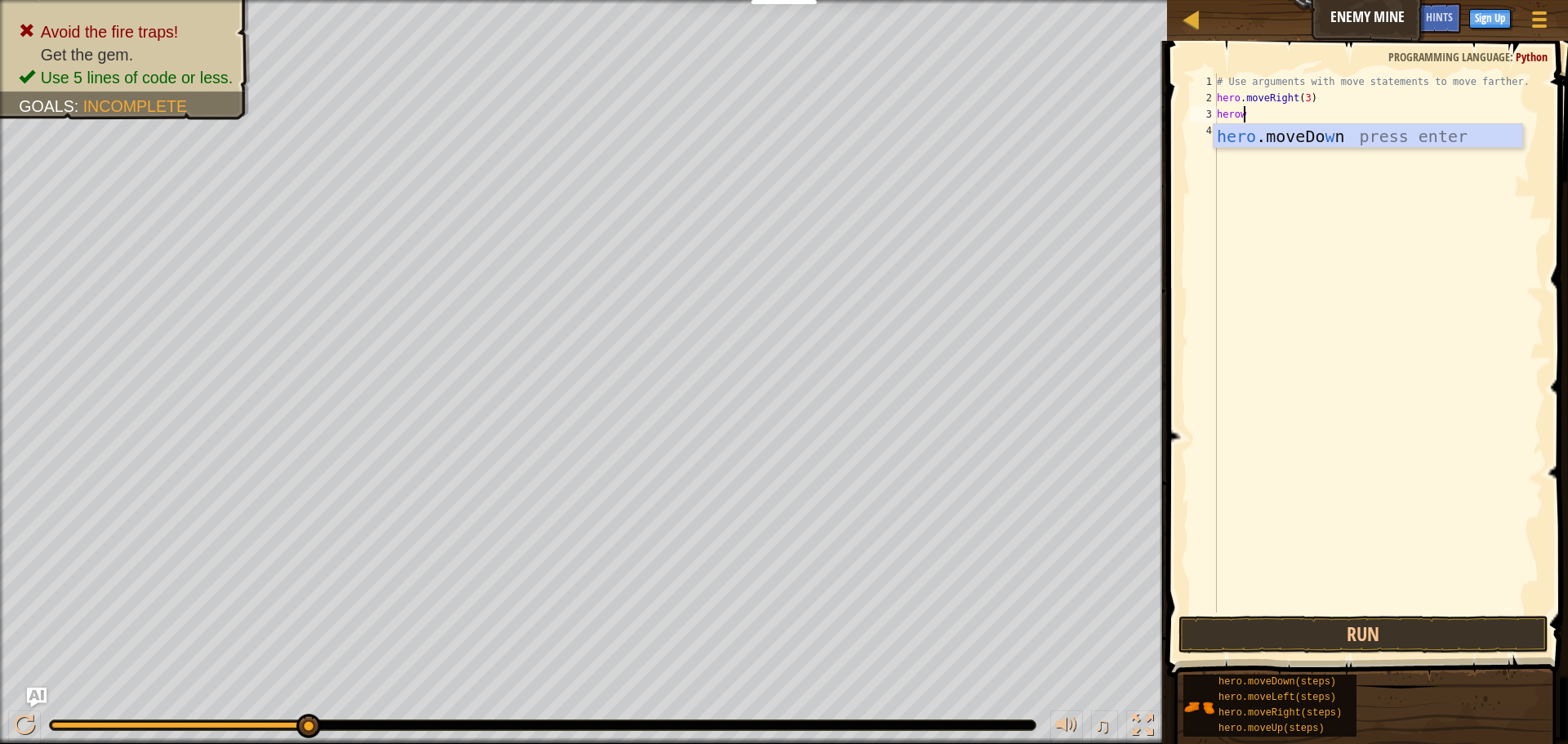
type textarea "hero"
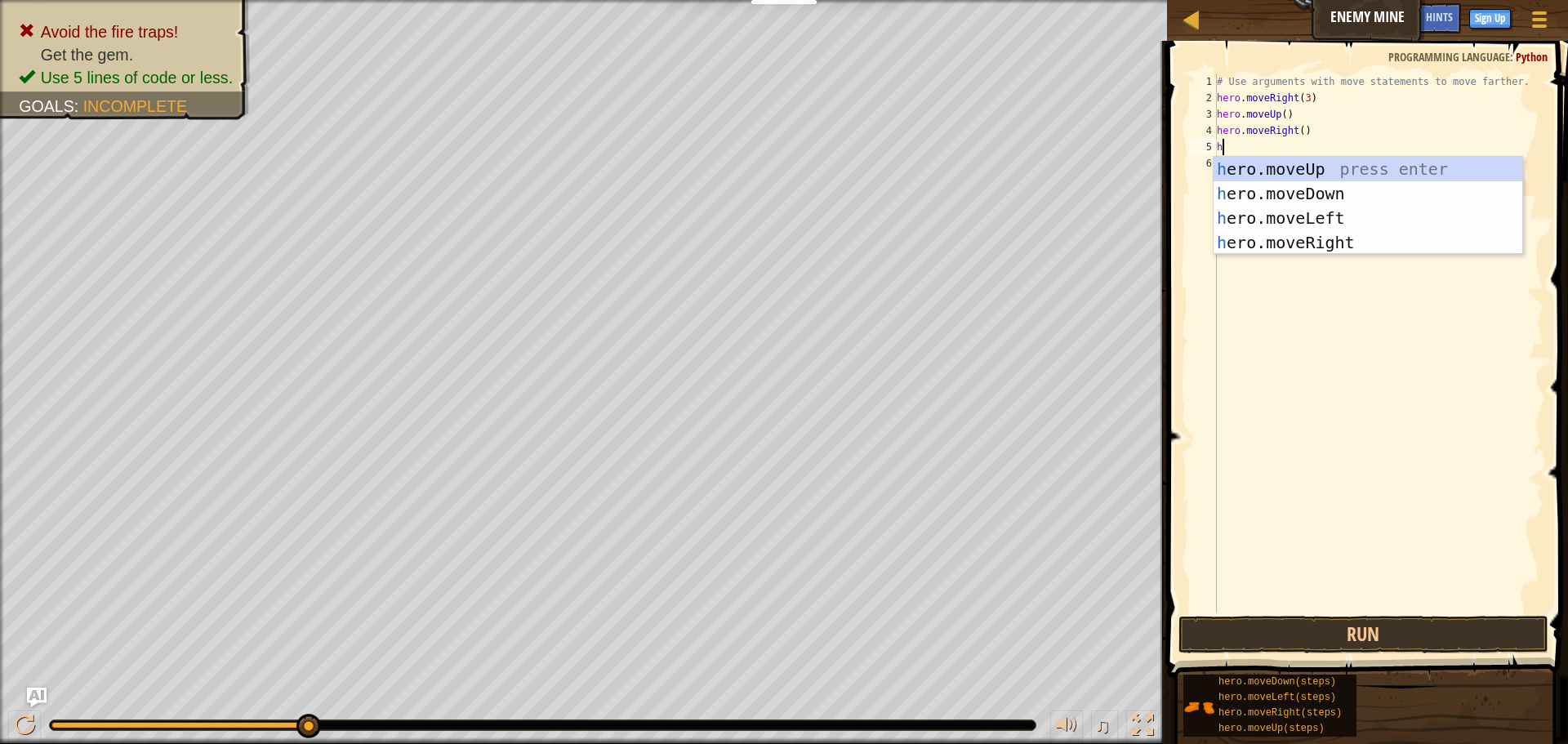
type textarea "he"
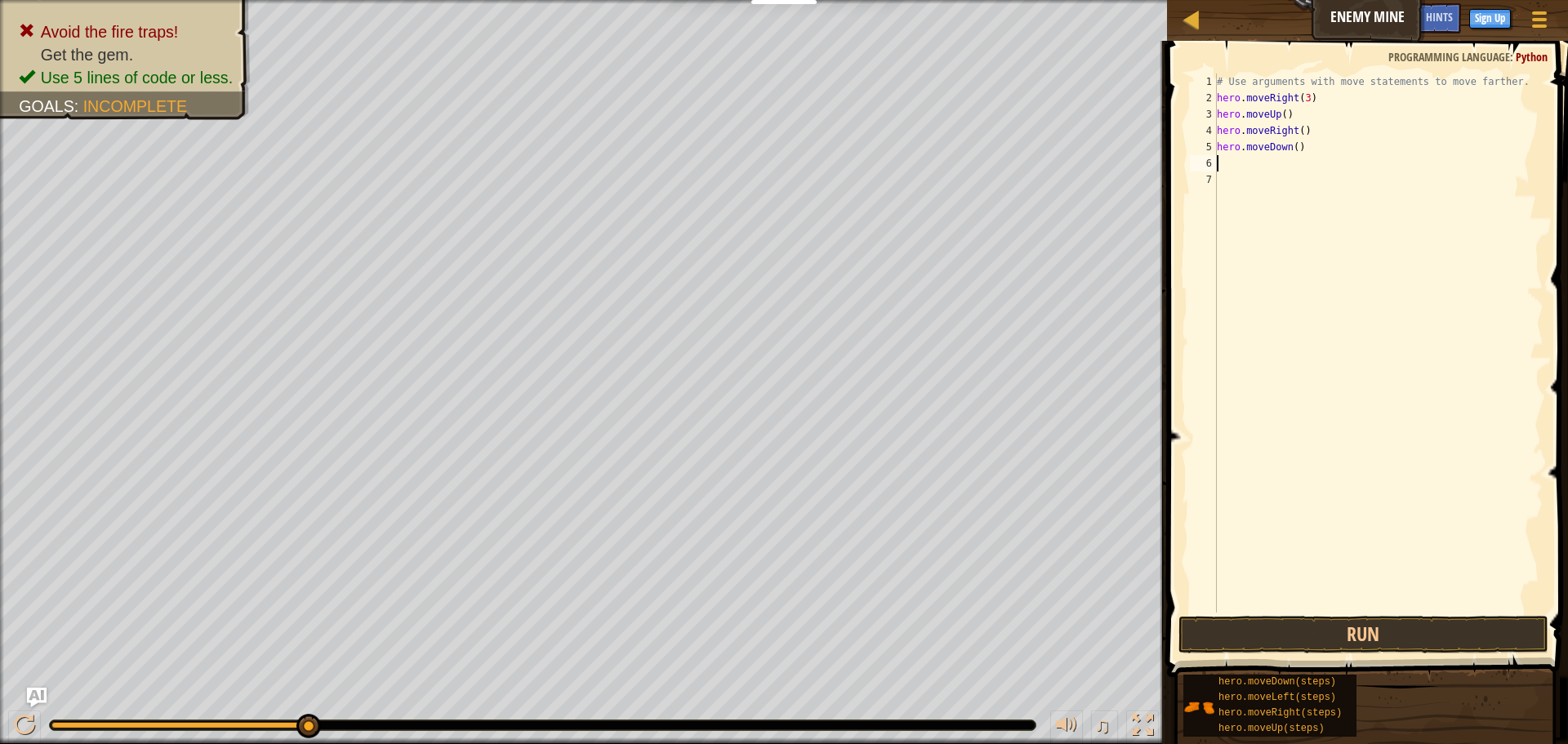
type textarea "hero.moveDown()"
type textarea "hero"
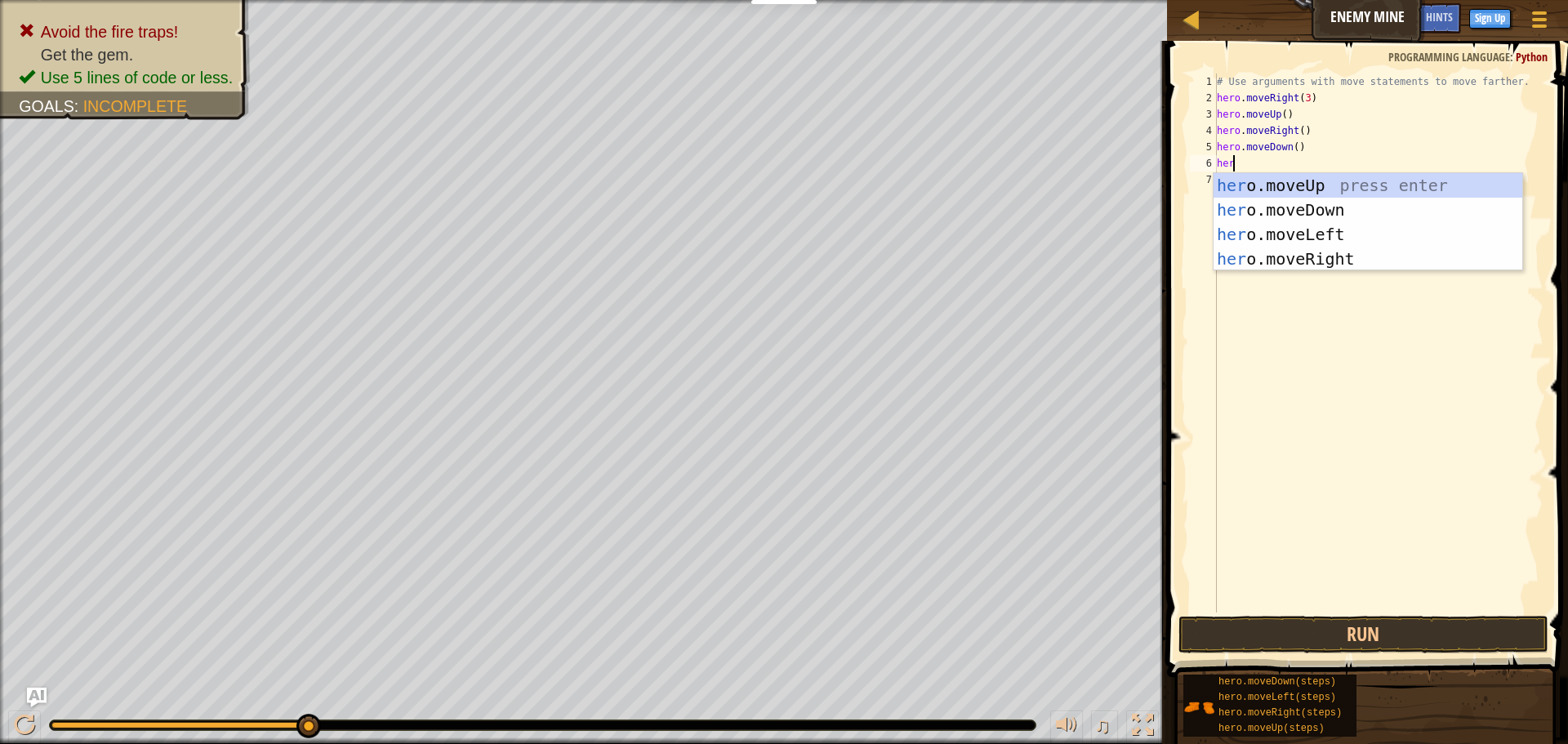
type textarea "hero"
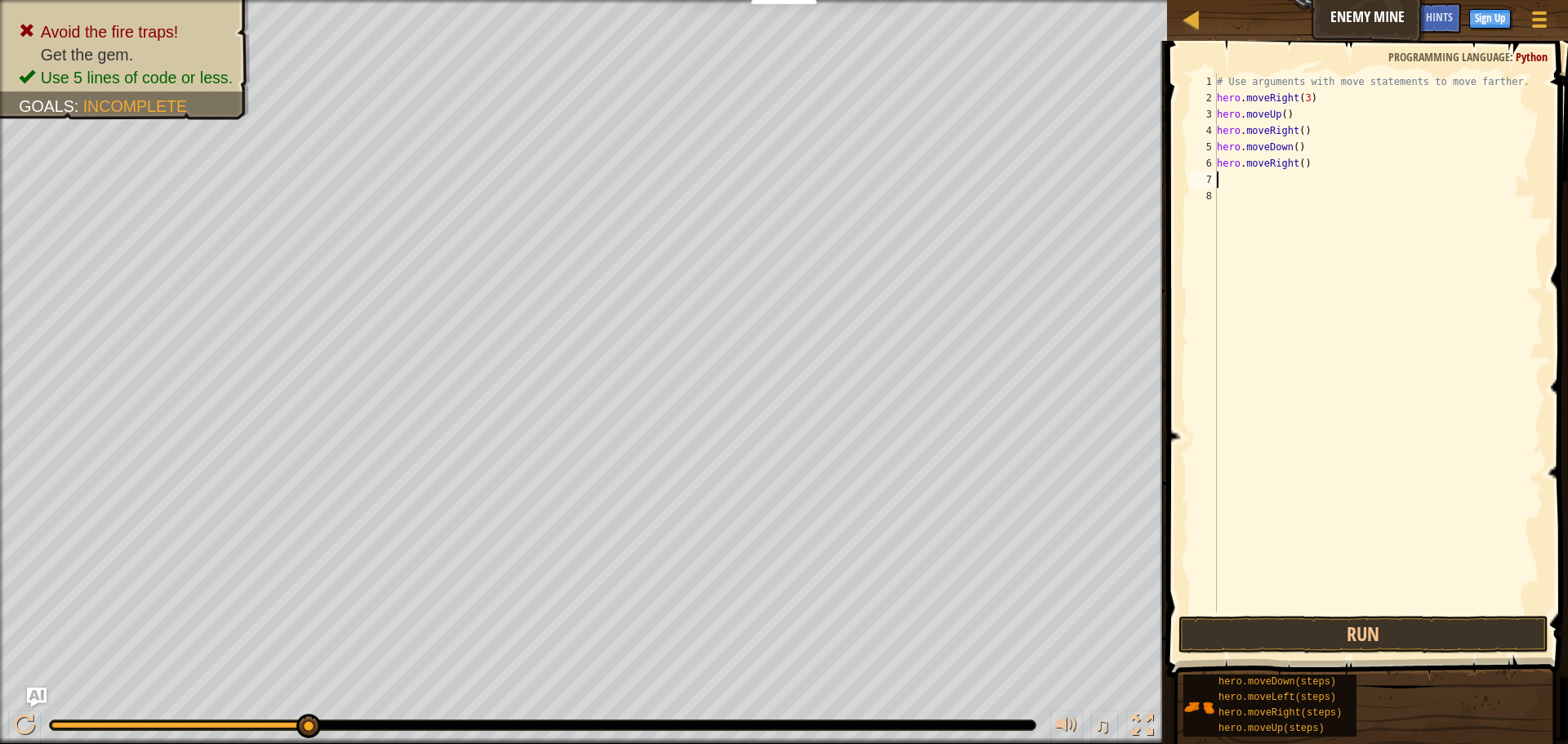
scroll to position [7, 0]
click at [1289, 147] on div "# Use arguments with move statements to move farther. hero . moveRight ( 3 ) he…" at bounding box center [1378, 360] width 330 height 572
click at [1292, 150] on div "# Use arguments with move statements to move farther. hero . moveRight ( 3 ) he…" at bounding box center [1378, 360] width 330 height 572
click at [1404, 617] on button "Run" at bounding box center [1363, 634] width 370 height 38
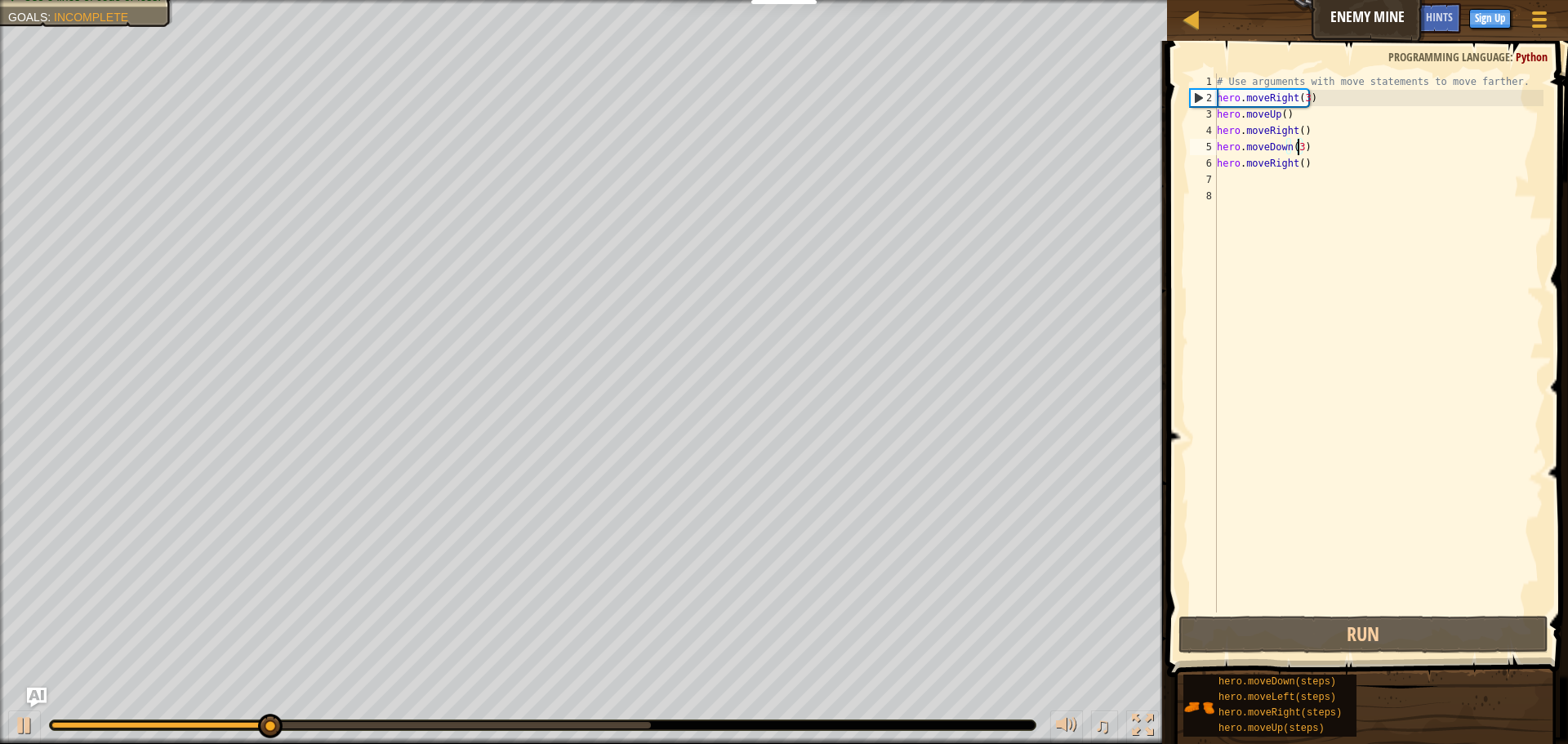
click at [1296, 159] on div "# Use arguments with move statements to move farther. hero . moveRight ( 3 ) he…" at bounding box center [1378, 360] width 330 height 572
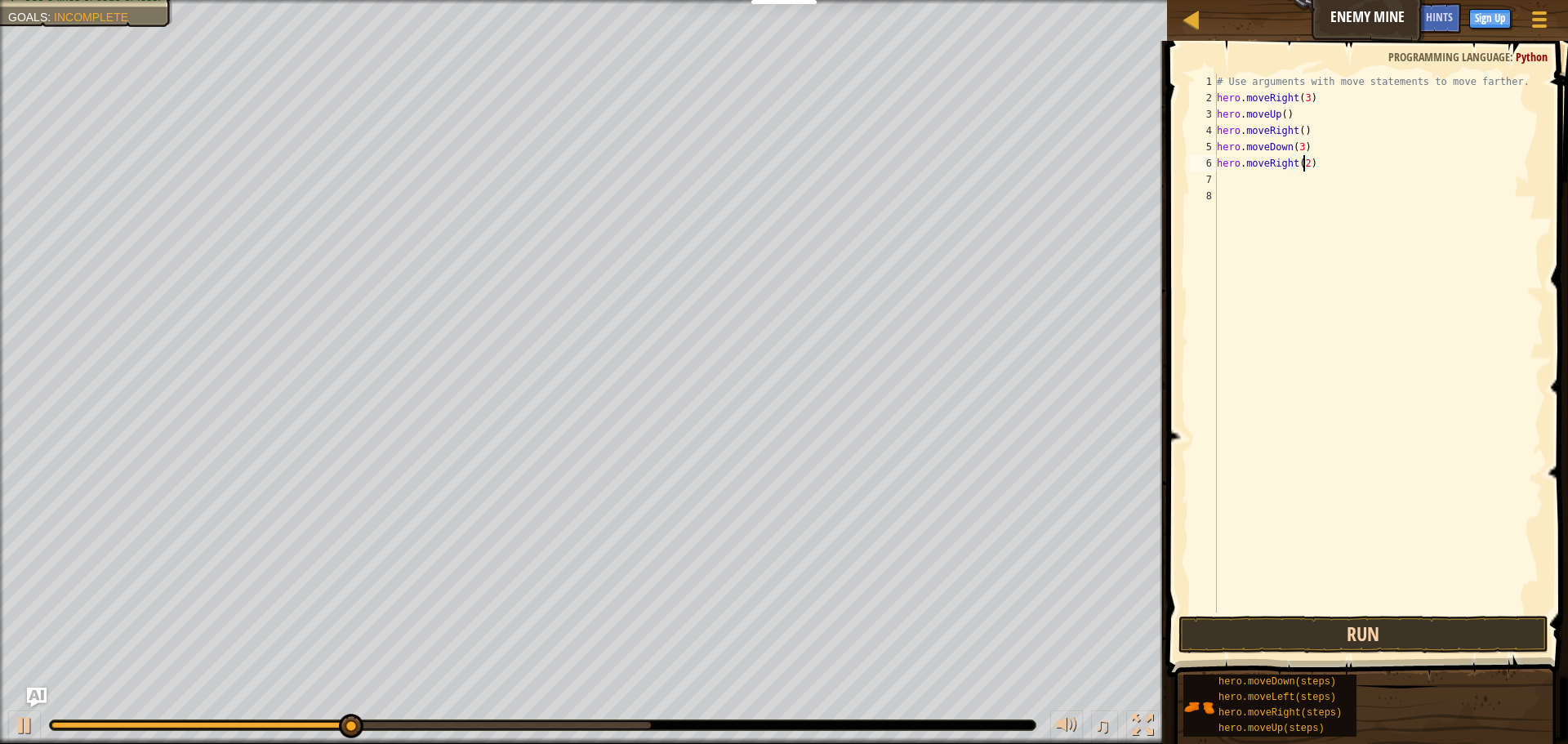
type textarea "hero.moveRight(2)"
click at [1490, 645] on button "Run" at bounding box center [1363, 634] width 370 height 38
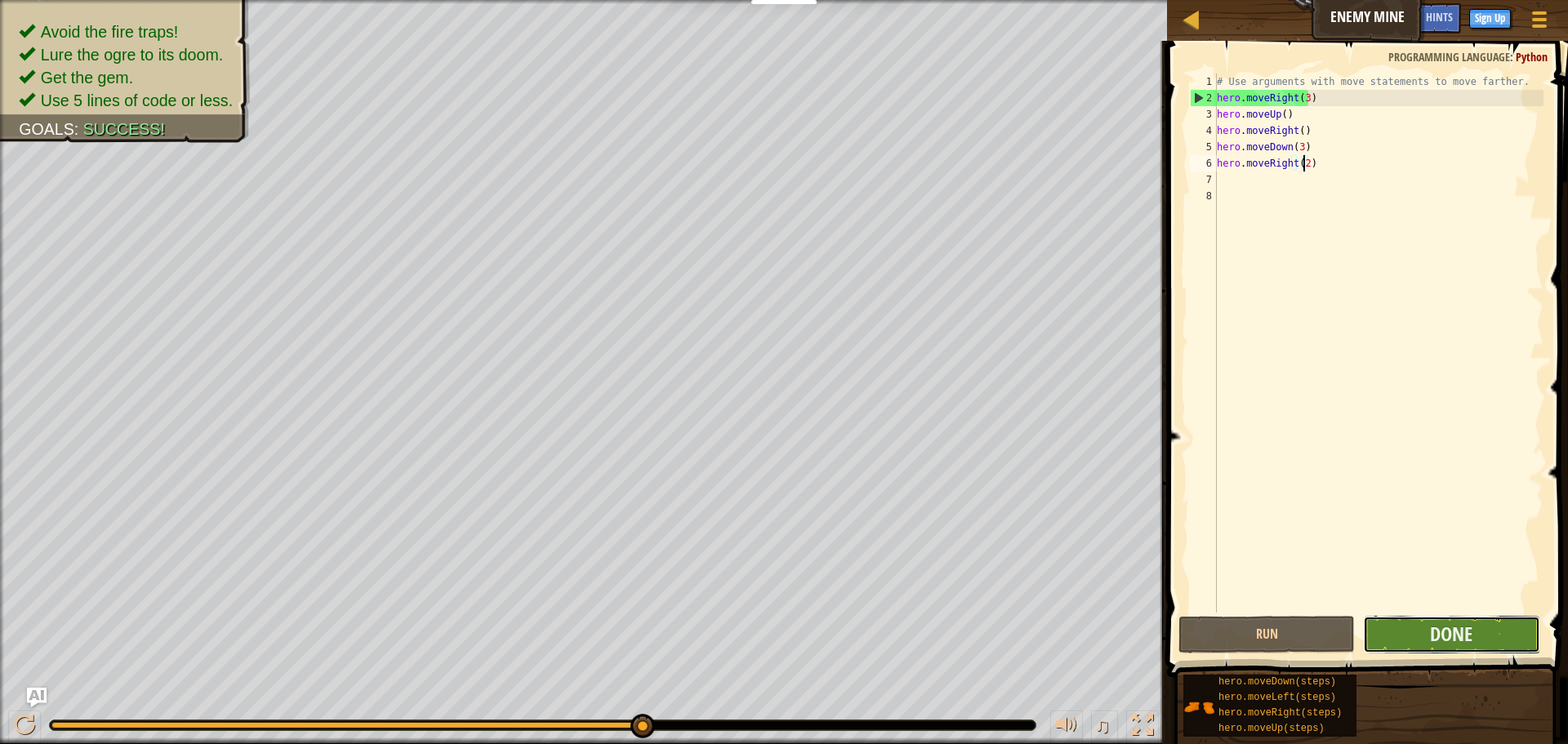
click at [1477, 642] on button "Done" at bounding box center [1451, 634] width 177 height 38
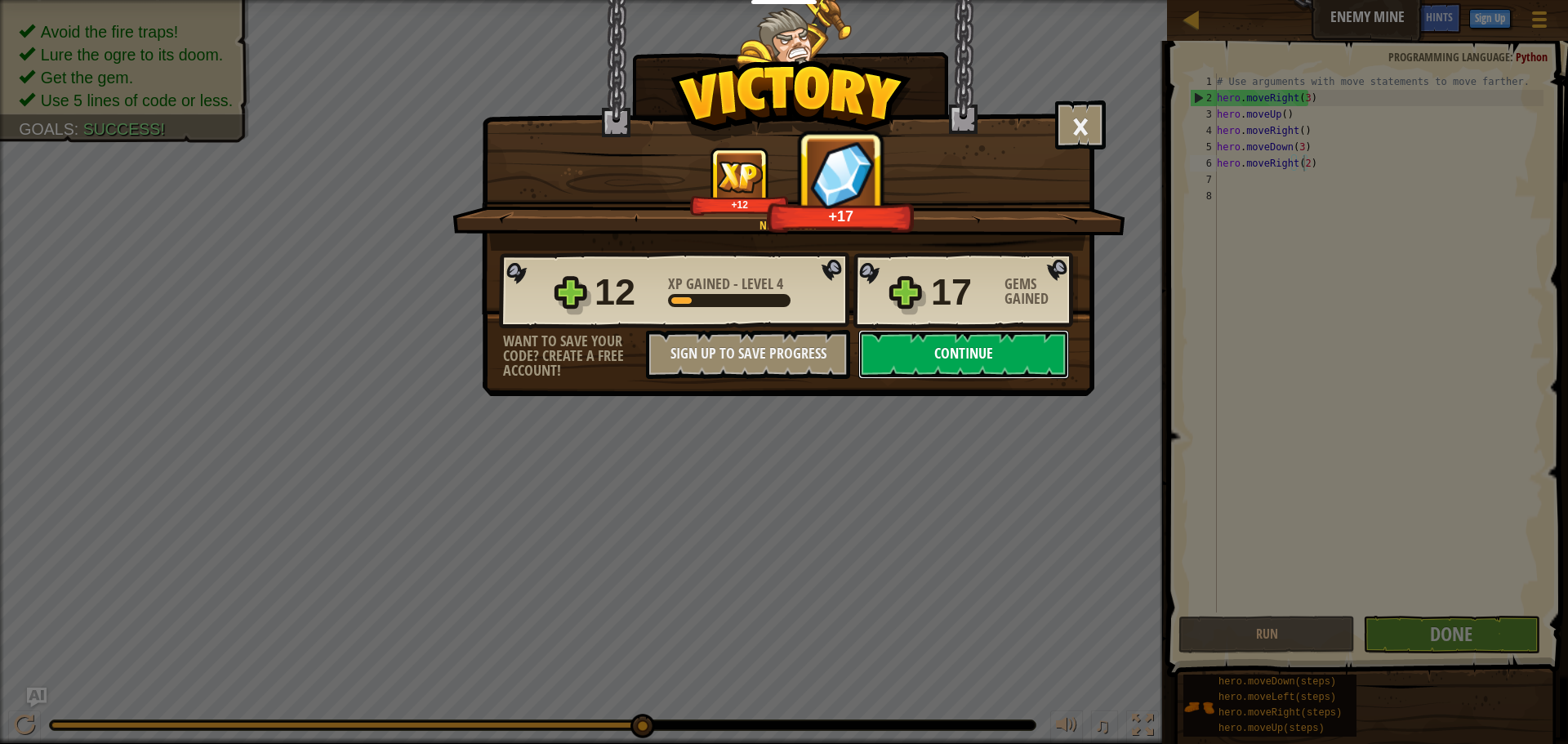
click at [980, 346] on button "Continue" at bounding box center [963, 354] width 211 height 49
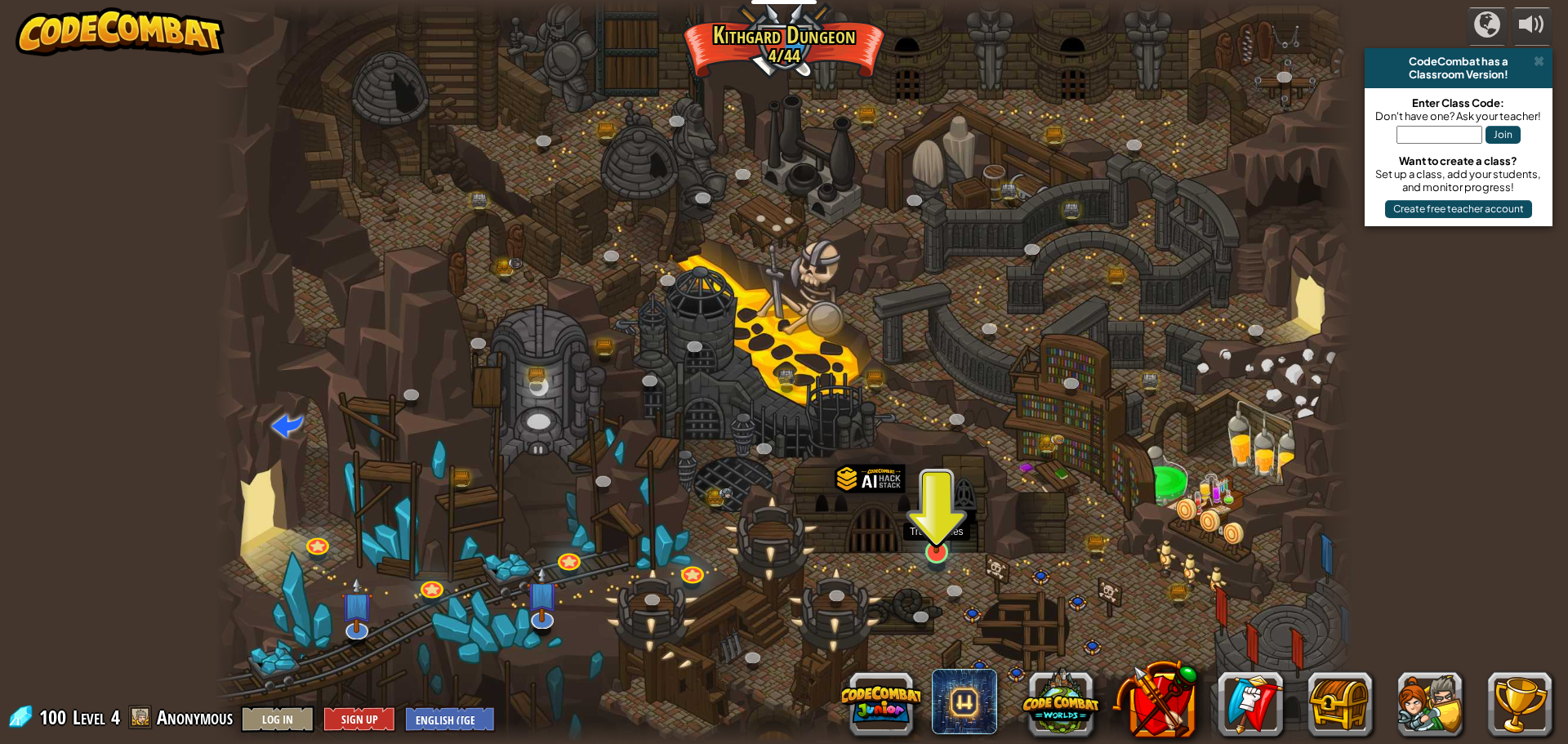
click at [938, 543] on img at bounding box center [936, 519] width 30 height 69
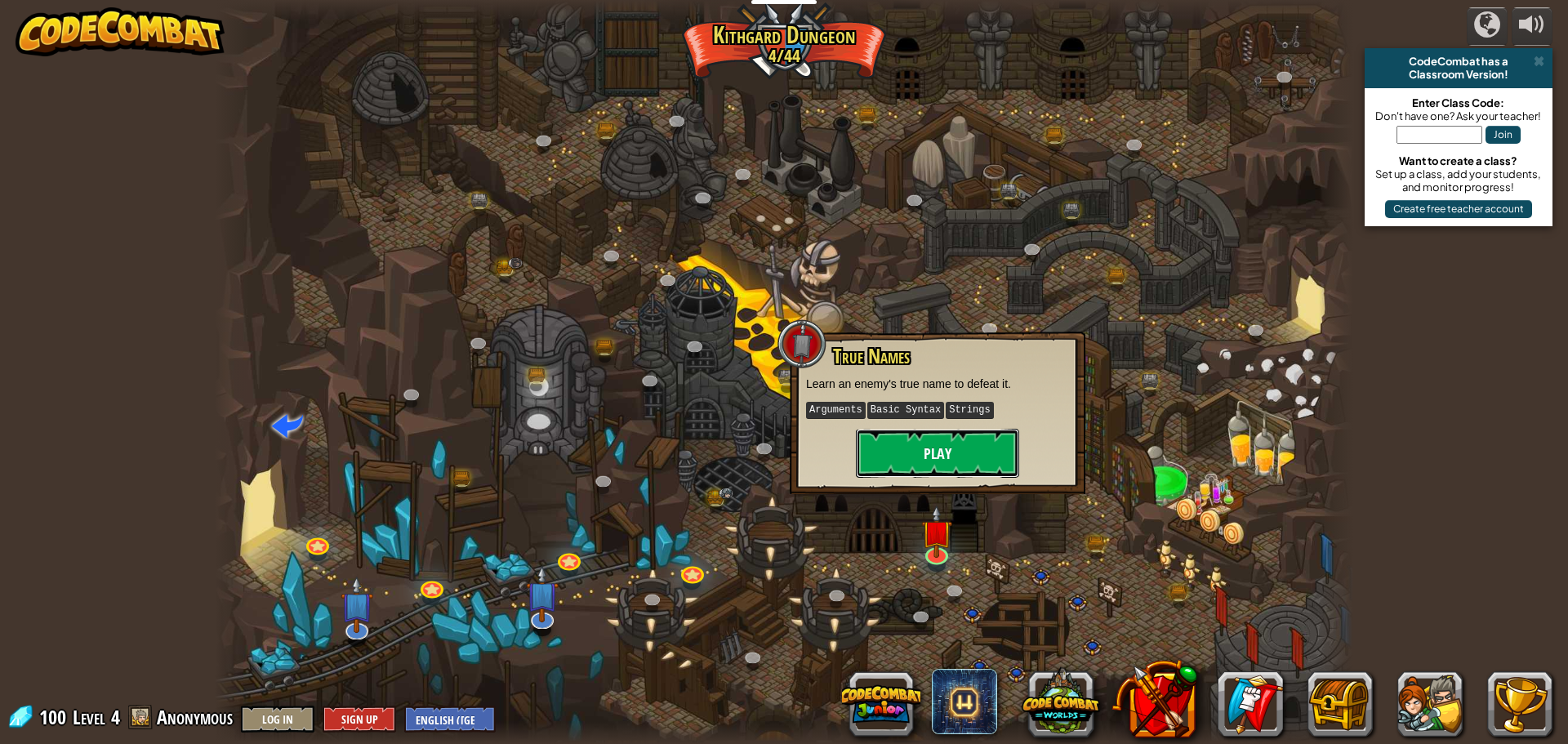
click at [926, 460] on button "Play" at bounding box center [938, 454] width 163 height 49
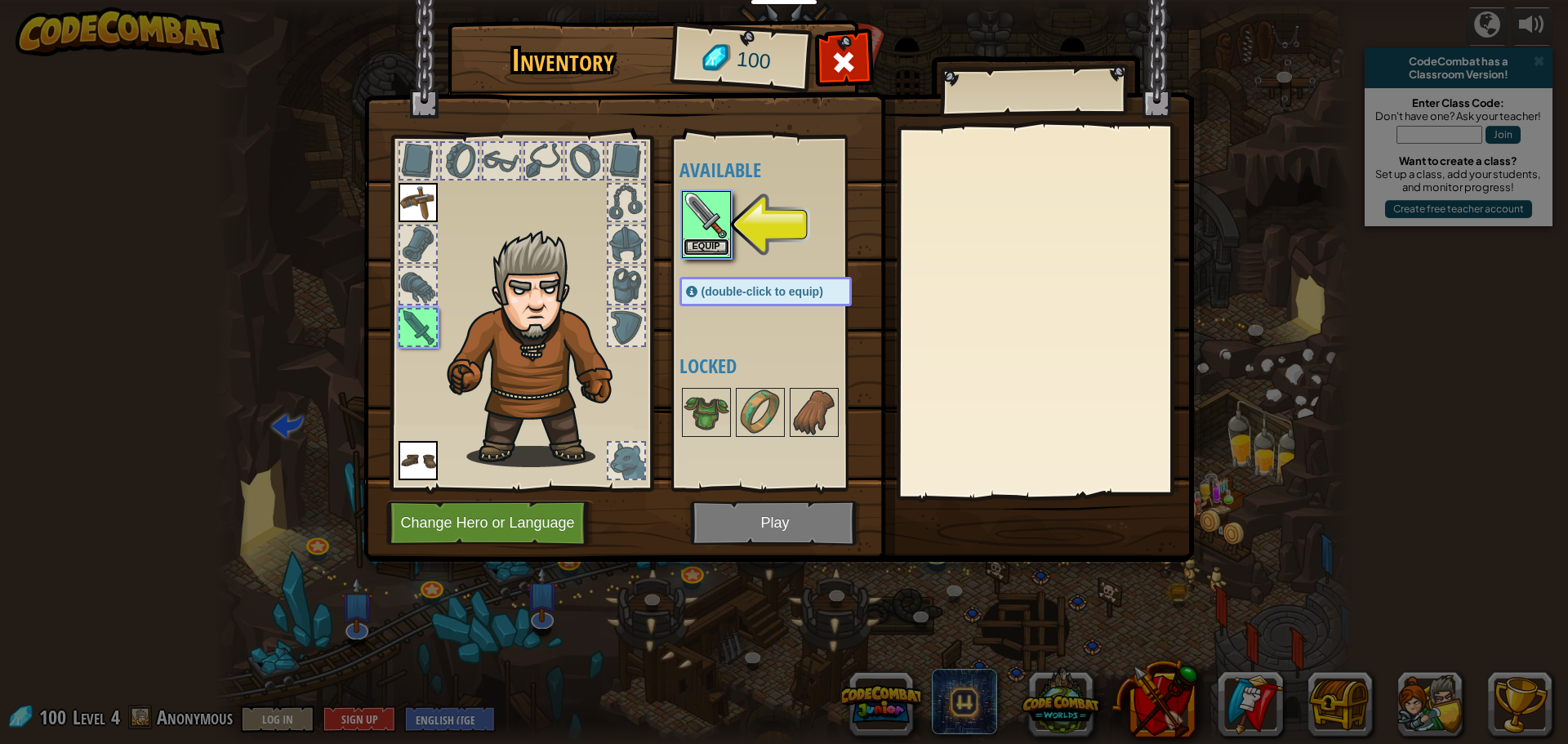
click at [694, 240] on button "Equip" at bounding box center [707, 247] width 46 height 18
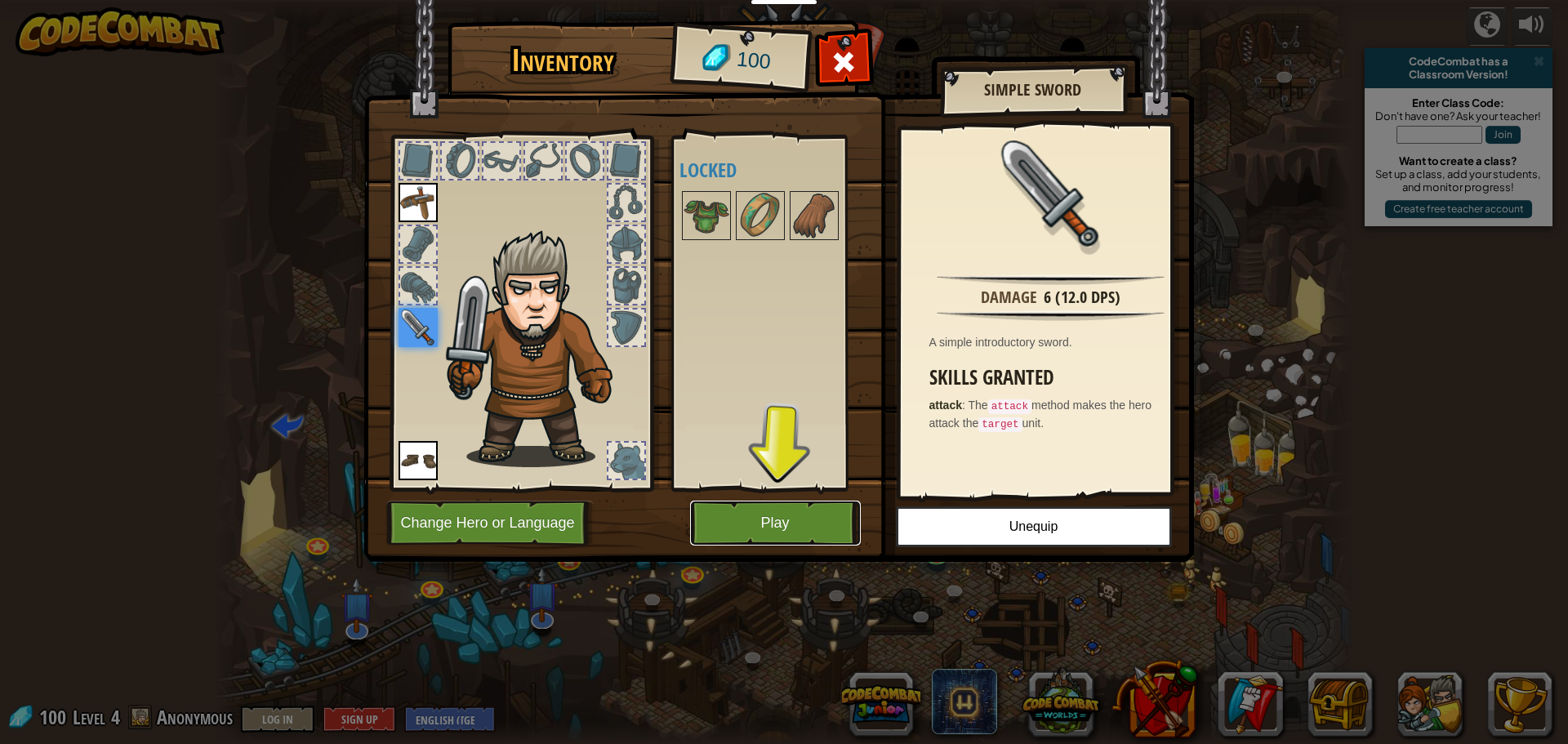
click at [825, 522] on button "Play" at bounding box center [775, 522] width 171 height 45
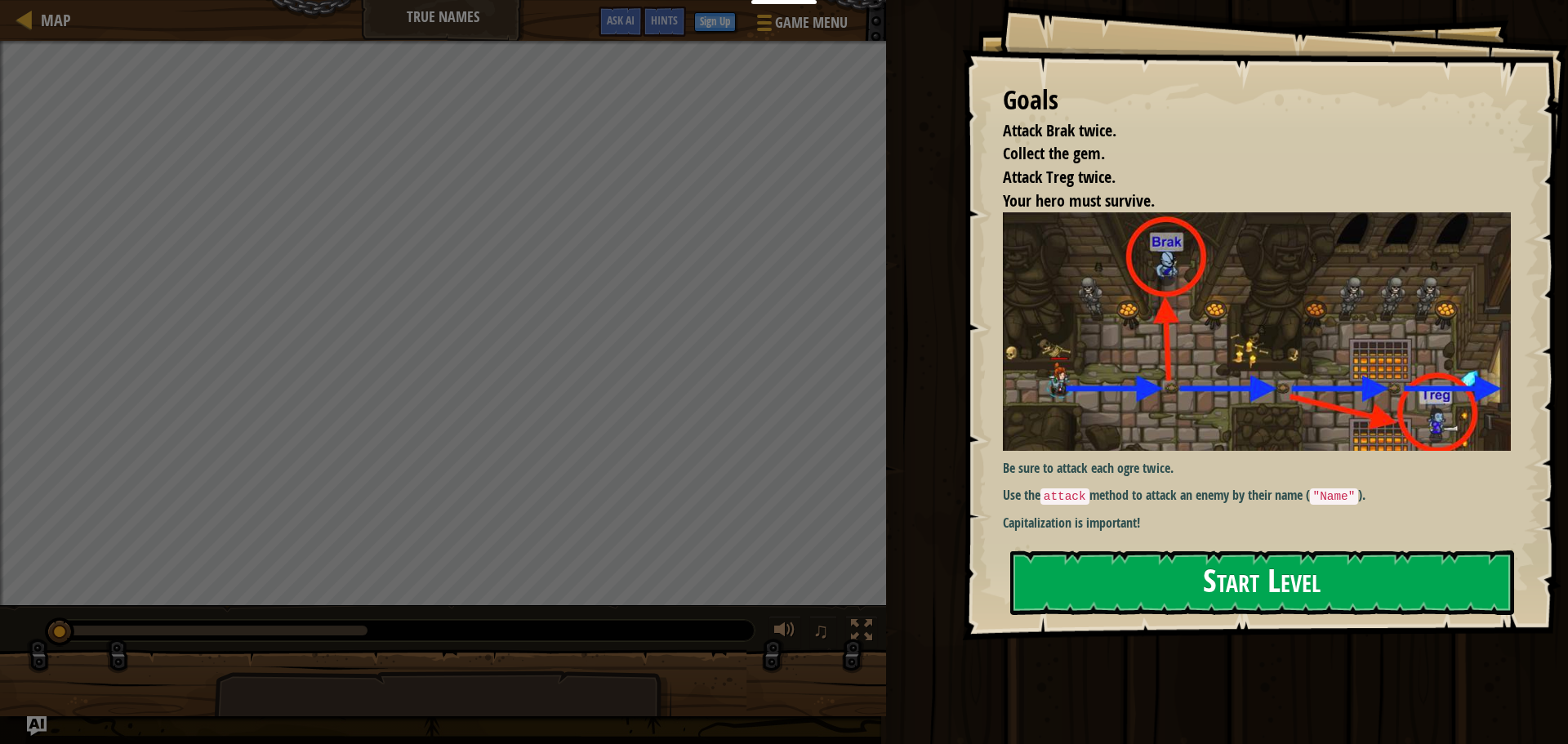
click at [1309, 600] on button "Start Level" at bounding box center [1261, 582] width 504 height 64
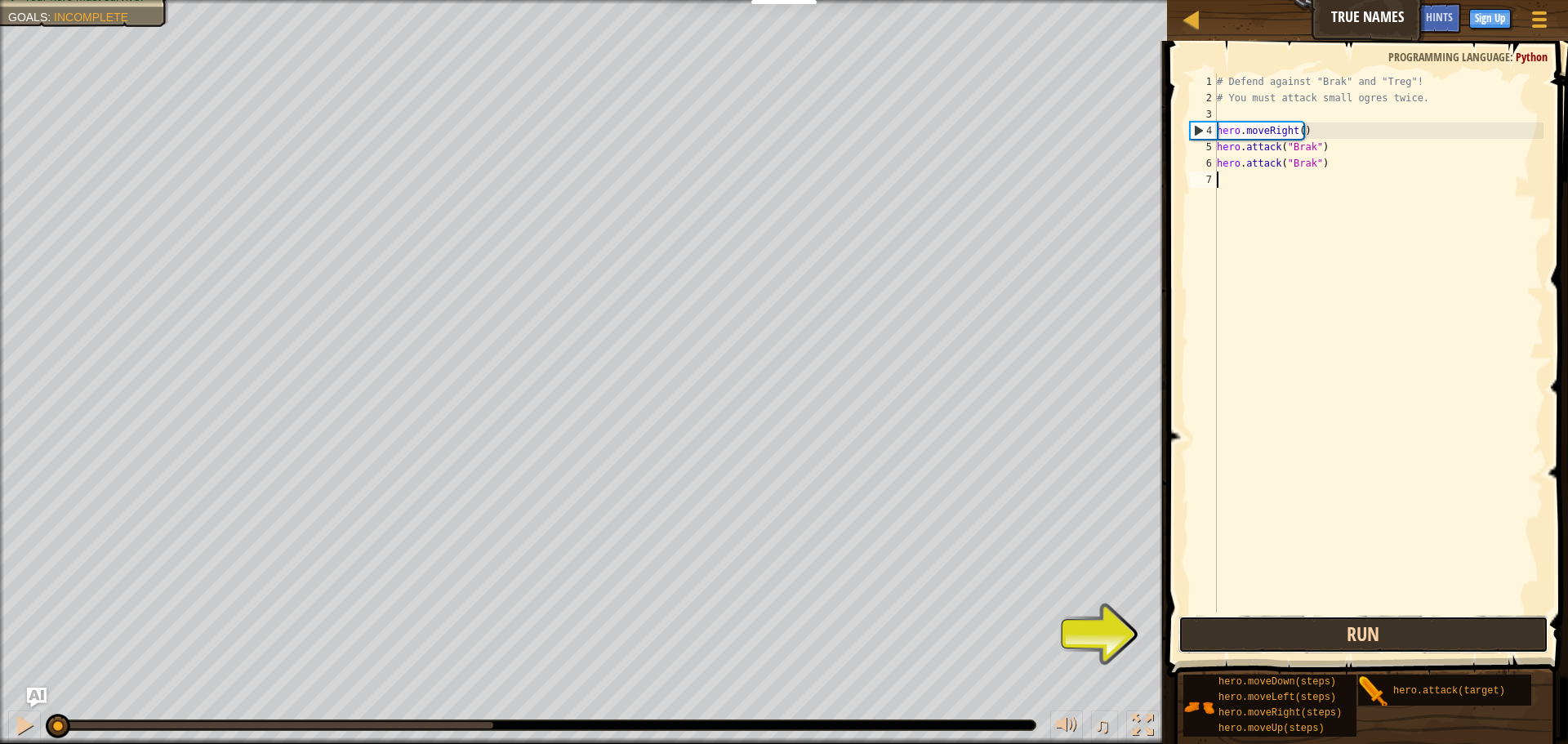
click at [1332, 634] on button "Run" at bounding box center [1363, 634] width 370 height 38
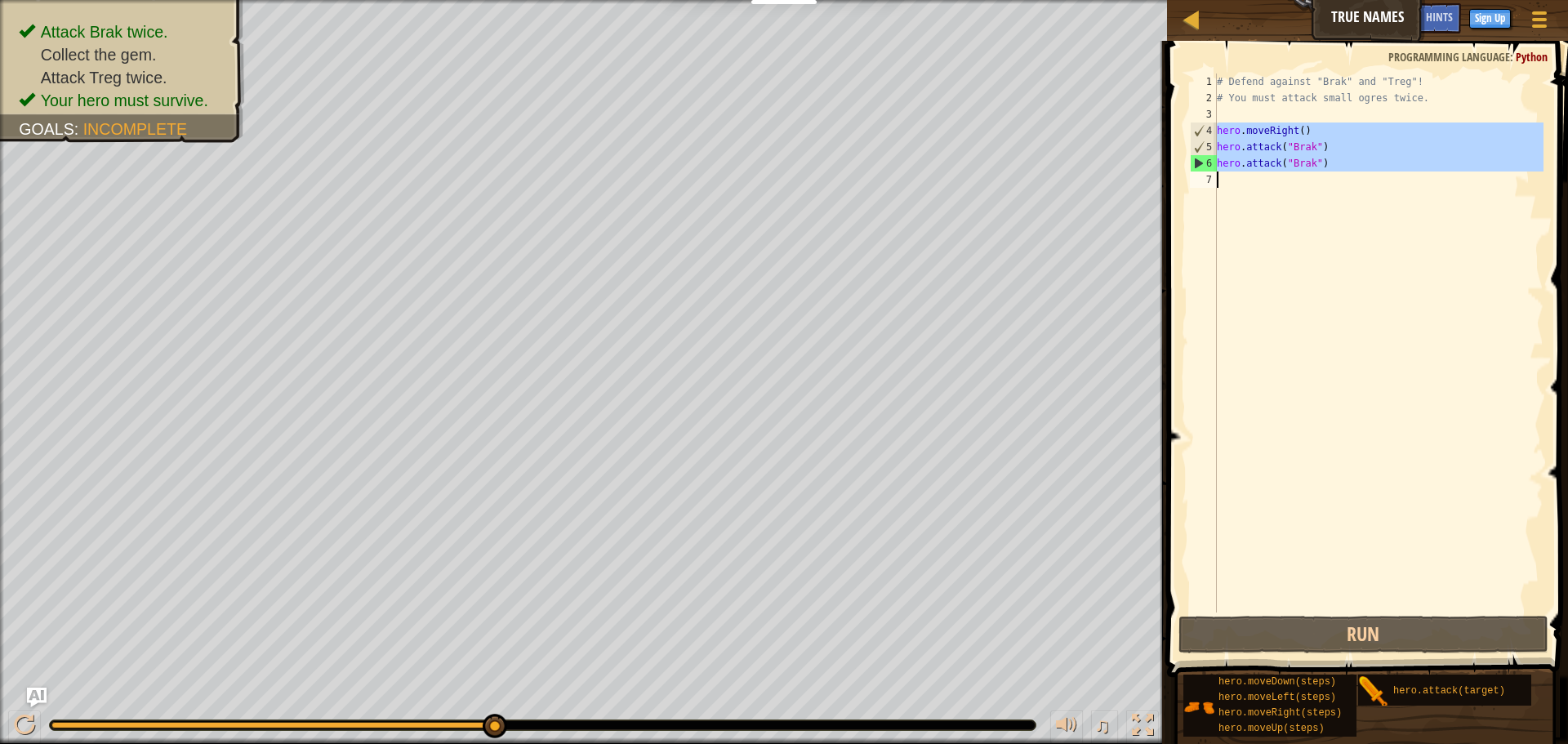
drag, startPoint x: 1215, startPoint y: 133, endPoint x: 1342, endPoint y: 161, distance: 130.0
click at [1343, 167] on div "1 2 3 4 5 6 7 # Defend against "Brak" and "Treg"! # You must attack small ogres…" at bounding box center [1365, 343] width 357 height 539
click at [1232, 158] on div "# Defend against "Brak" and "Treg"! # You must attack small ogres twice. hero .…" at bounding box center [1378, 343] width 330 height 539
type textarea "hero.attack("Brak")"
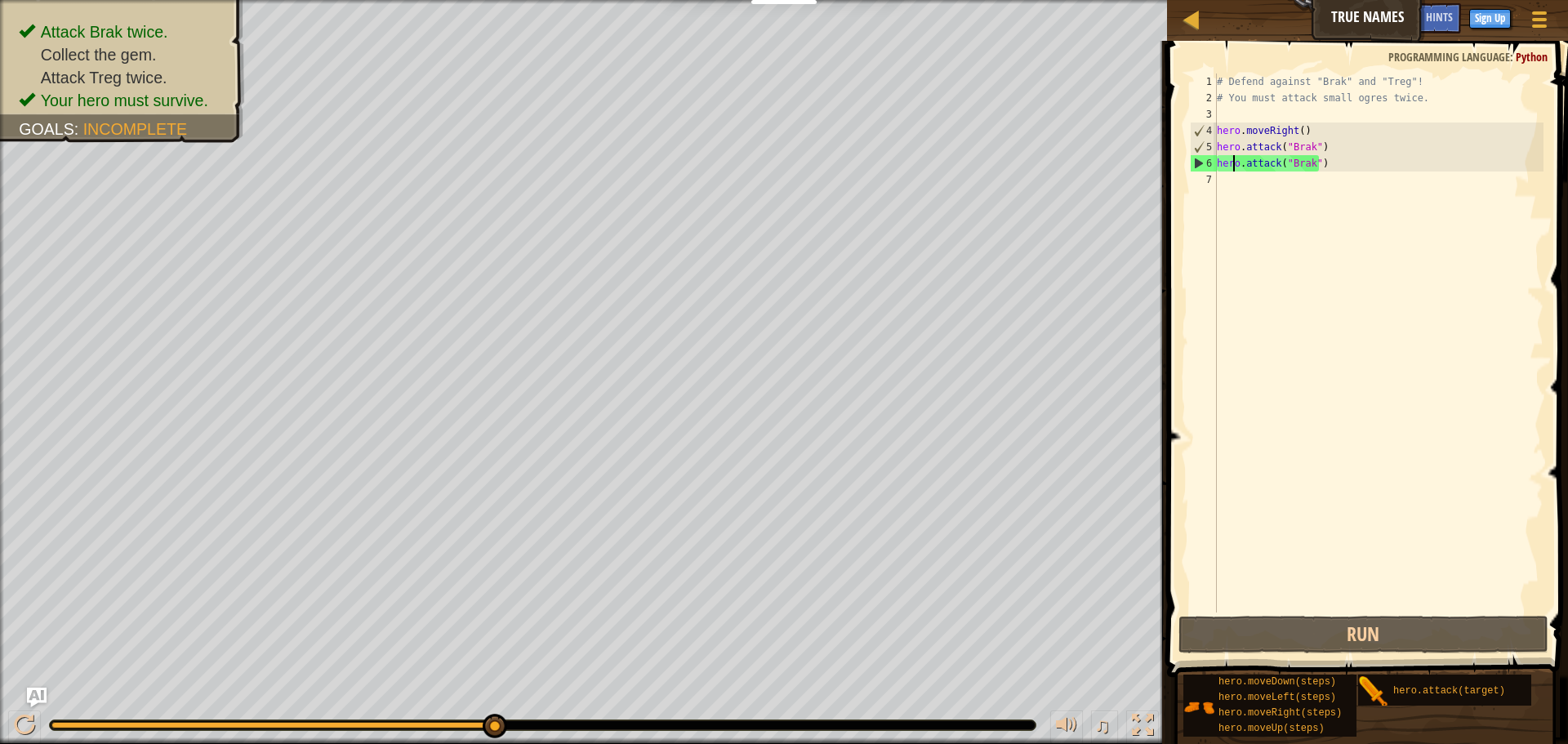
click at [1232, 175] on div "# Defend against "Brak" and "Treg"! # You must attack small ogres twice. hero .…" at bounding box center [1378, 360] width 330 height 572
paste textarea "hero.attack("Brak")"
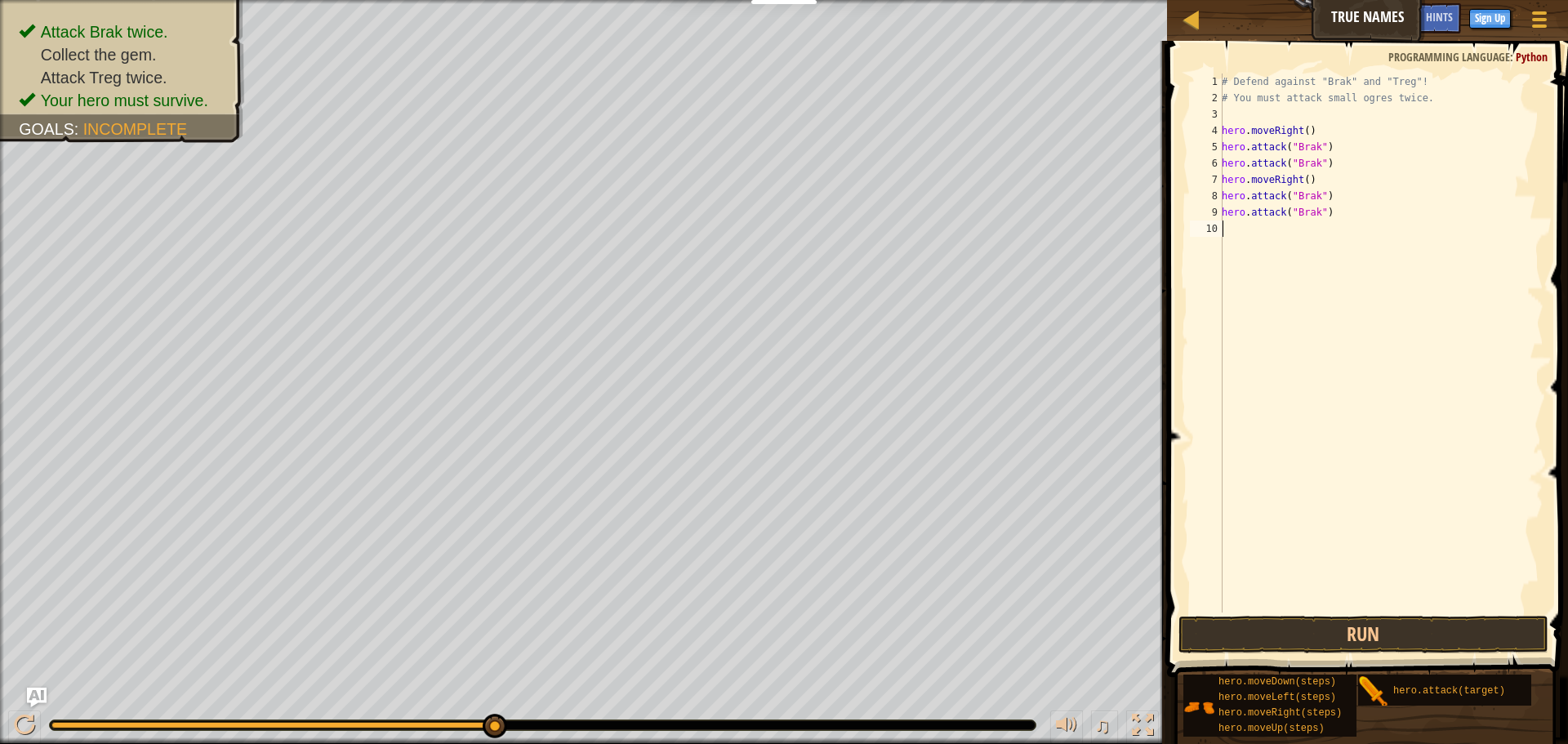
click at [1294, 200] on div "# Defend against "Brak" and "Treg"! # You must attack small ogres twice. hero .…" at bounding box center [1381, 360] width 325 height 572
click at [1310, 193] on div "# Defend against "Brak" and "Treg"! # You must attack small ogres twice. hero .…" at bounding box center [1381, 360] width 325 height 572
click at [1314, 193] on div "# Defend against "Brak" and "Treg"! # You must attack small ogres twice. hero .…" at bounding box center [1381, 360] width 325 height 572
drag, startPoint x: 1312, startPoint y: 218, endPoint x: 1294, endPoint y: 217, distance: 18.0
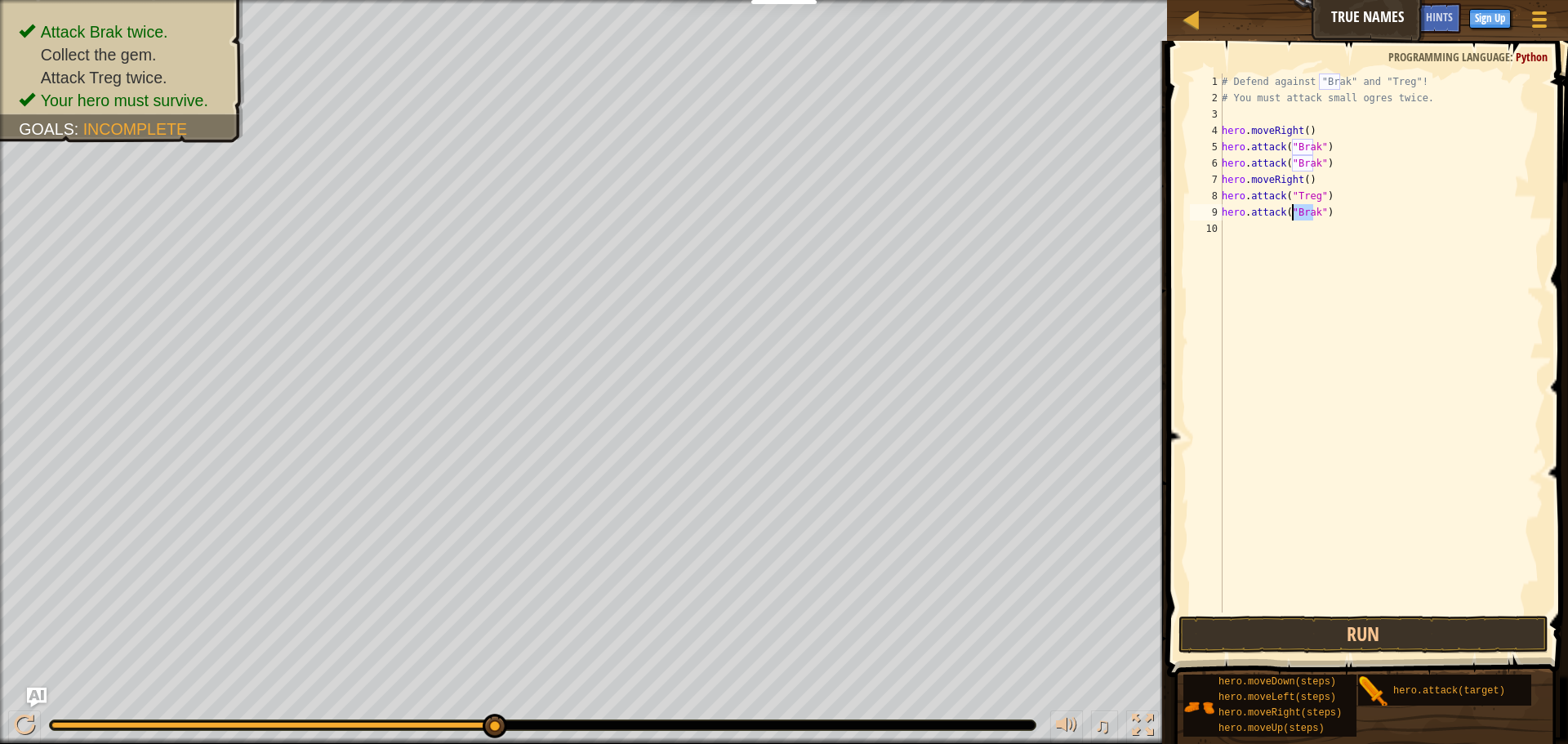
click at [1294, 217] on div "# Defend against "Brak" and "Treg"! # You must attack small ogres twice. hero .…" at bounding box center [1381, 360] width 325 height 572
type textarea "hero.attack("Treg")"
click at [1285, 273] on div "# Defend against "Brak" and "Treg"! # You must attack small ogres twice. hero .…" at bounding box center [1381, 360] width 325 height 572
type textarea "h"
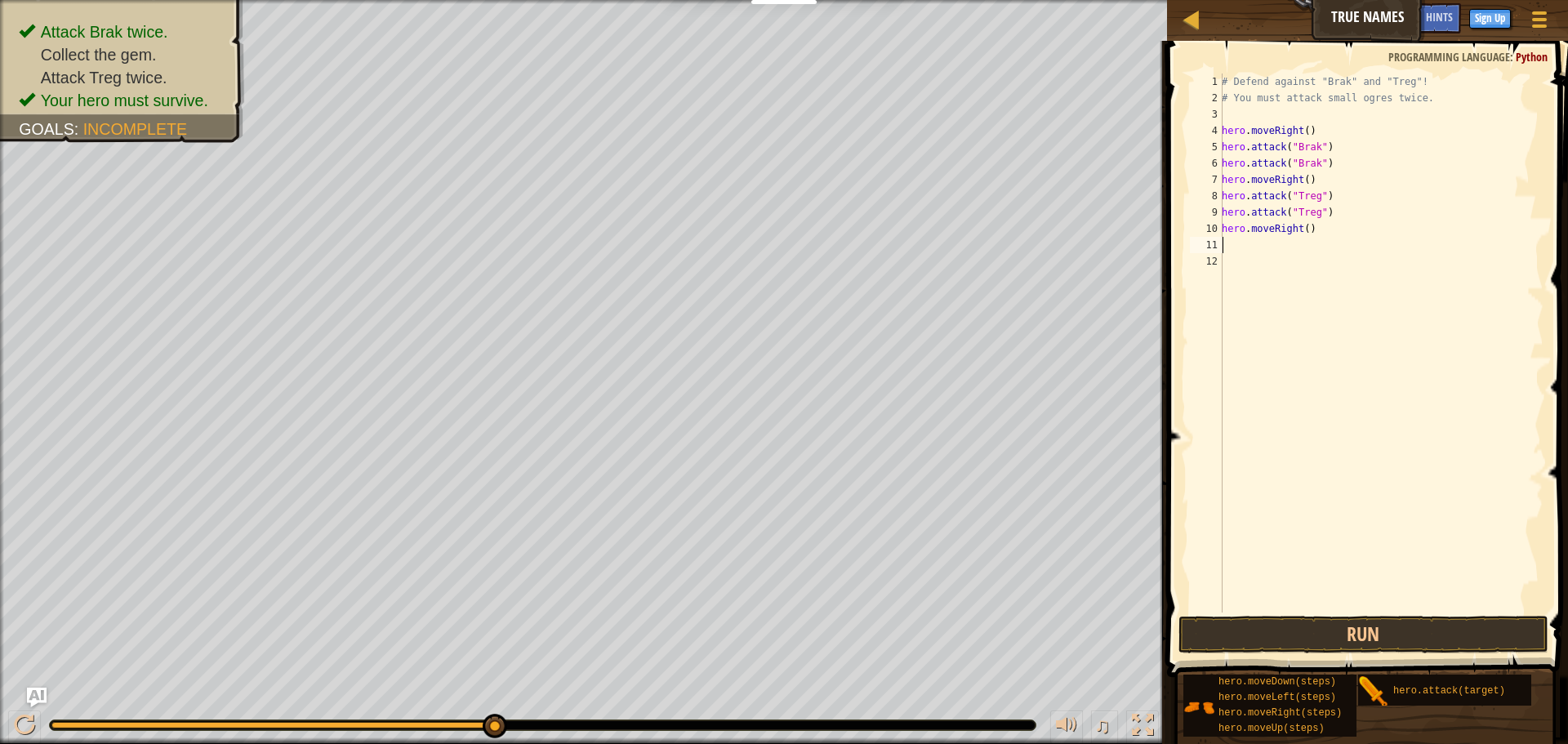
type textarea "hero.moveRight()"
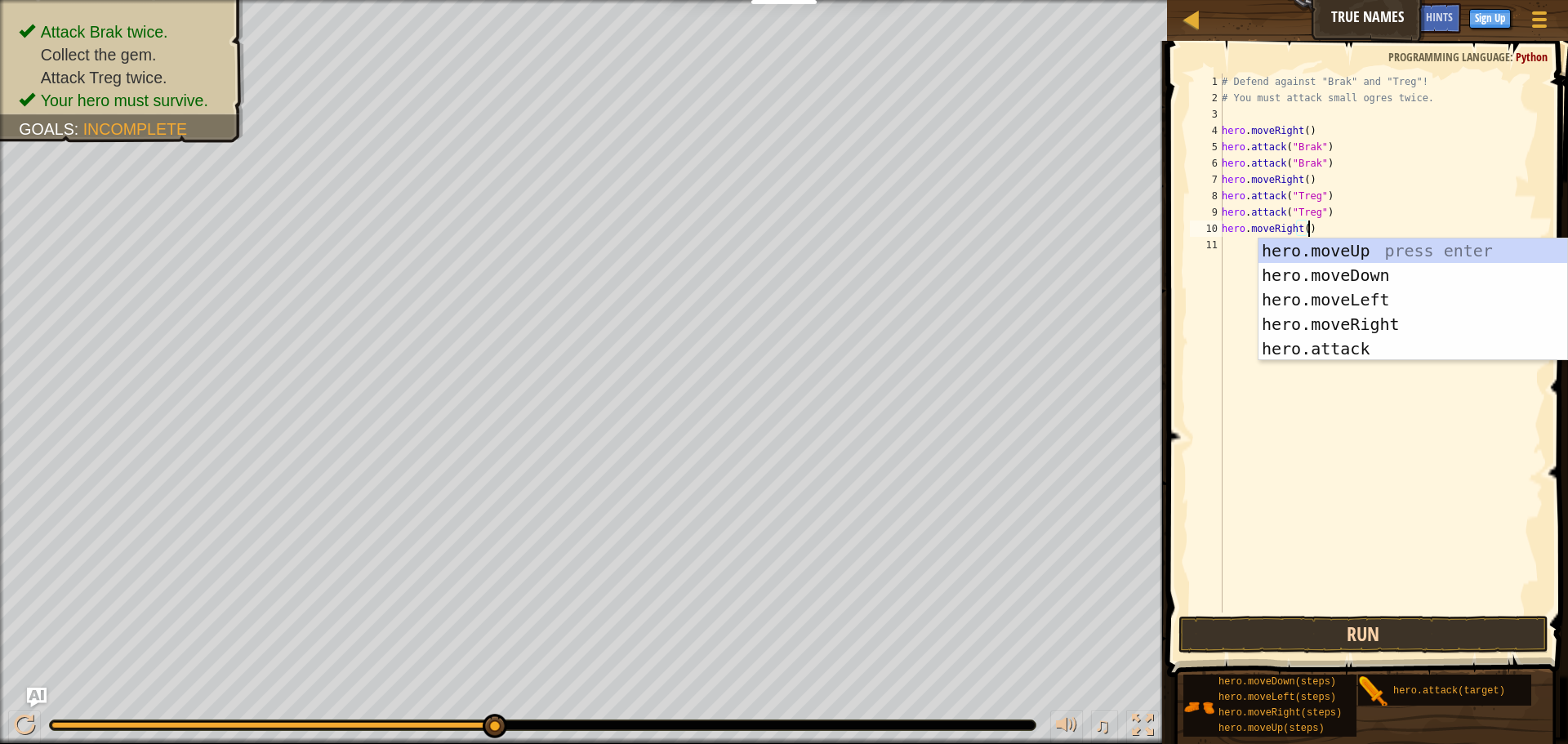
type textarea "hero.moveRight()"
click at [1347, 634] on button "Run" at bounding box center [1363, 634] width 370 height 38
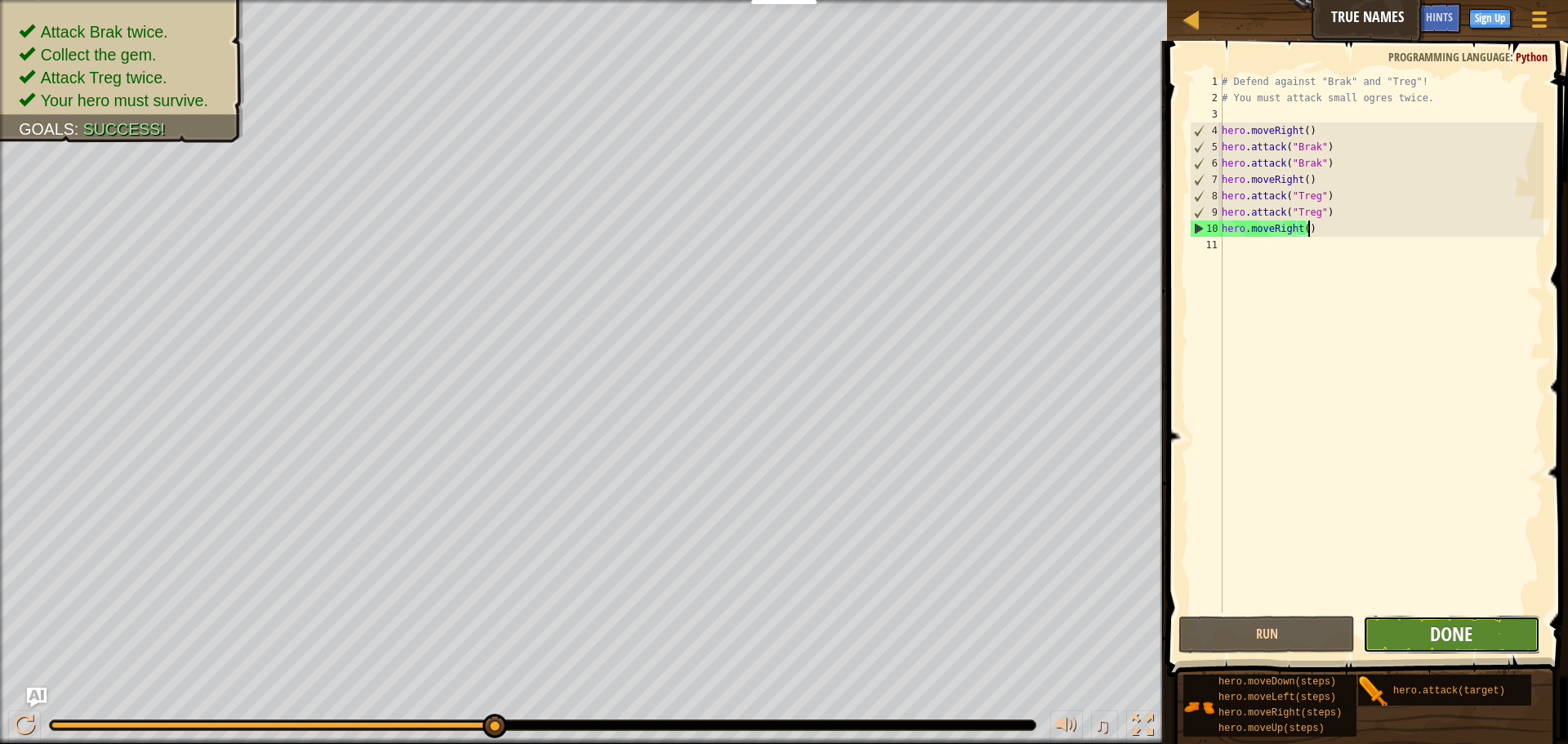
click at [1433, 638] on span "Done" at bounding box center [1451, 634] width 42 height 26
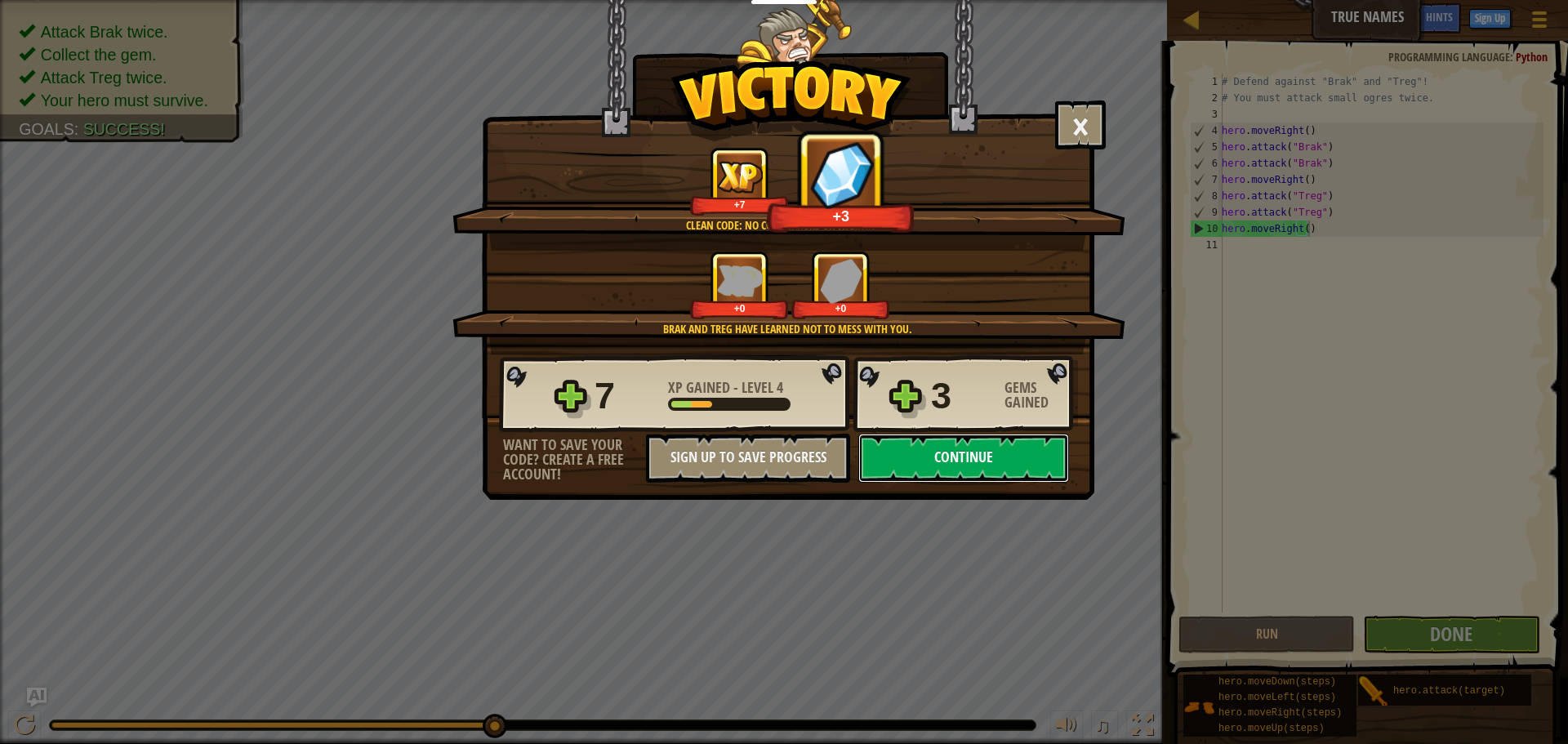
click at [966, 462] on button "Continue" at bounding box center [963, 458] width 211 height 49
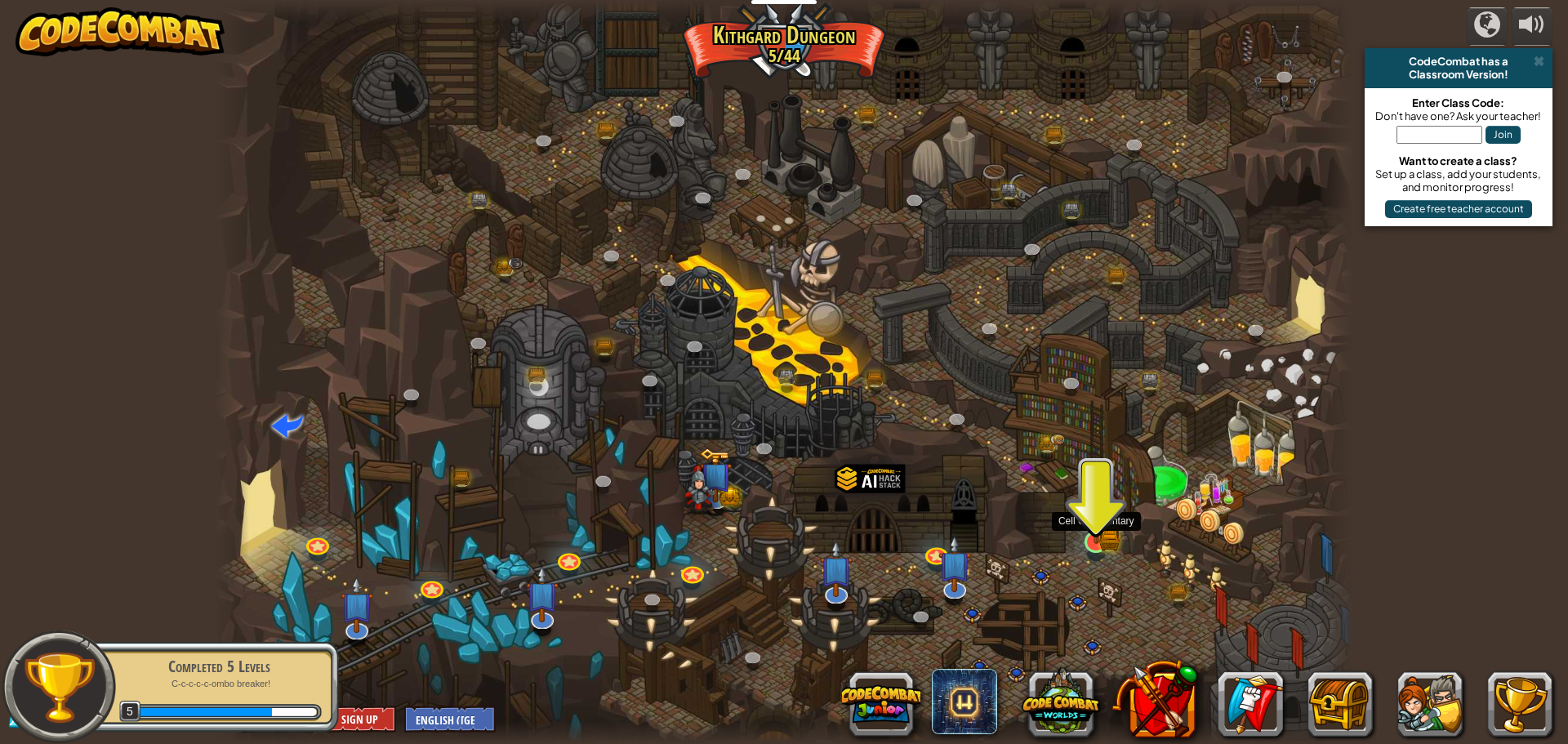
click at [1097, 542] on img at bounding box center [1096, 511] width 30 height 67
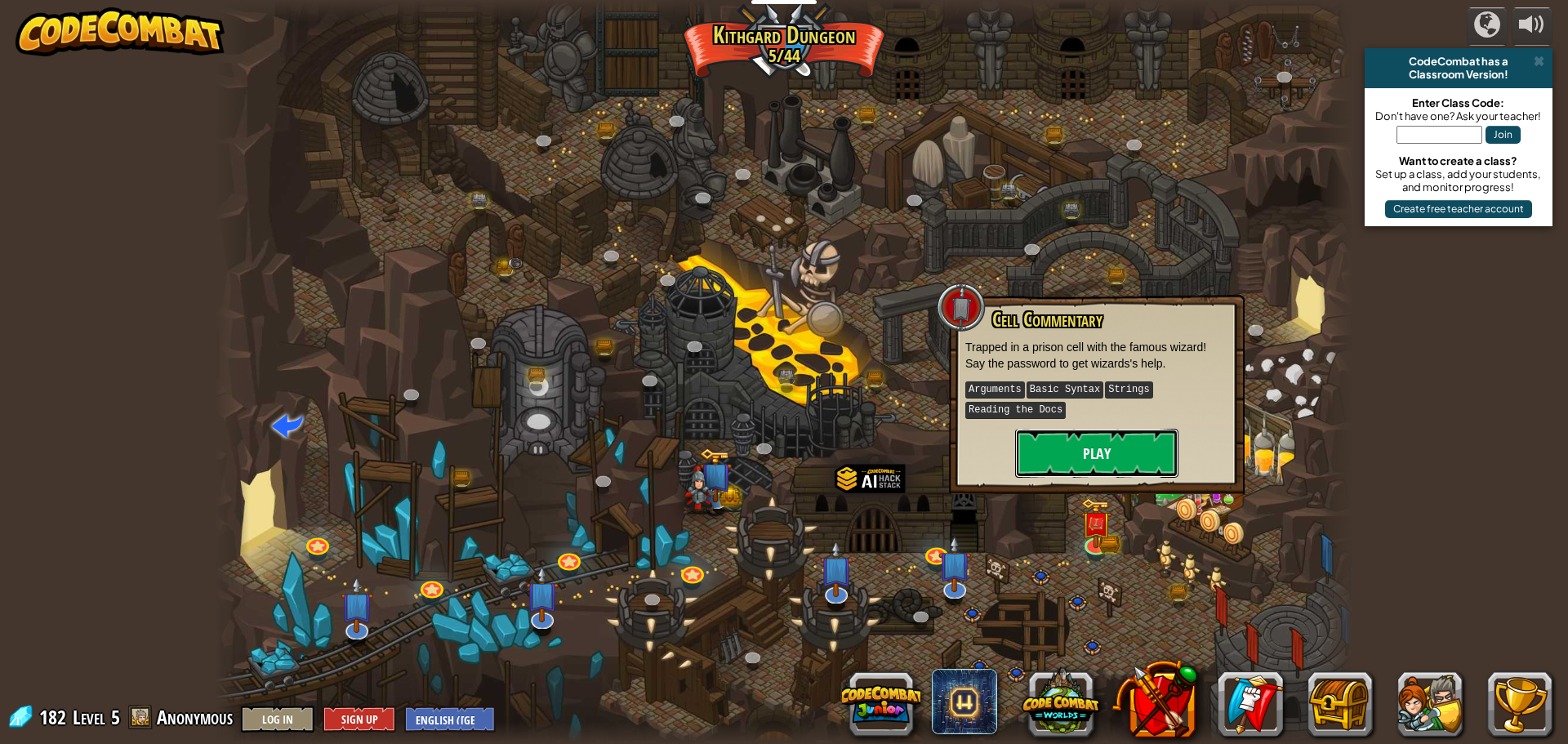
click at [1086, 450] on button "Play" at bounding box center [1097, 454] width 163 height 49
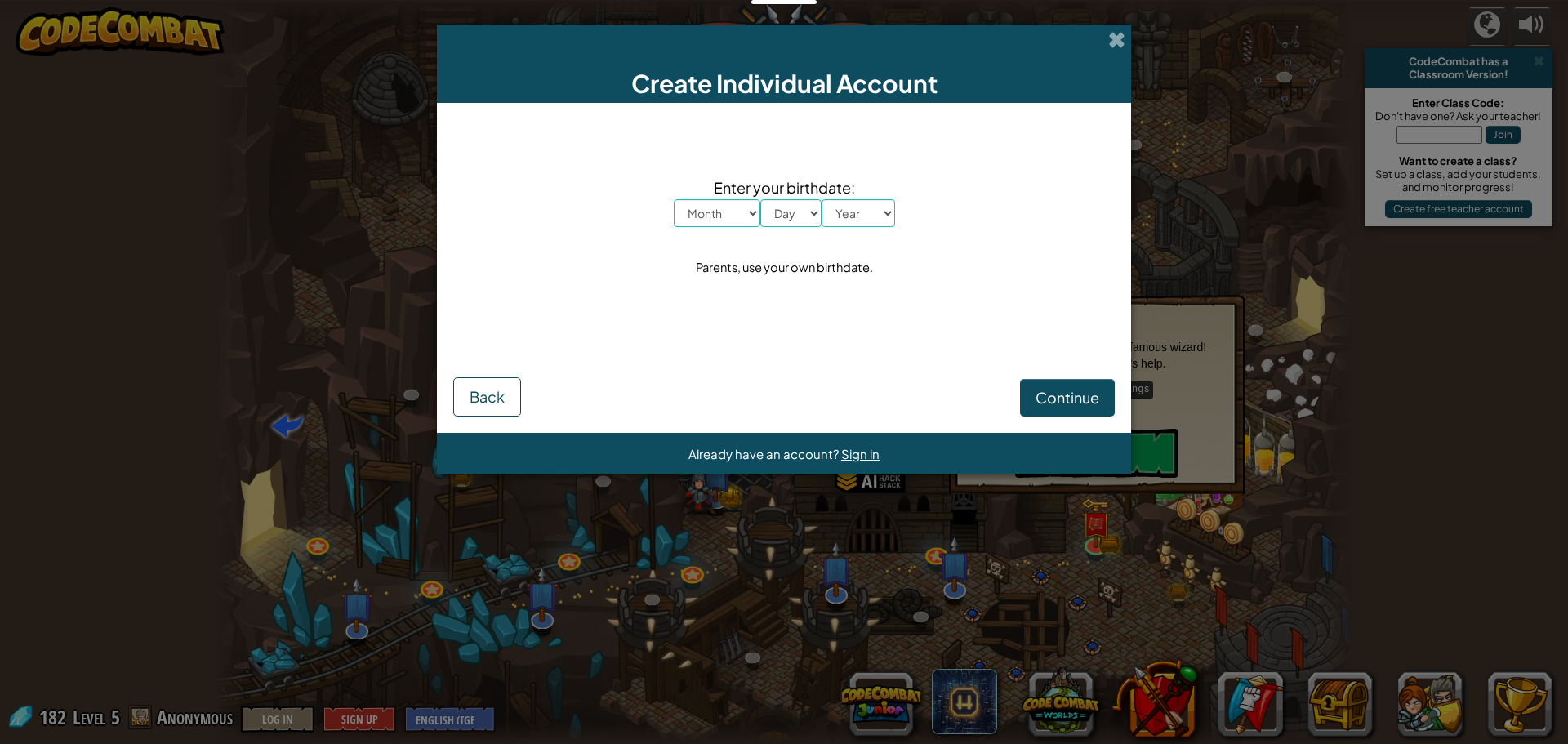
click at [1108, 29] on div "Create Individual Account" at bounding box center [784, 63] width 694 height 78
click at [1112, 40] on span at bounding box center [1117, 40] width 18 height 18
